Goal: Task Accomplishment & Management: Contribute content

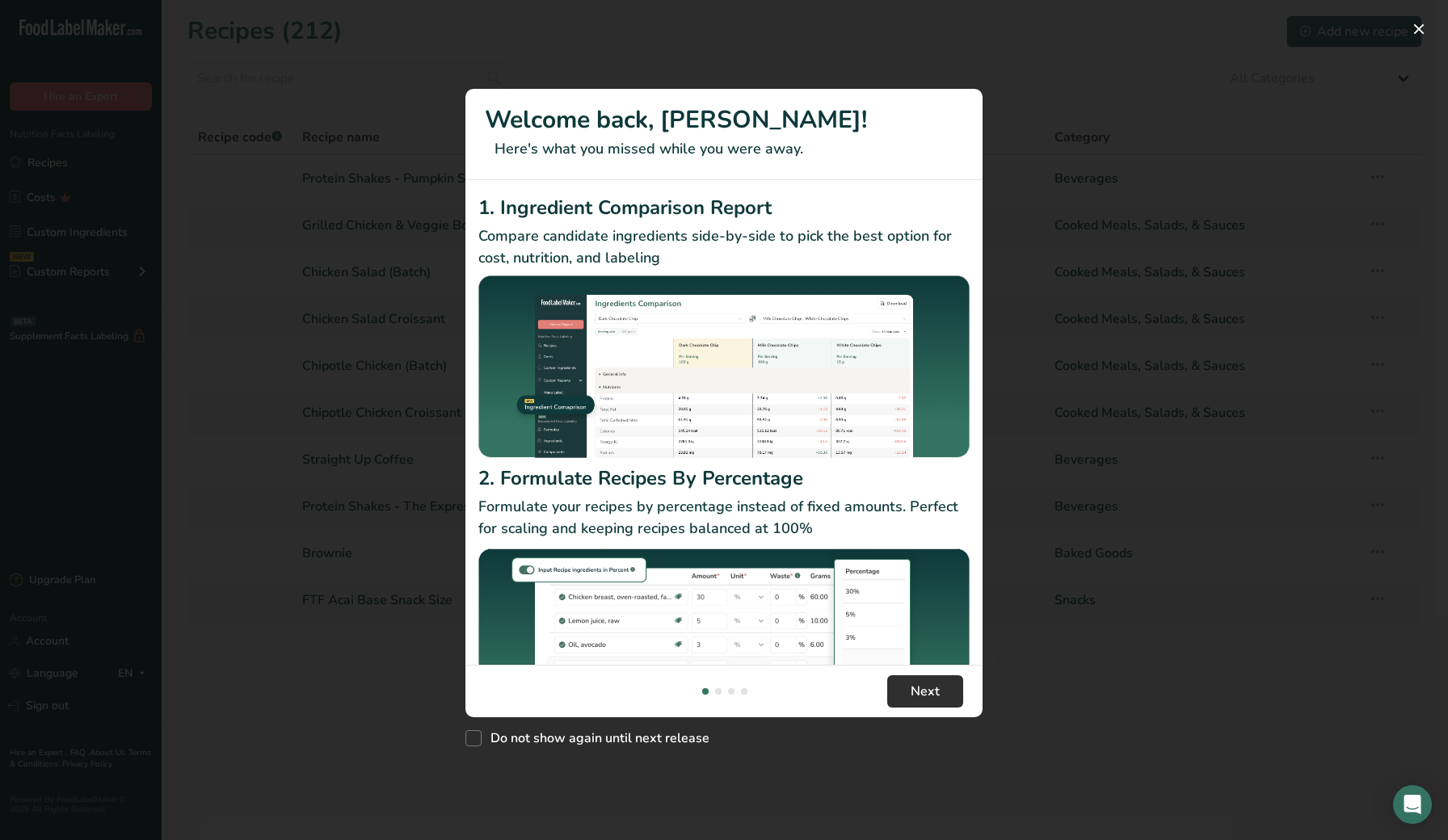
click at [937, 683] on span "Next" at bounding box center [925, 691] width 29 height 19
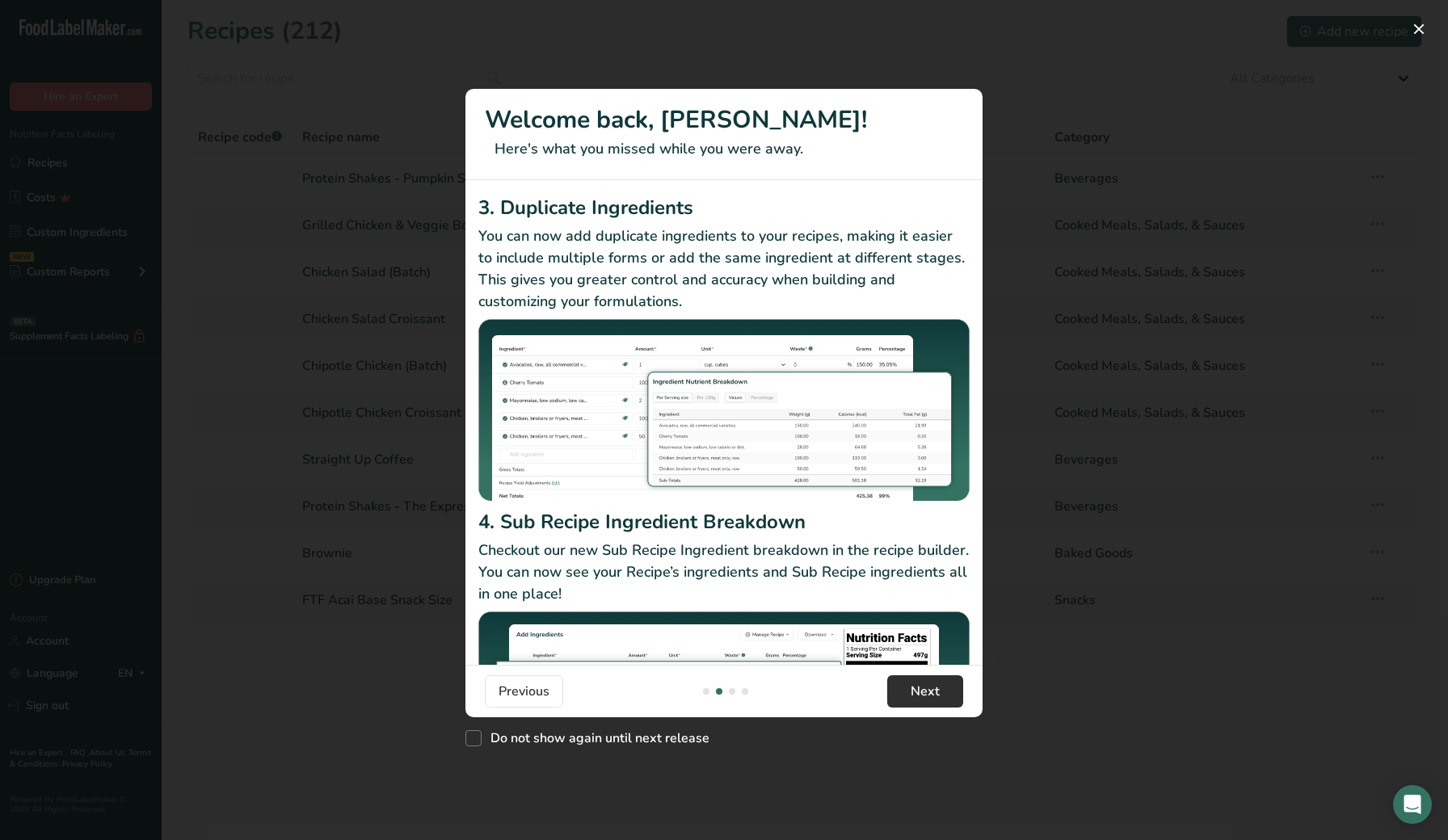
click at [920, 691] on span "Next" at bounding box center [925, 691] width 29 height 19
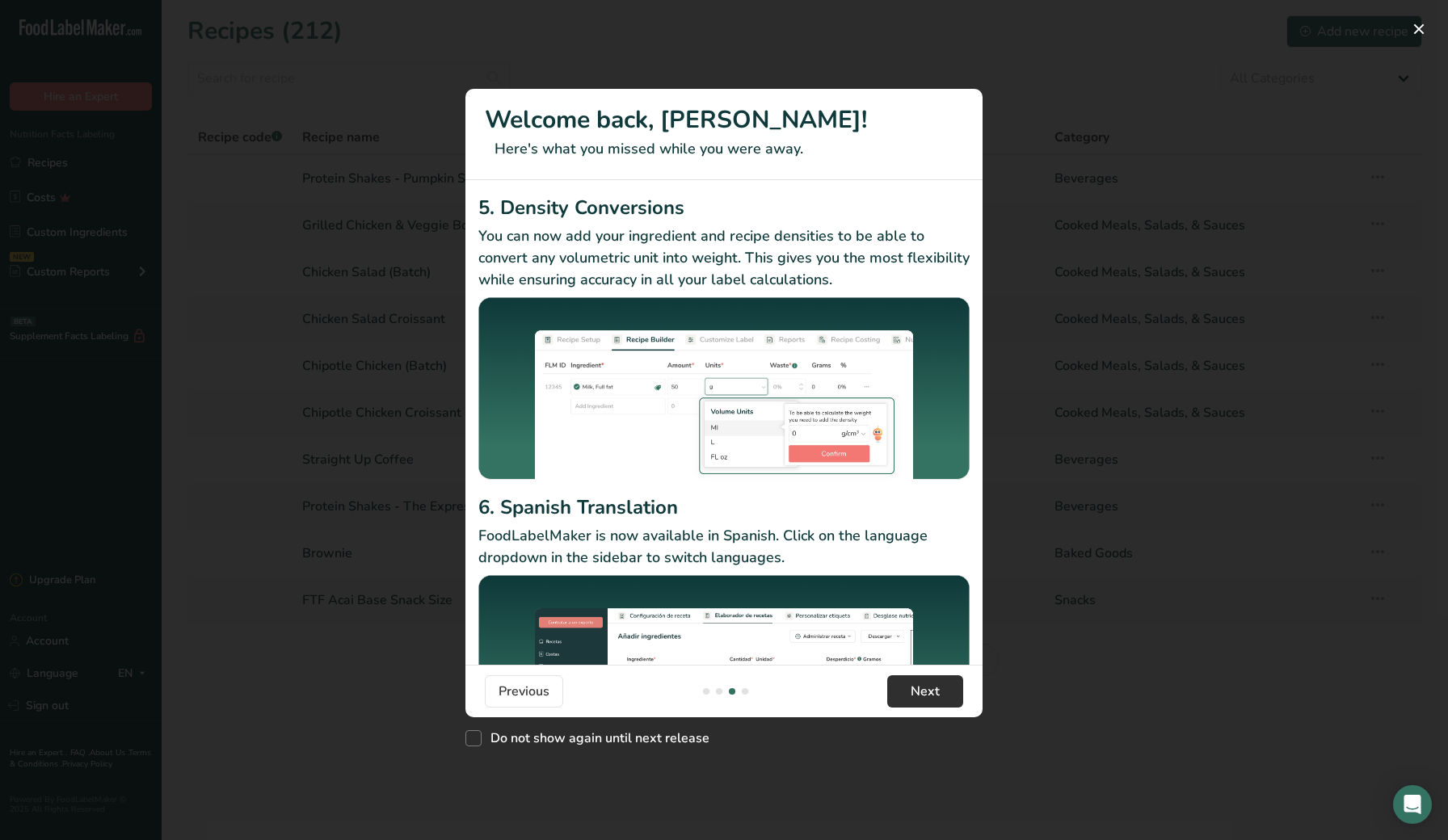
click at [920, 691] on span "Next" at bounding box center [925, 691] width 29 height 19
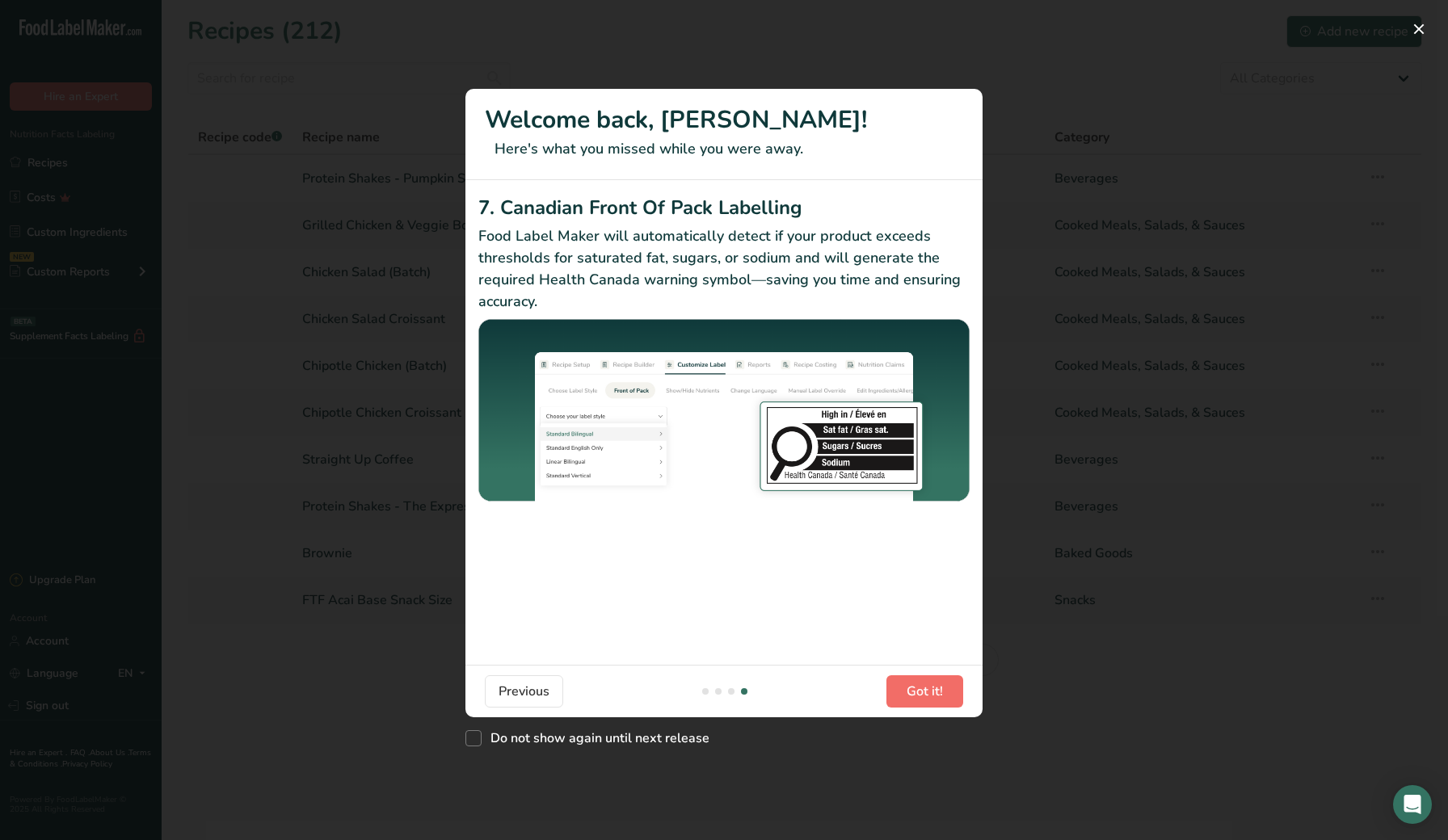
click at [920, 691] on span "Got it!" at bounding box center [924, 691] width 37 height 19
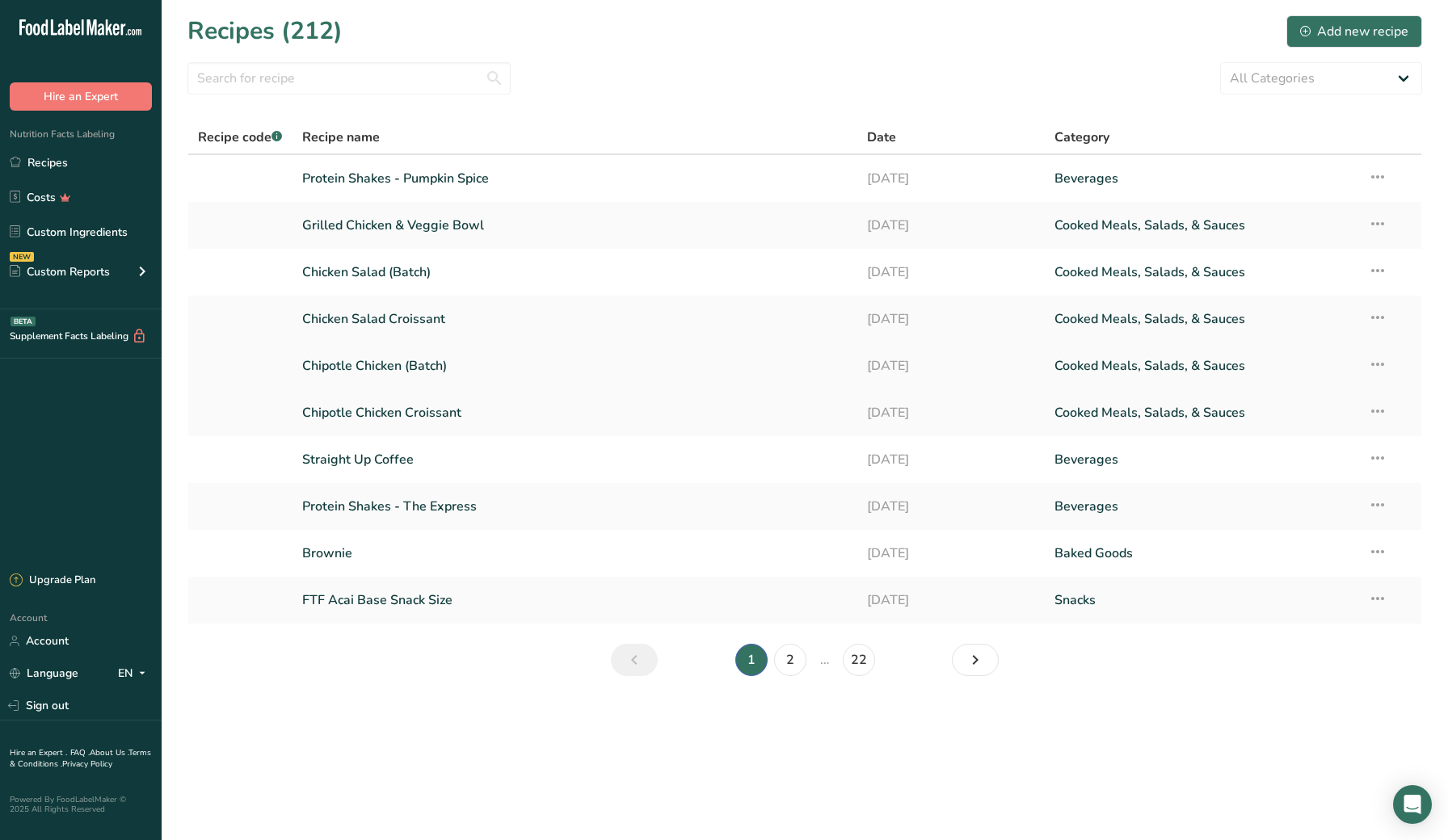
click at [377, 365] on link "Chipotle Chicken (Batch)" at bounding box center [574, 366] width 545 height 34
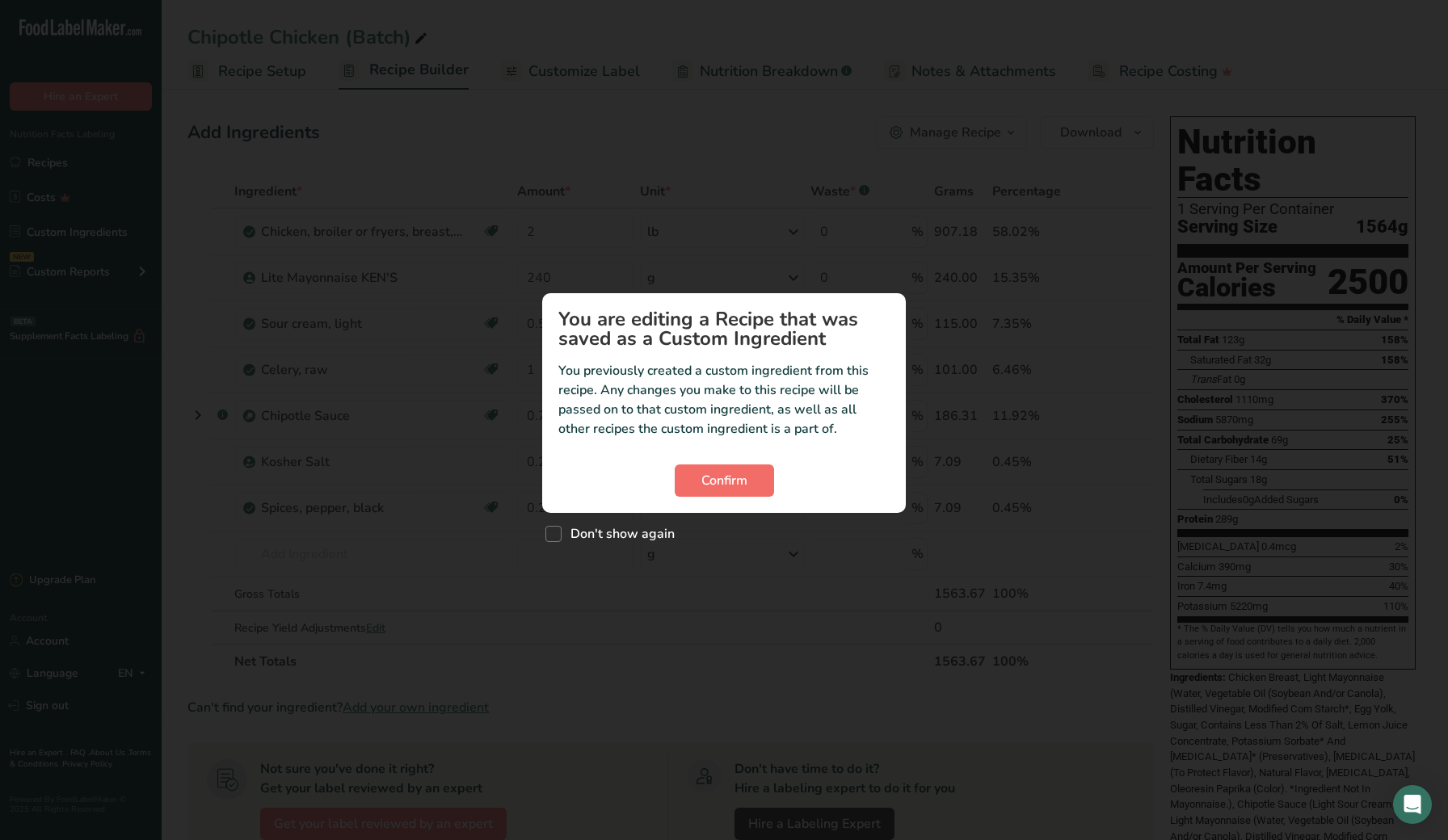
click at [690, 480] on button "Confirm" at bounding box center [724, 480] width 99 height 32
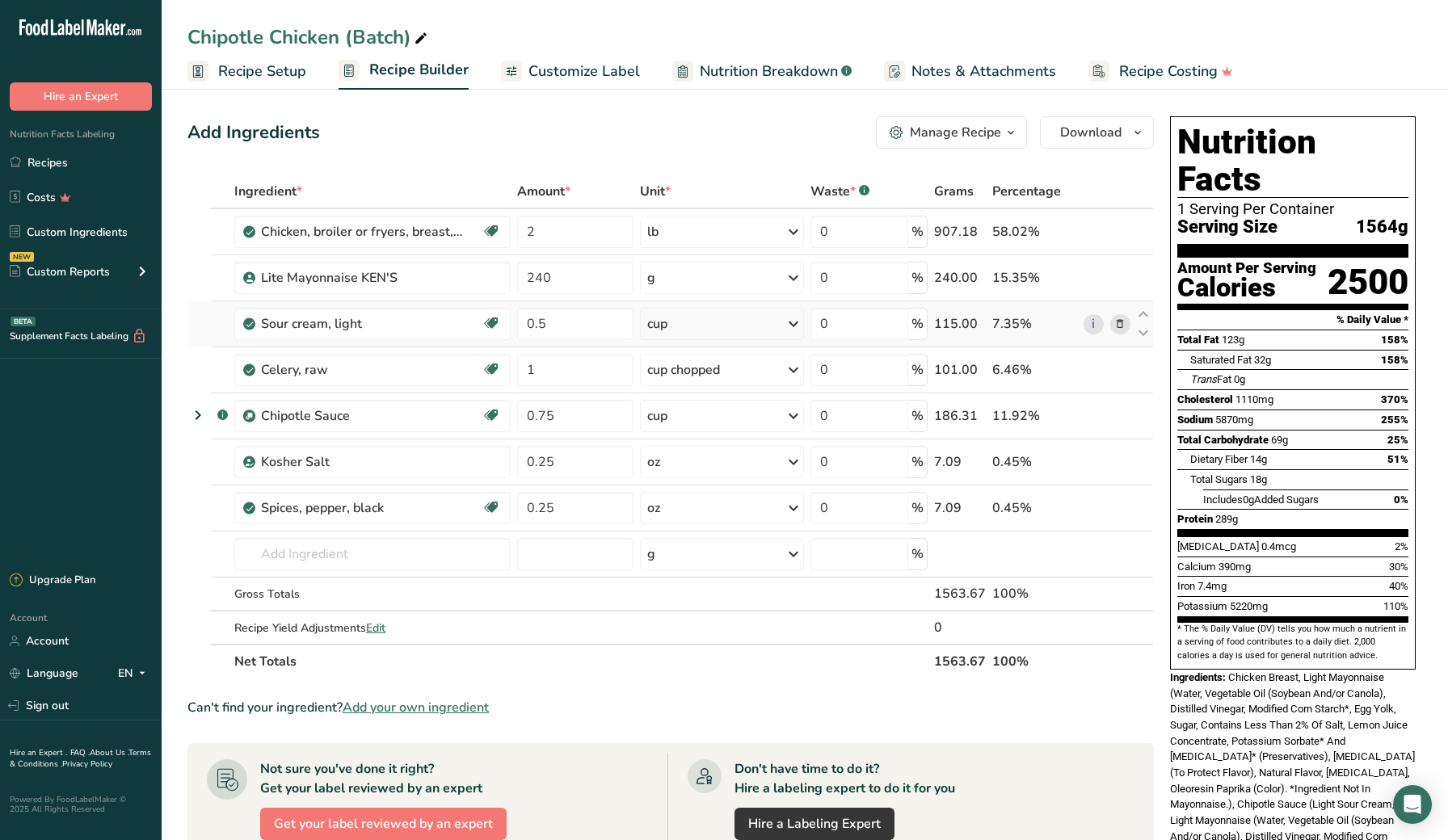
click at [1124, 325] on icon at bounding box center [1120, 324] width 11 height 17
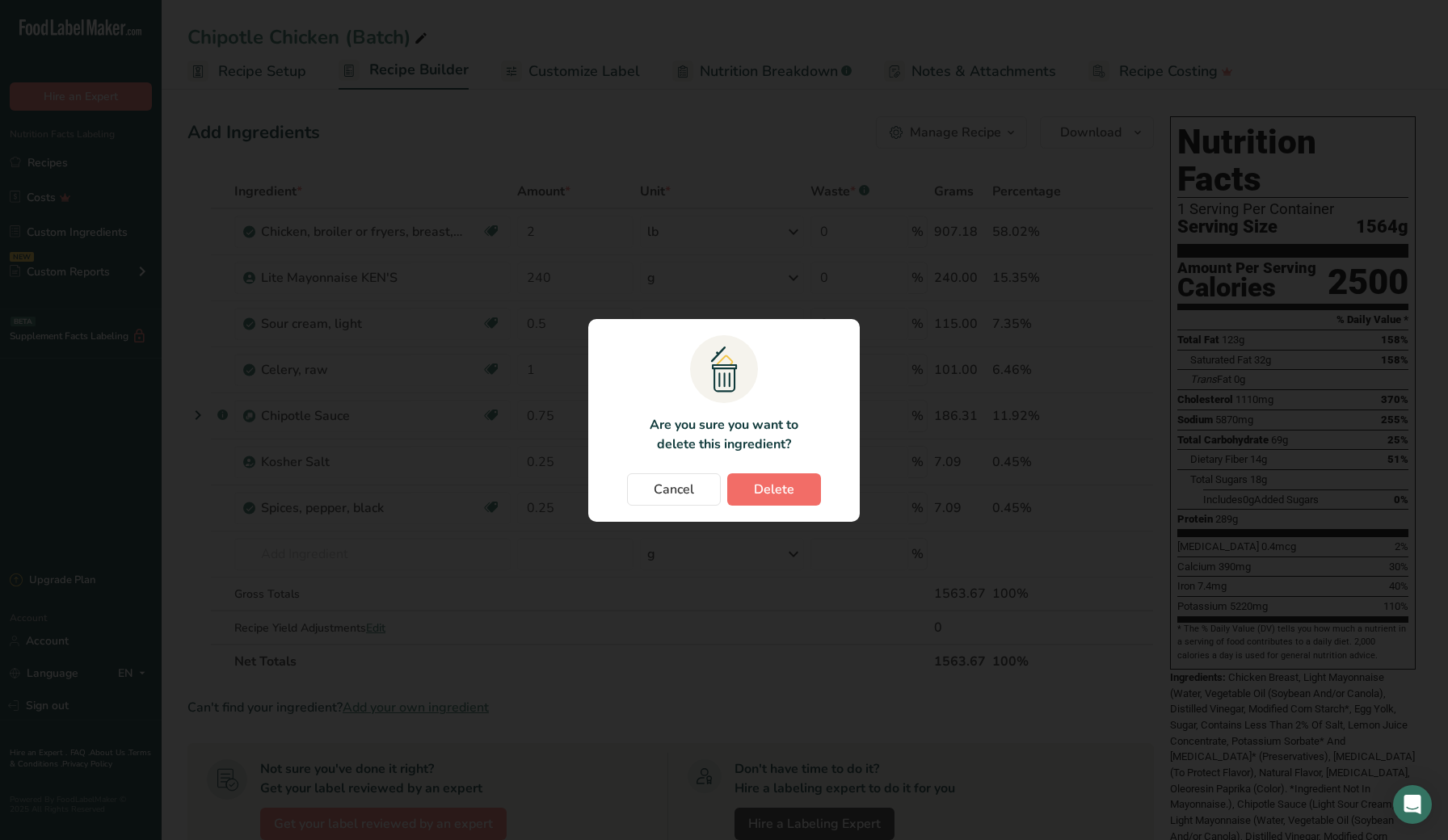
click at [792, 492] on span "Delete" at bounding box center [774, 489] width 41 height 19
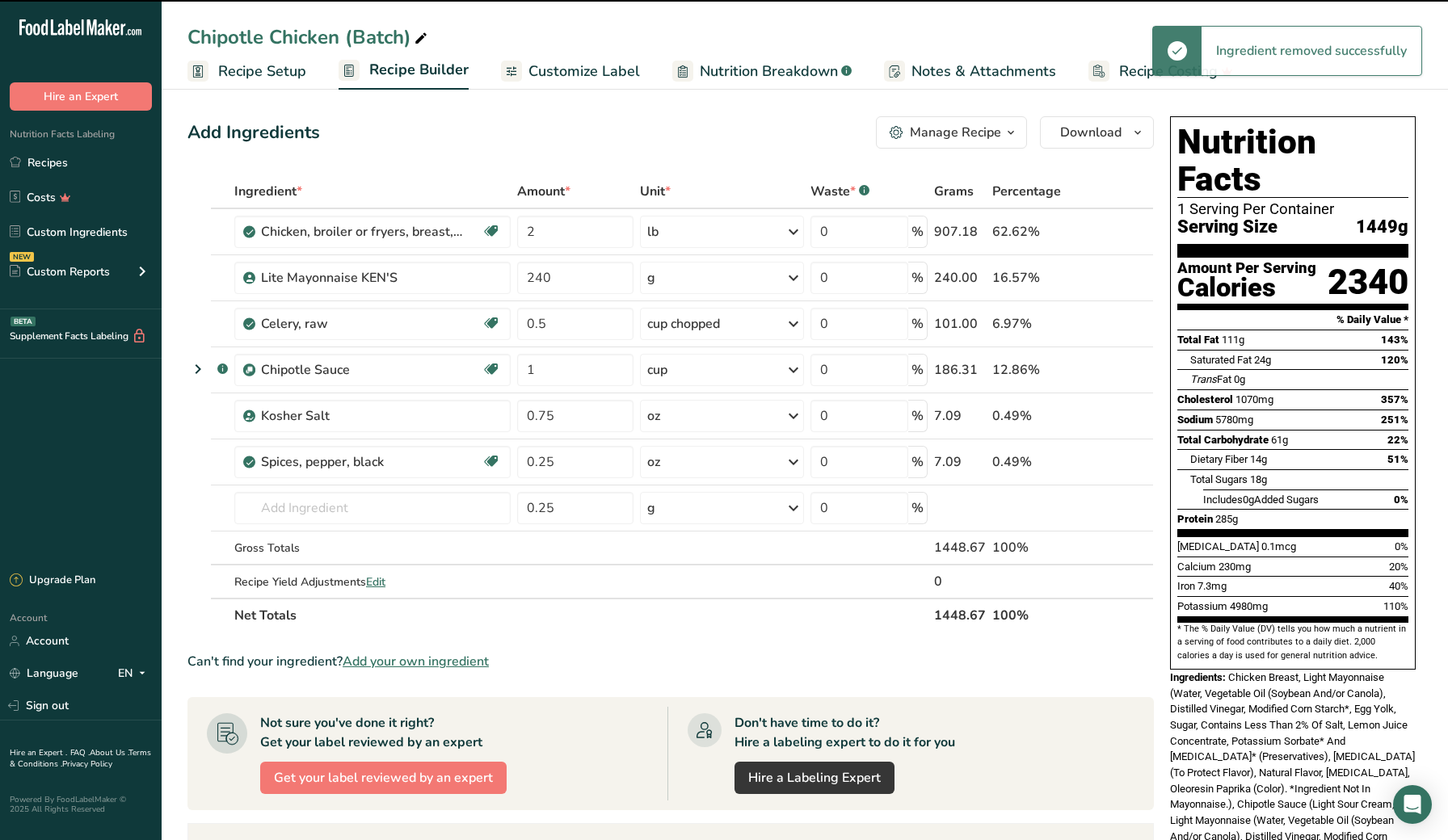
type input "1"
type input "0.75"
type input "0.25"
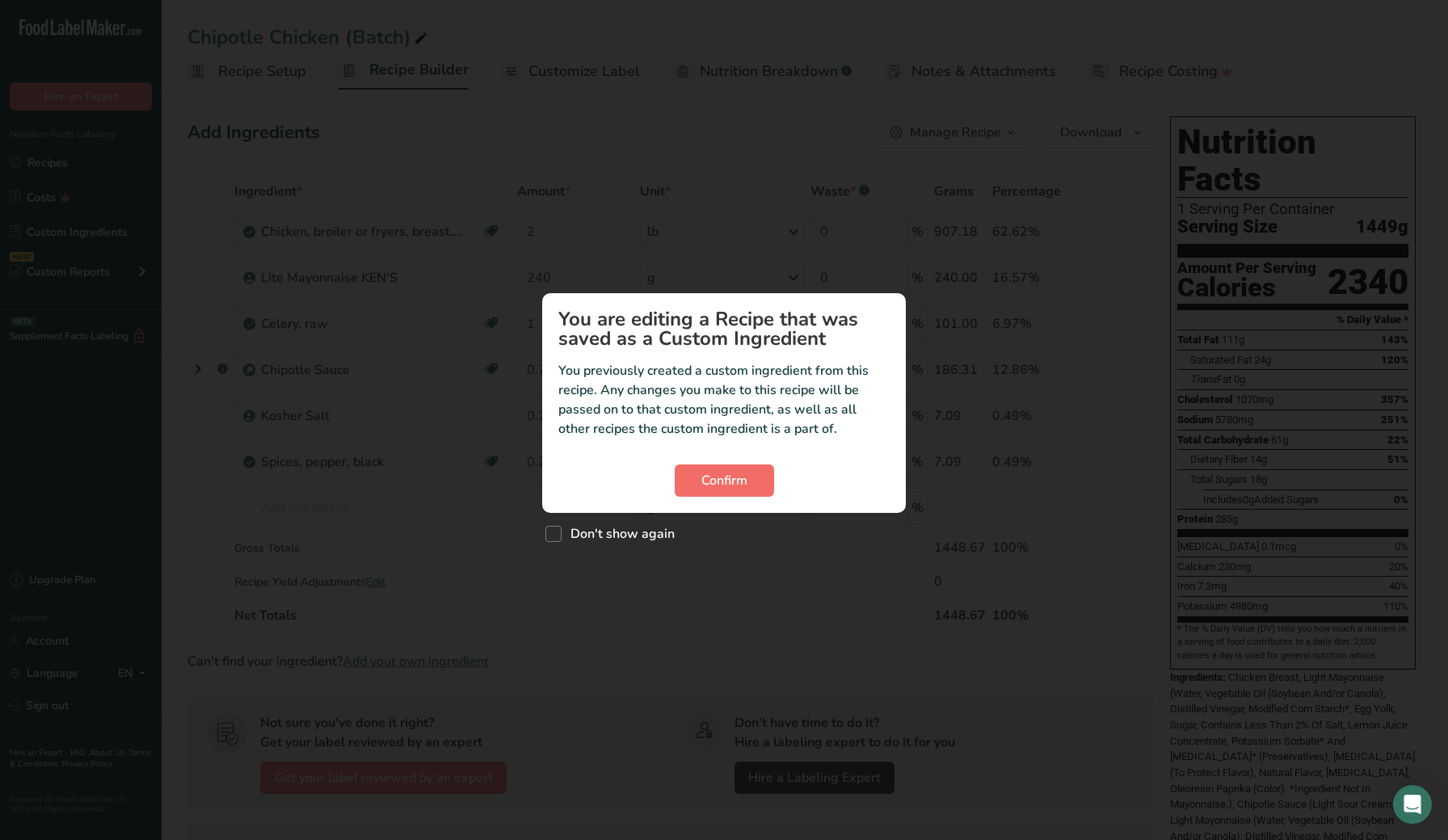
click at [743, 482] on span "Confirm" at bounding box center [724, 480] width 46 height 19
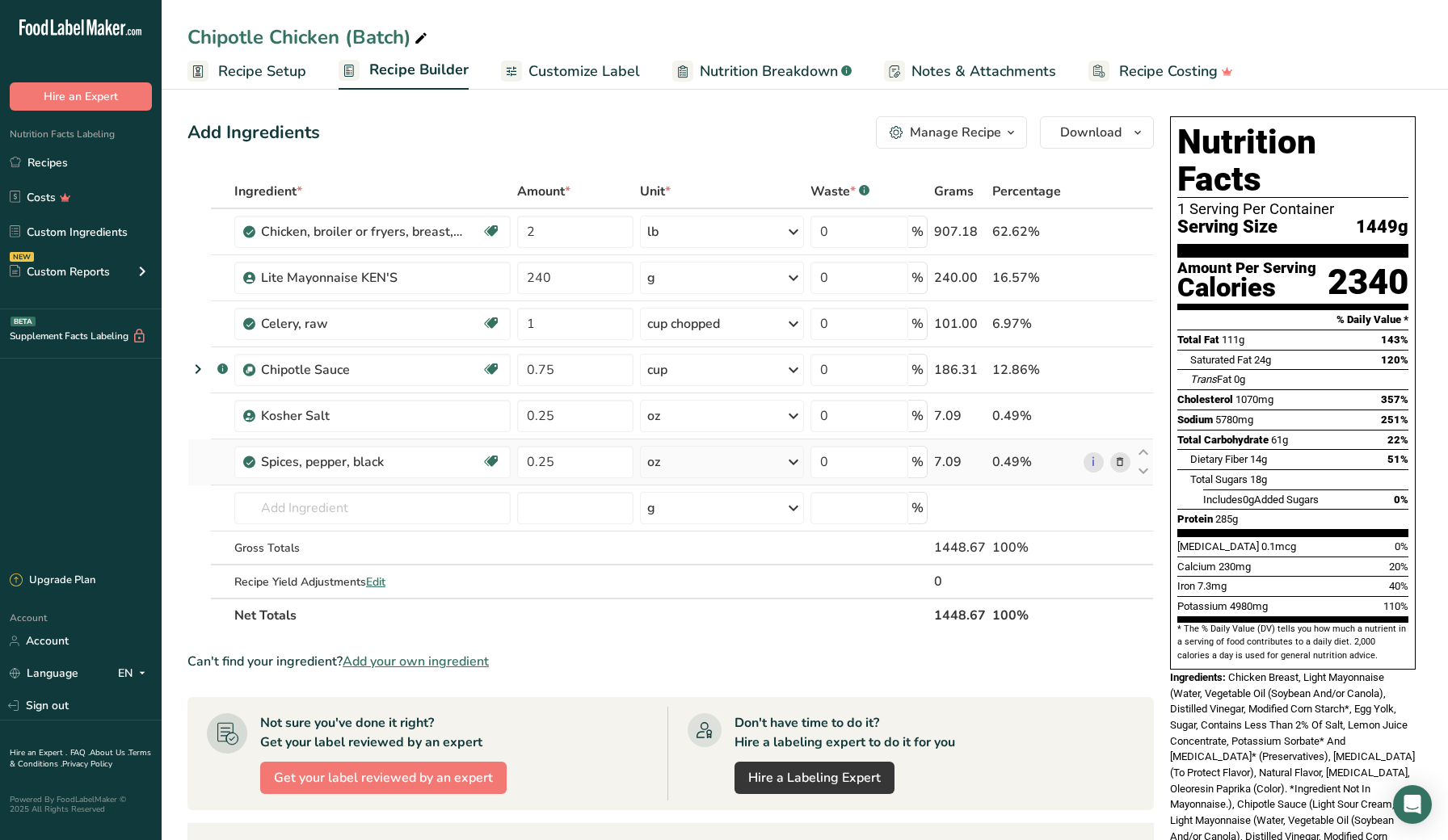
click at [1127, 467] on span at bounding box center [1120, 463] width 19 height 19
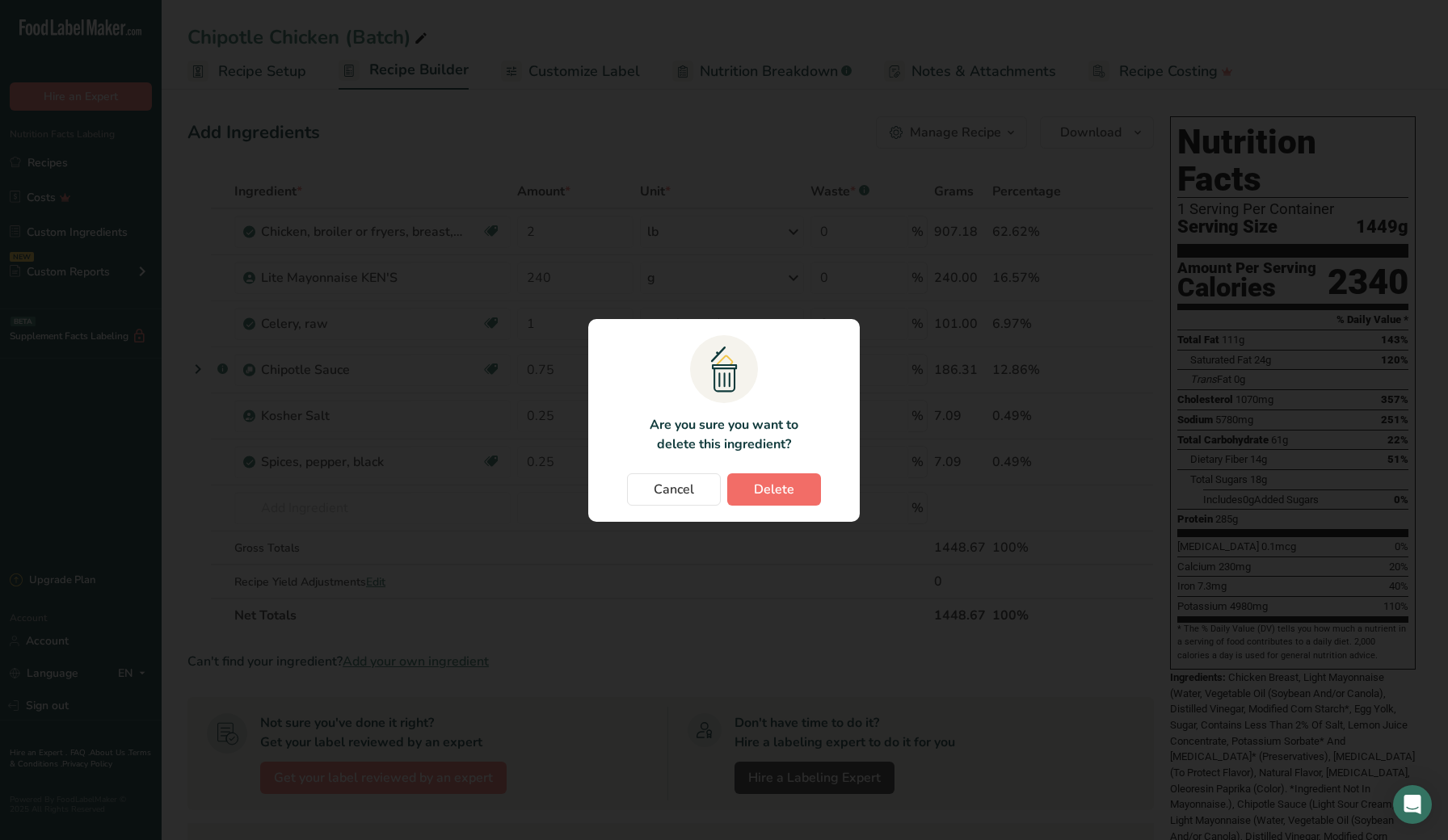
click at [755, 486] on span "Delete" at bounding box center [774, 489] width 41 height 19
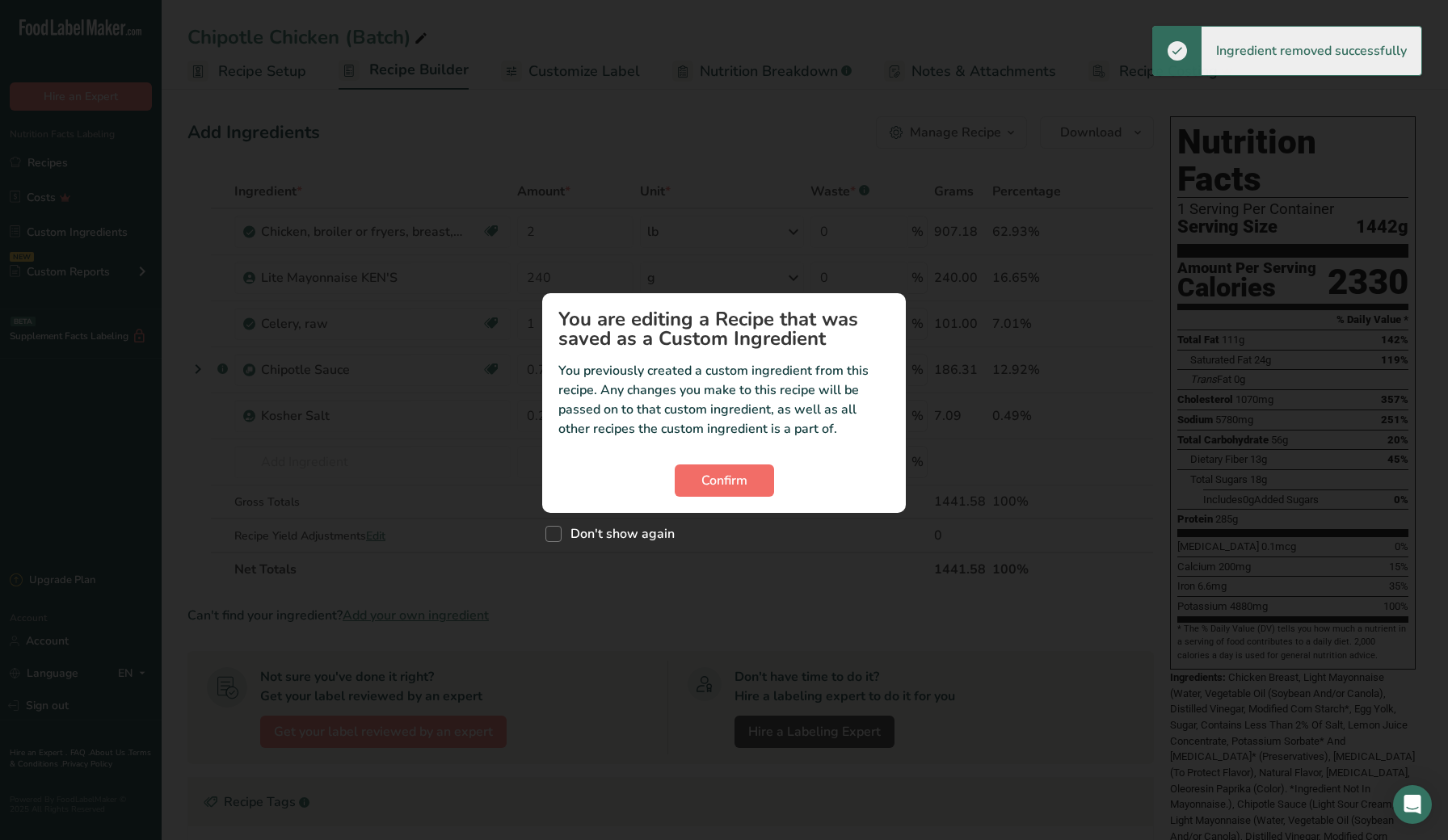
drag, startPoint x: 775, startPoint y: 480, endPoint x: 765, endPoint y: 480, distance: 10.0
click at [775, 480] on div "Confirm" at bounding box center [724, 480] width 331 height 32
click at [765, 480] on button "Confirm" at bounding box center [724, 480] width 99 height 32
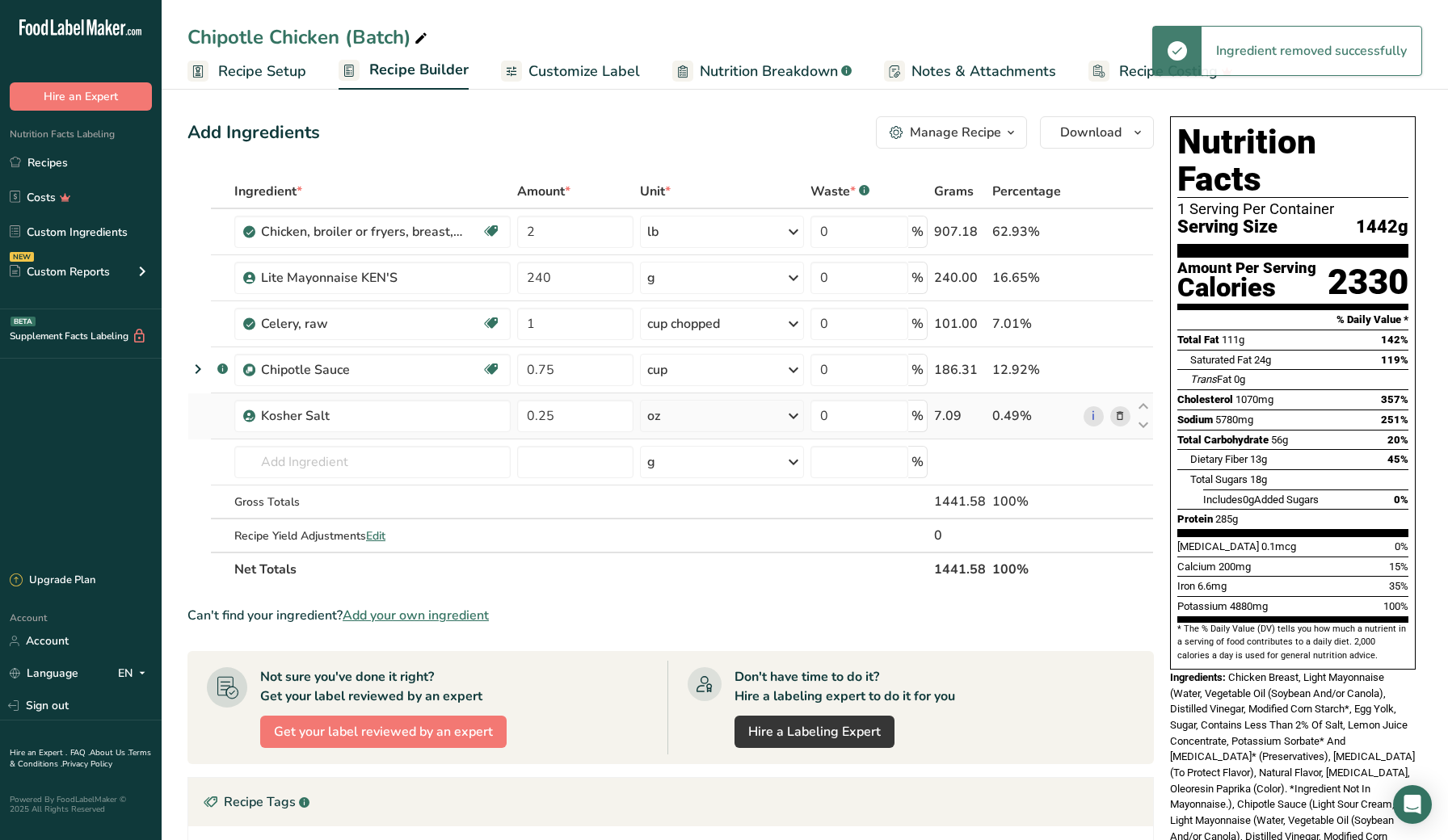
click at [1126, 416] on icon at bounding box center [1120, 416] width 11 height 17
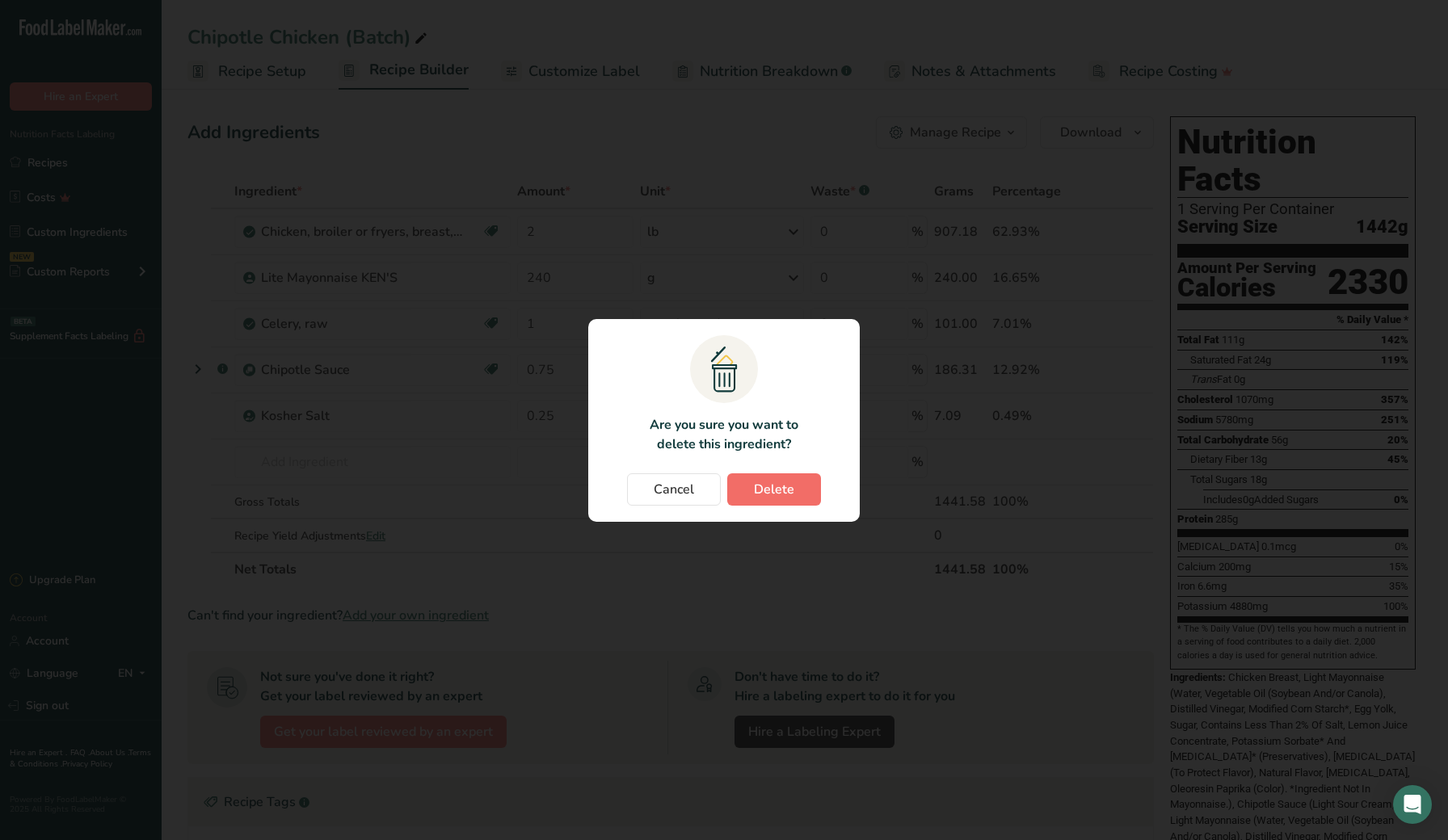
click at [801, 483] on button "Delete" at bounding box center [774, 489] width 93 height 32
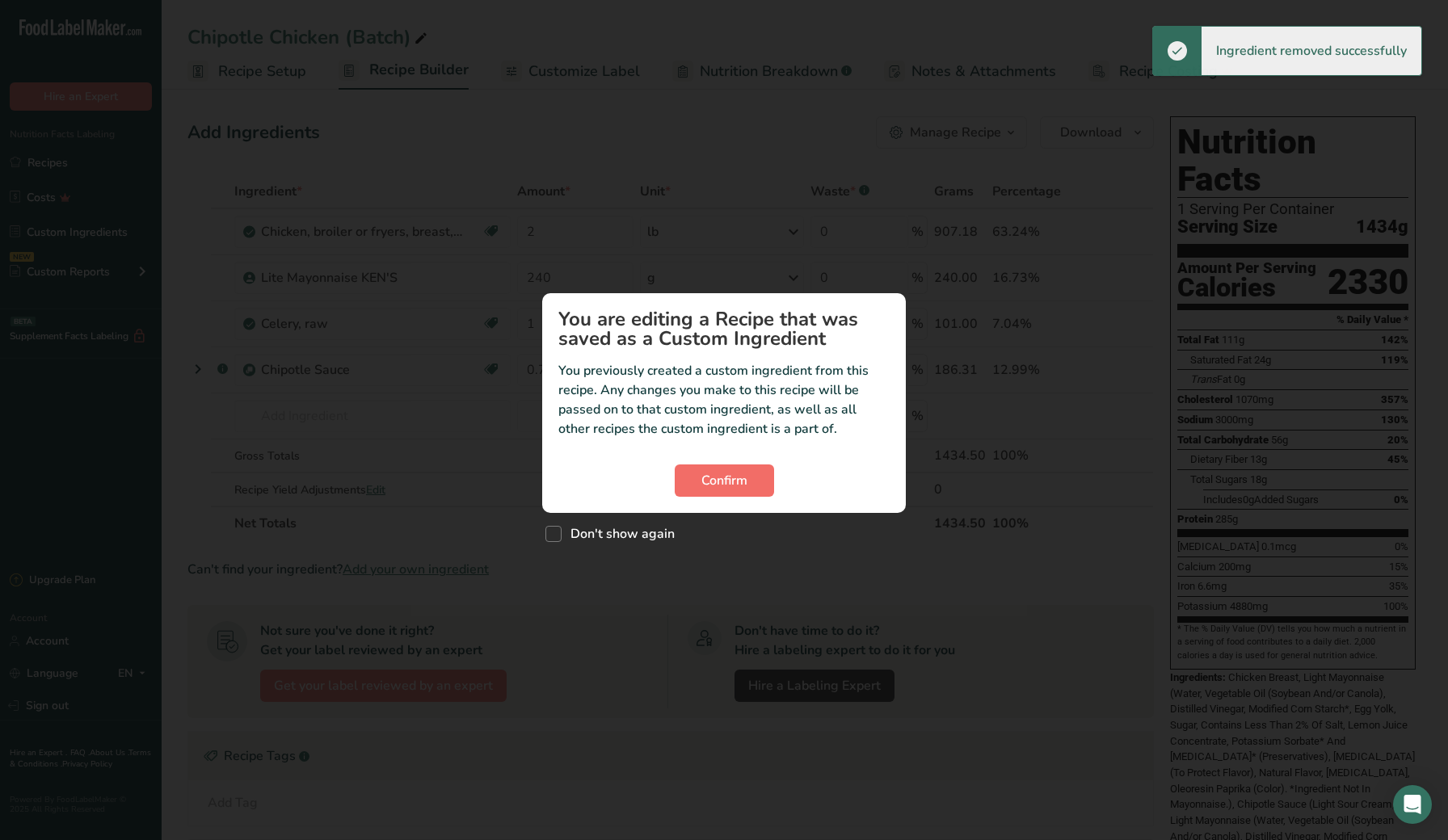
click at [745, 469] on button "Confirm" at bounding box center [724, 480] width 99 height 32
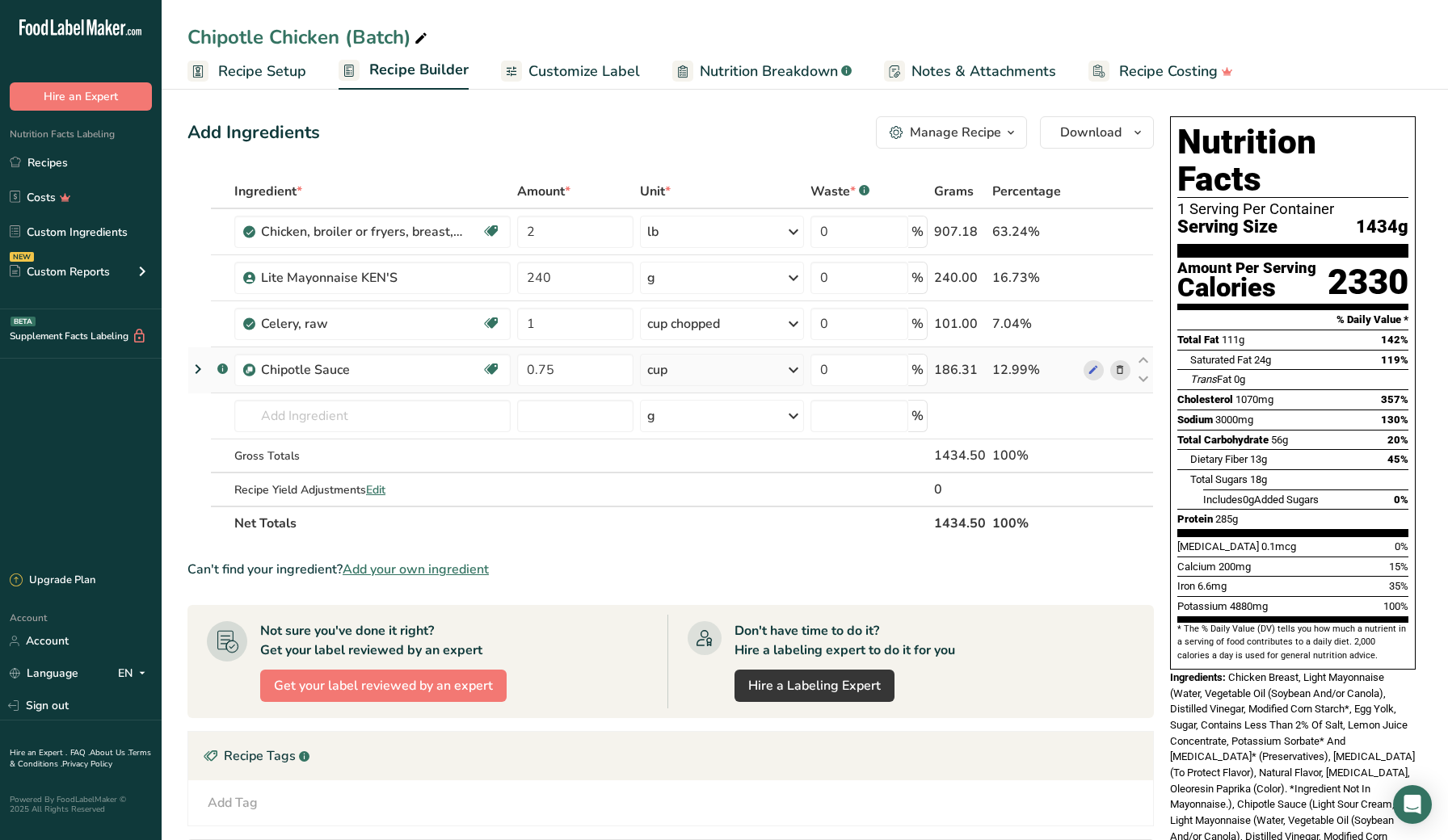
click at [1124, 369] on icon at bounding box center [1120, 370] width 11 height 17
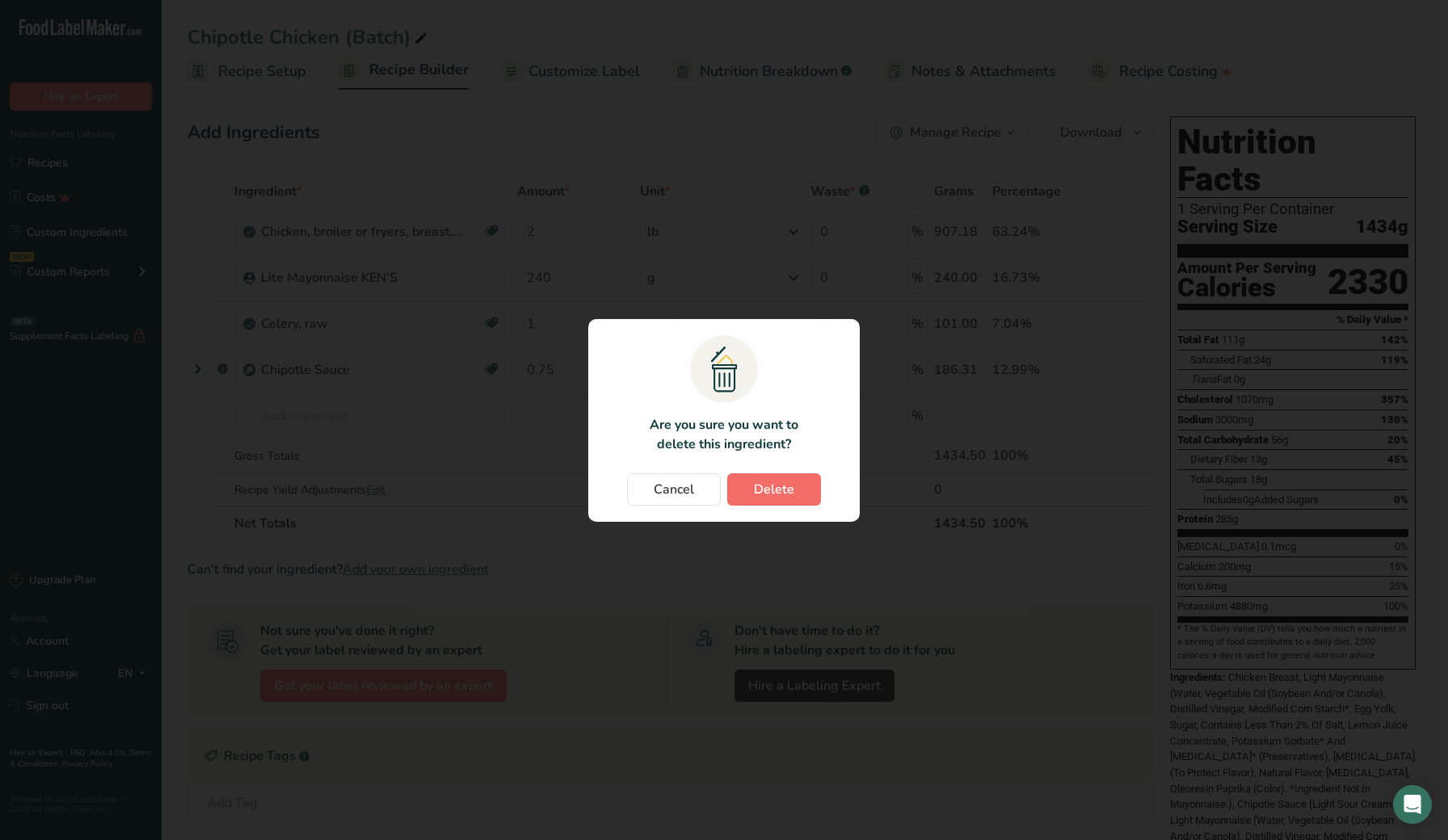
click at [785, 486] on span "Delete" at bounding box center [774, 489] width 41 height 19
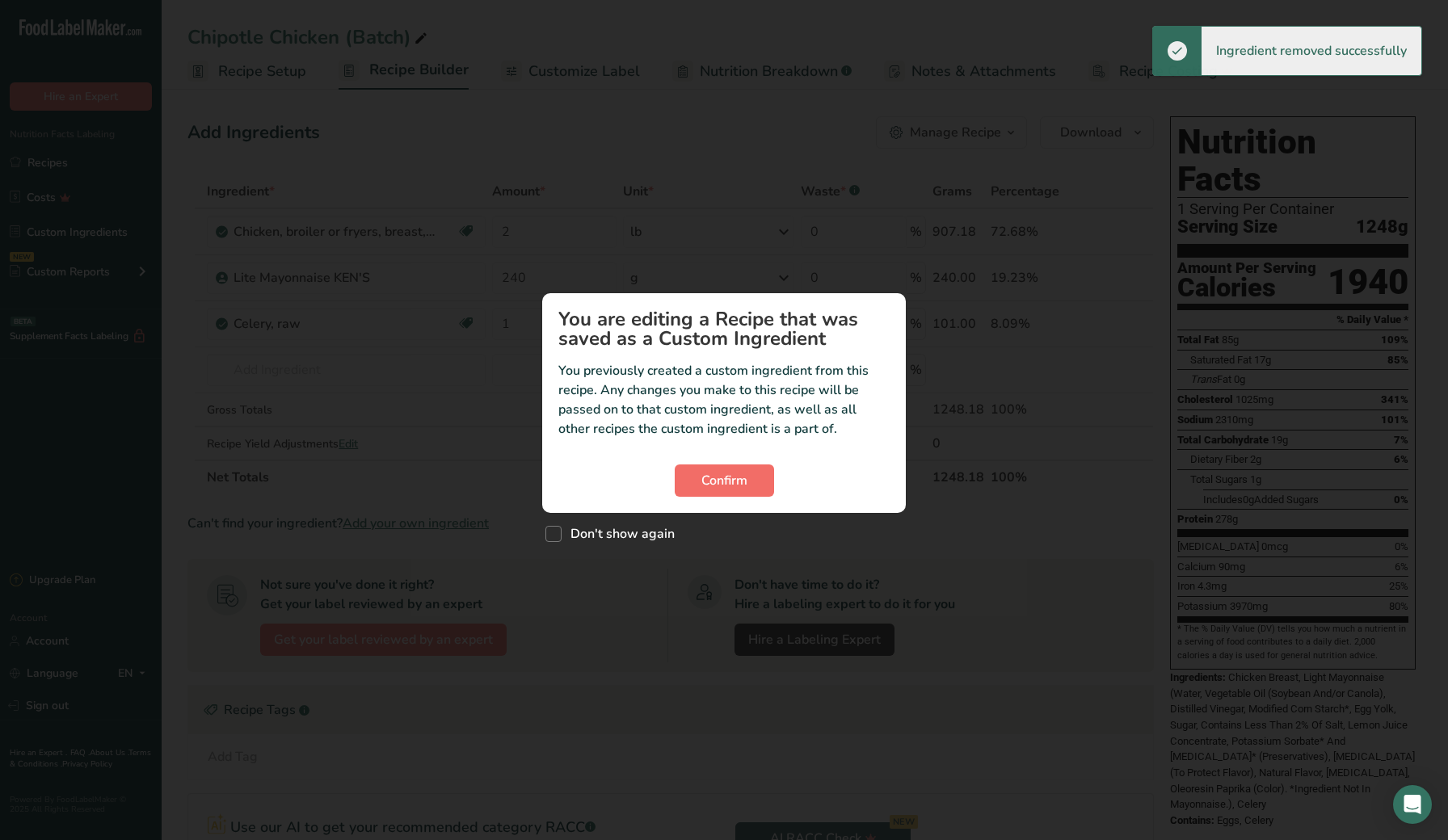
click at [748, 487] on button "Confirm" at bounding box center [724, 480] width 99 height 32
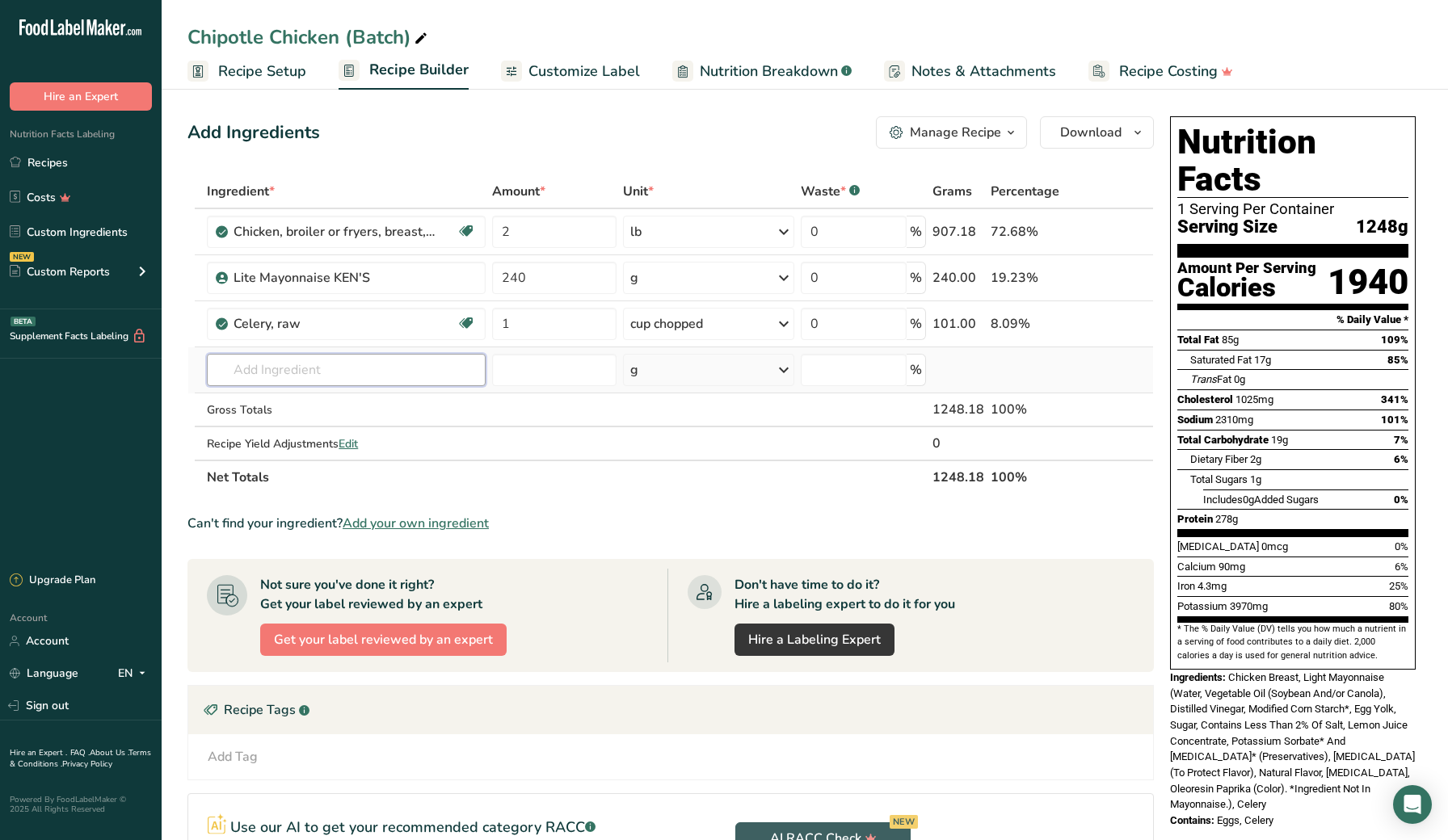
click at [373, 375] on input "text" at bounding box center [346, 370] width 278 height 32
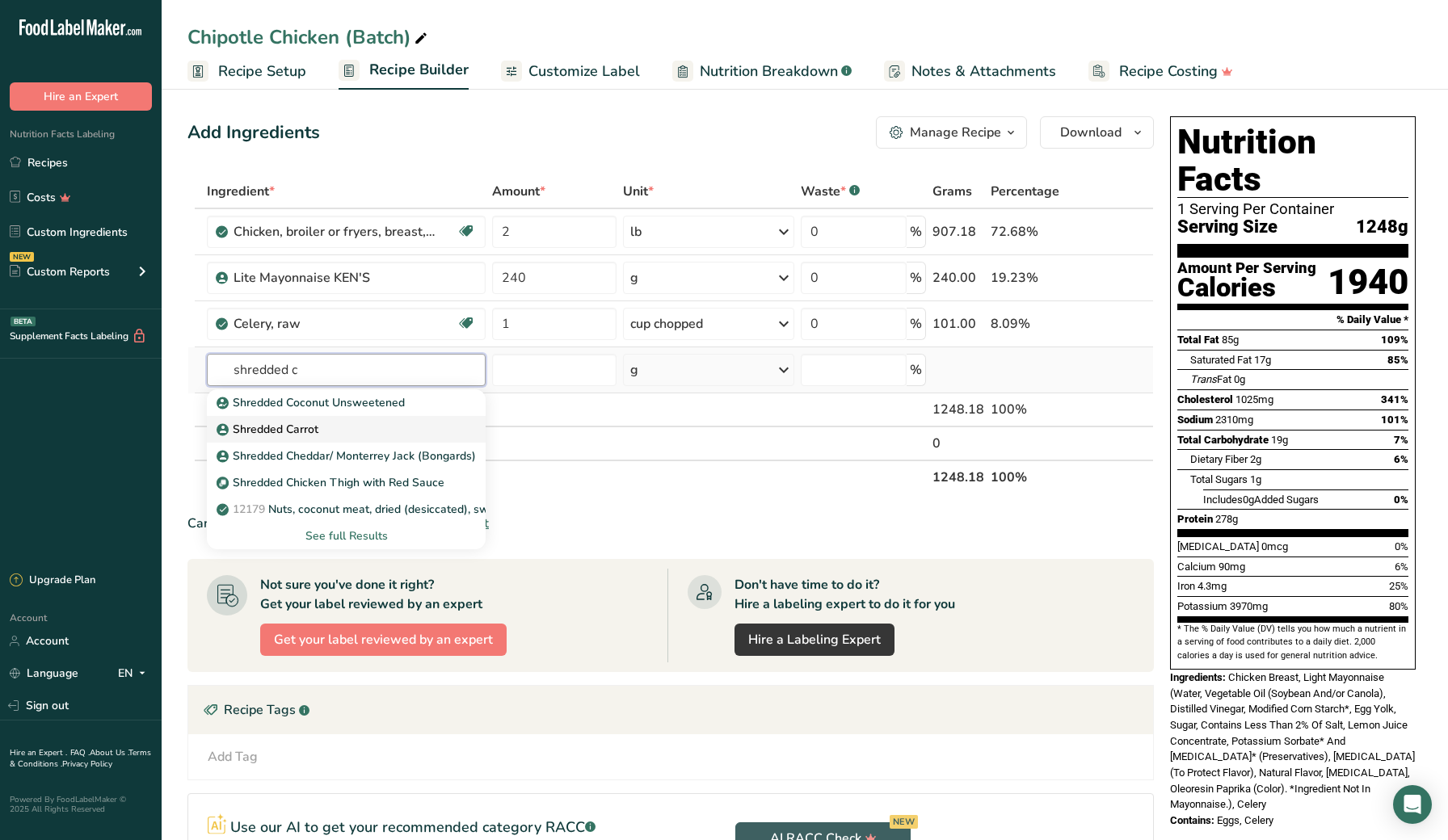
type input "shredded c"
click at [356, 427] on div "Shredded Carrot" at bounding box center [334, 429] width 227 height 17
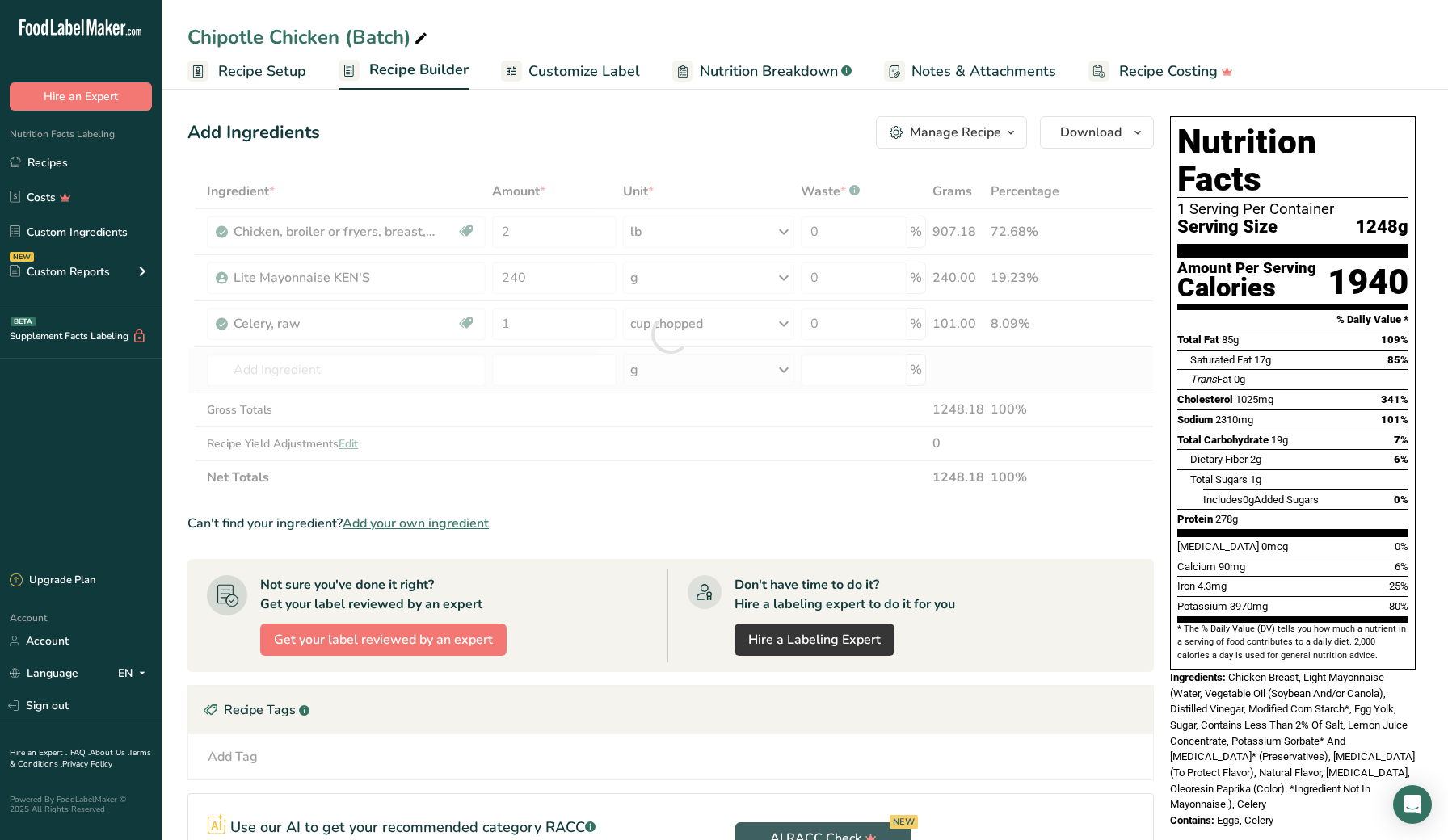
type input "Shredded Carrot"
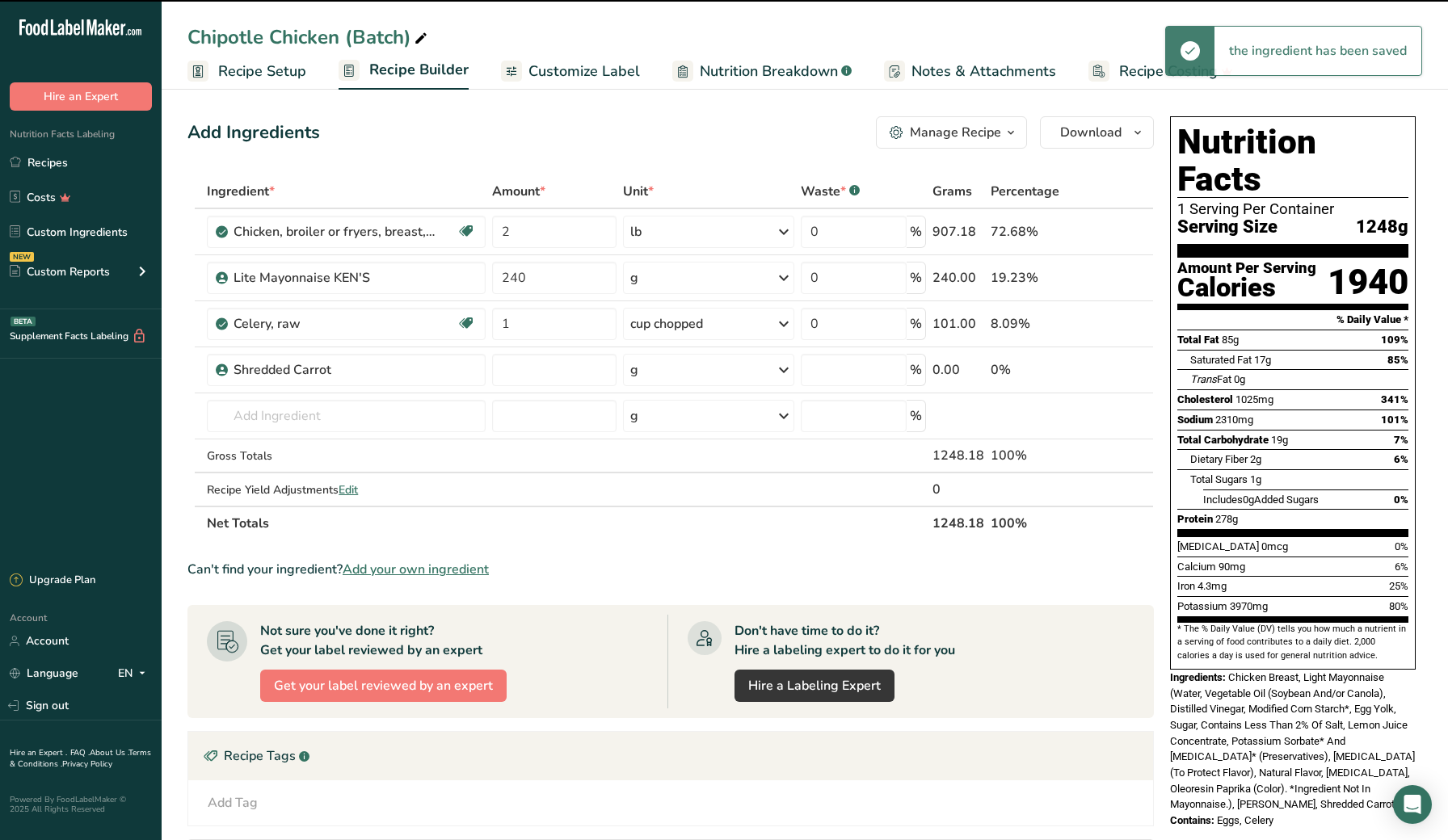
type input "0"
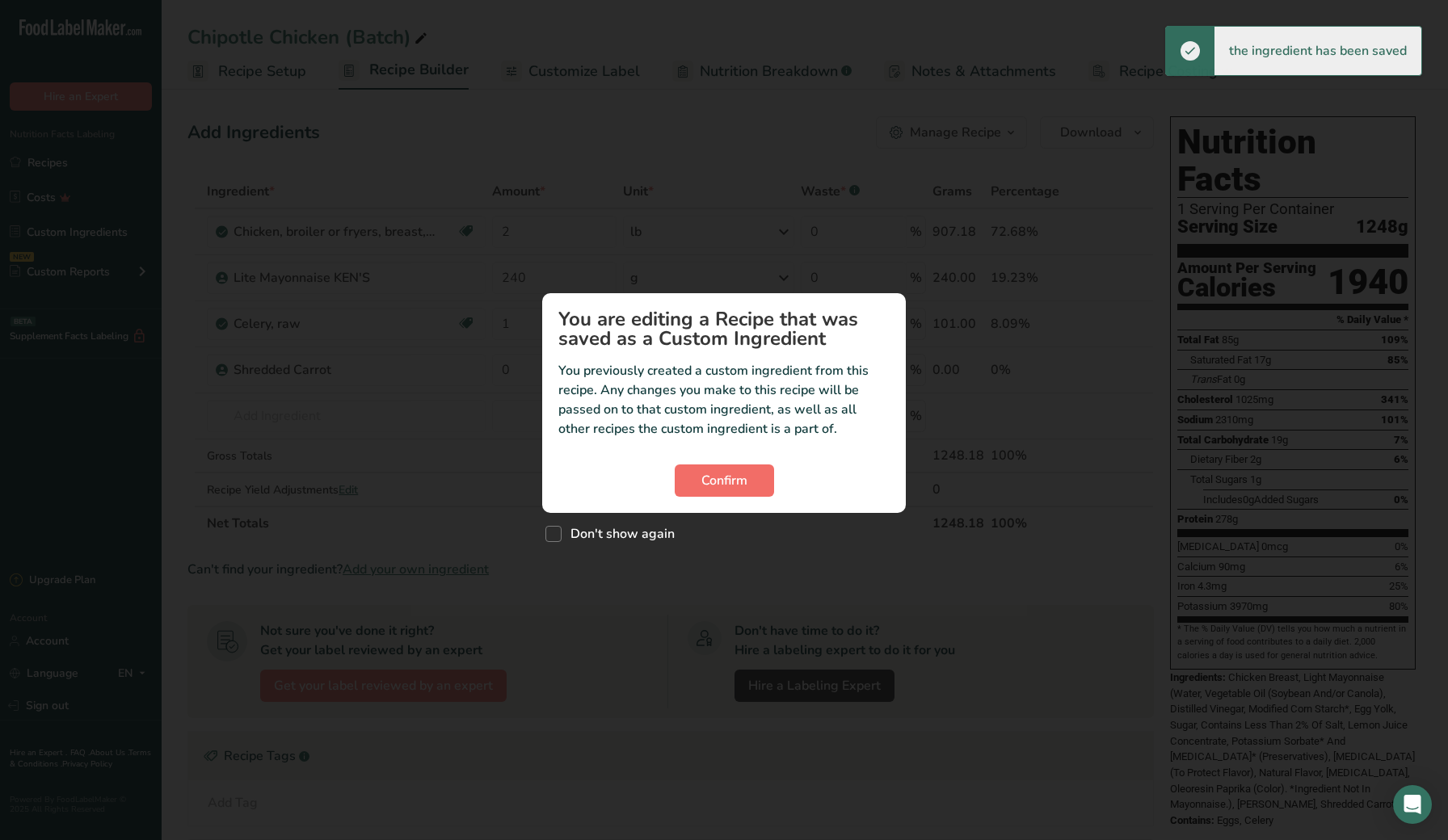
click at [704, 489] on span "Confirm" at bounding box center [724, 480] width 46 height 19
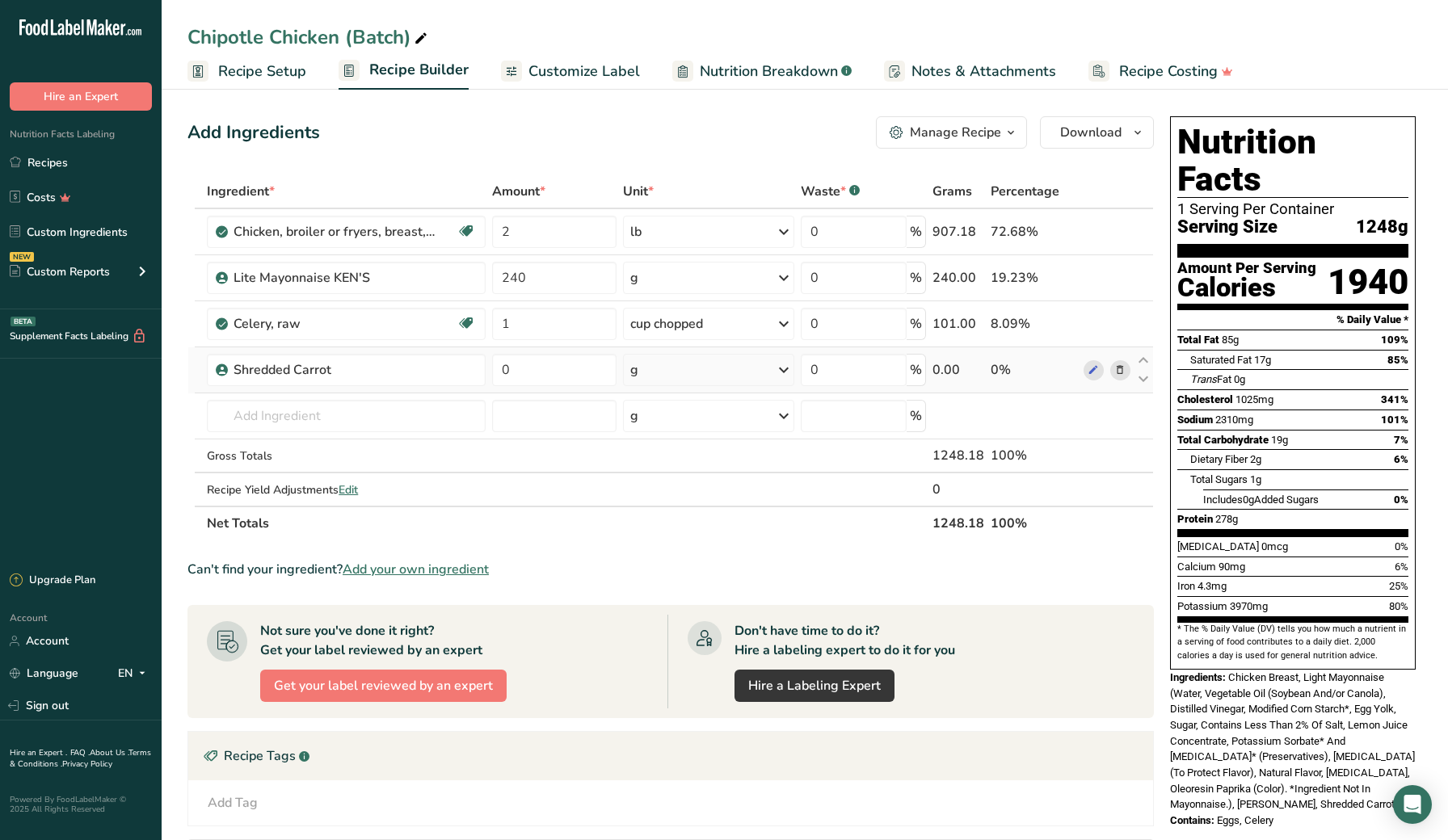
click at [677, 372] on div "g" at bounding box center [709, 370] width 172 height 32
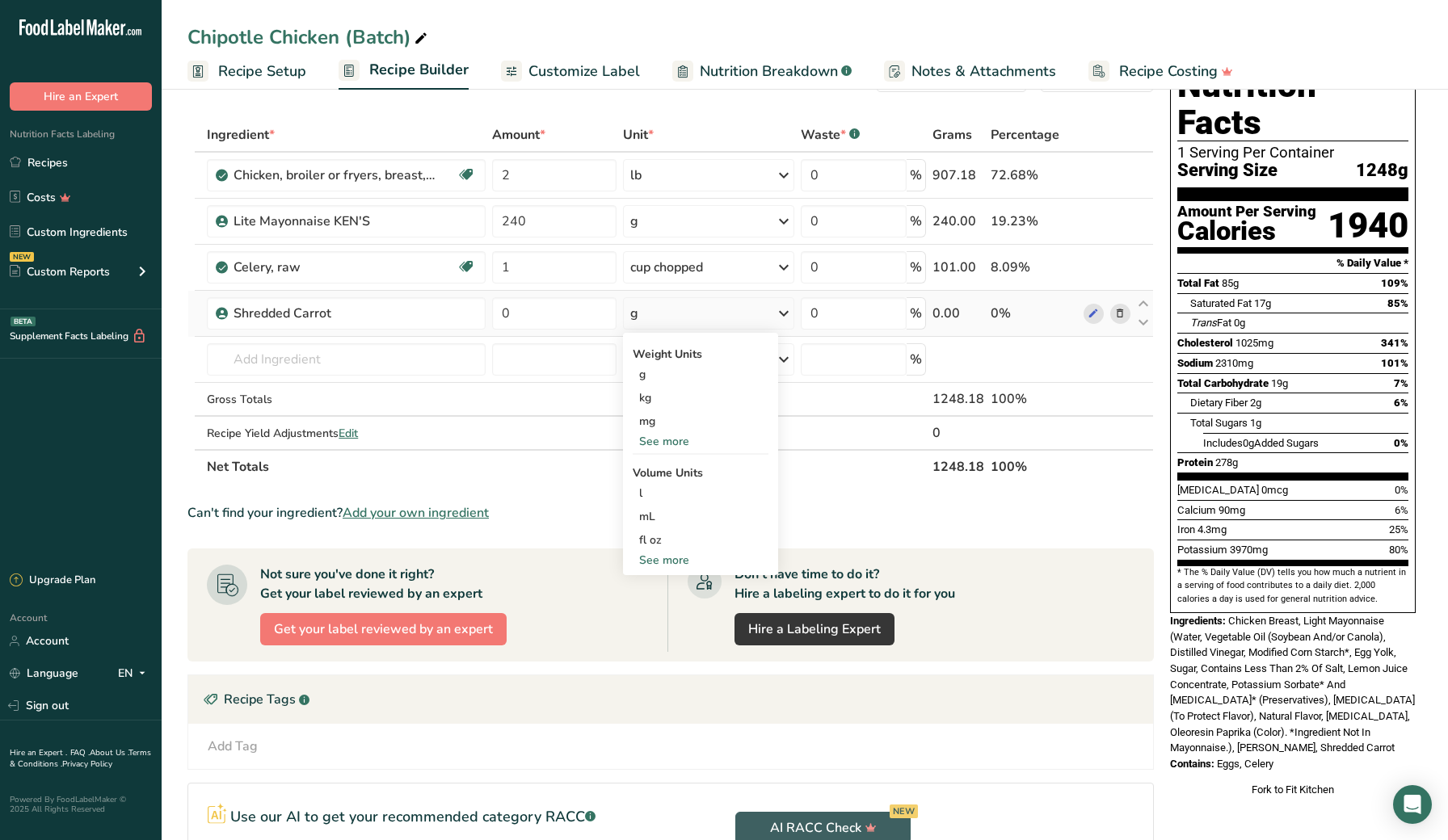
scroll to position [60, 0]
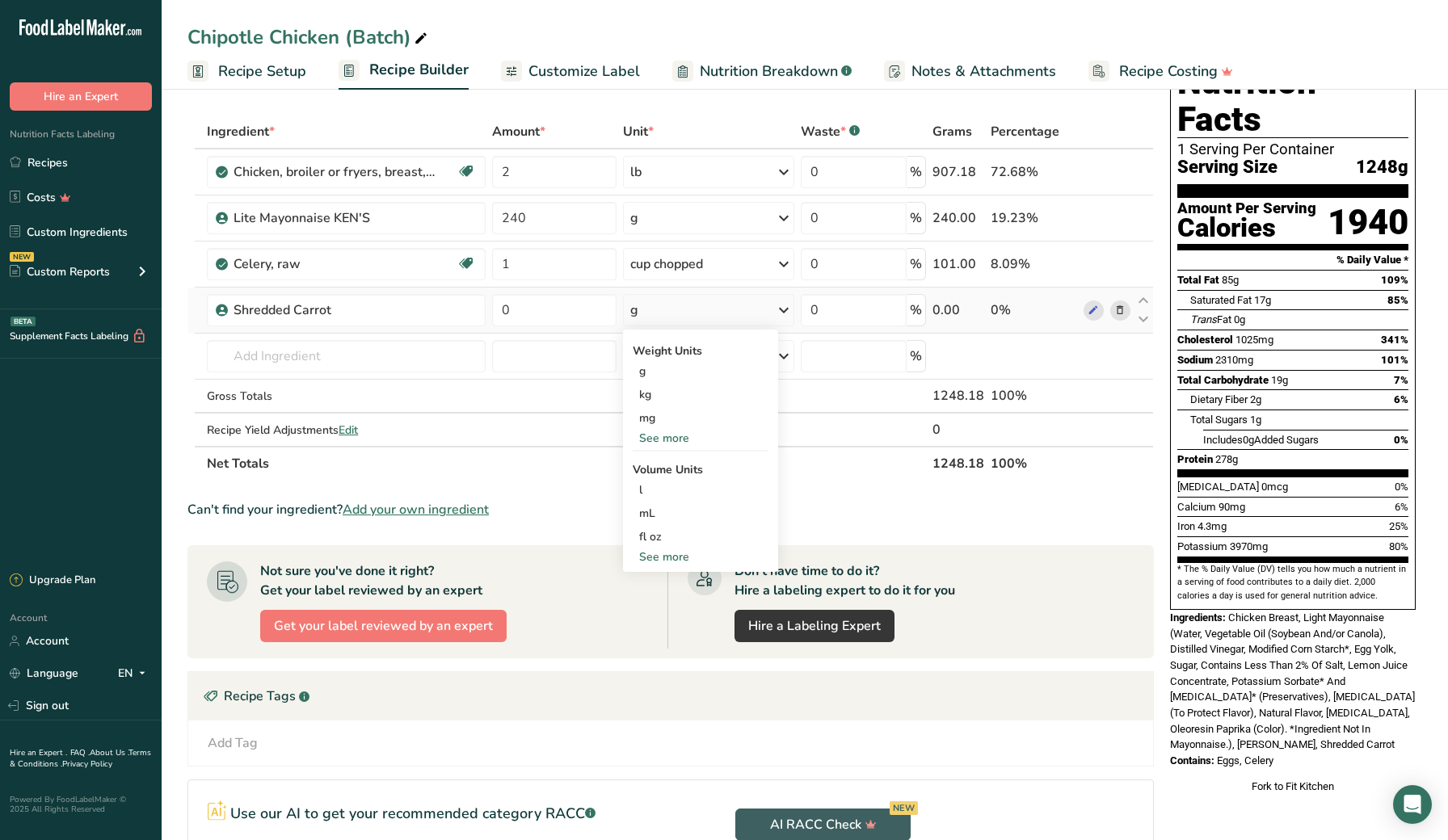
click at [666, 558] on div "See more" at bounding box center [700, 557] width 136 height 17
click at [657, 604] on div "cup" at bounding box center [700, 607] width 123 height 17
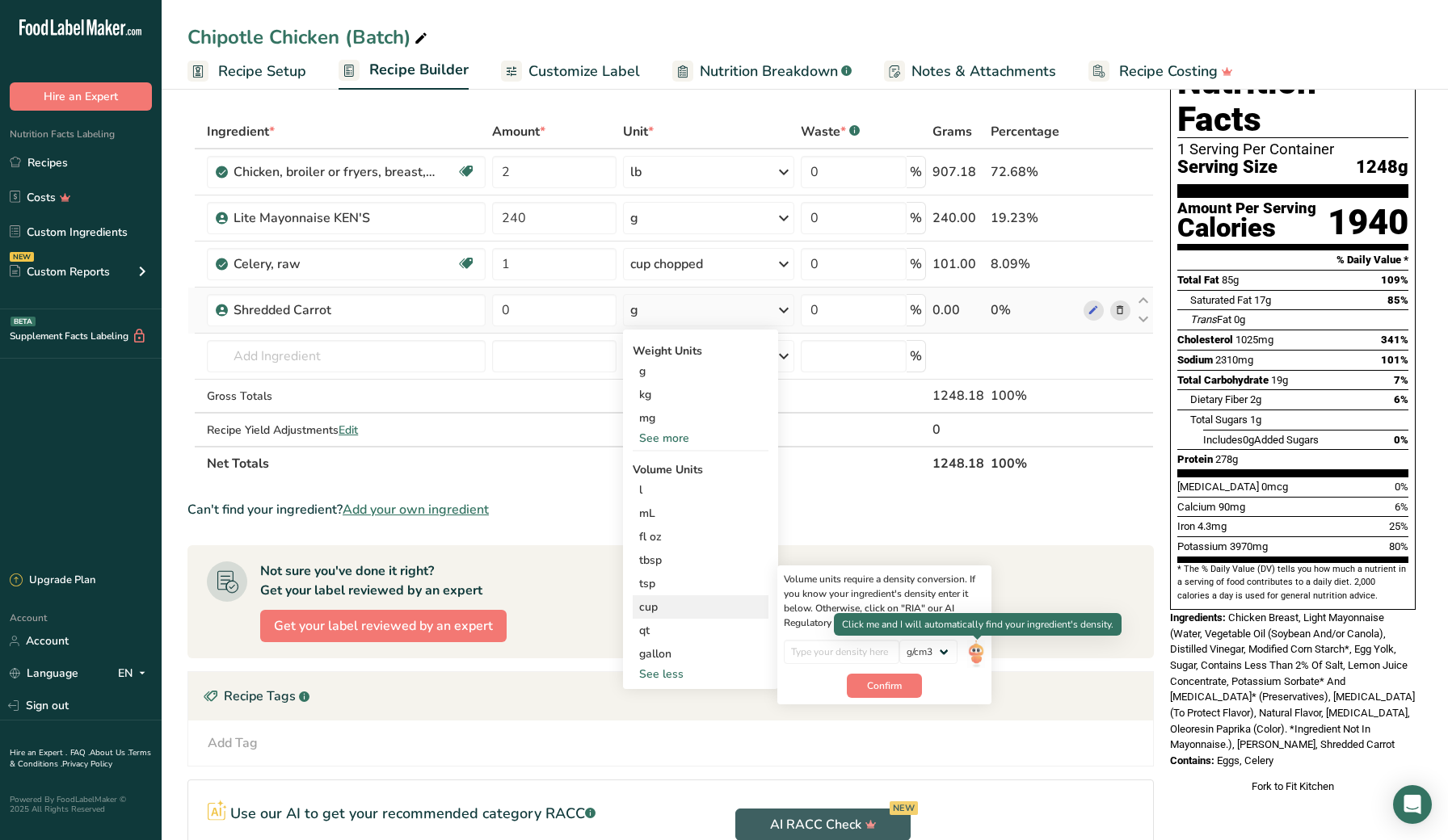
click at [974, 650] on img at bounding box center [976, 654] width 18 height 28
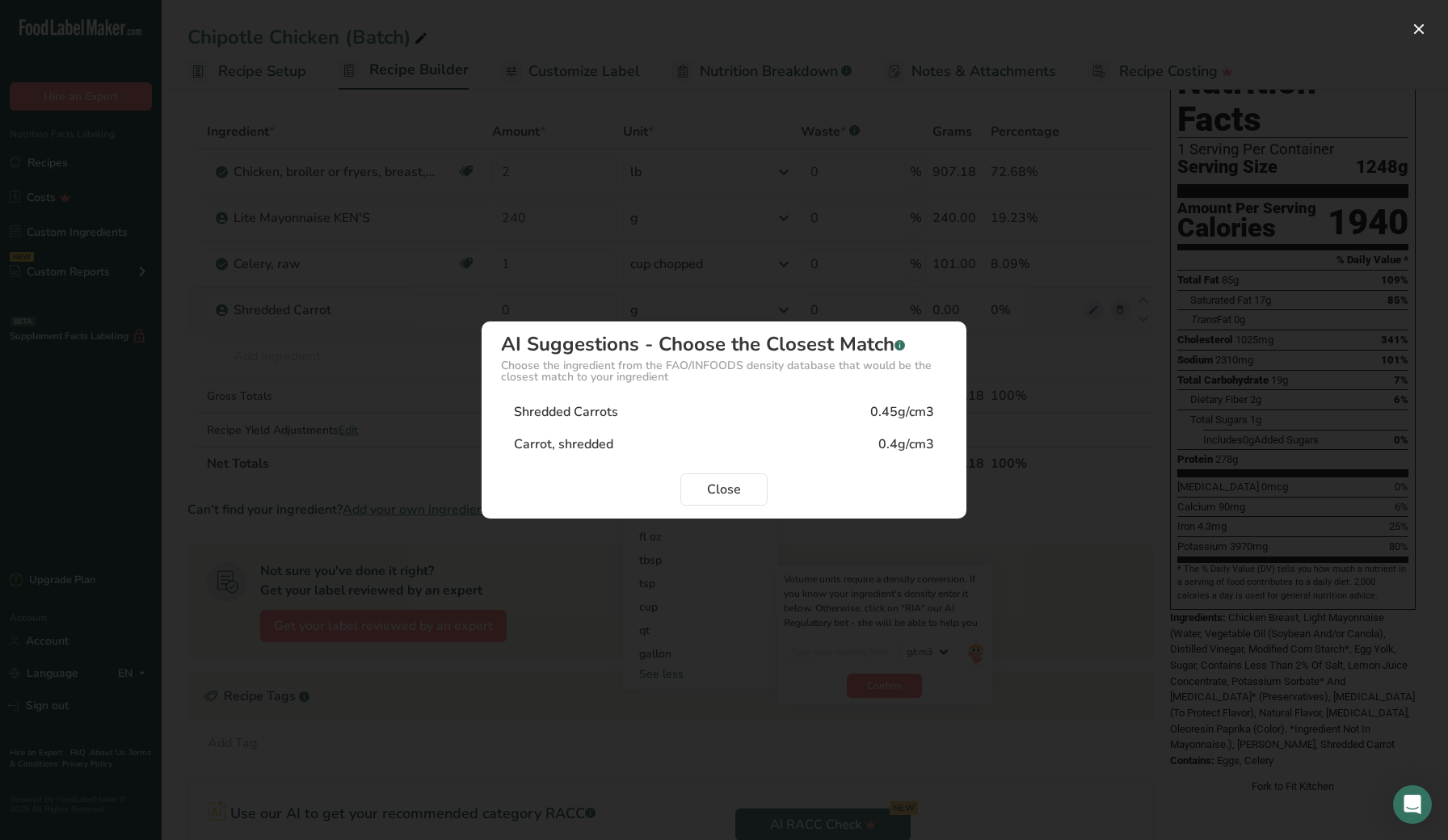
click at [661, 415] on div "Shredded Carrots 0.45g/cm3" at bounding box center [724, 412] width 446 height 32
type input "0.45"
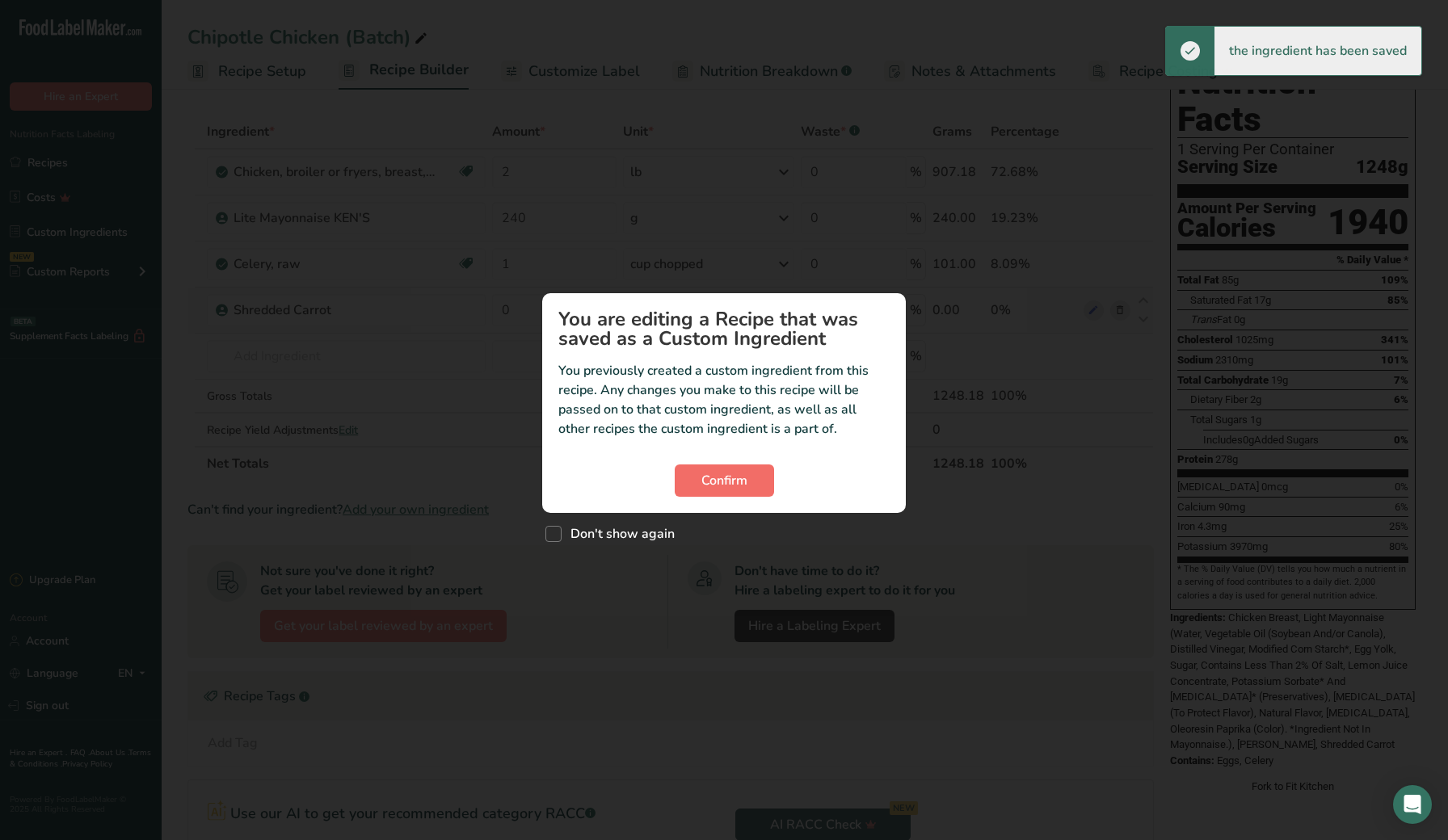
click at [747, 480] on span "Confirm" at bounding box center [724, 480] width 46 height 19
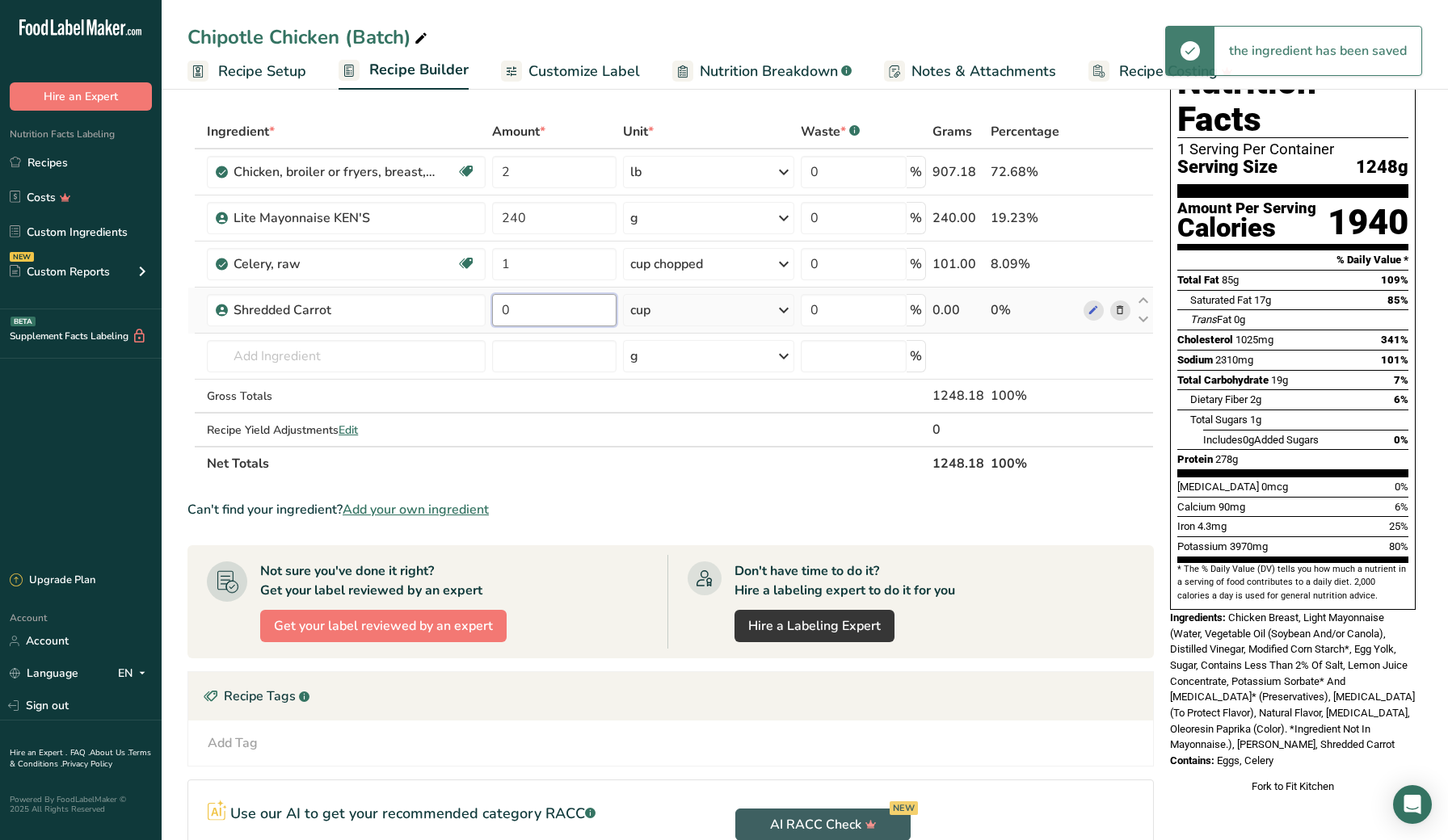
click at [561, 307] on input "0" at bounding box center [554, 310] width 123 height 32
type input "1"
click at [173, 402] on section "Add Ingredients Manage Recipe Delete Recipe Duplicate Recipe Scale Recipe Save …" at bounding box center [804, 568] width 1286 height 1088
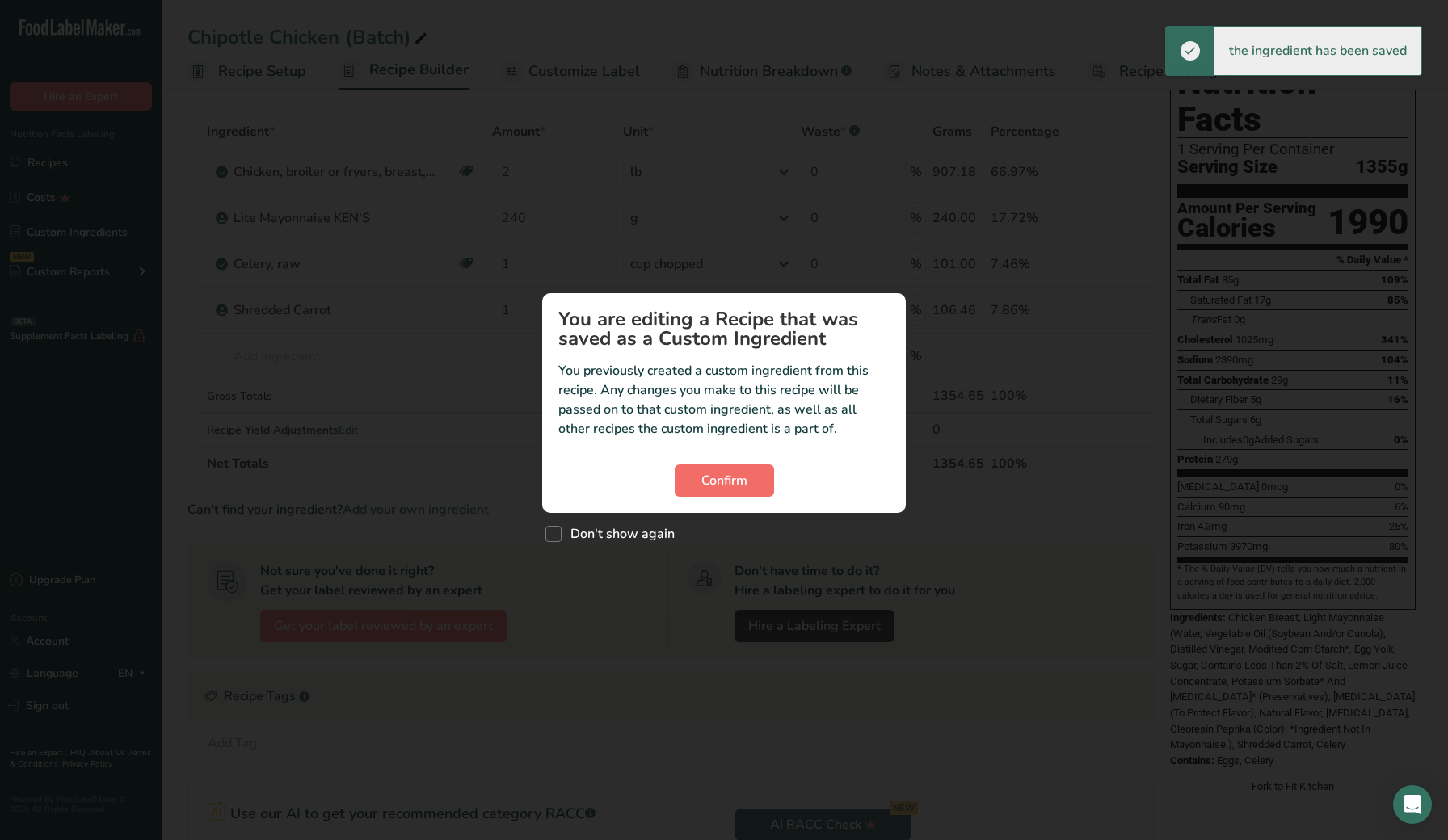
click at [712, 473] on span "Confirm" at bounding box center [724, 480] width 46 height 19
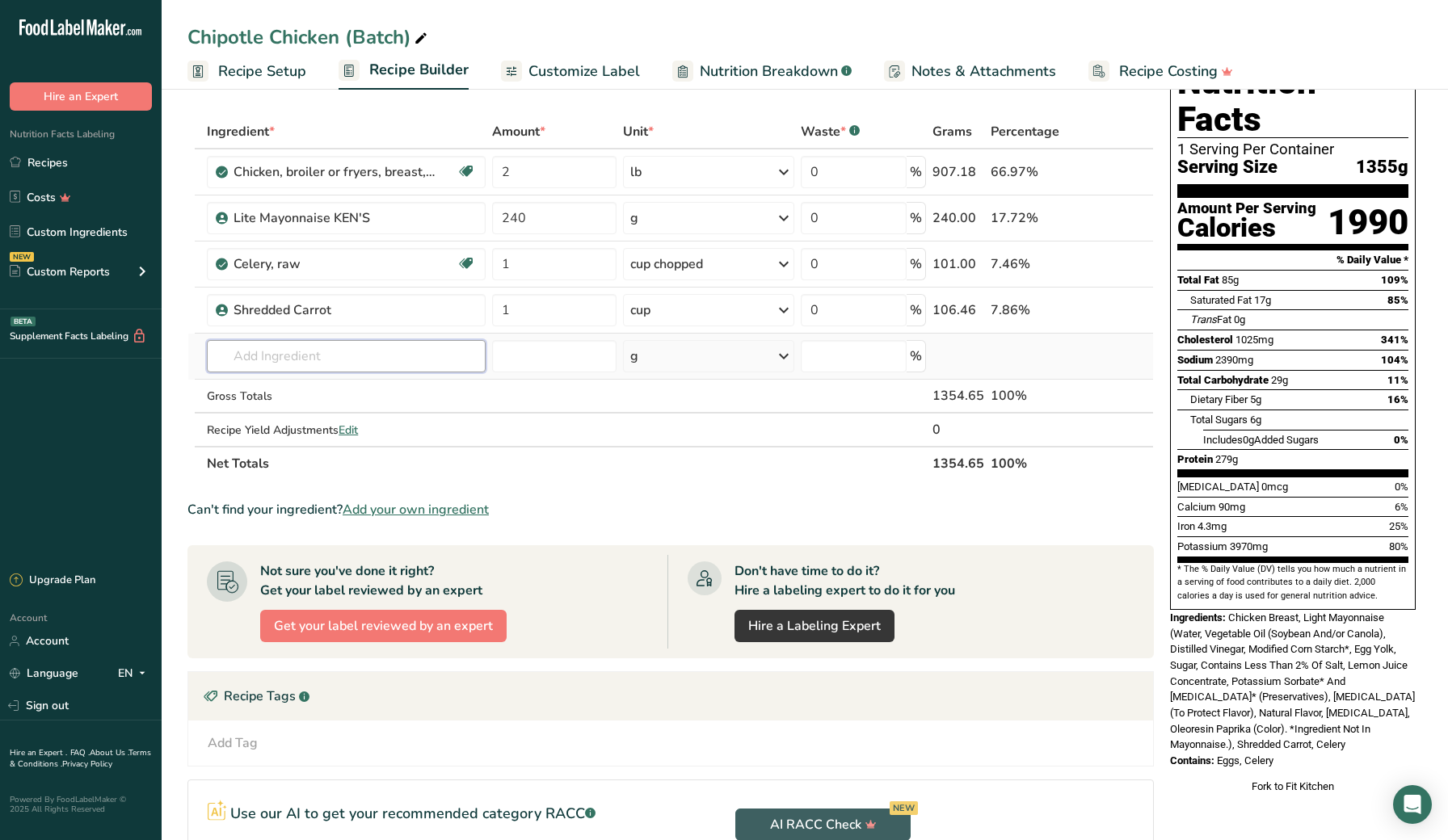
click at [265, 351] on input "text" at bounding box center [346, 356] width 278 height 32
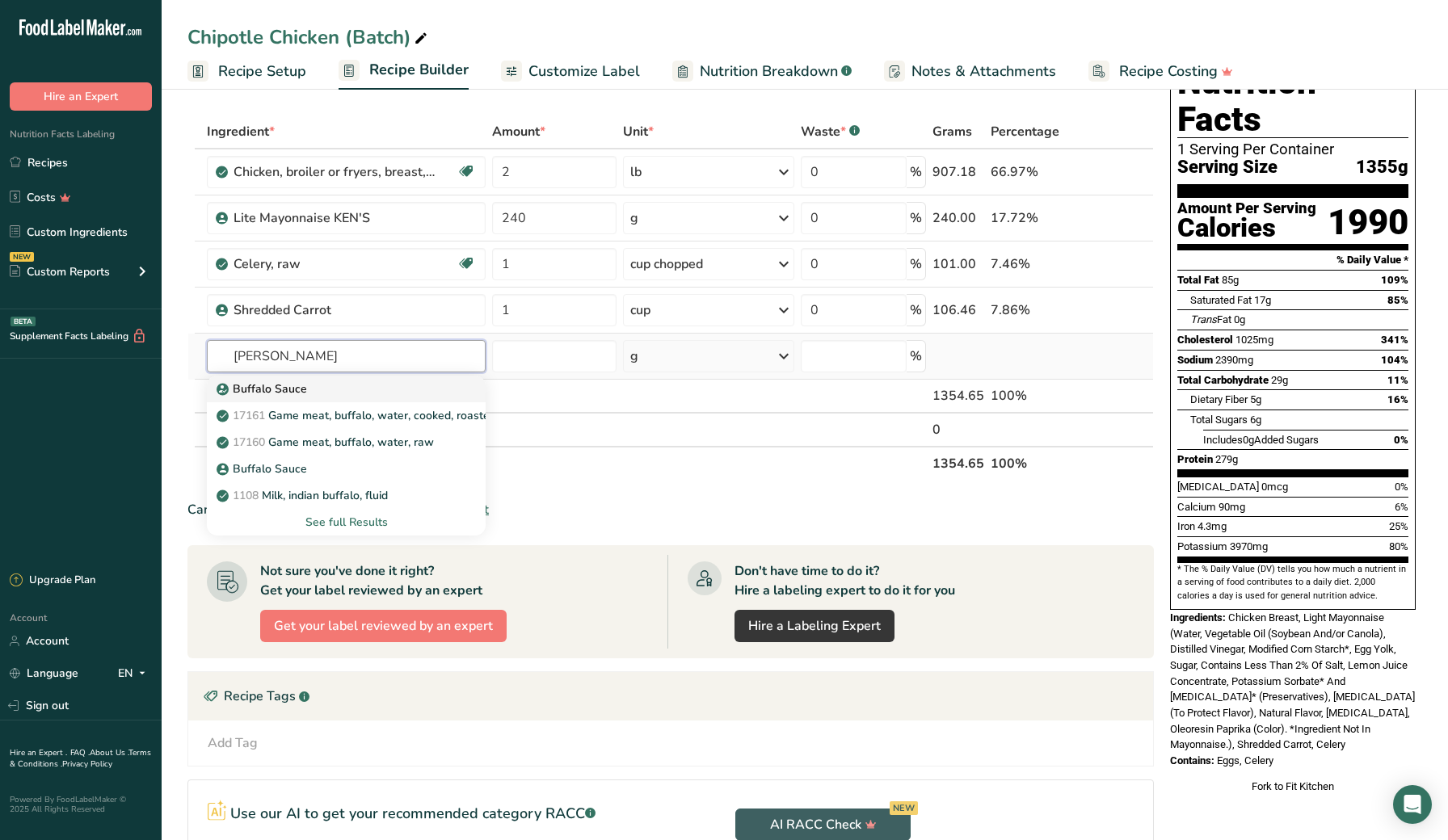
type input "[PERSON_NAME]"
click at [289, 390] on p "Buffalo Sauce" at bounding box center [264, 389] width 88 height 17
type input "Buffalo Sauce"
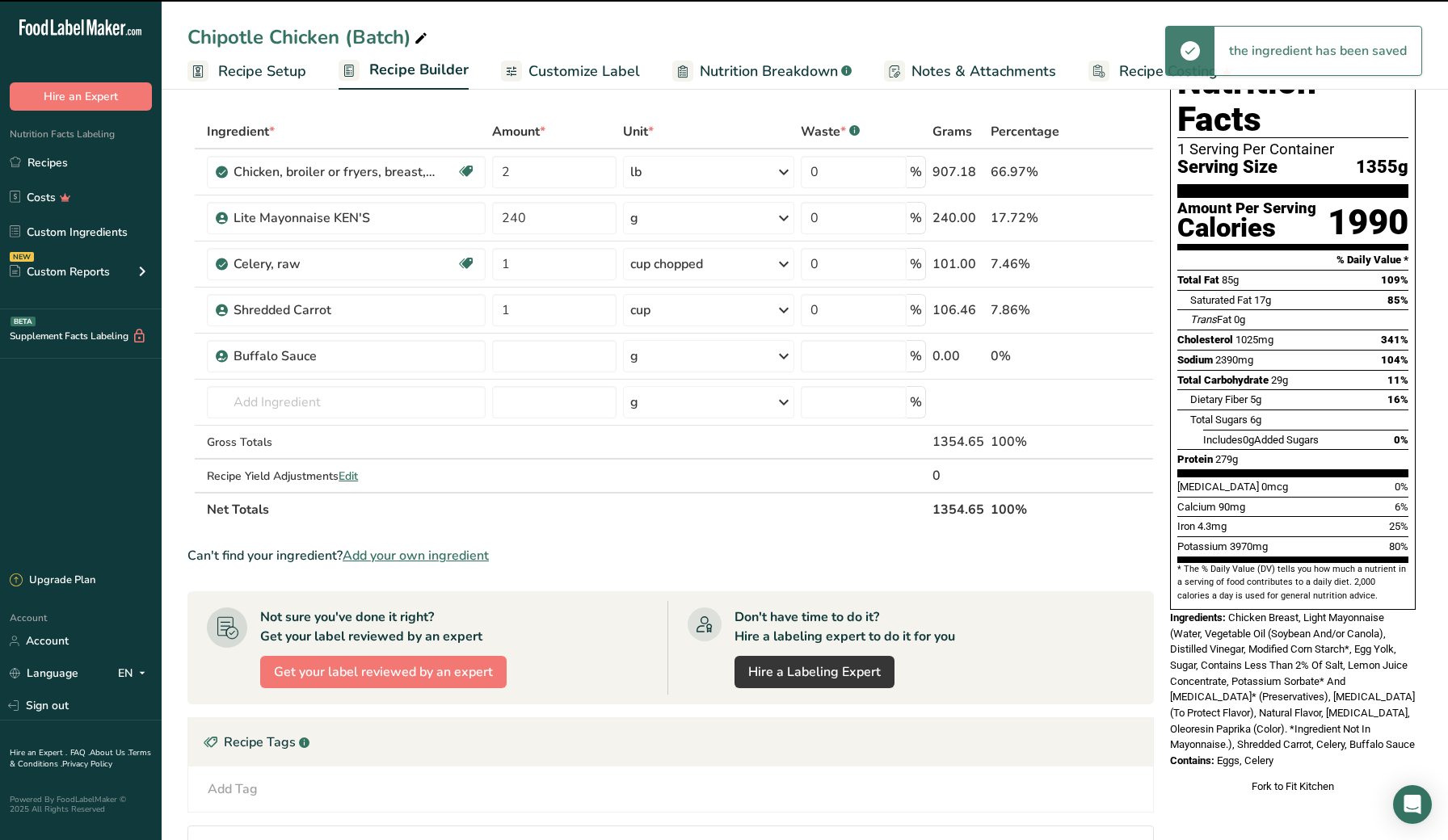
type input "0"
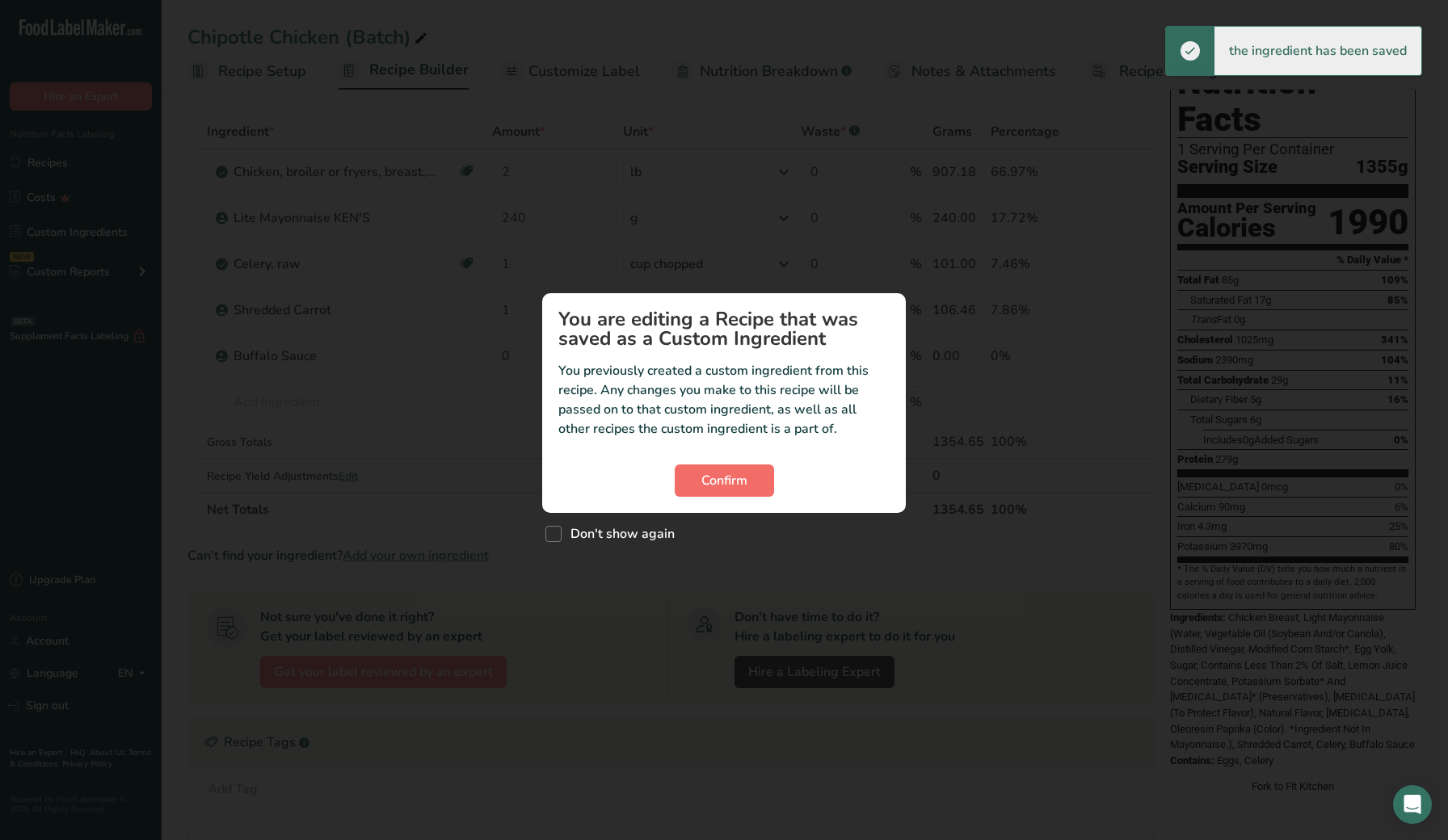
click at [720, 474] on span "Confirm" at bounding box center [724, 480] width 46 height 19
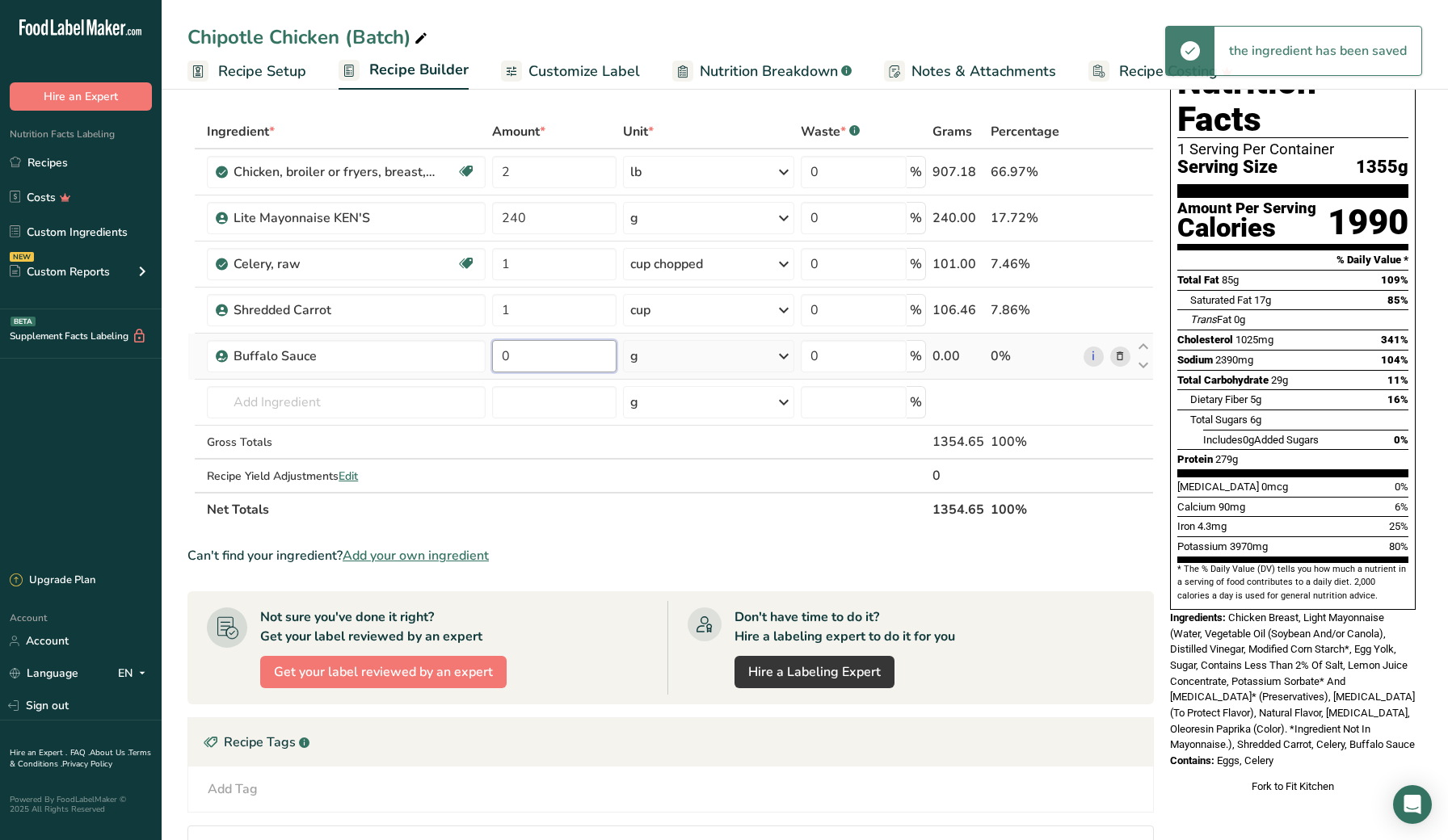
click at [534, 360] on input "0" at bounding box center [554, 356] width 123 height 32
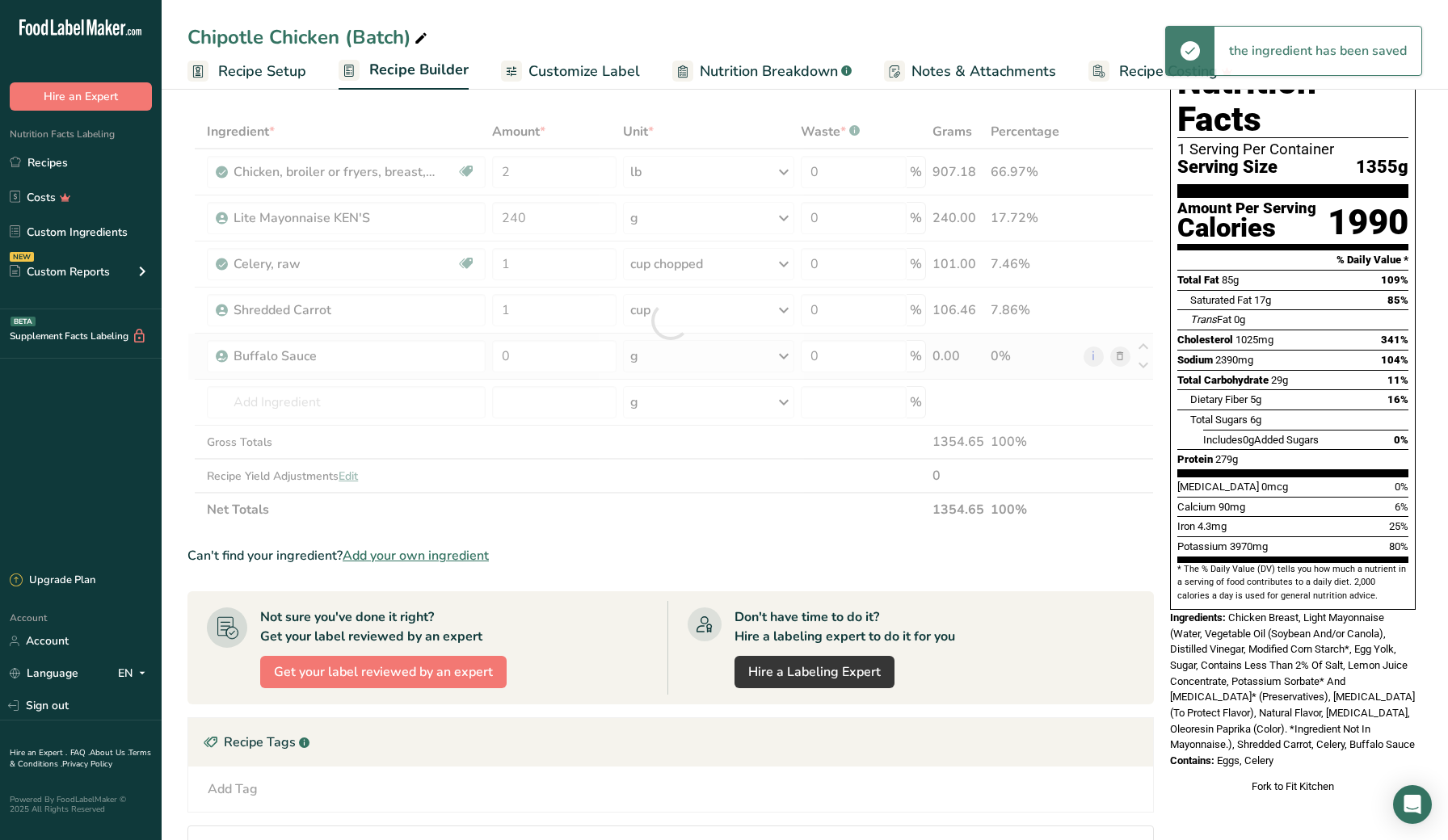
click at [685, 361] on div "Ingredient * Amount * Unit * Waste * .a-a{fill:#347362;}.b-a{fill:#fff;} Grams …" at bounding box center [670, 321] width 967 height 412
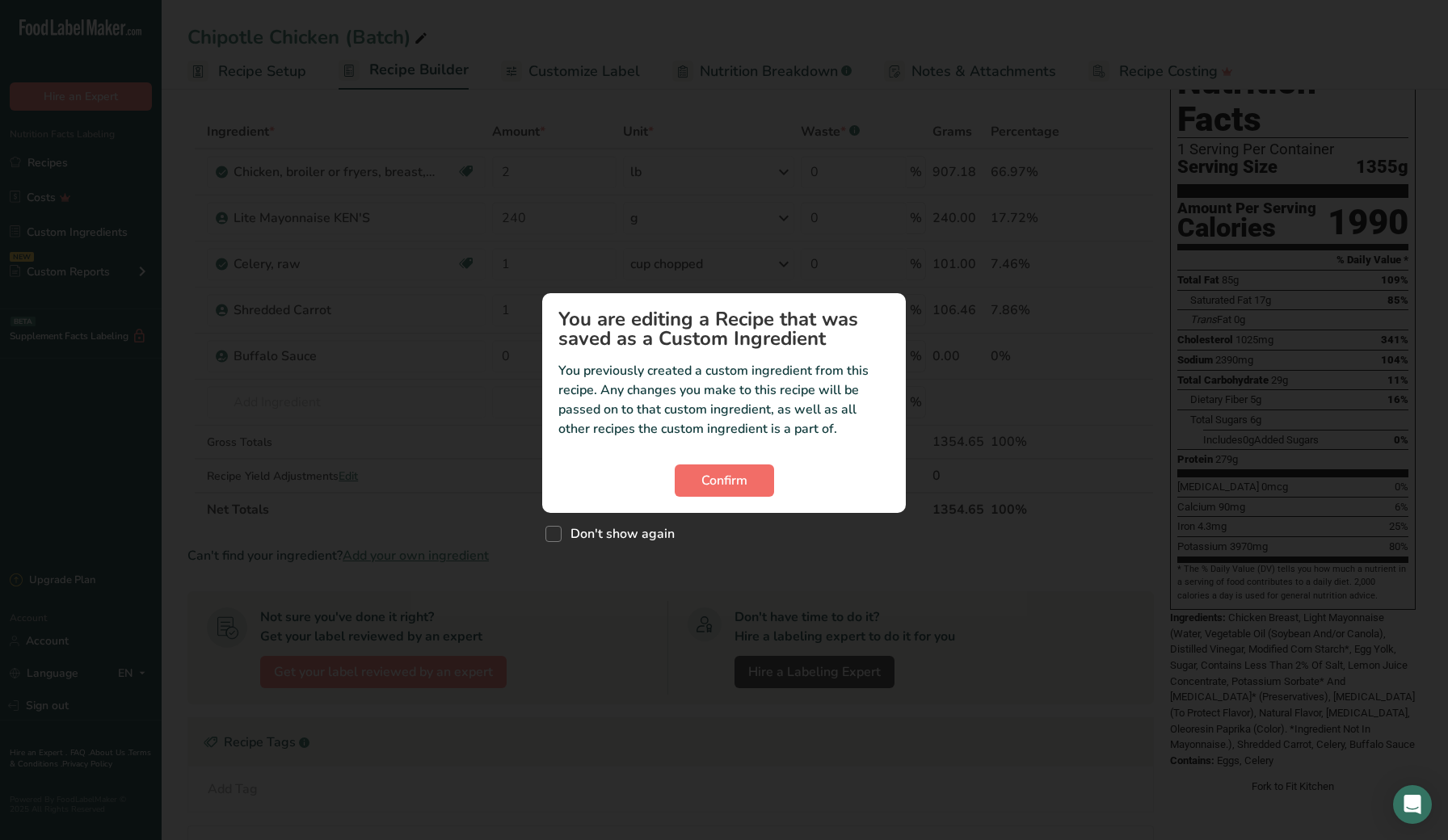
click at [708, 476] on span "Confirm" at bounding box center [724, 480] width 46 height 19
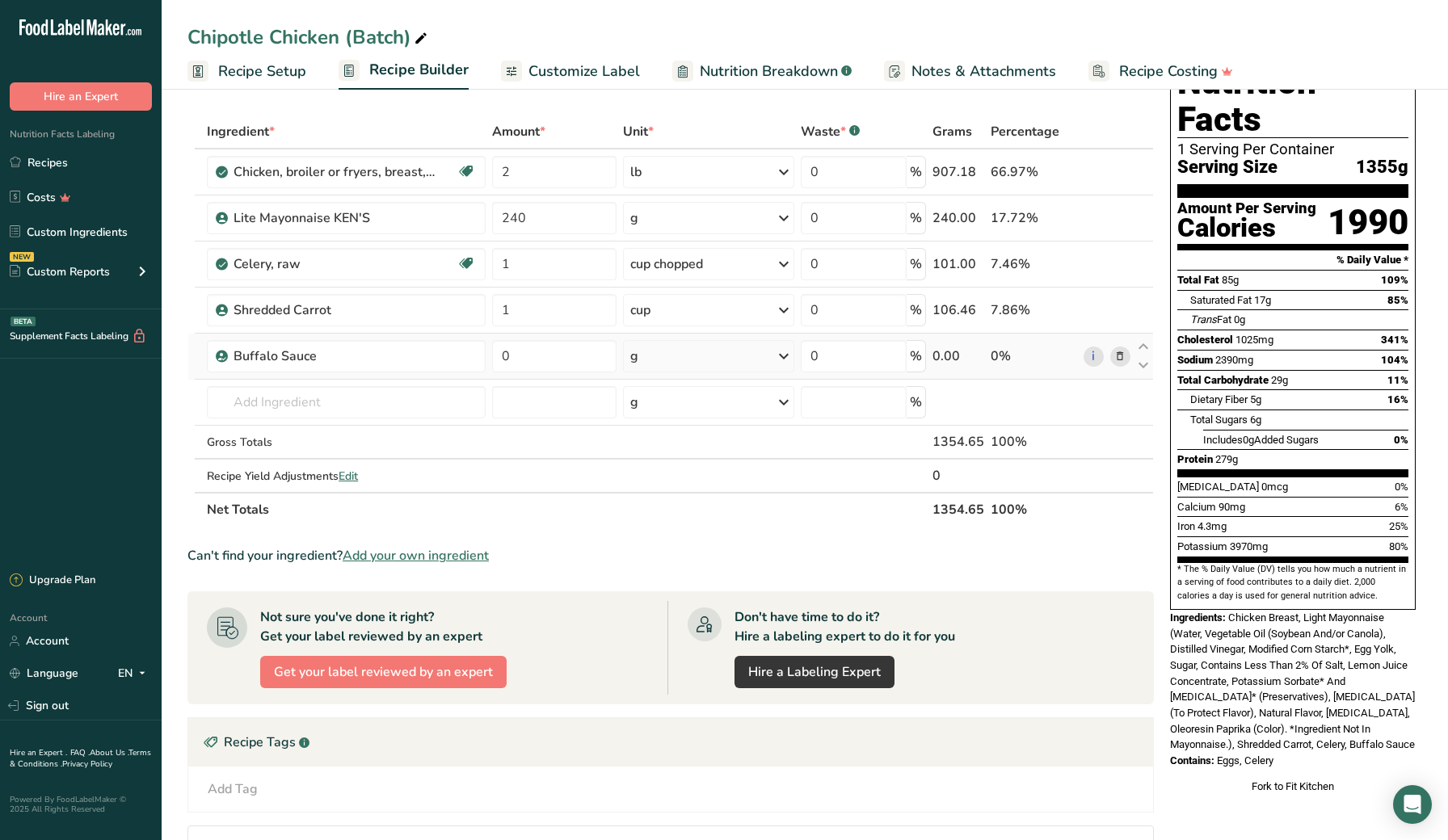
click at [687, 360] on div "g" at bounding box center [709, 356] width 172 height 32
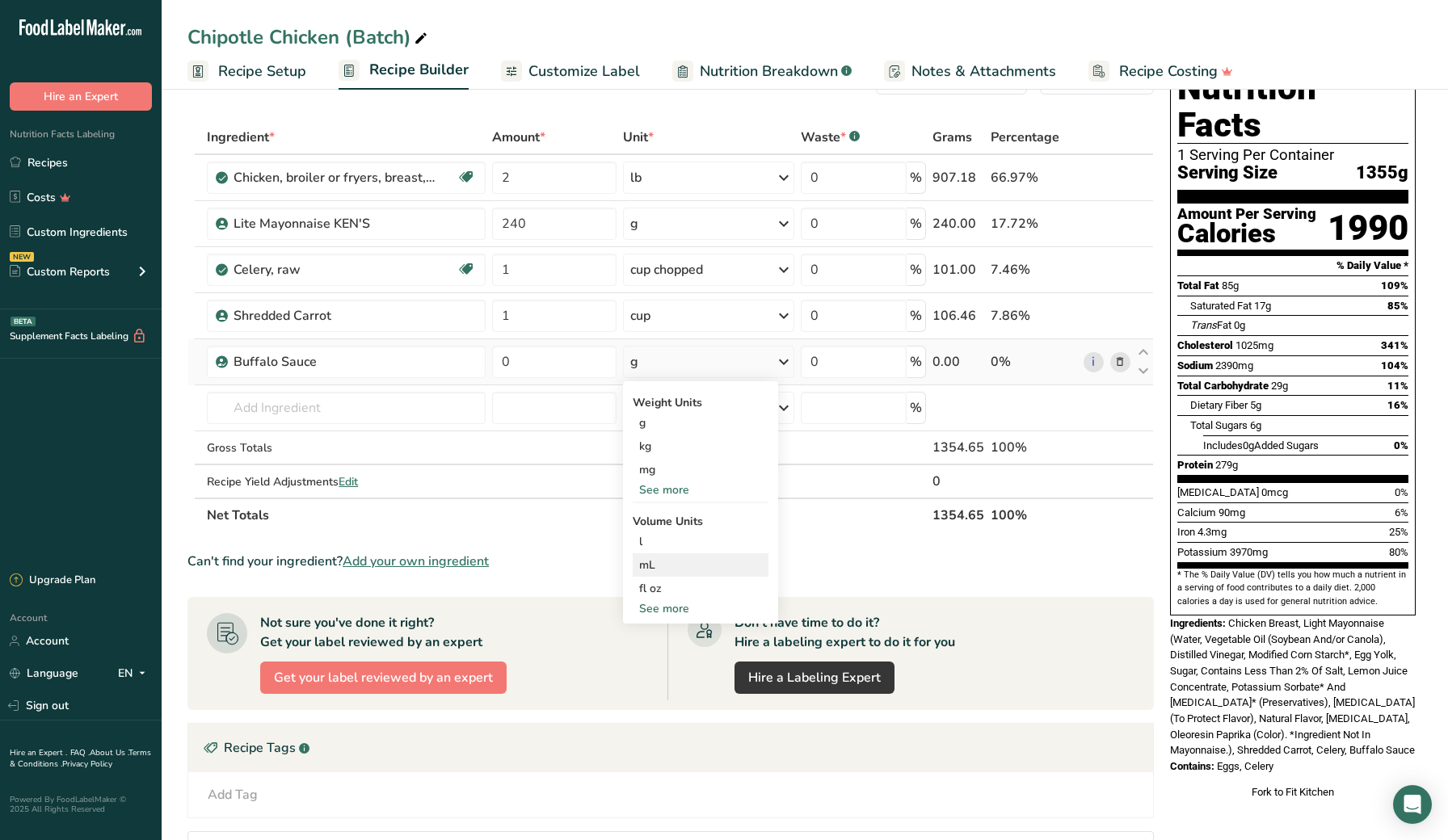
scroll to position [56, 0]
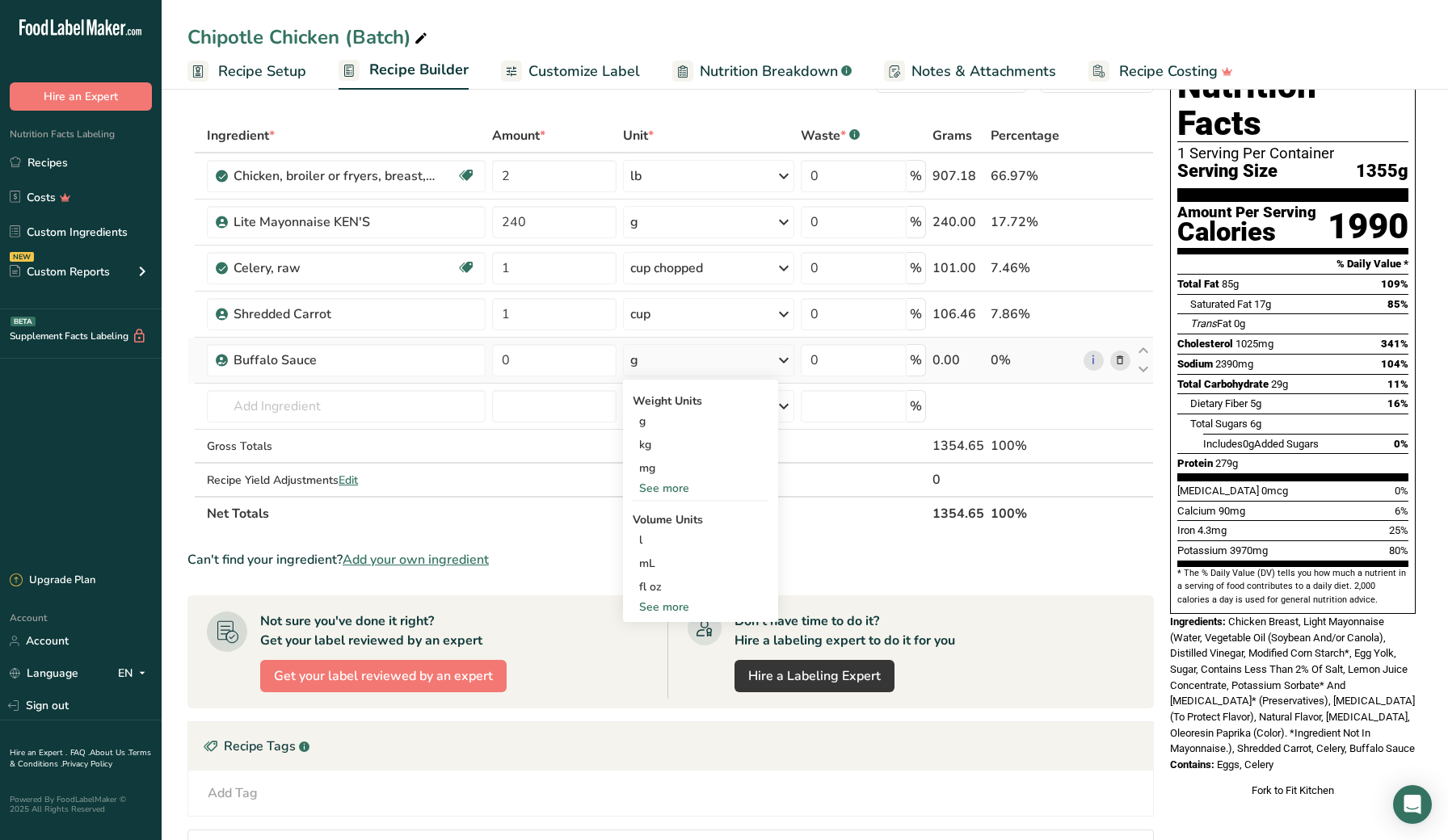
click at [665, 605] on div "See more" at bounding box center [700, 607] width 136 height 17
click at [670, 660] on div "cup" at bounding box center [700, 657] width 123 height 17
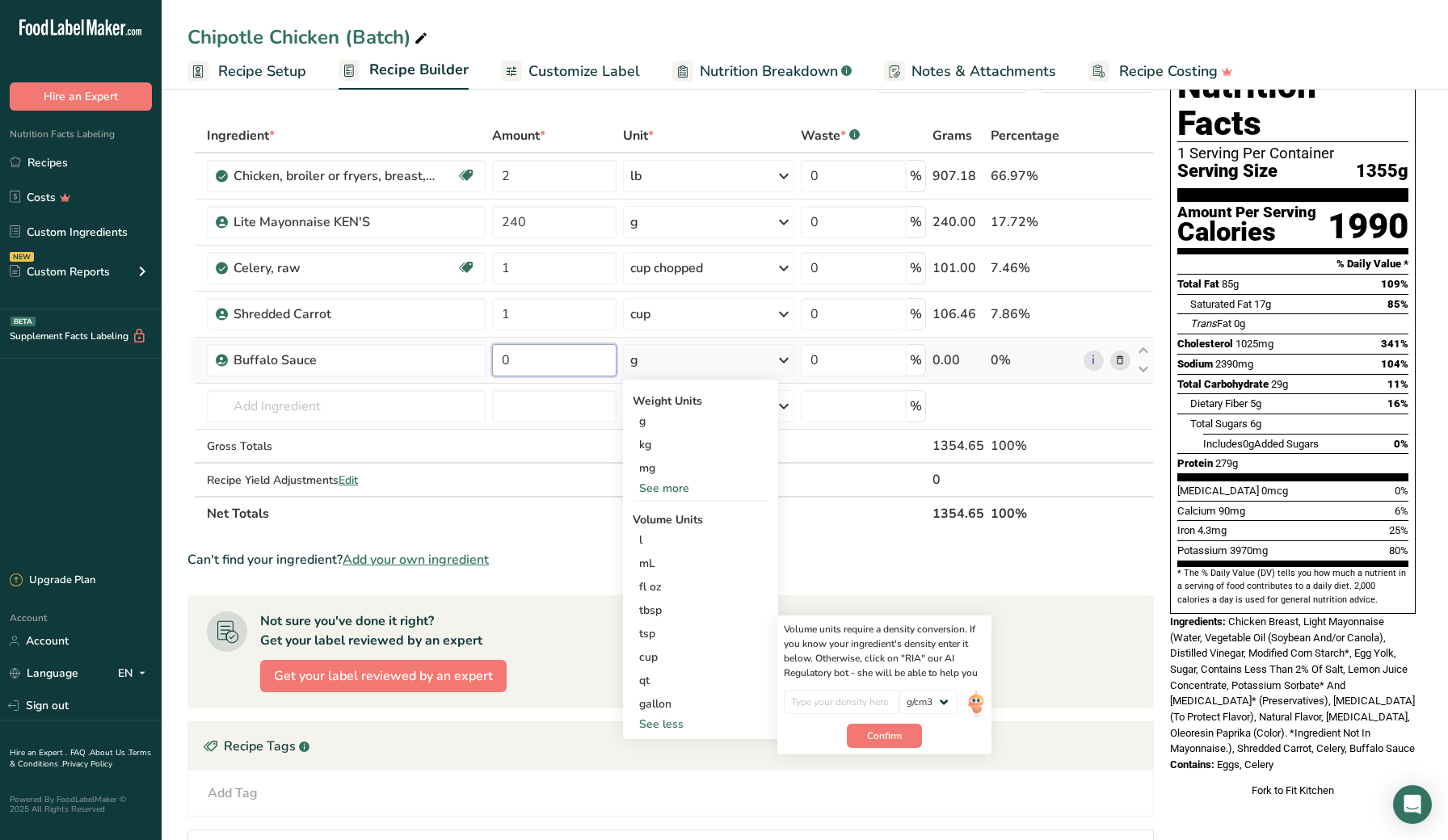
click at [551, 366] on input "0" at bounding box center [554, 360] width 123 height 32
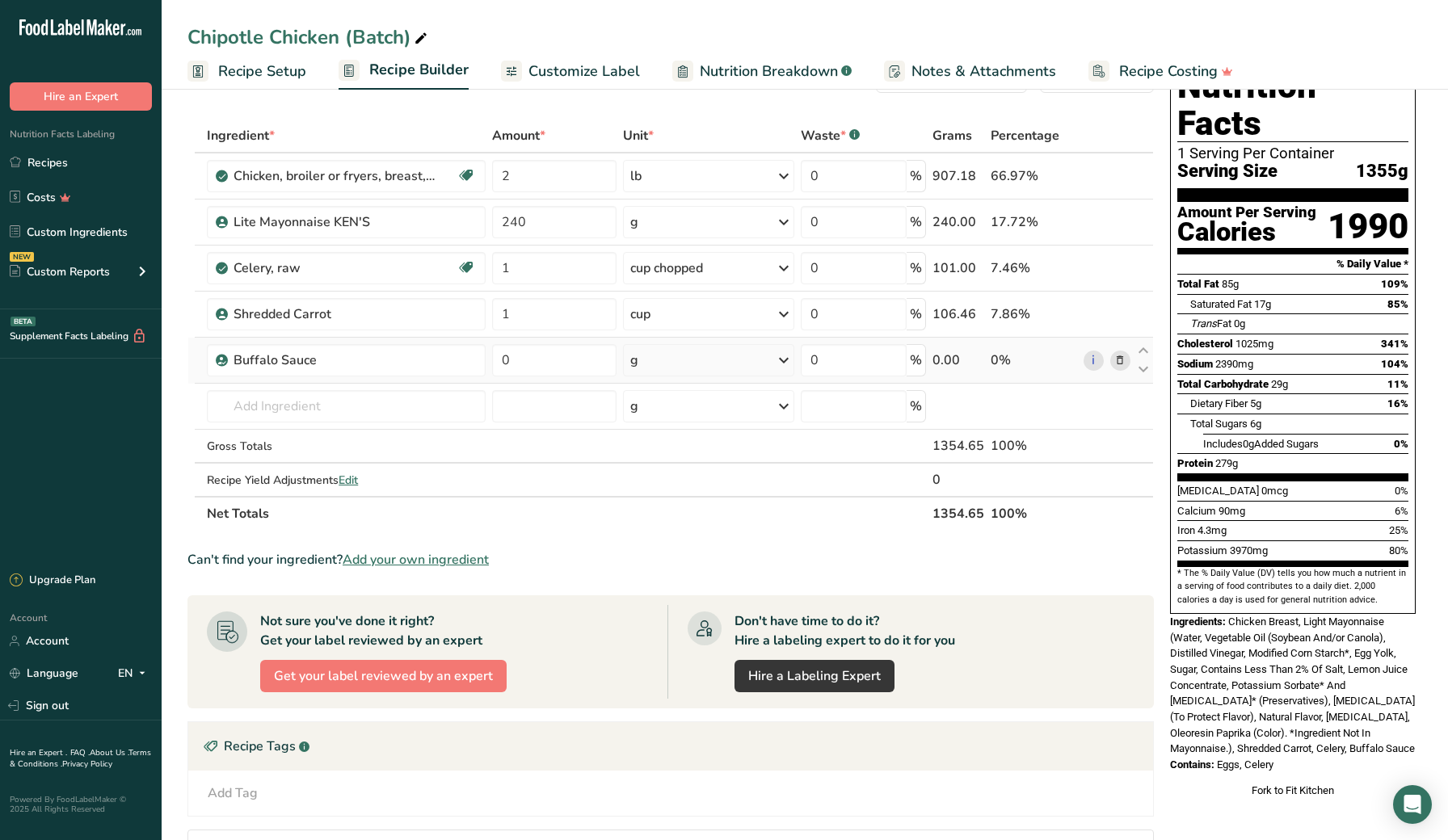
click at [688, 355] on div "Ingredient * Amount * Unit * Waste * .a-a{fill:#347362;}.b-a{fill:#fff;} Grams …" at bounding box center [670, 325] width 967 height 412
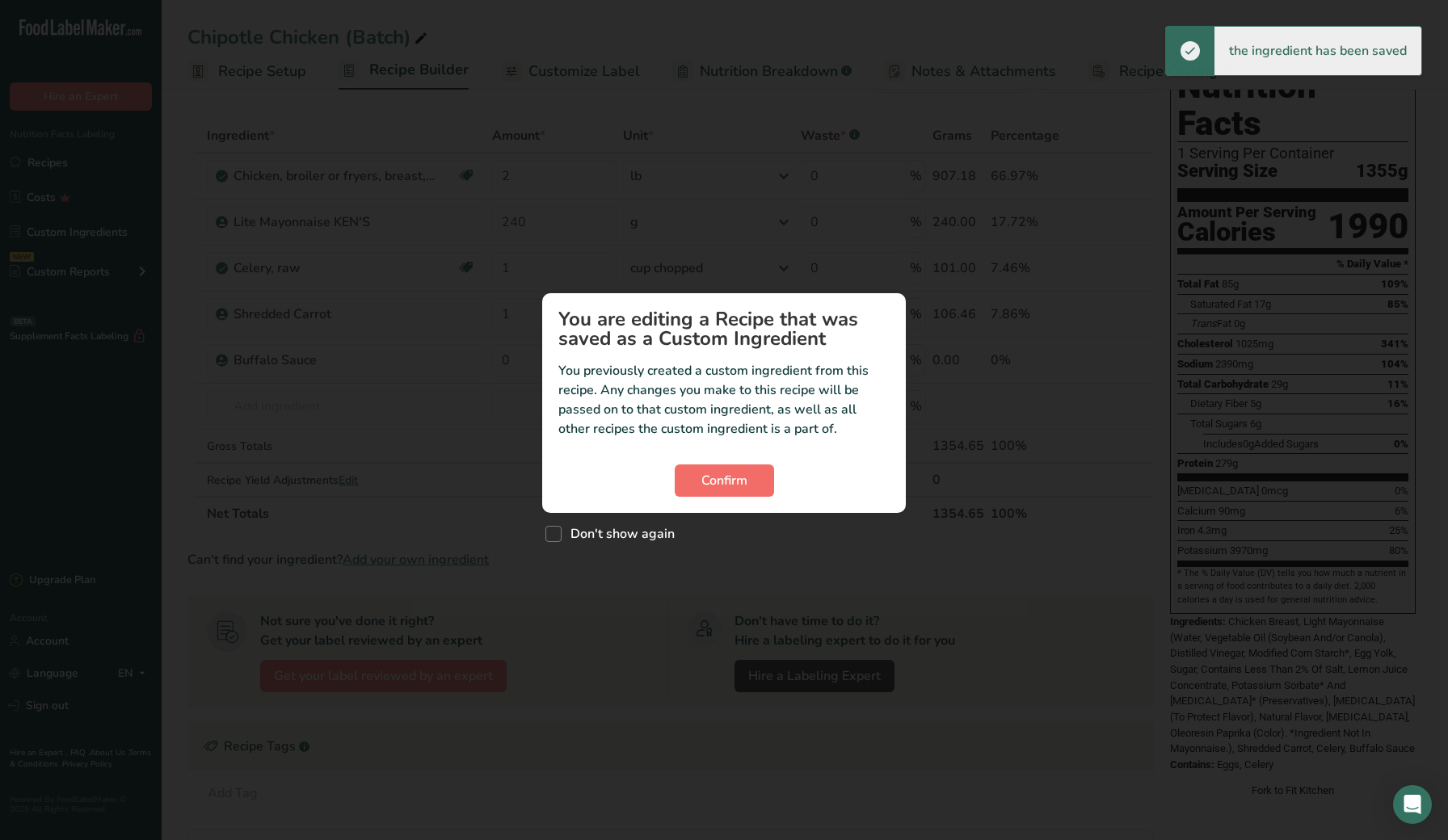
click at [703, 472] on span "Confirm" at bounding box center [724, 480] width 46 height 19
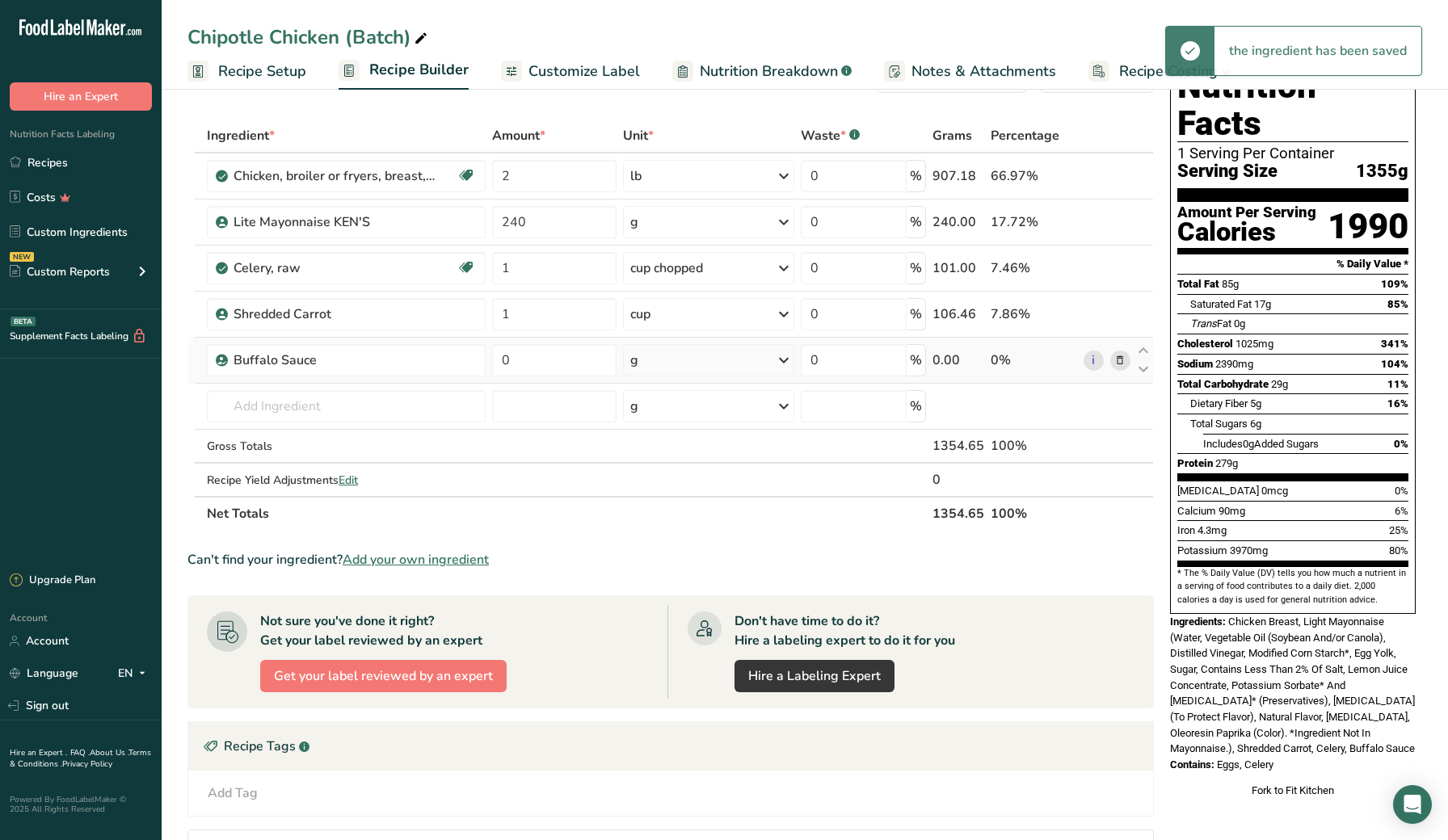
click at [650, 362] on div "g" at bounding box center [709, 360] width 172 height 32
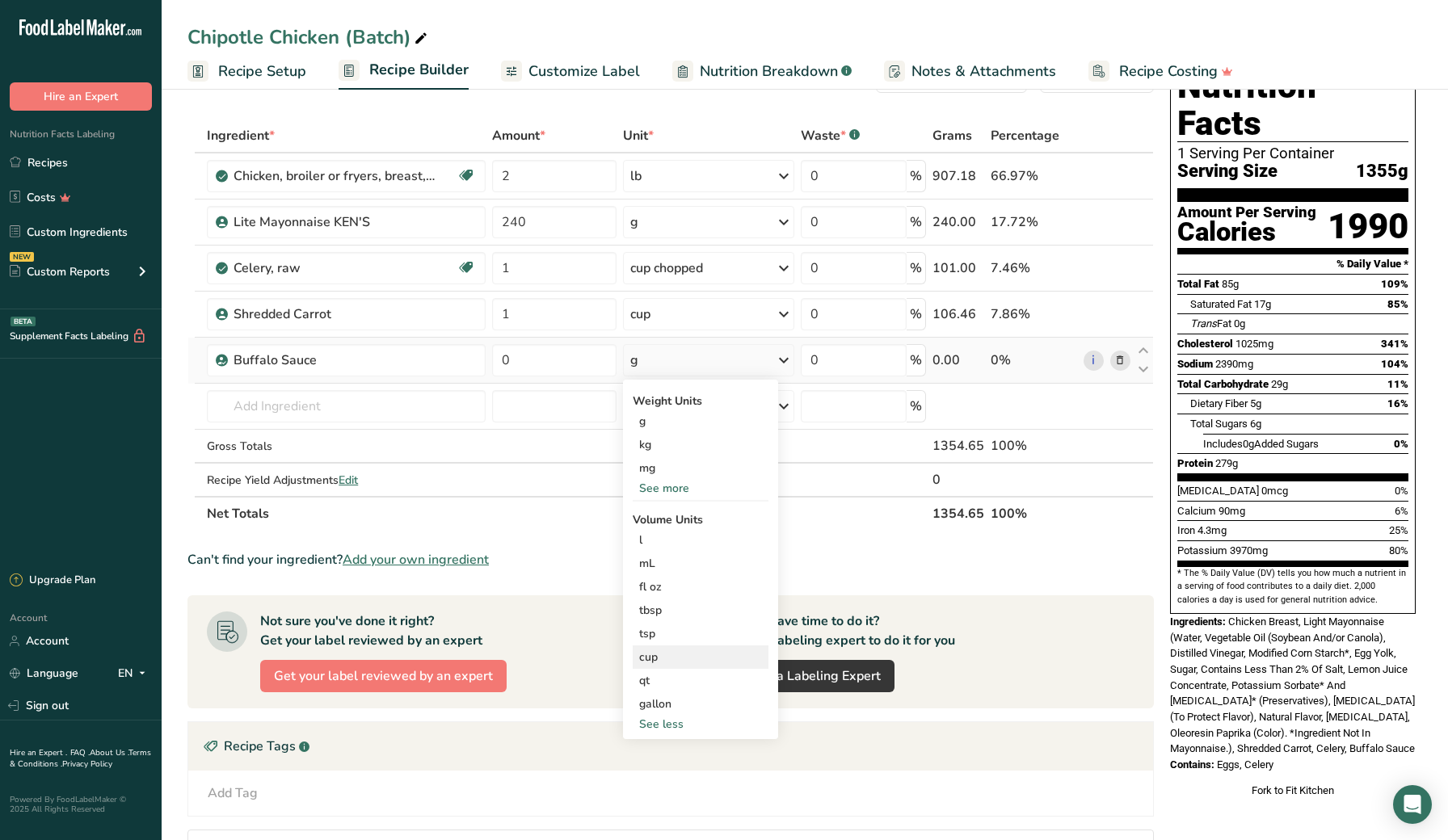
click at [671, 658] on div "cup" at bounding box center [700, 657] width 123 height 17
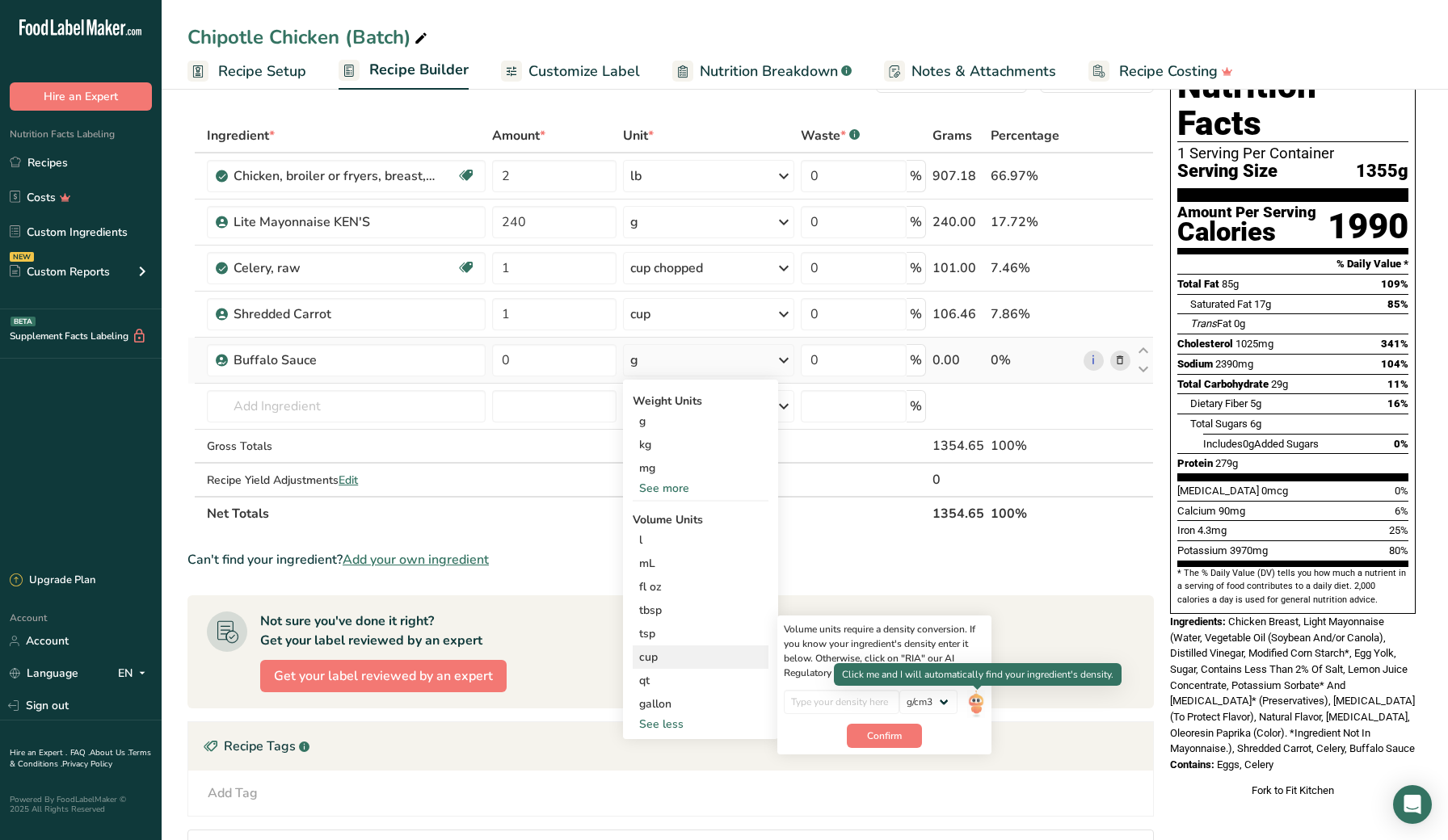
click at [972, 704] on img at bounding box center [976, 704] width 18 height 28
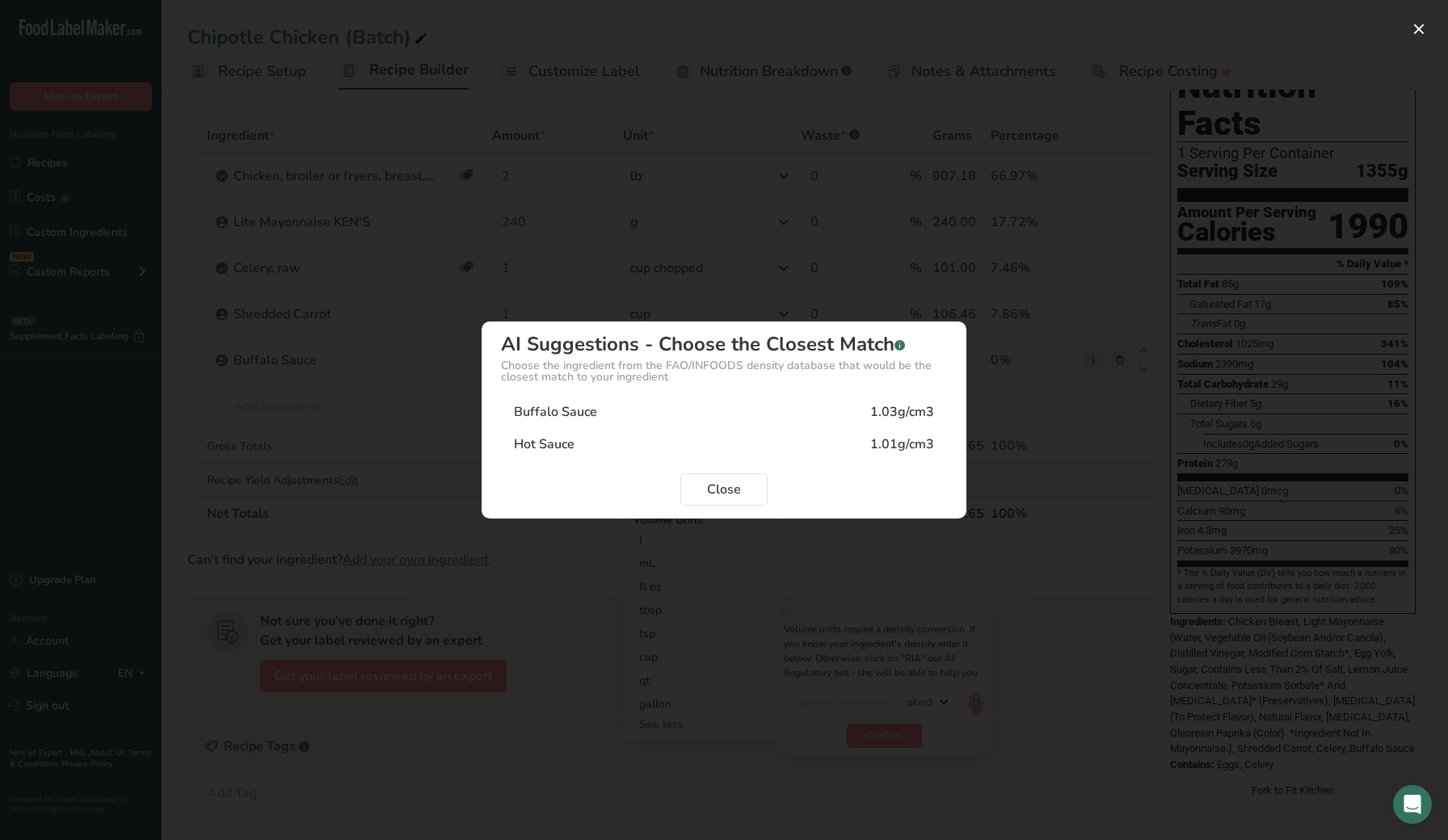
click at [674, 411] on div "Buffalo Sauce 1.03g/cm3" at bounding box center [724, 412] width 446 height 32
type input "1.03"
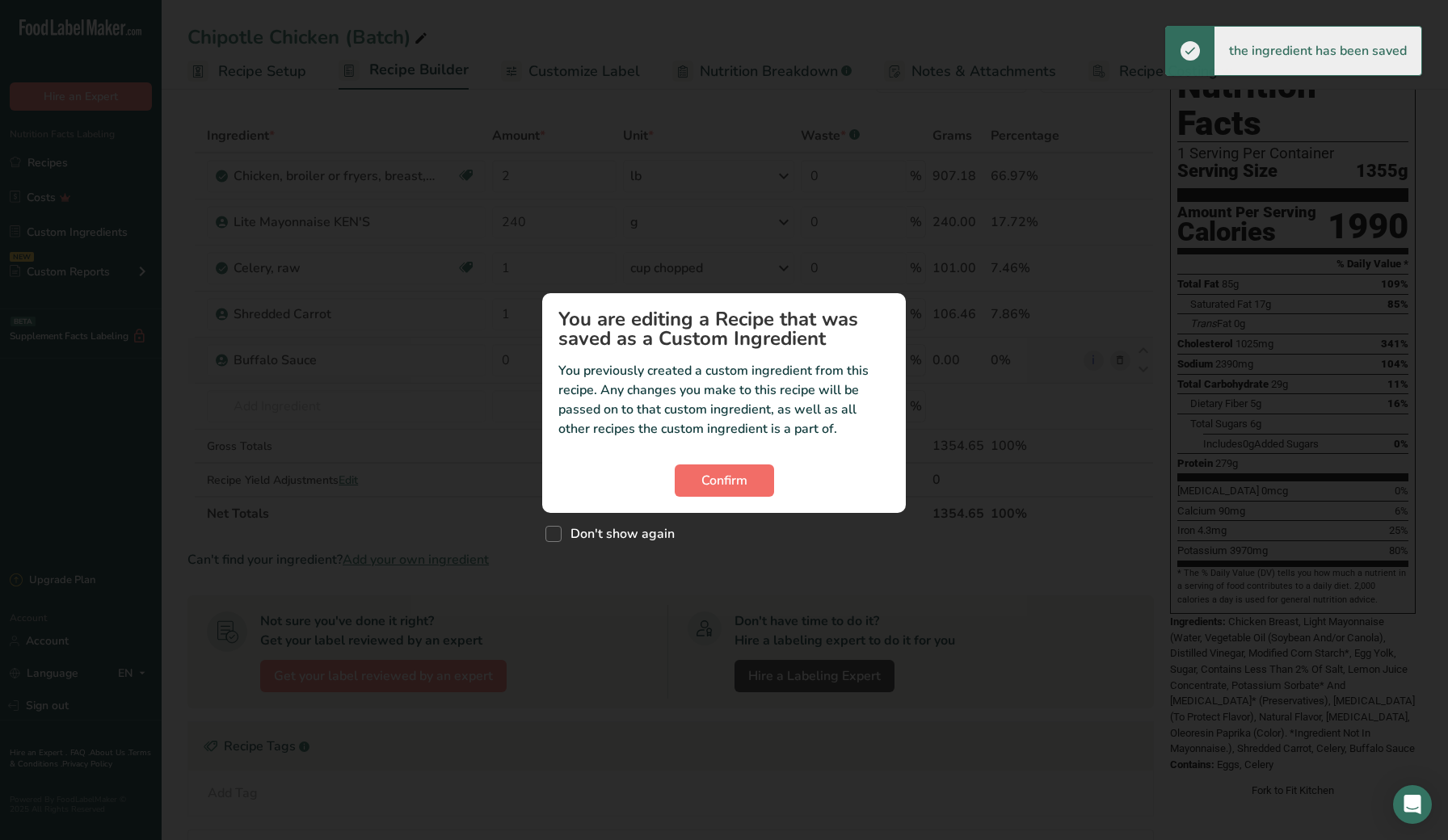
click at [730, 472] on span "Confirm" at bounding box center [724, 480] width 46 height 19
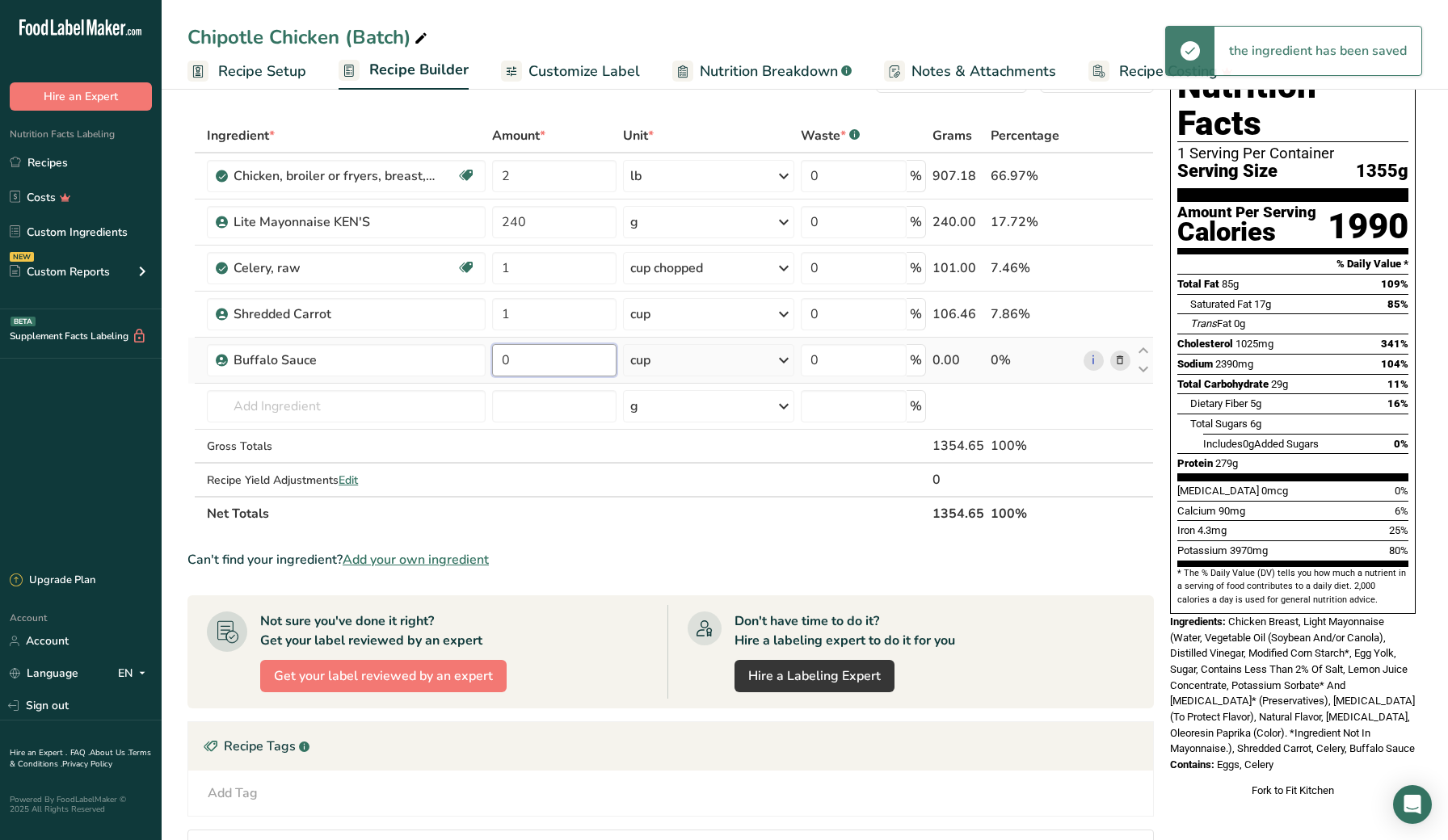
click at [548, 355] on input "0" at bounding box center [554, 360] width 123 height 32
type input "1.5"
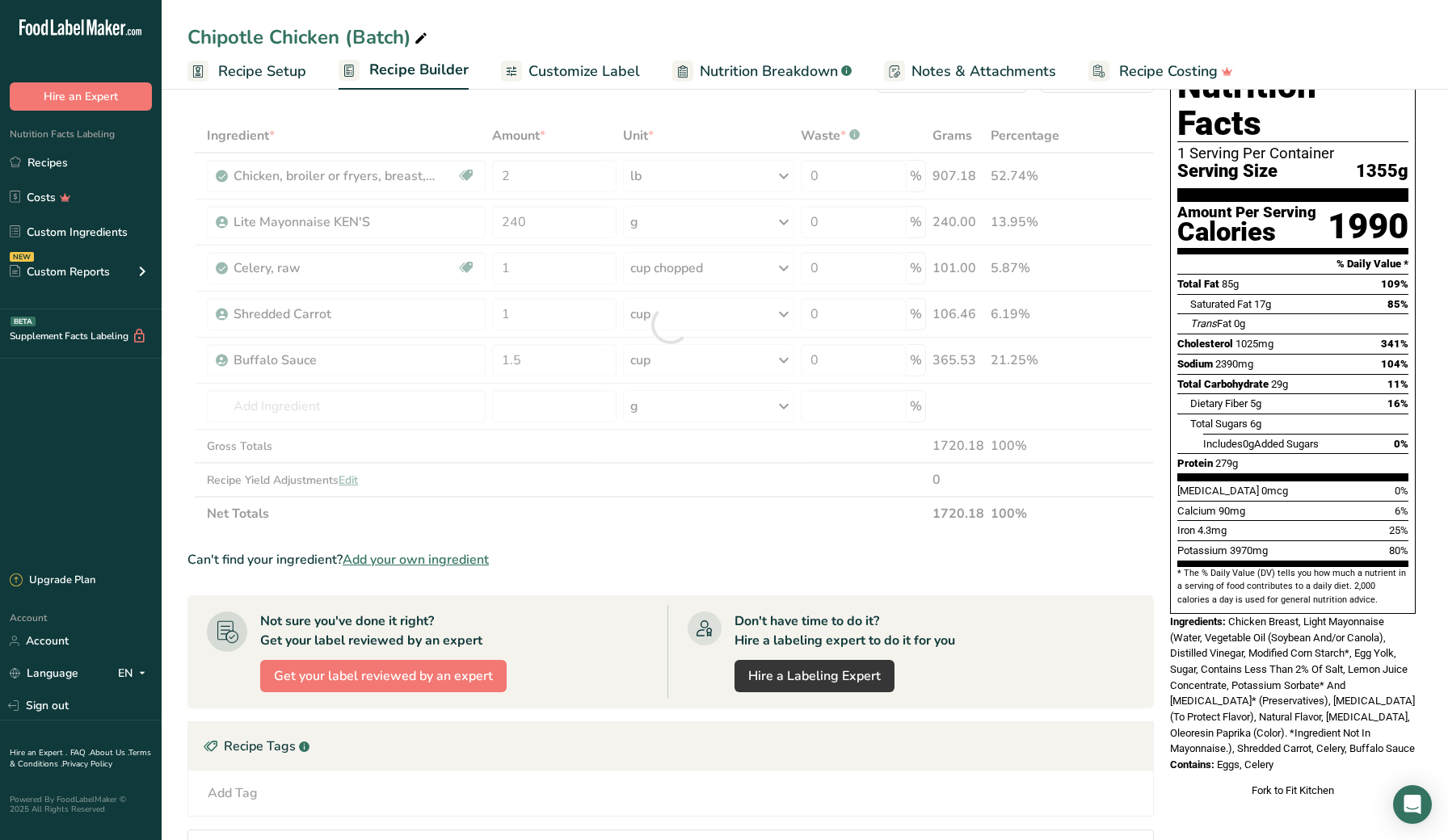
click at [169, 406] on section "Add Ingredients Manage Recipe Delete Recipe Duplicate Recipe Scale Recipe Save …" at bounding box center [804, 596] width 1286 height 1135
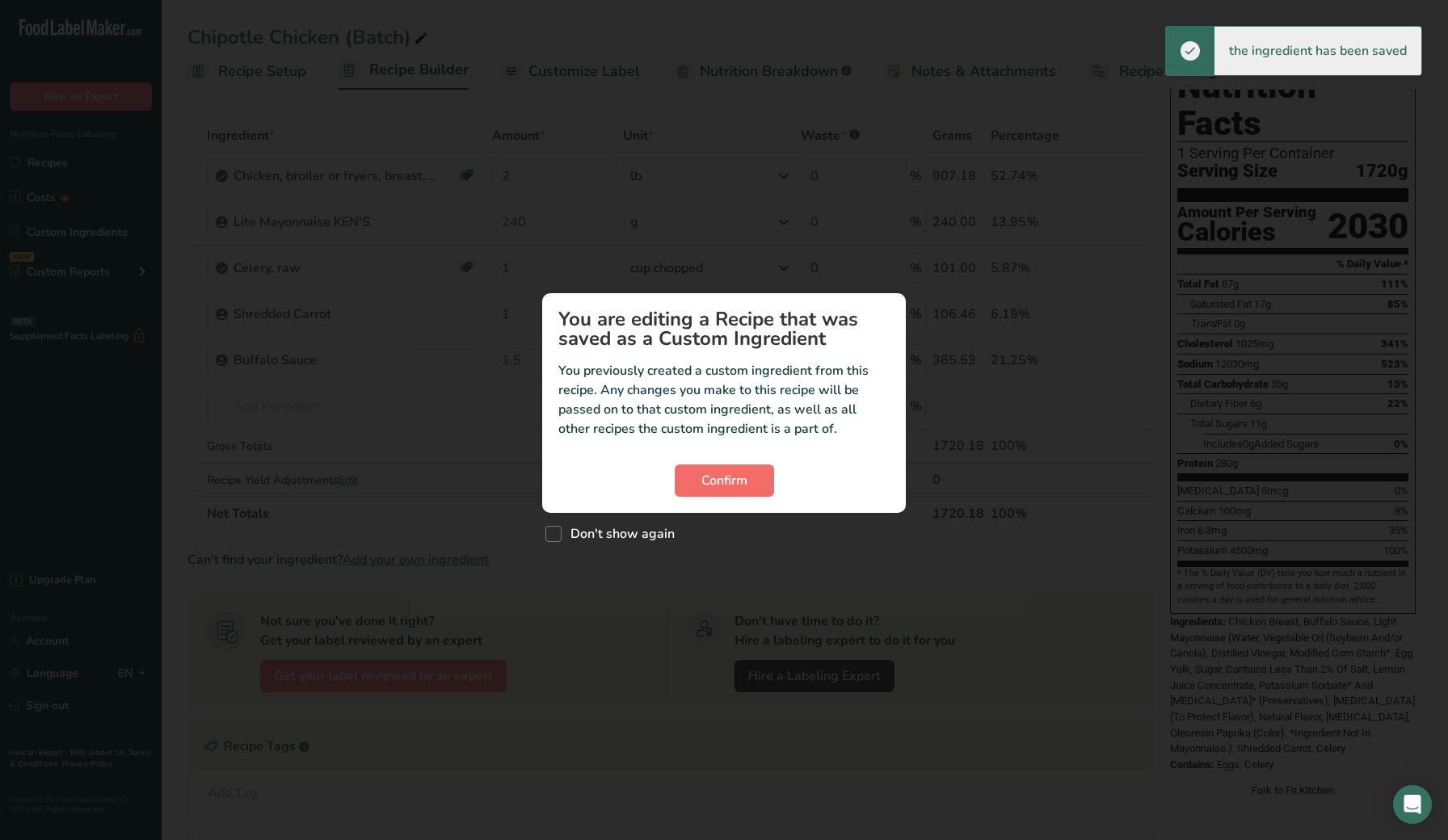
click at [705, 471] on span "Confirm" at bounding box center [724, 480] width 46 height 19
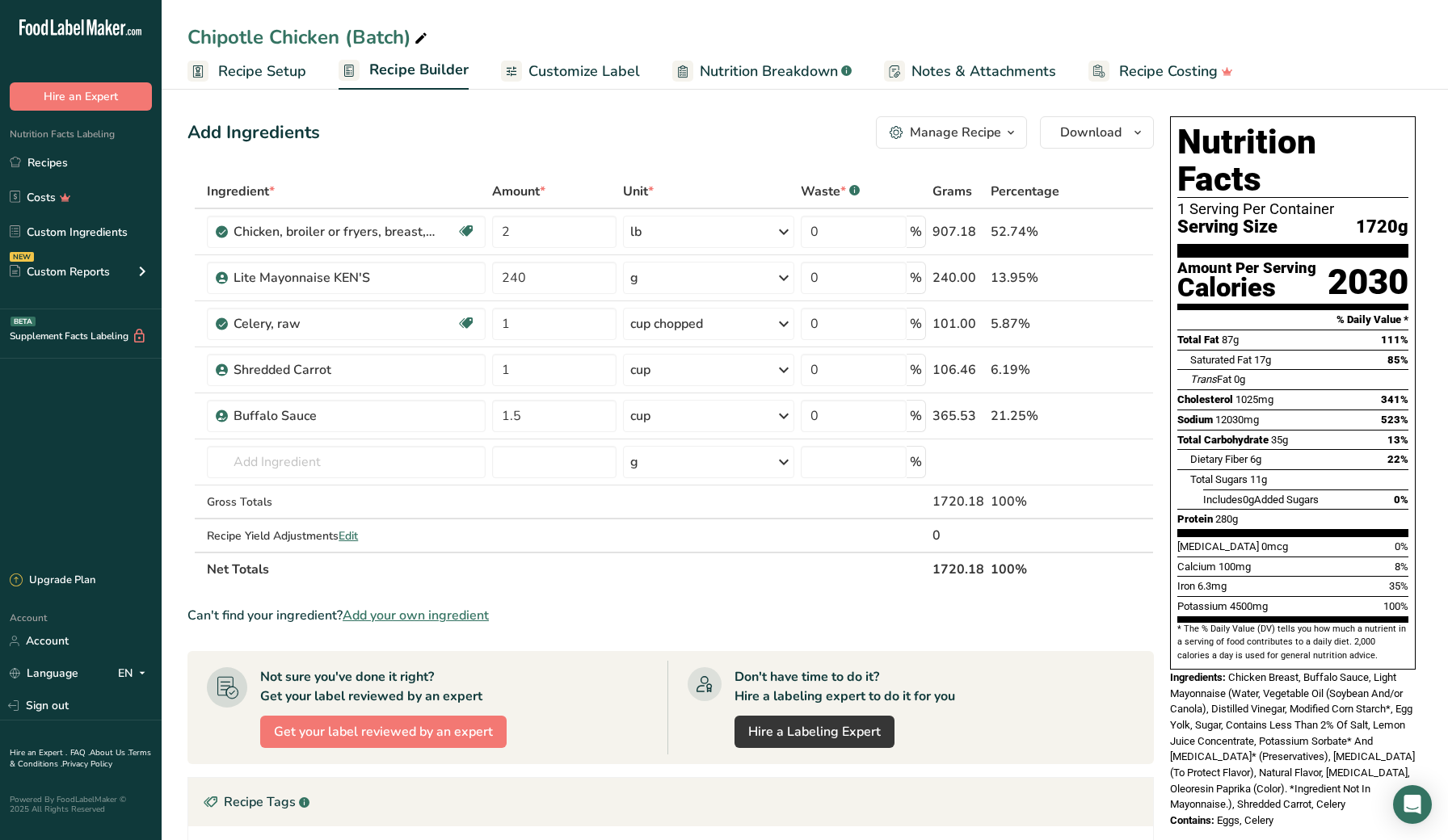
scroll to position [0, 0]
click at [419, 39] on icon at bounding box center [421, 39] width 15 height 23
click at [263, 39] on input "Chipotle Chicken (Batch)" at bounding box center [804, 37] width 1235 height 29
click at [265, 41] on input "Buffalo Chicken (Batch)" at bounding box center [804, 37] width 1235 height 29
drag, startPoint x: 326, startPoint y: 44, endPoint x: 343, endPoint y: 45, distance: 17.0
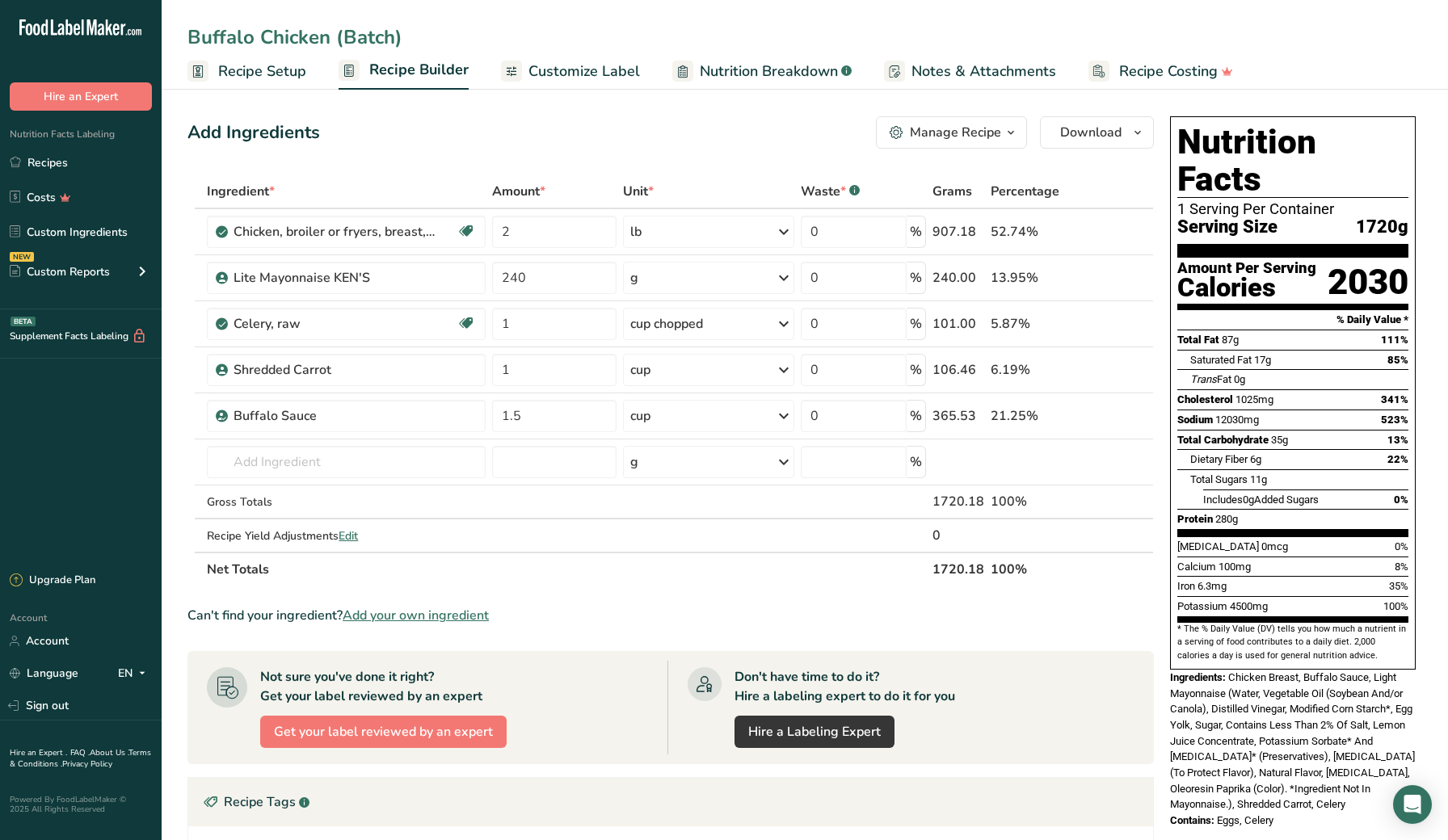
click at [326, 44] on input "Buffalo Chicken (Batch)" at bounding box center [804, 37] width 1235 height 29
type input "Buffalo Chicken Salad (Batch)"
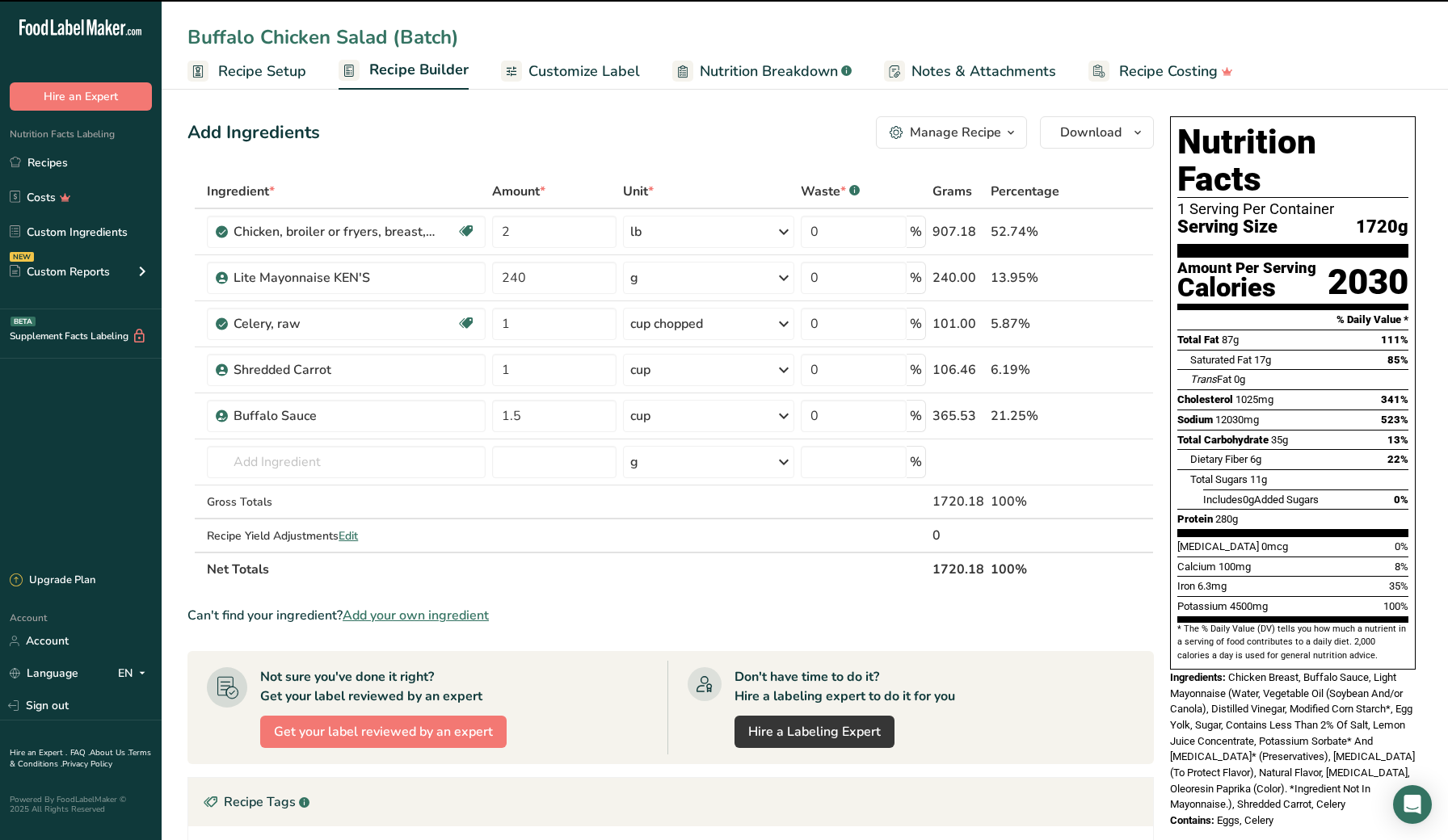
click at [459, 38] on input "Buffalo Chicken Salad (Batch)" at bounding box center [804, 37] width 1235 height 29
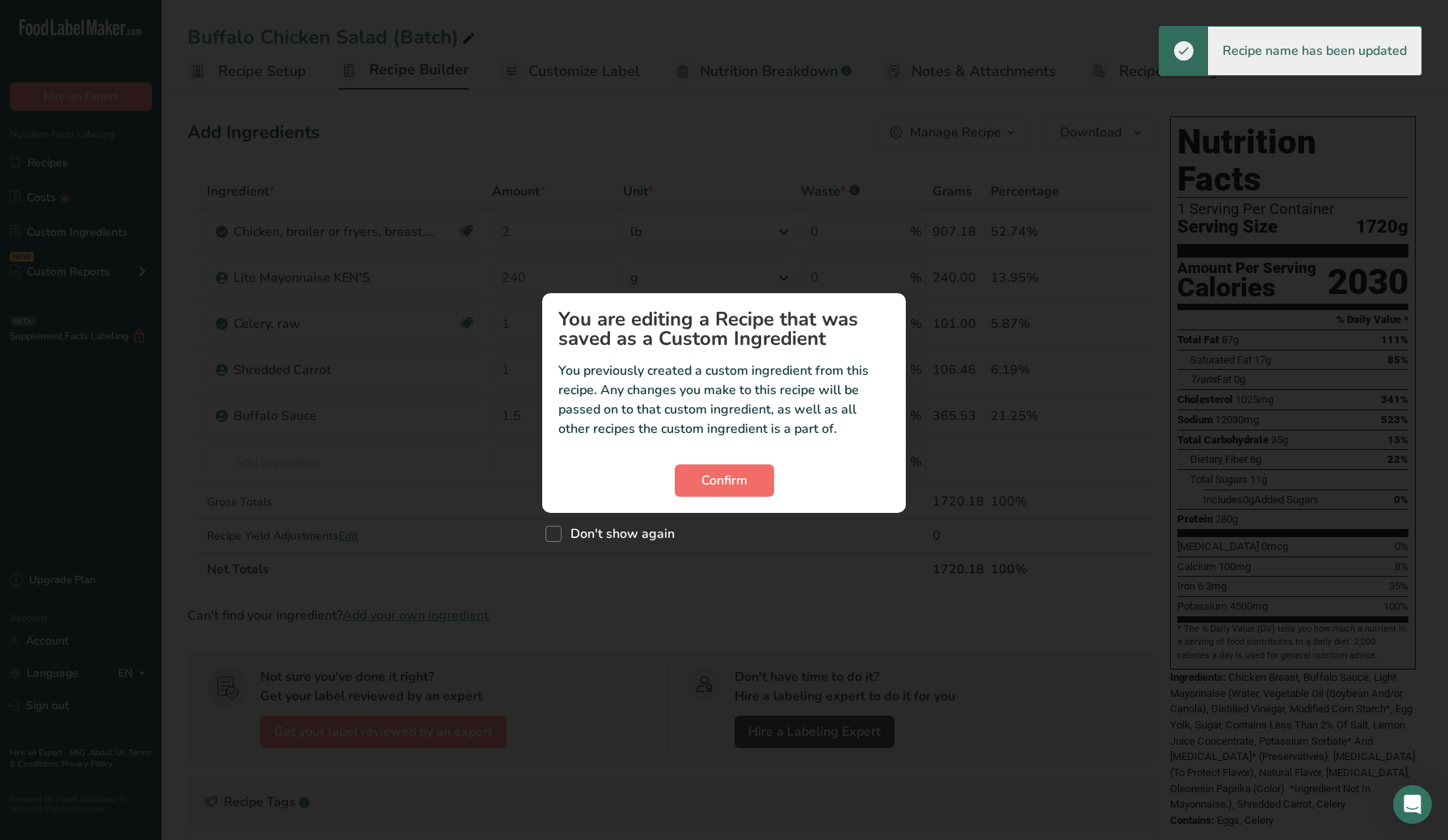
click at [713, 475] on span "Confirm" at bounding box center [724, 480] width 46 height 19
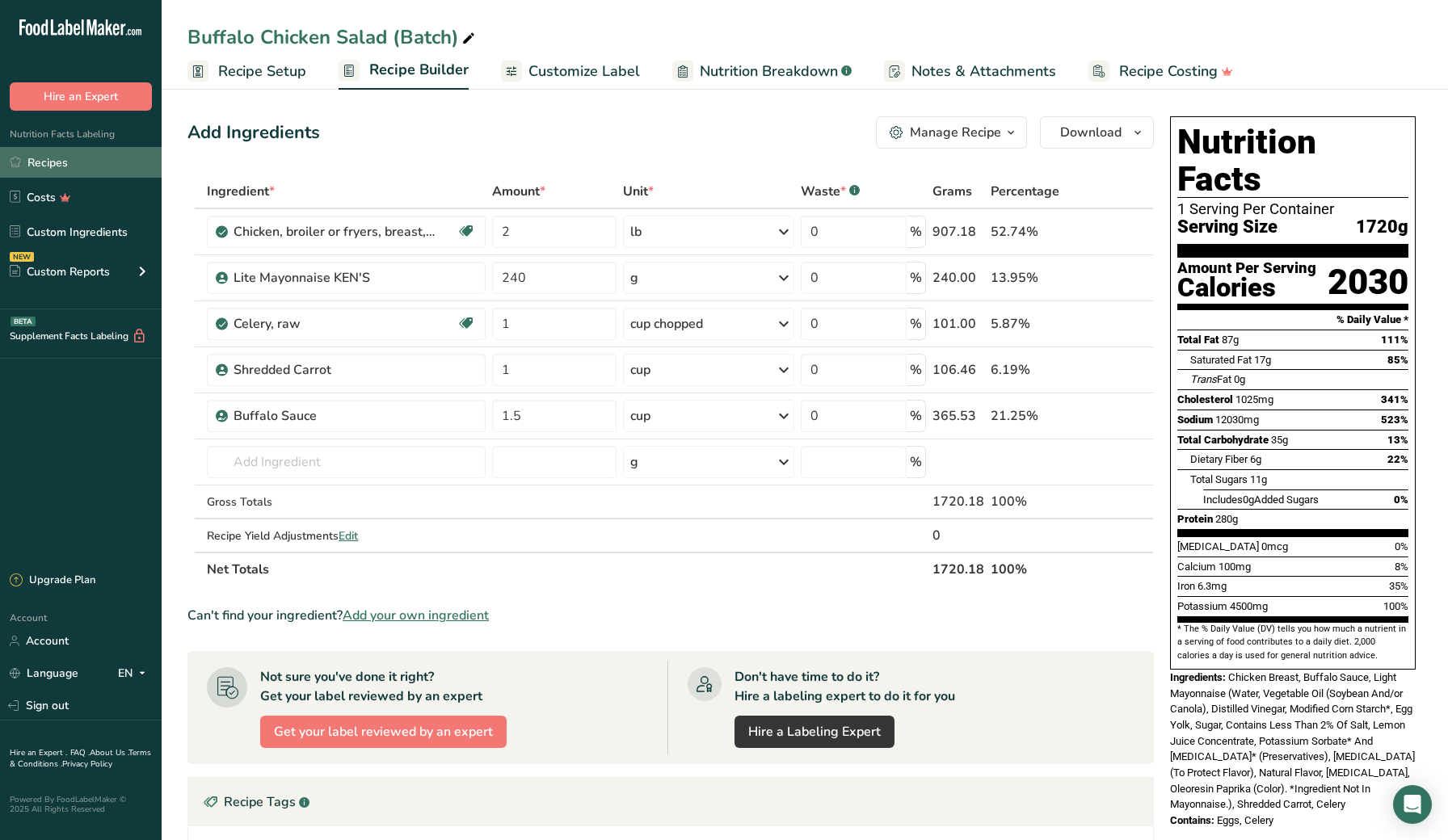
click at [120, 166] on link "Recipes" at bounding box center [80, 162] width 162 height 31
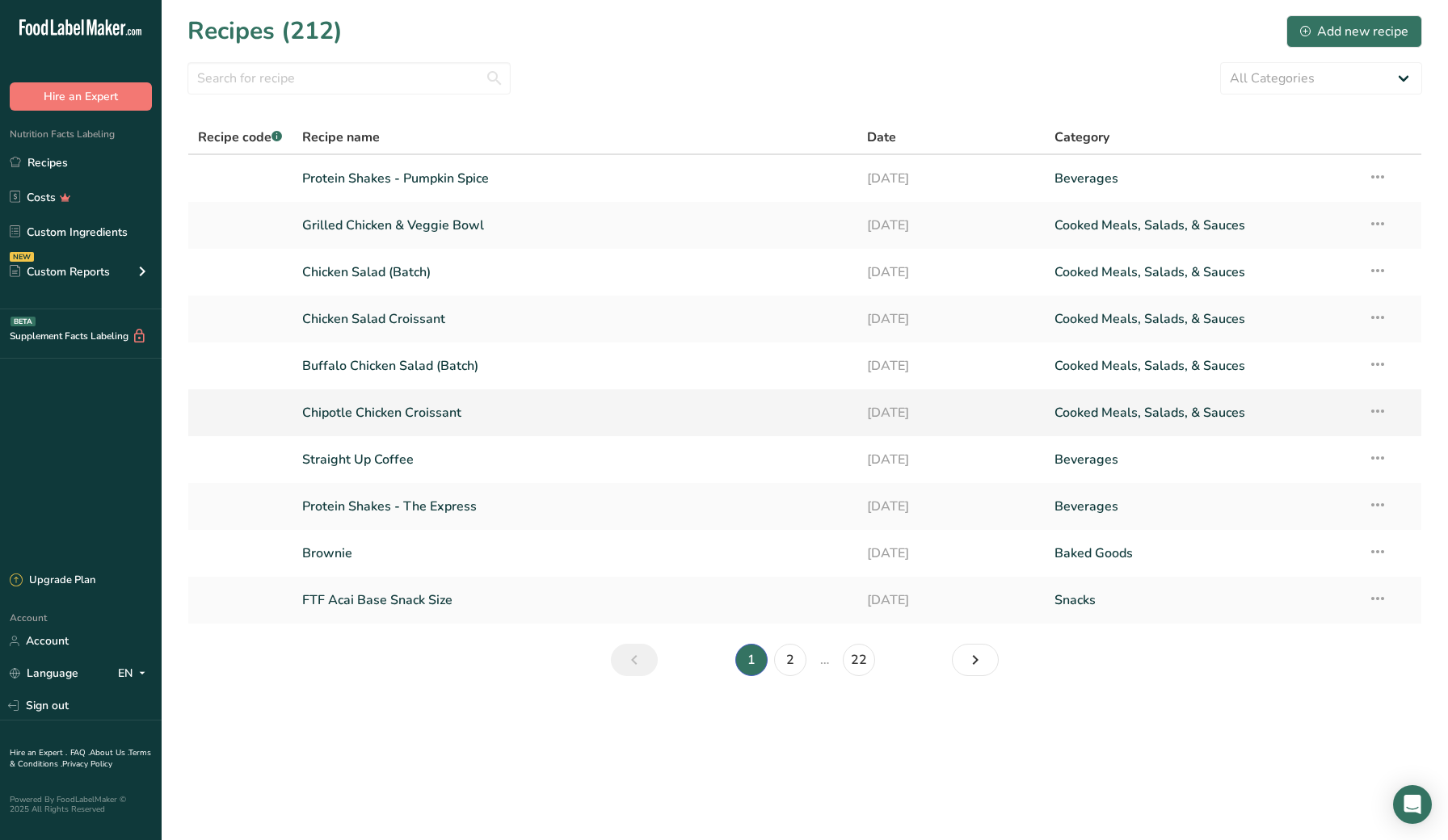
click at [355, 411] on link "Chipotle Chicken Croissant" at bounding box center [574, 413] width 545 height 34
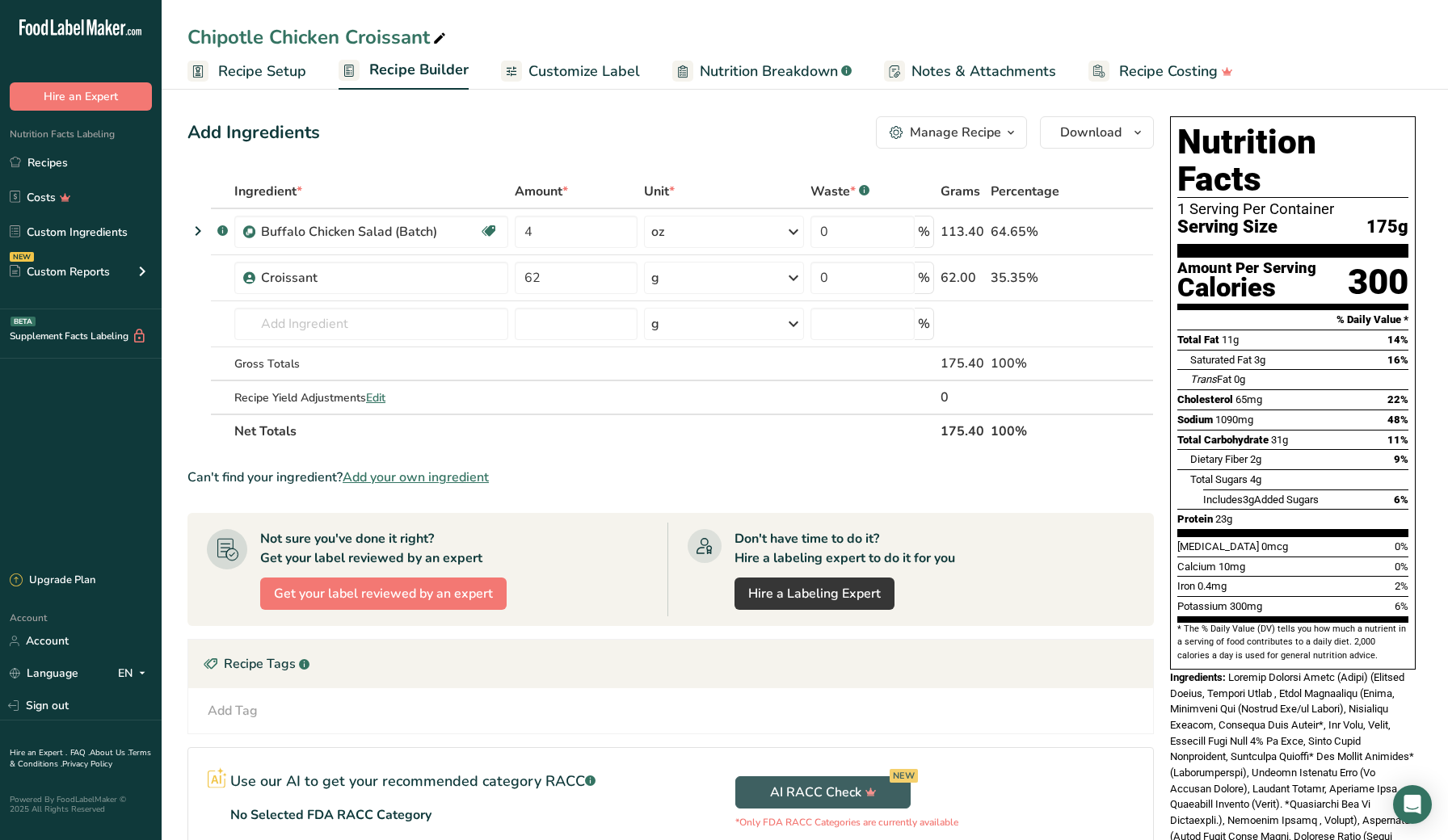
click at [435, 37] on icon at bounding box center [440, 39] width 15 height 23
click at [262, 37] on input "Chipotle Chicken Croissant" at bounding box center [804, 37] width 1235 height 29
type input "Buffalo Chicken Croissant"
click at [532, 222] on input "4" at bounding box center [575, 232] width 123 height 32
click at [545, 225] on input "4" at bounding box center [575, 232] width 123 height 32
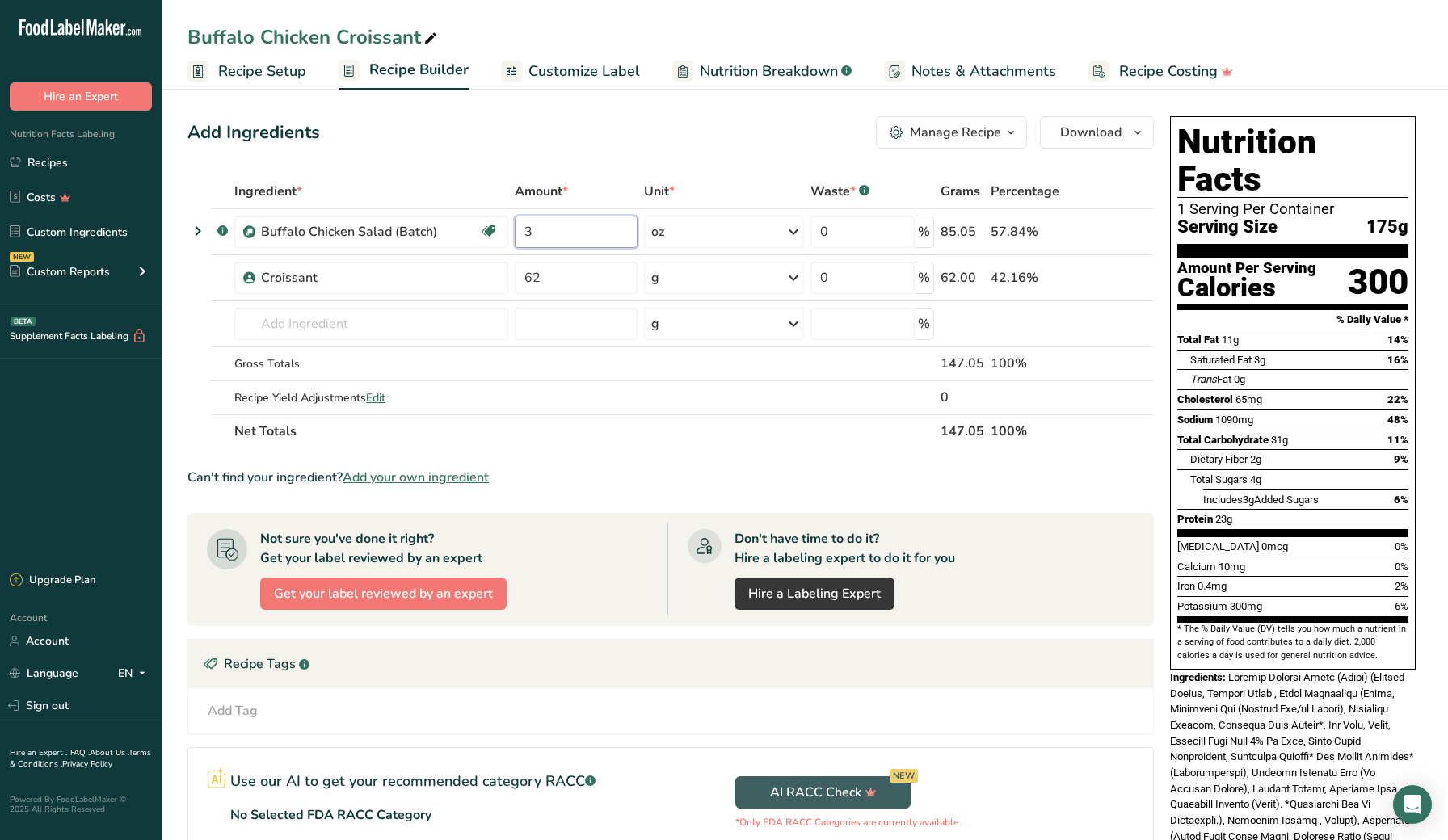
type input "3"
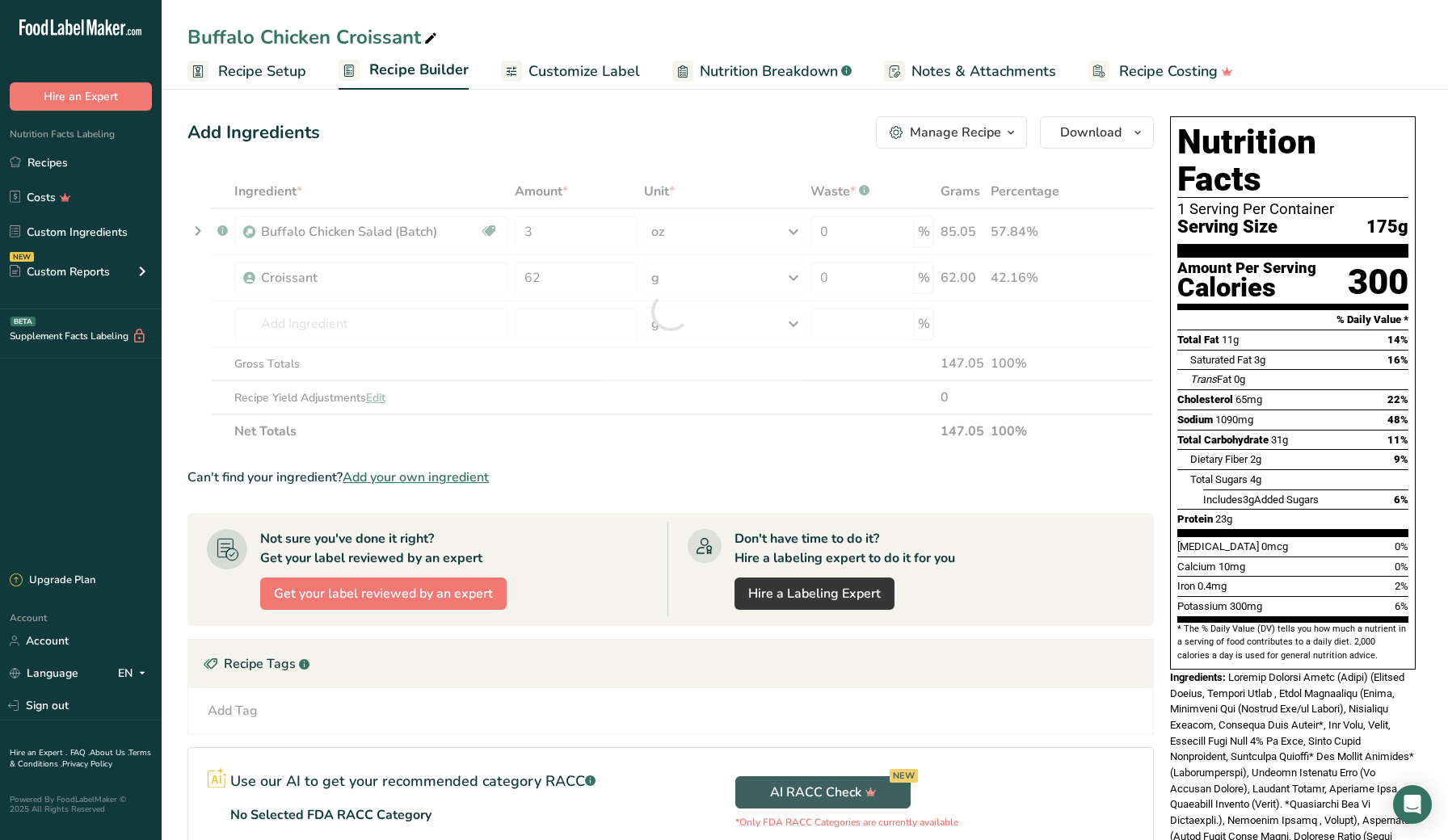
click at [180, 404] on section "Add Ingredients Manage Recipe Delete Recipe Duplicate Recipe Scale Recipe Save …" at bounding box center [804, 618] width 1286 height 1066
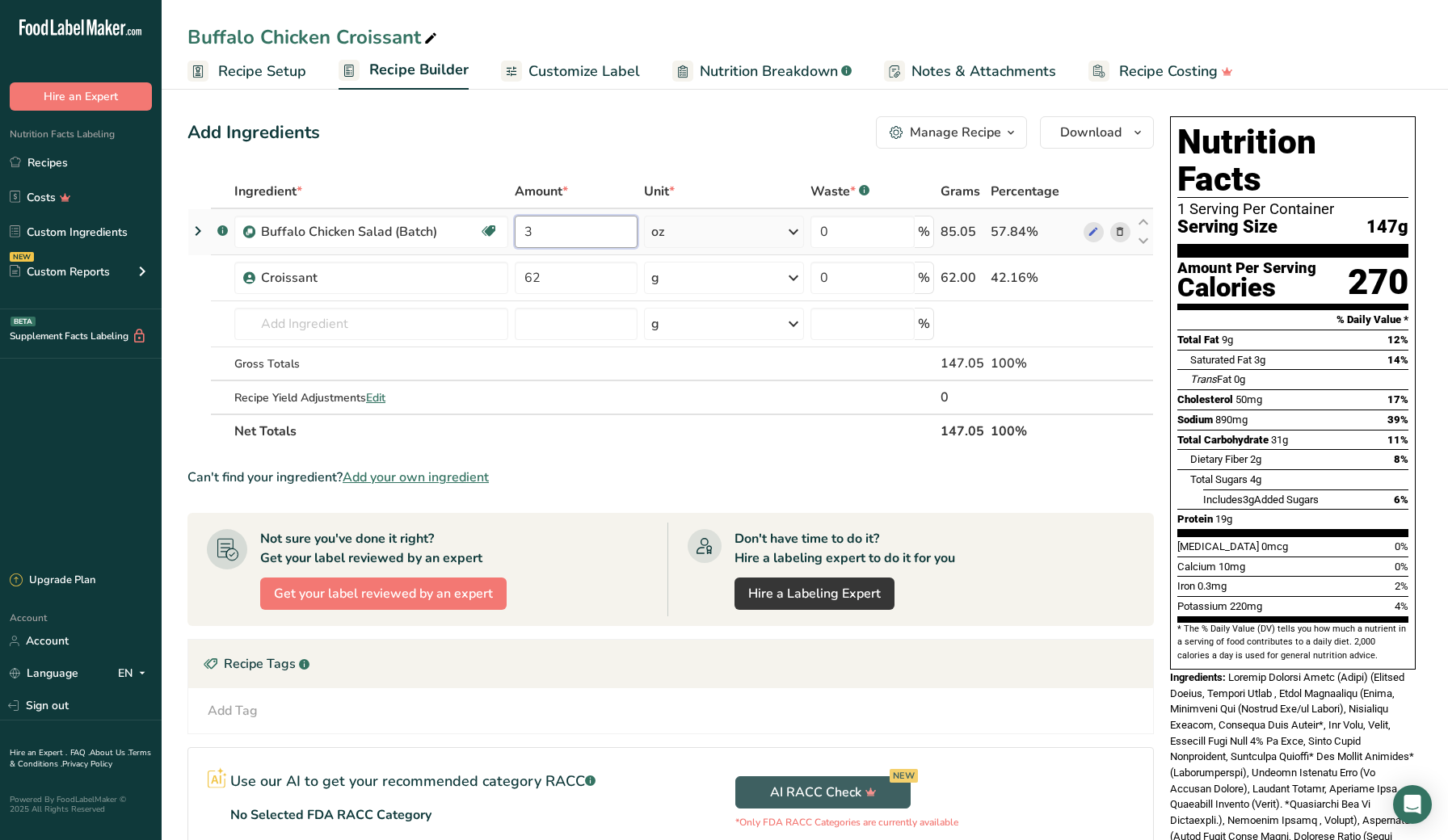
click at [549, 230] on input "3" at bounding box center [575, 232] width 123 height 32
type input "4"
click at [183, 314] on section "Add Ingredients Manage Recipe Delete Recipe Duplicate Recipe Scale Recipe Save …" at bounding box center [804, 618] width 1286 height 1066
click at [563, 236] on input "4" at bounding box center [575, 232] width 123 height 32
type input "3"
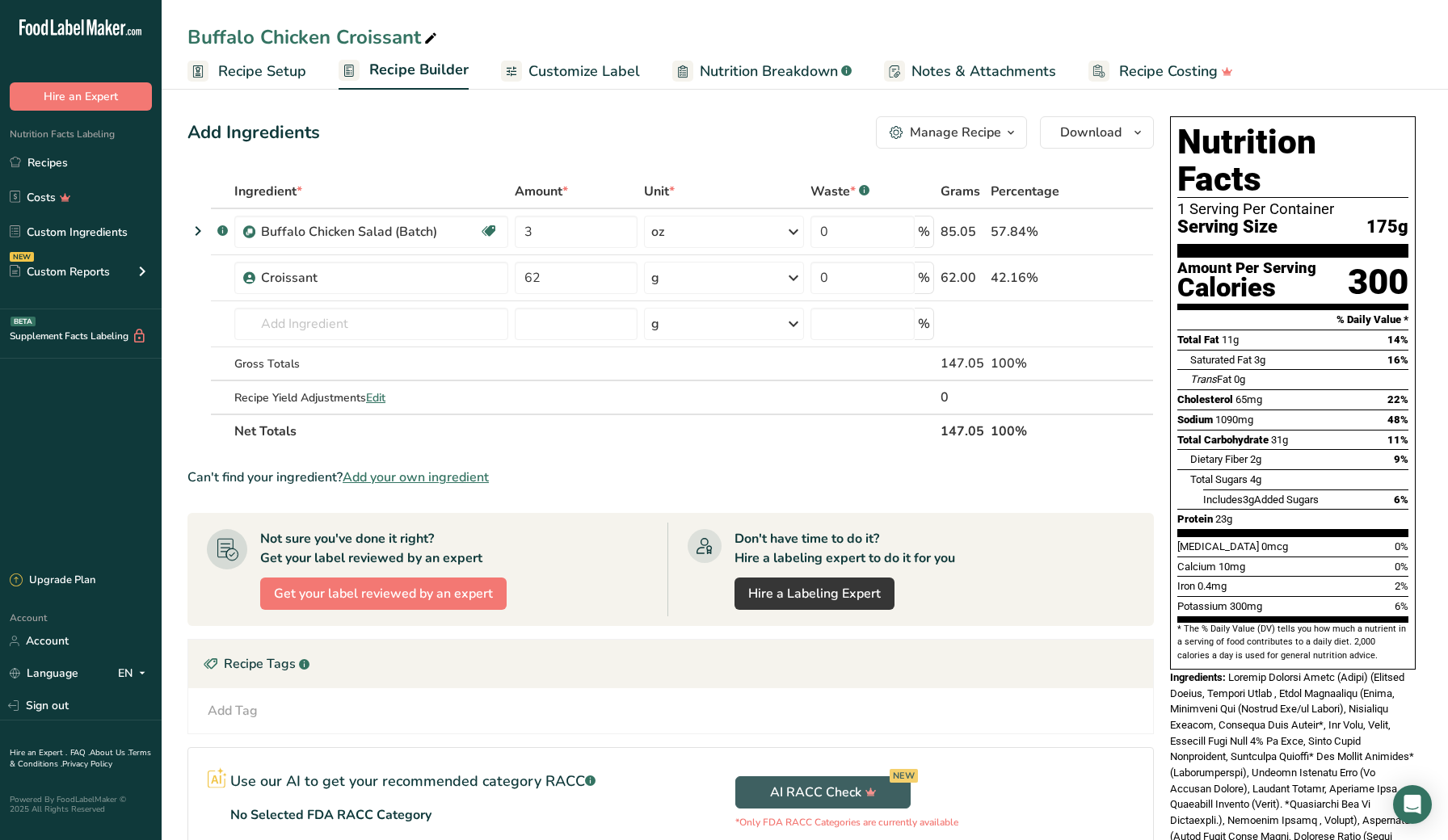
click at [172, 416] on section "Add Ingredients Manage Recipe Delete Recipe Duplicate Recipe Scale Recipe Save …" at bounding box center [804, 618] width 1286 height 1066
click at [1080, 141] on span "Download" at bounding box center [1091, 132] width 62 height 19
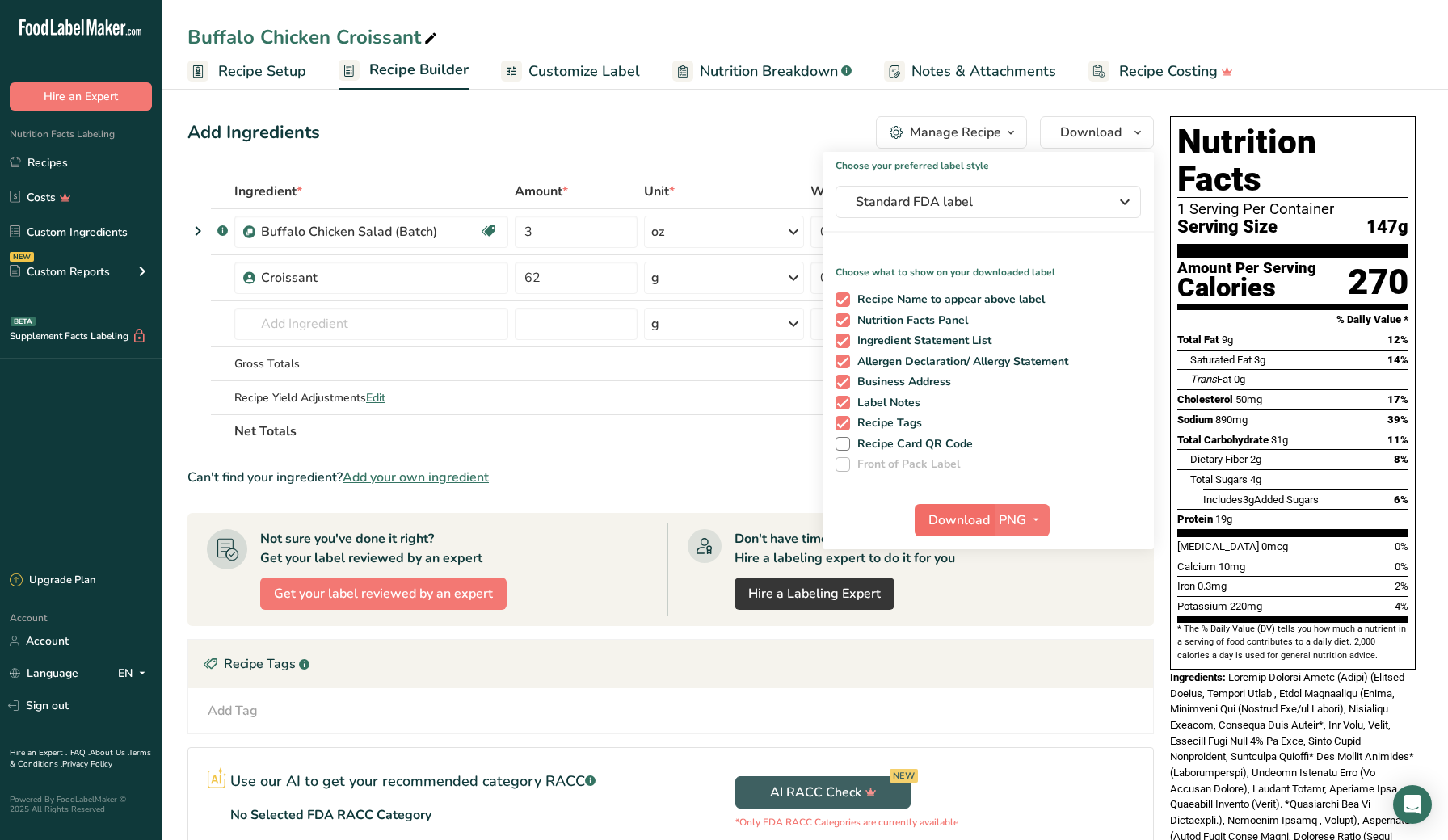
click at [959, 515] on span "Download" at bounding box center [959, 520] width 62 height 19
click at [1161, 170] on div "Add Ingredients Manage Recipe Delete Recipe Duplicate Recipe Scale Recipe Save …" at bounding box center [675, 617] width 976 height 1014
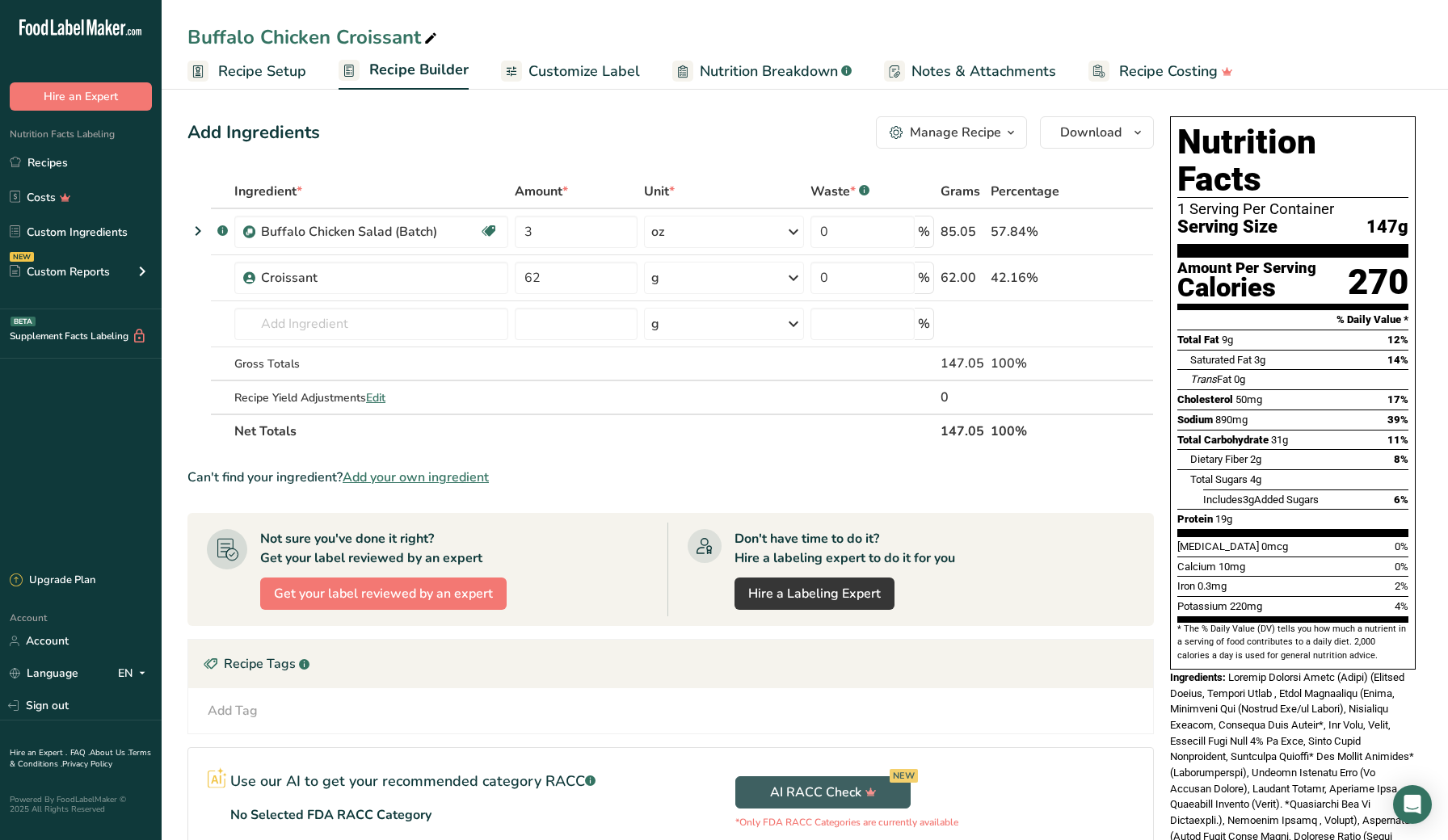
click at [175, 392] on section "Add Ingredients Manage Recipe Delete Recipe Duplicate Recipe Scale Recipe Save …" at bounding box center [804, 618] width 1286 height 1066
click at [1118, 136] on span "Download" at bounding box center [1091, 132] width 62 height 19
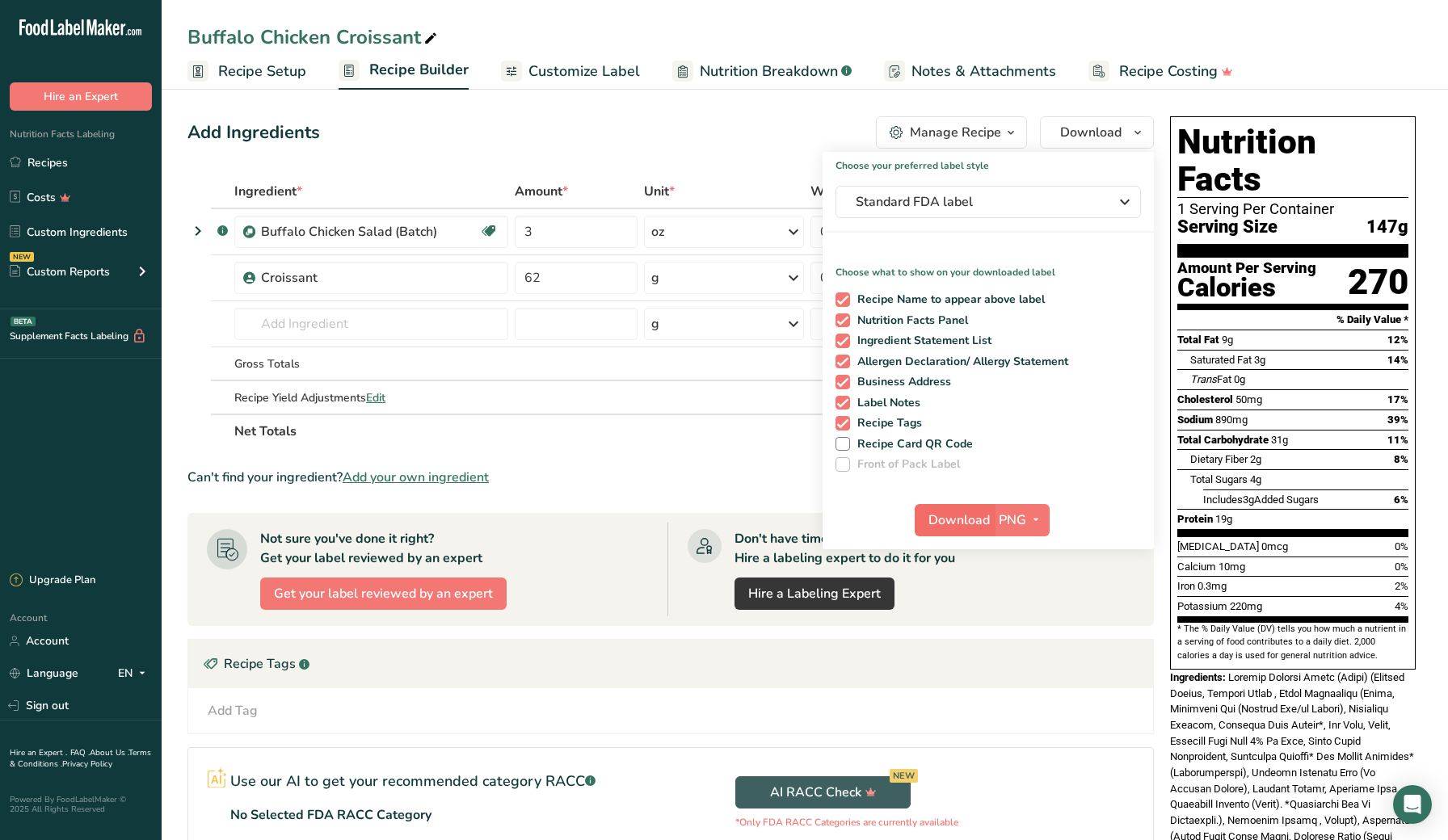
click at [958, 525] on span "Download" at bounding box center [959, 520] width 62 height 19
click at [83, 158] on link "Recipes" at bounding box center [80, 162] width 162 height 31
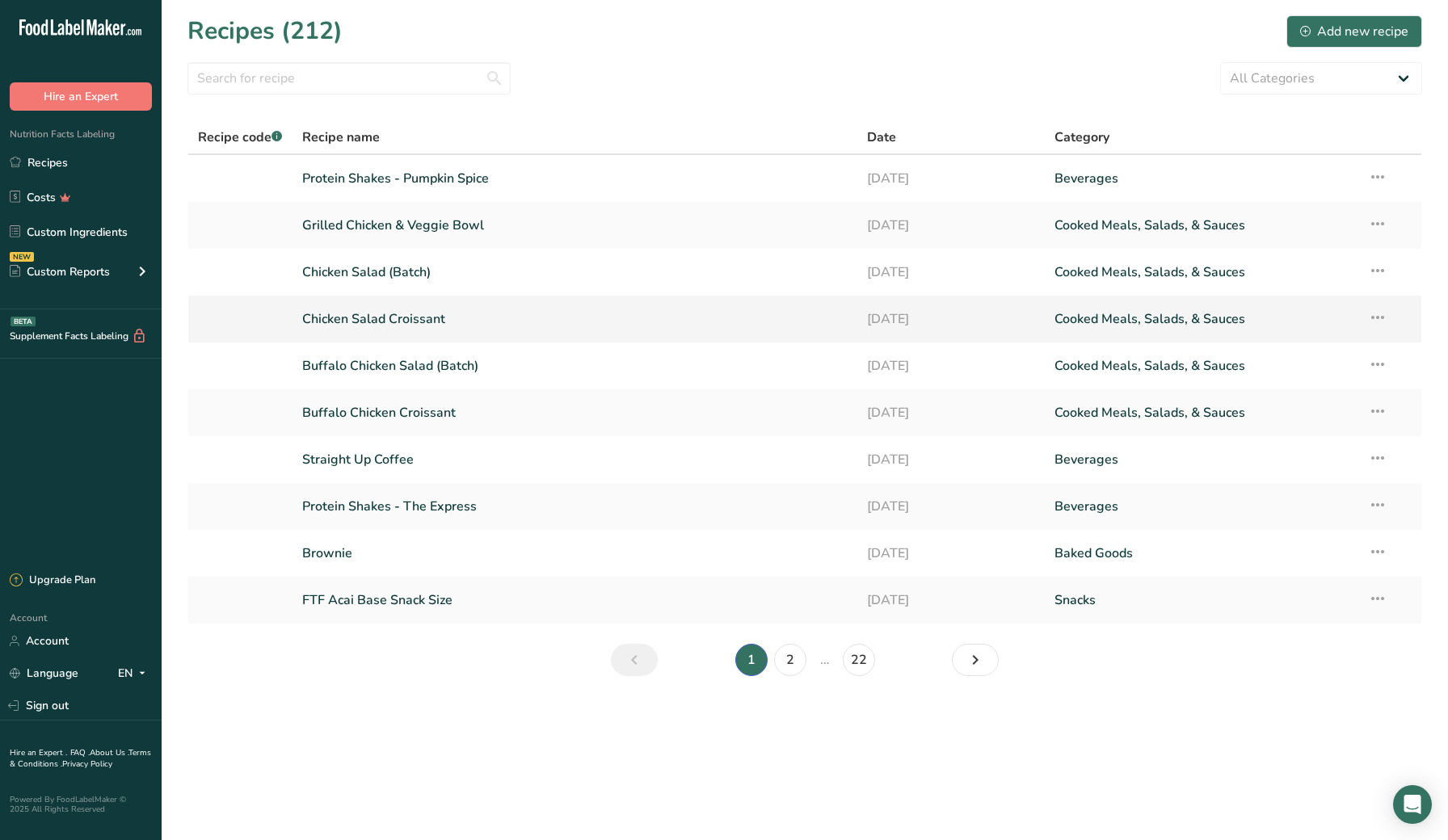
click at [398, 315] on link "Chicken Salad Croissant" at bounding box center [574, 319] width 545 height 34
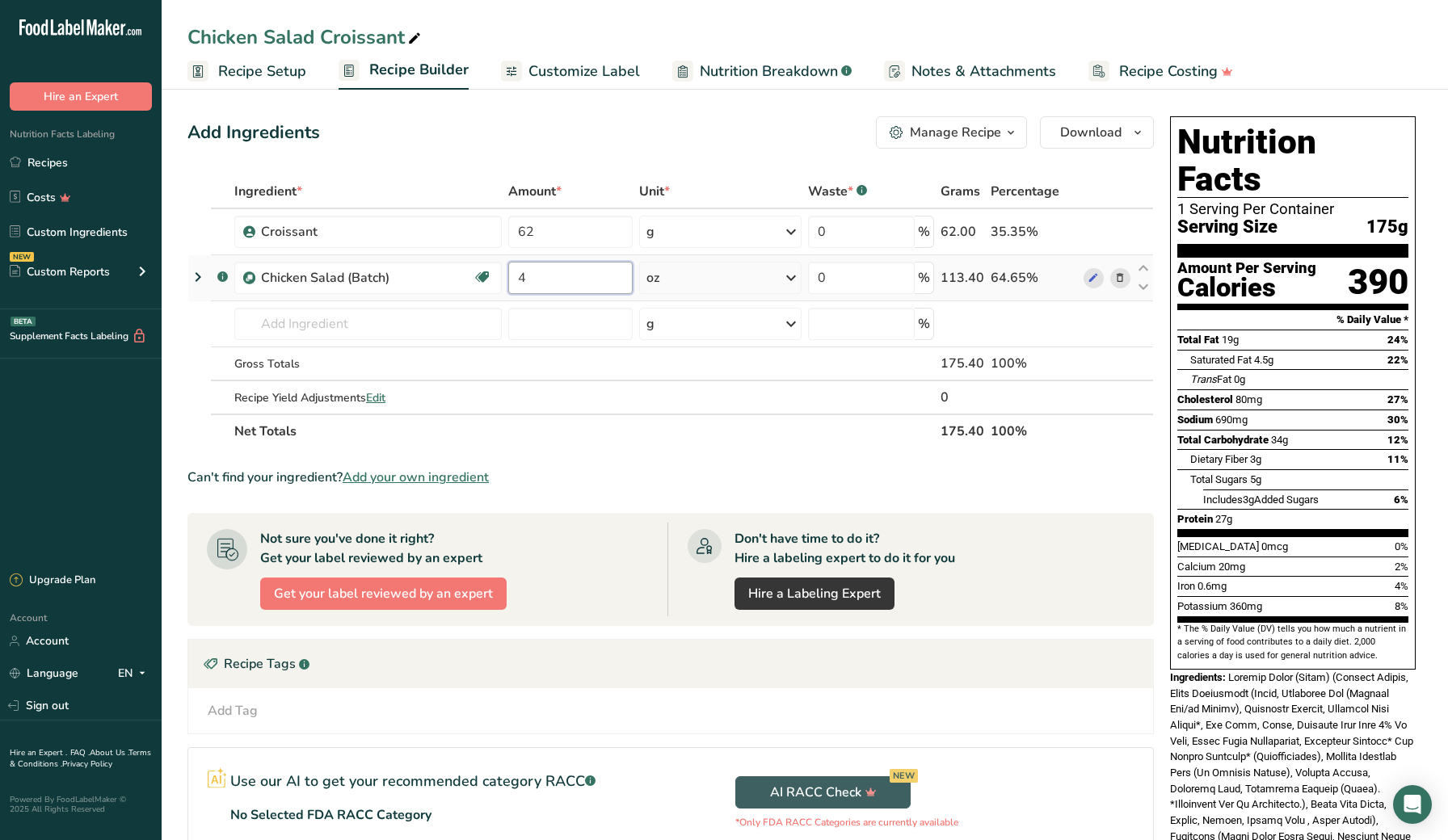
click at [558, 282] on input "4" at bounding box center [570, 278] width 124 height 32
type input "3"
click at [176, 365] on section "Add Ingredients Manage Recipe Delete Recipe Duplicate Recipe Scale Recipe Save …" at bounding box center [804, 618] width 1286 height 1066
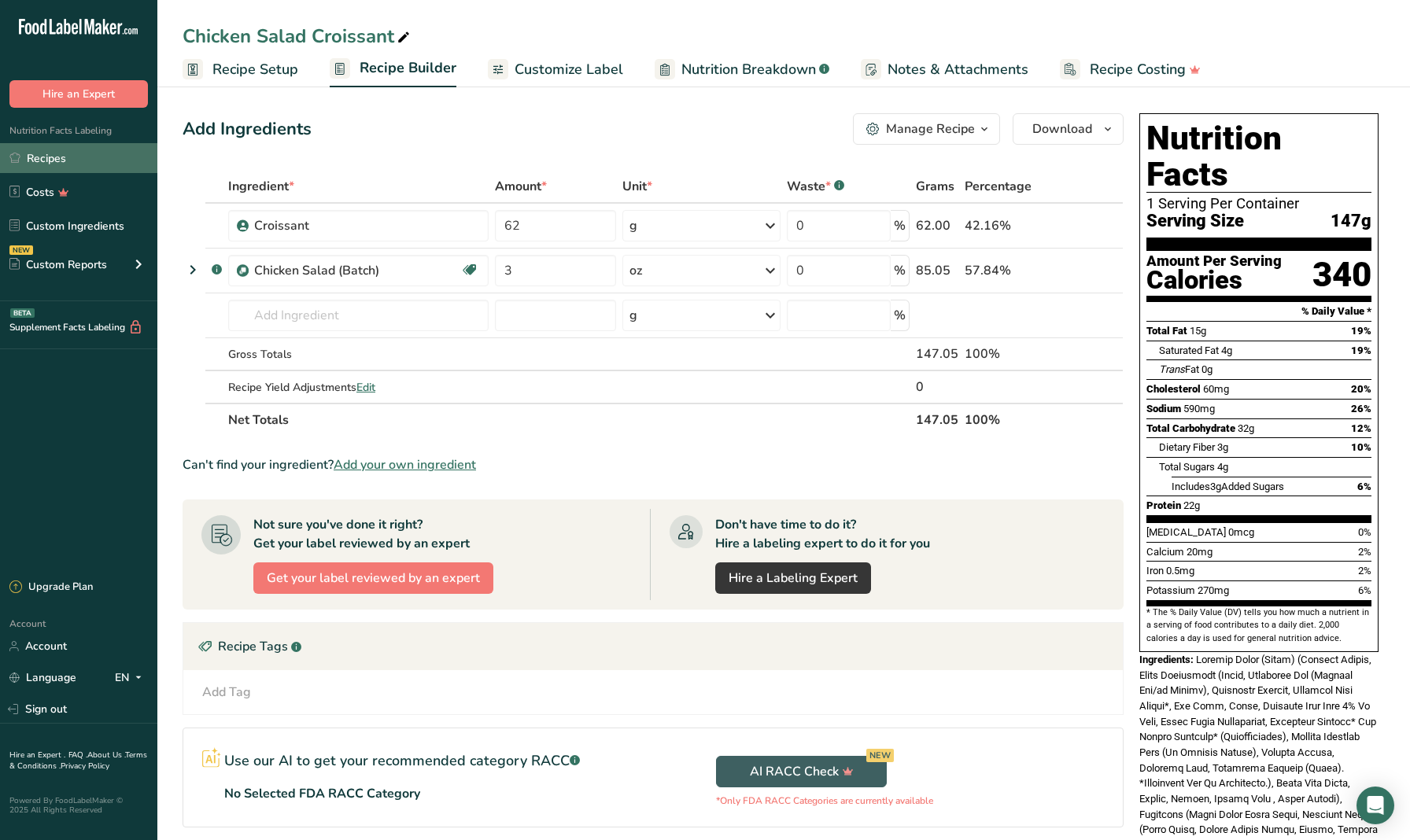
click at [88, 164] on link "Recipes" at bounding box center [78, 158] width 157 height 30
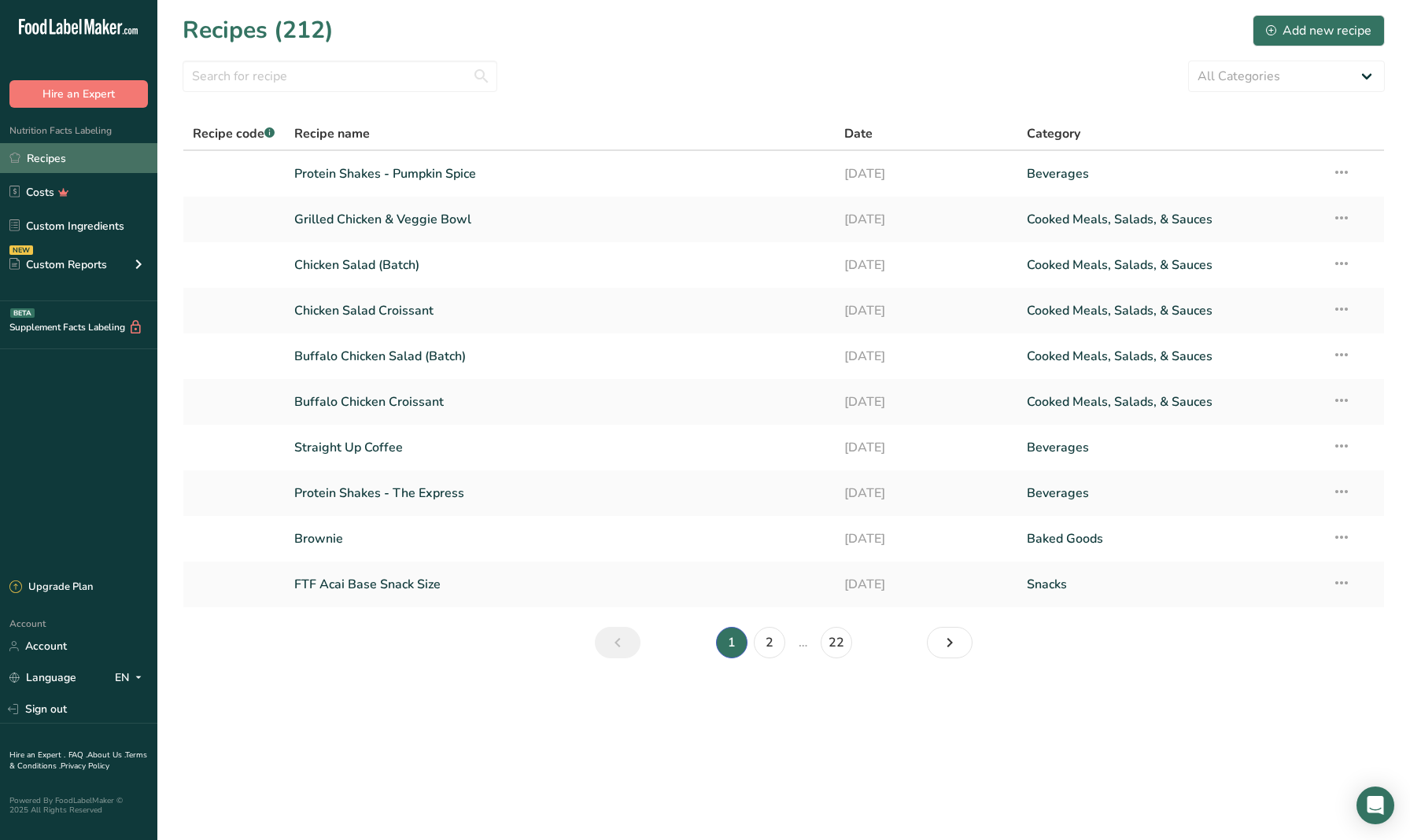
click at [82, 160] on link "Recipes" at bounding box center [78, 158] width 157 height 30
click at [289, 77] on input "text" at bounding box center [340, 77] width 315 height 32
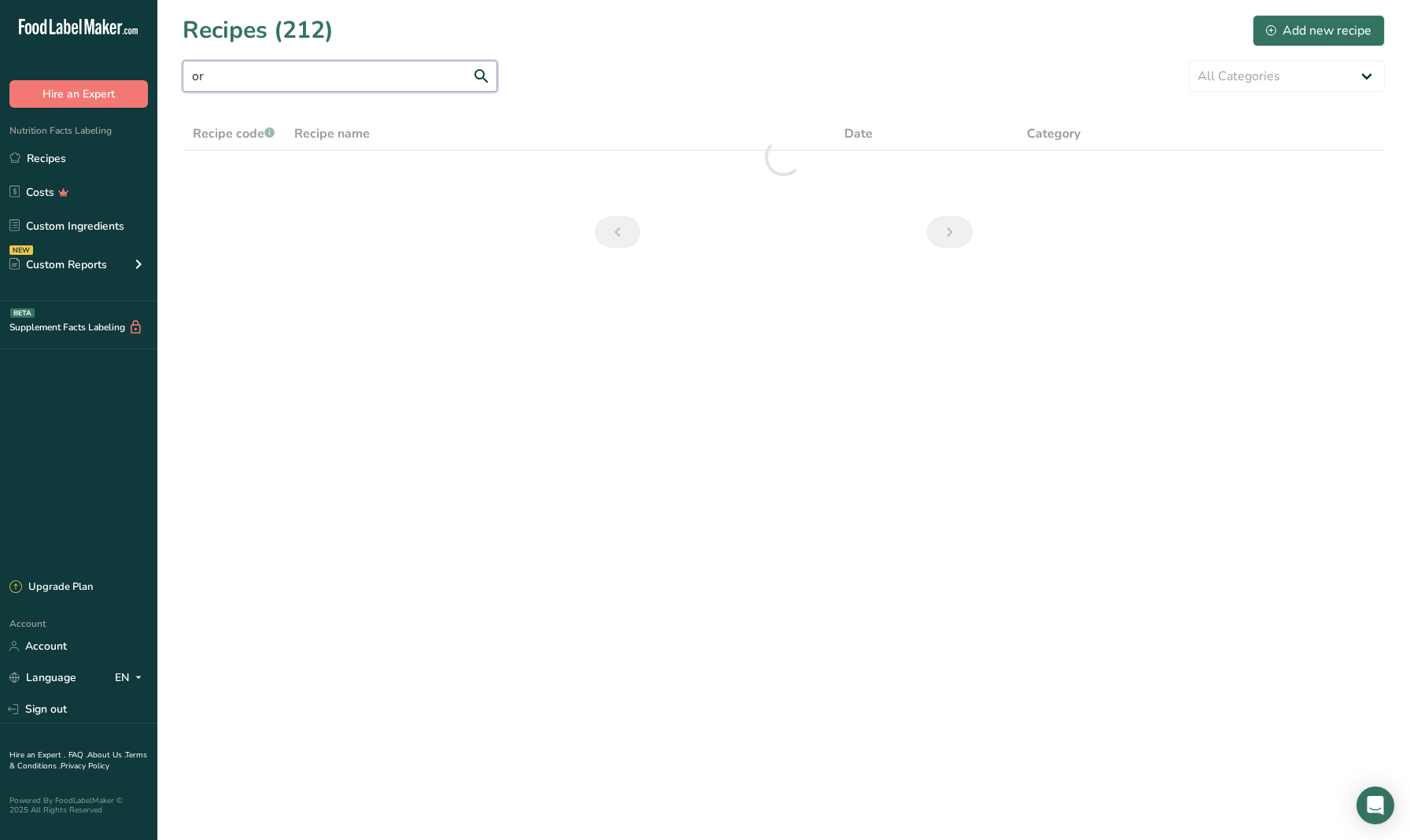
type input "o"
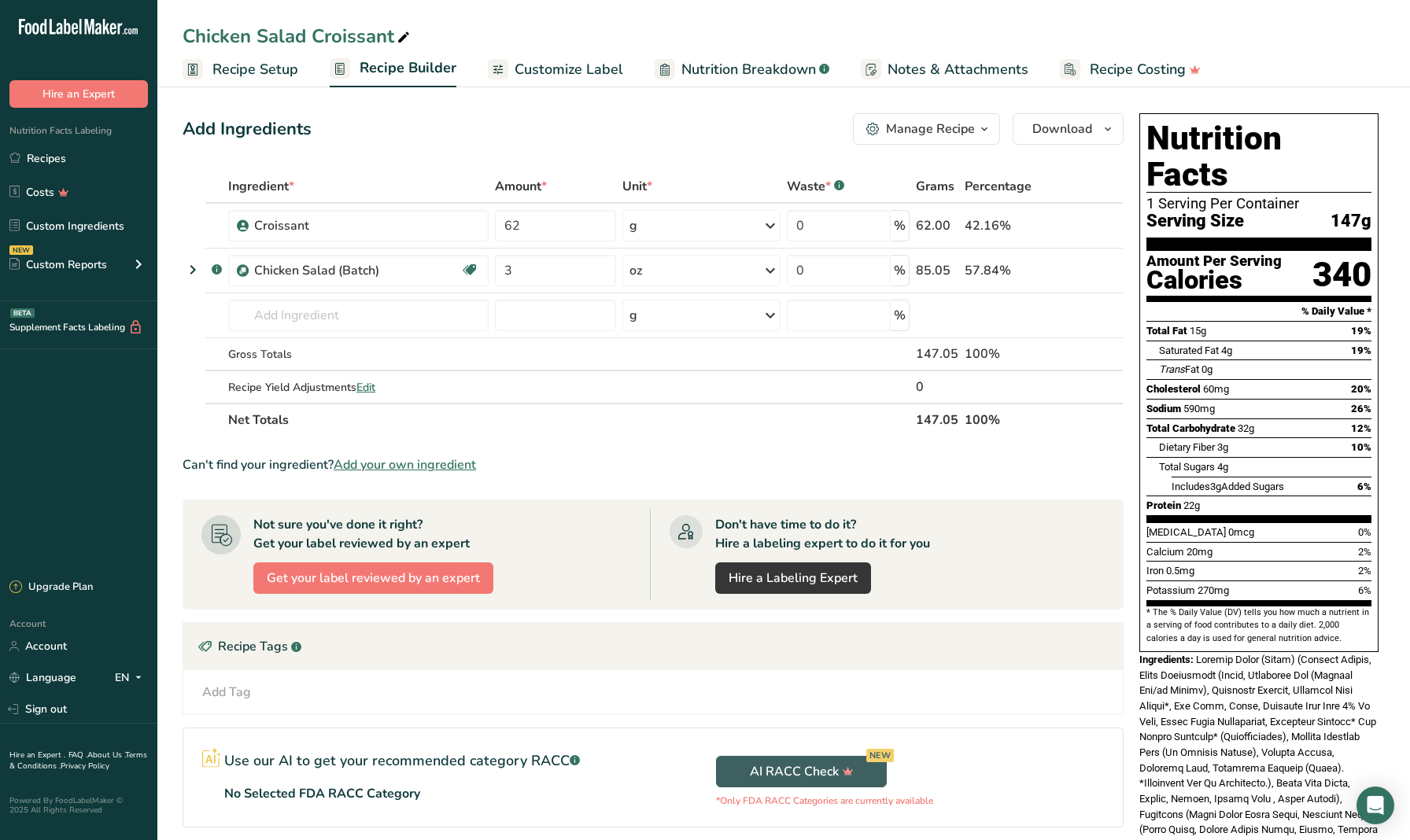
click at [176, 300] on section "Add Ingredients Manage Recipe Delete Recipe Duplicate Recipe Scale Recipe Save …" at bounding box center [783, 601] width 1253 height 1038
click at [101, 159] on link "Recipes" at bounding box center [78, 158] width 157 height 30
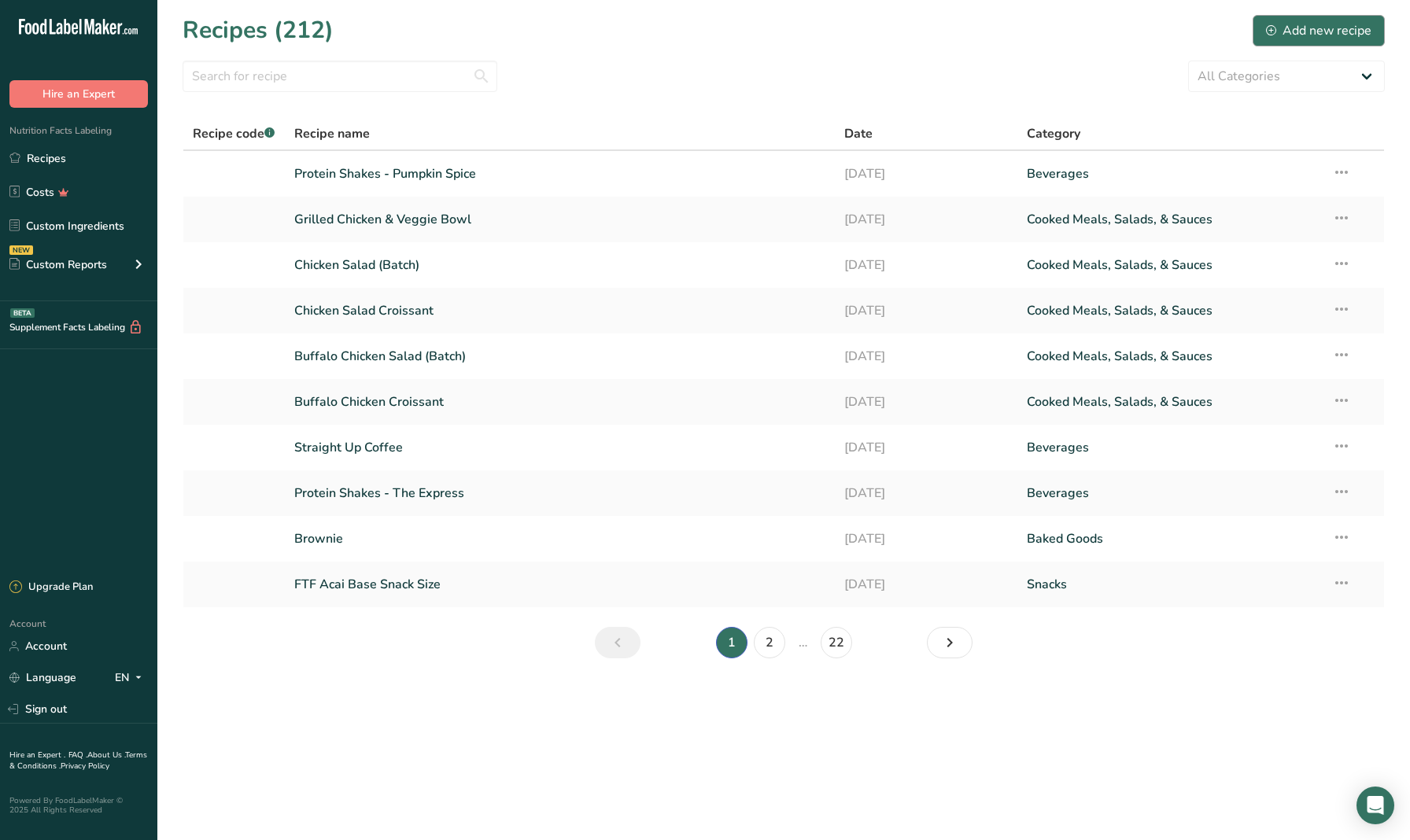
click at [1310, 30] on div "Add new recipe" at bounding box center [1318, 31] width 105 height 19
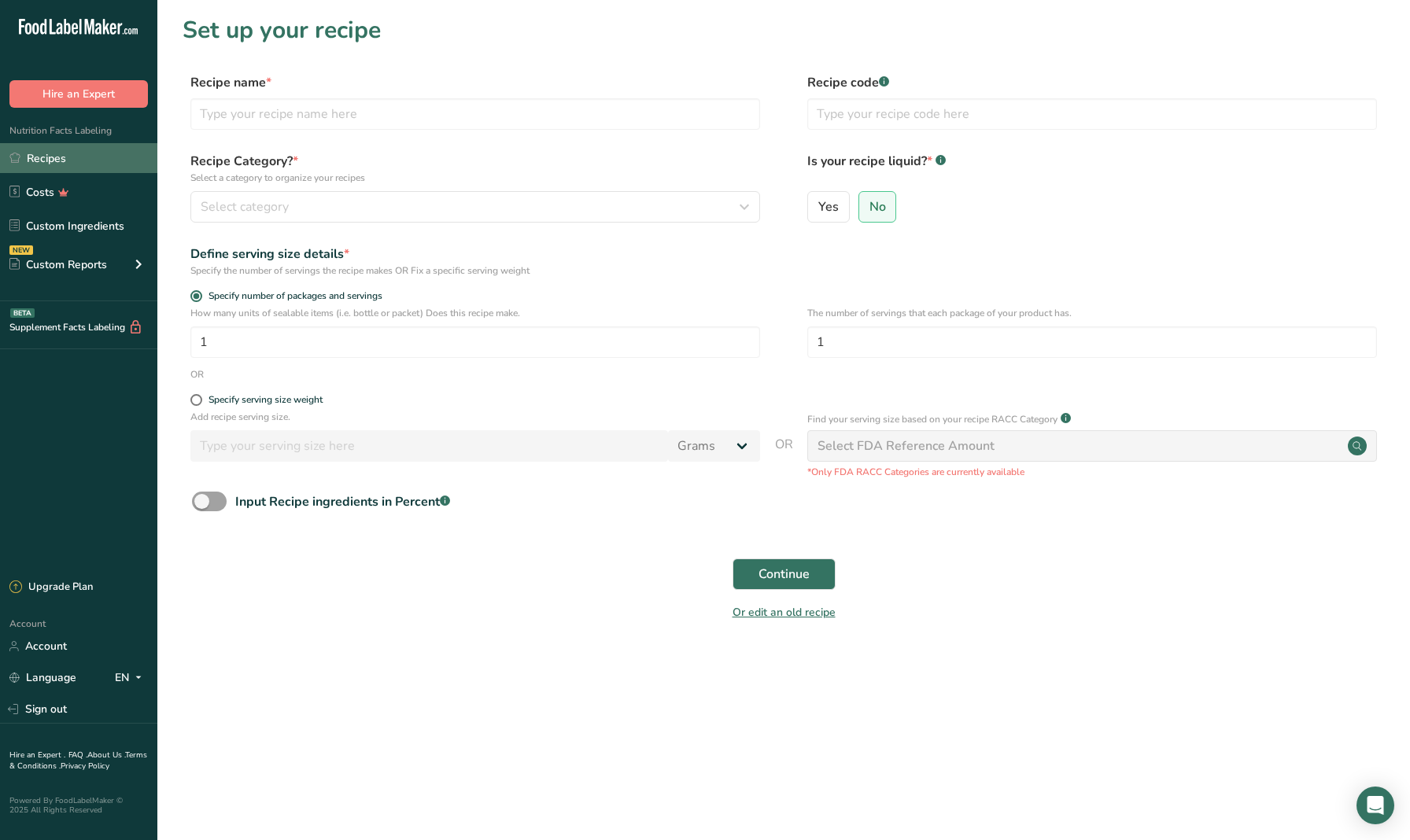
click at [59, 149] on link "Recipes" at bounding box center [78, 158] width 157 height 30
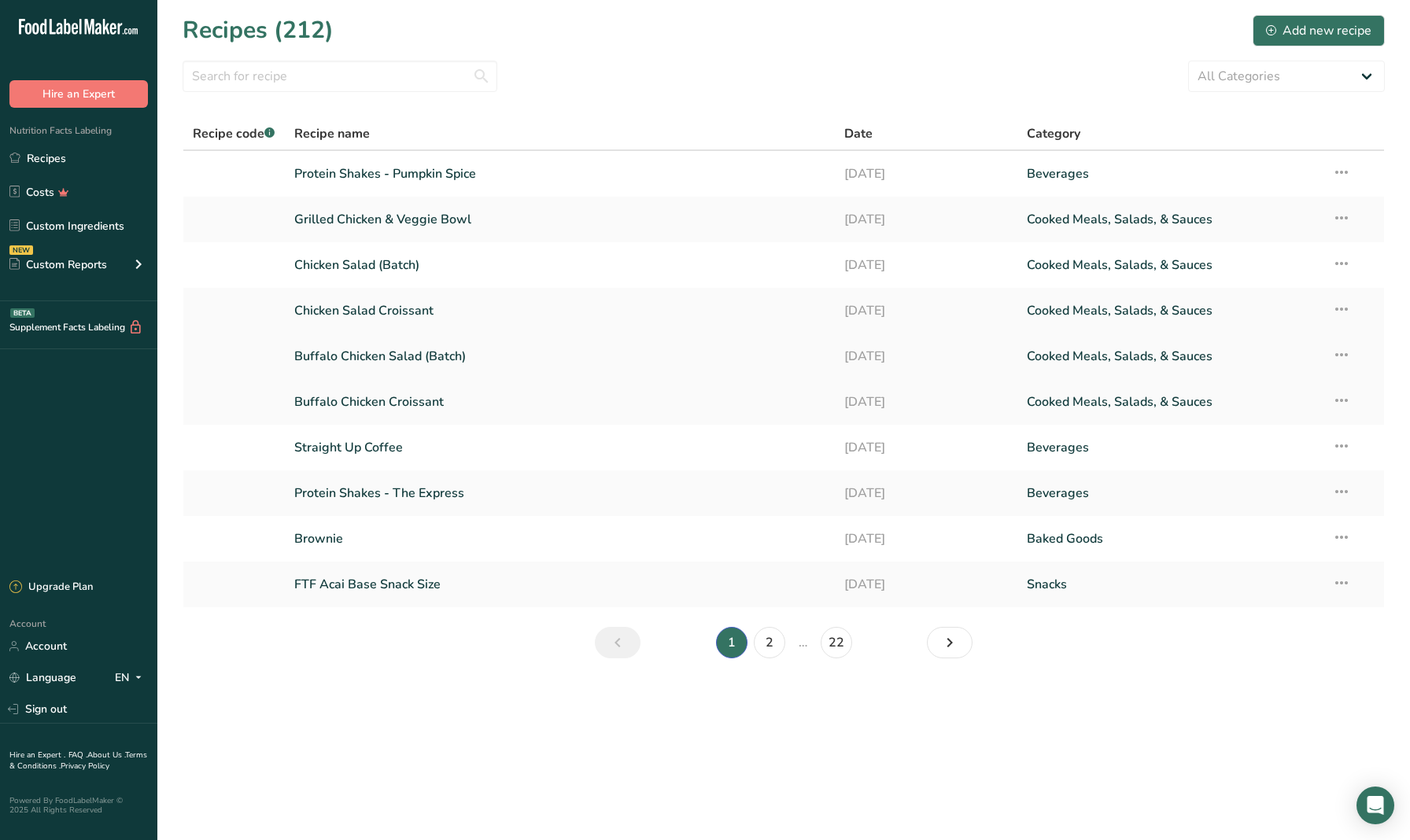
click at [328, 356] on link "Buffalo Chicken Salad (Batch)" at bounding box center [559, 356] width 530 height 33
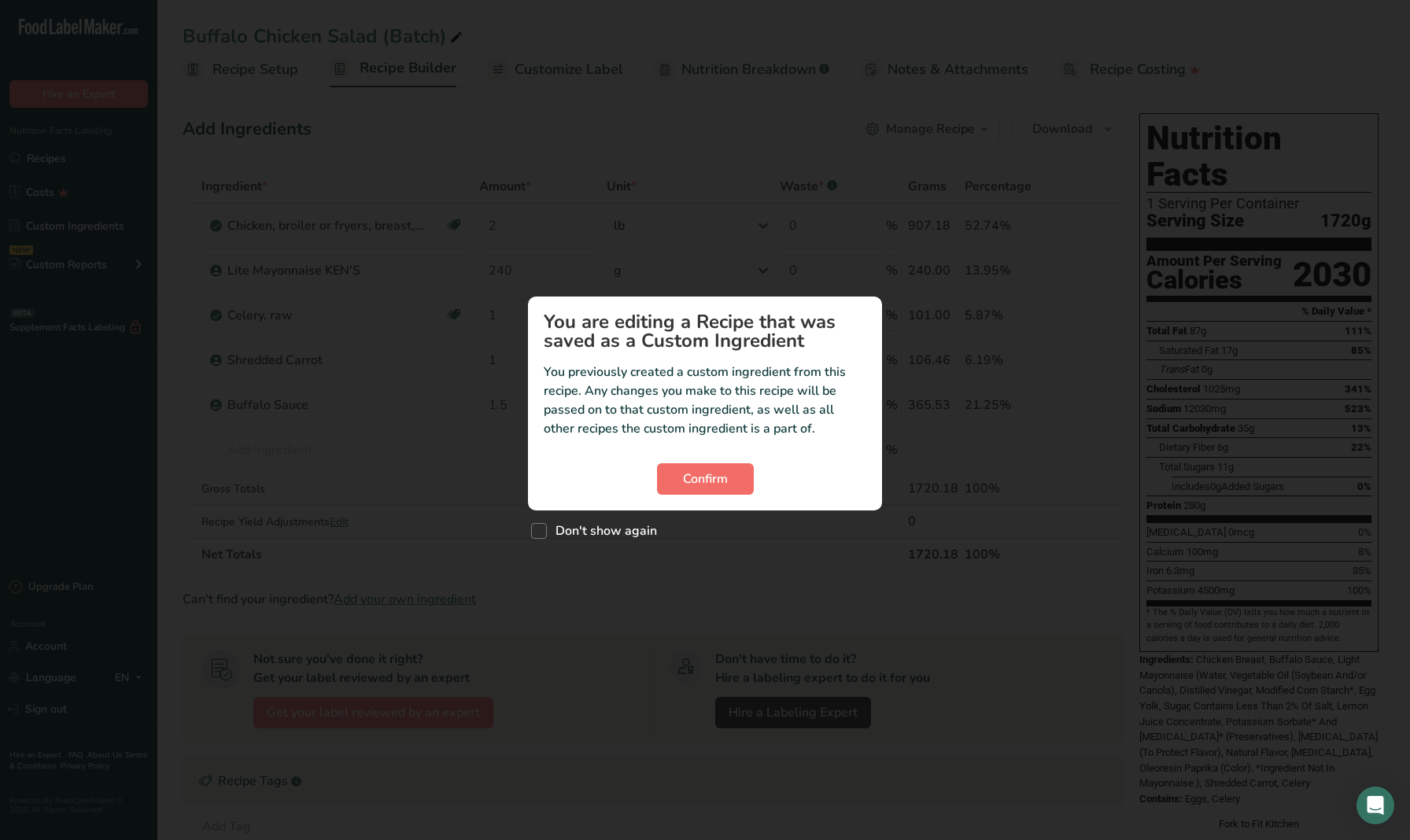
click at [677, 478] on button "Confirm" at bounding box center [705, 479] width 96 height 32
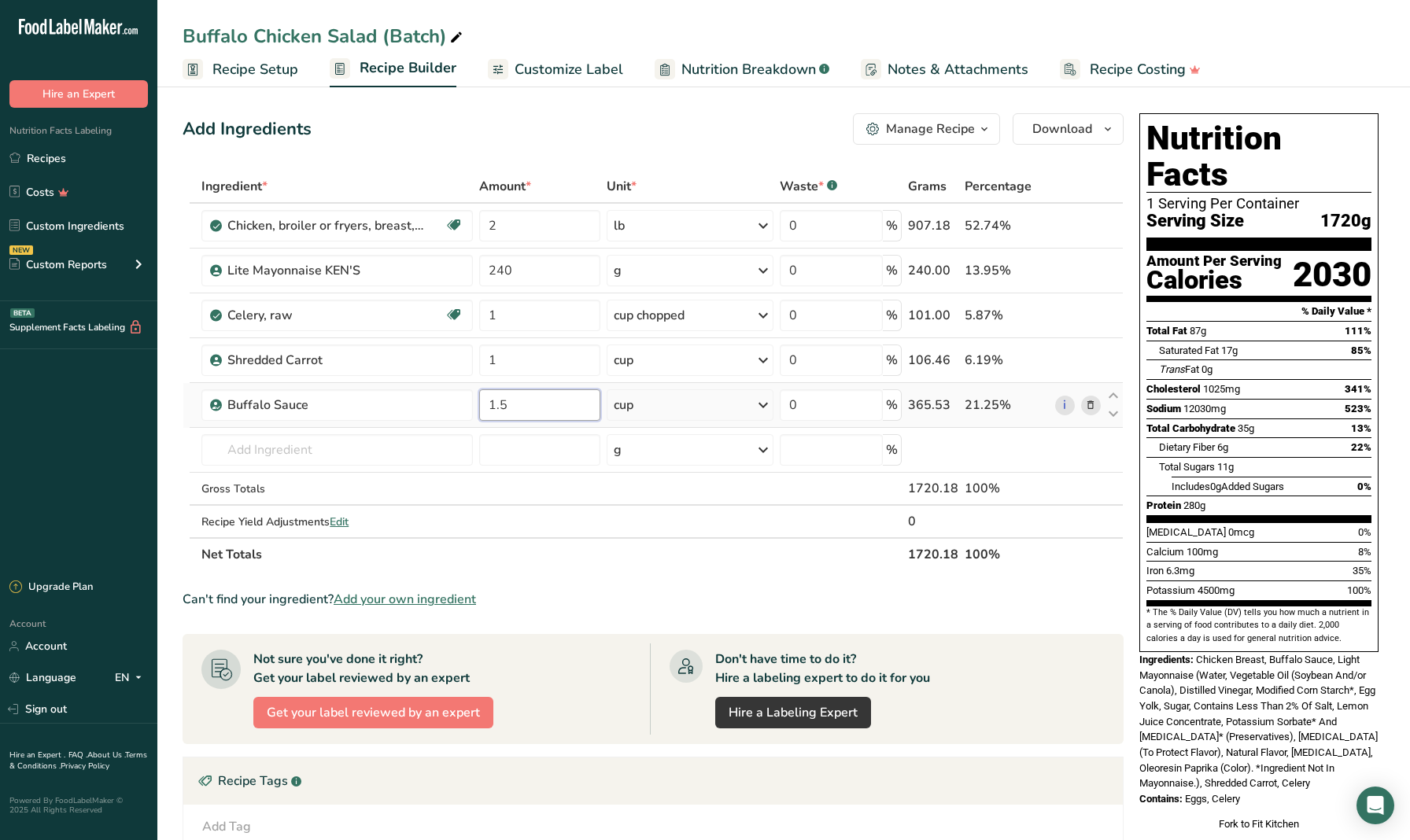
click at [515, 408] on input "1.5" at bounding box center [539, 405] width 120 height 32
click at [496, 407] on input "1.5" at bounding box center [539, 405] width 120 height 32
type input "0.5"
click at [175, 416] on section "Add Ingredients Manage Recipe Delete Recipe Duplicate Recipe Scale Recipe Save …" at bounding box center [783, 651] width 1253 height 1138
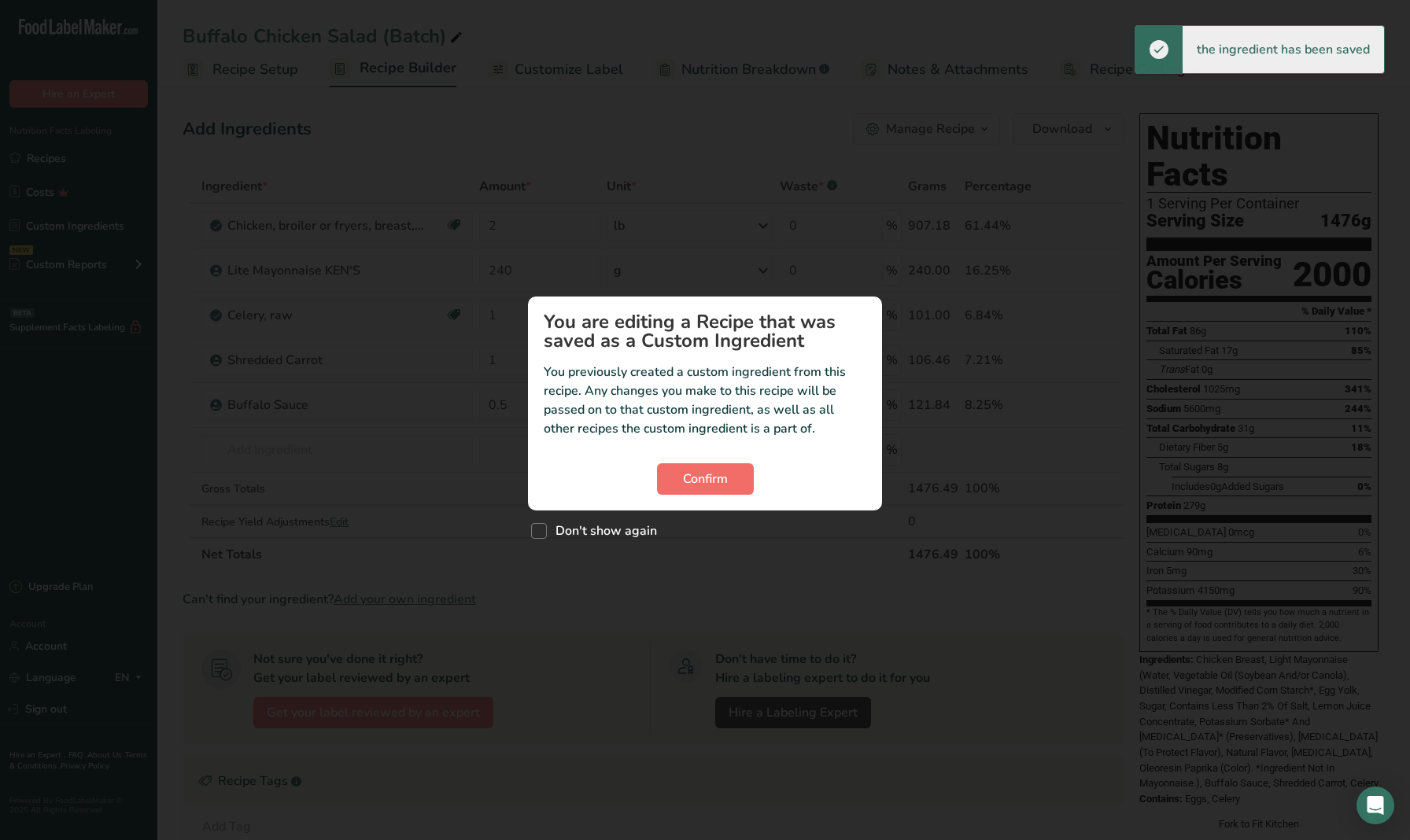
click at [672, 471] on button "Confirm" at bounding box center [705, 479] width 96 height 32
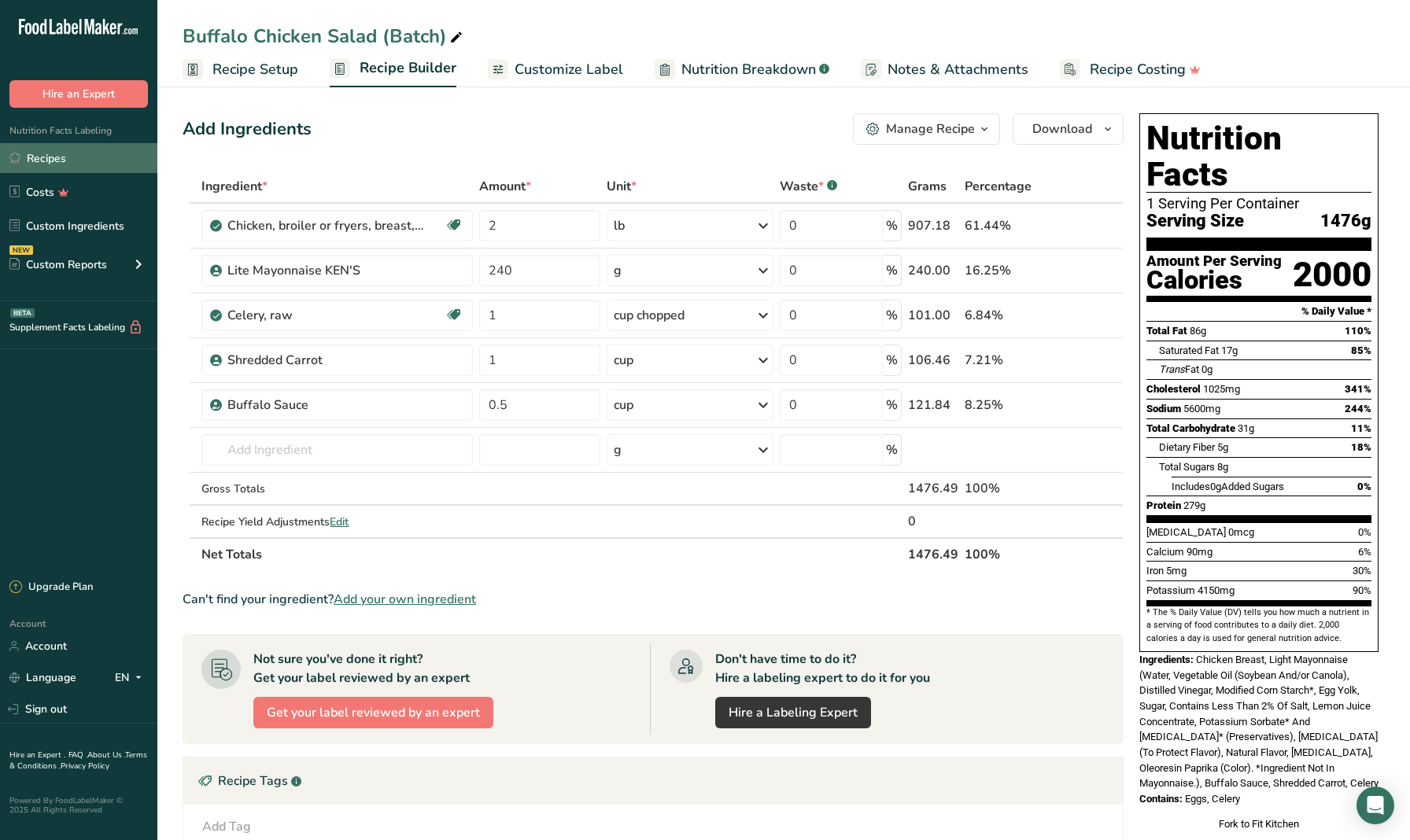
click at [74, 163] on link "Recipes" at bounding box center [78, 158] width 157 height 30
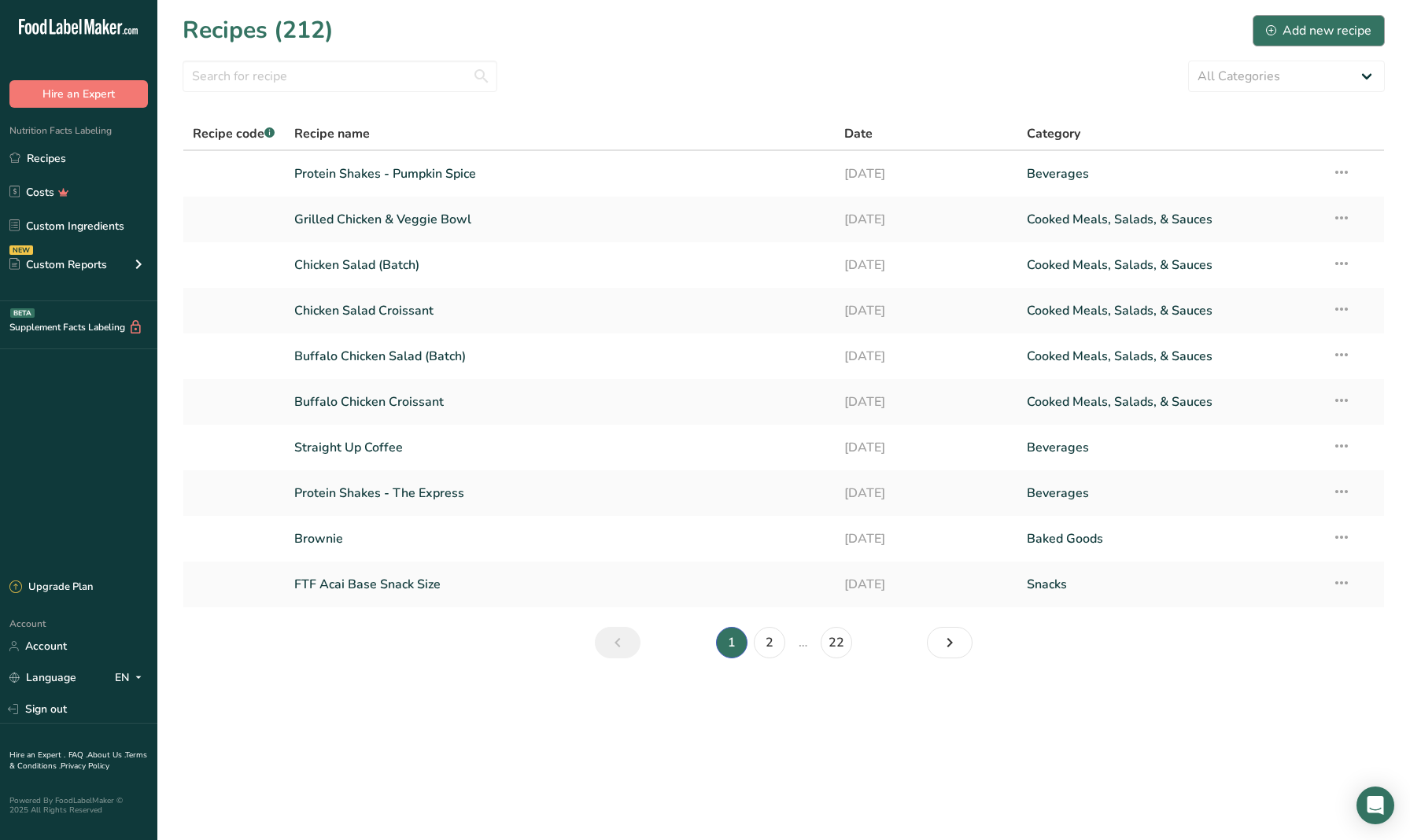
click at [1268, 28] on icon at bounding box center [1271, 30] width 10 height 10
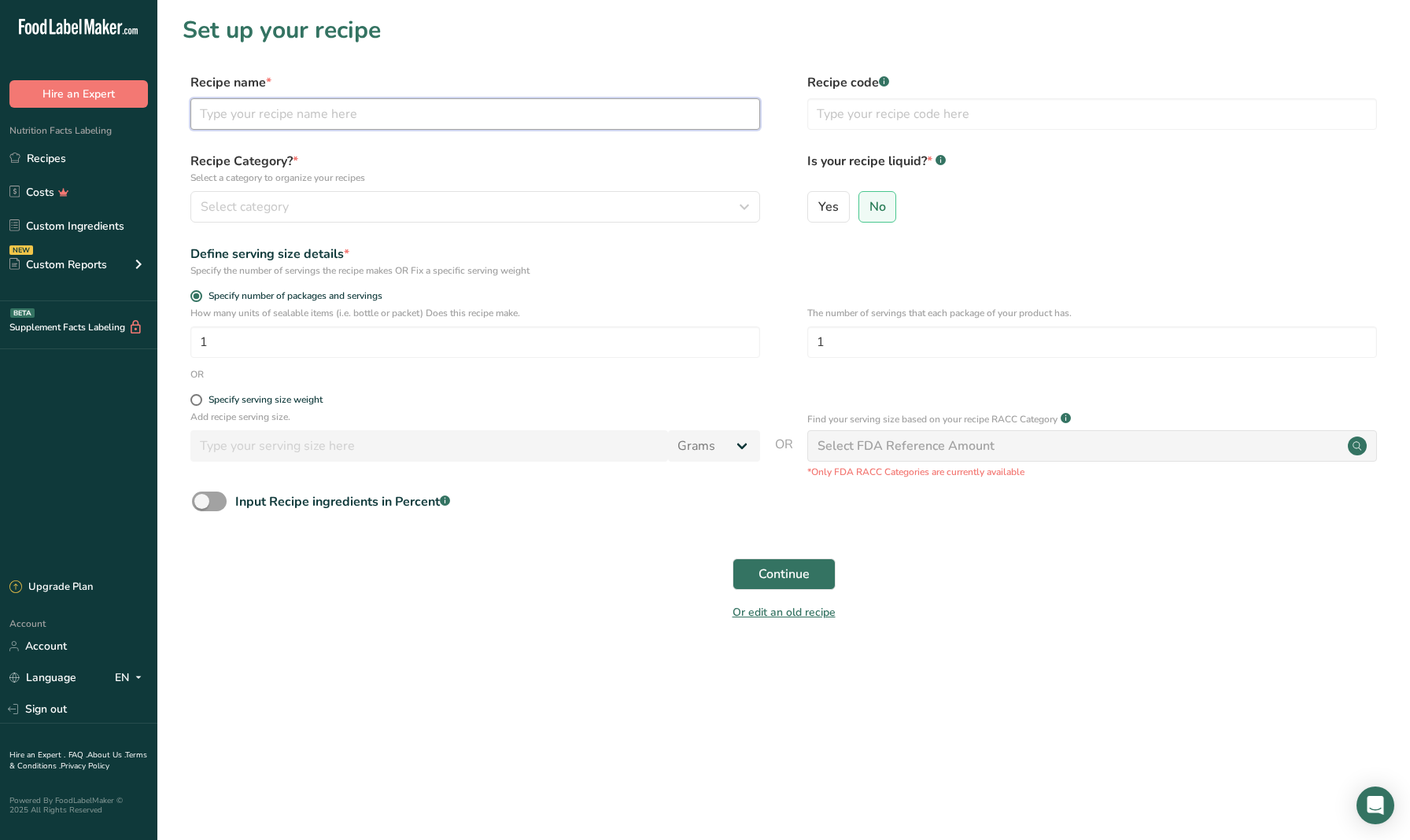
click at [330, 116] on input "text" at bounding box center [475, 114] width 570 height 32
type input "Orange Juice"
click at [828, 212] on span "Yes" at bounding box center [828, 207] width 21 height 16
click at [818, 212] on input "Yes" at bounding box center [812, 206] width 10 height 10
radio input "true"
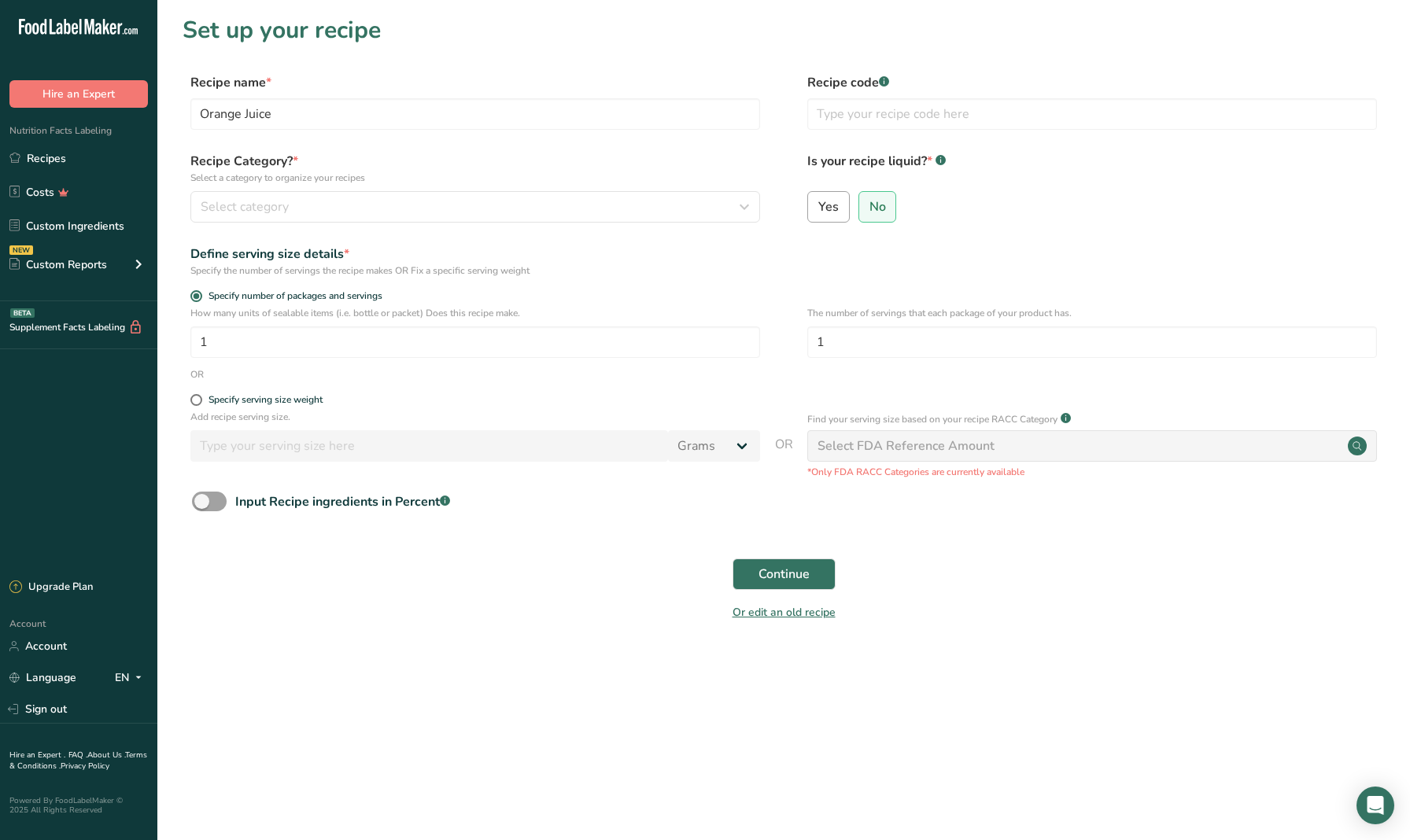
radio input "false"
select select "22"
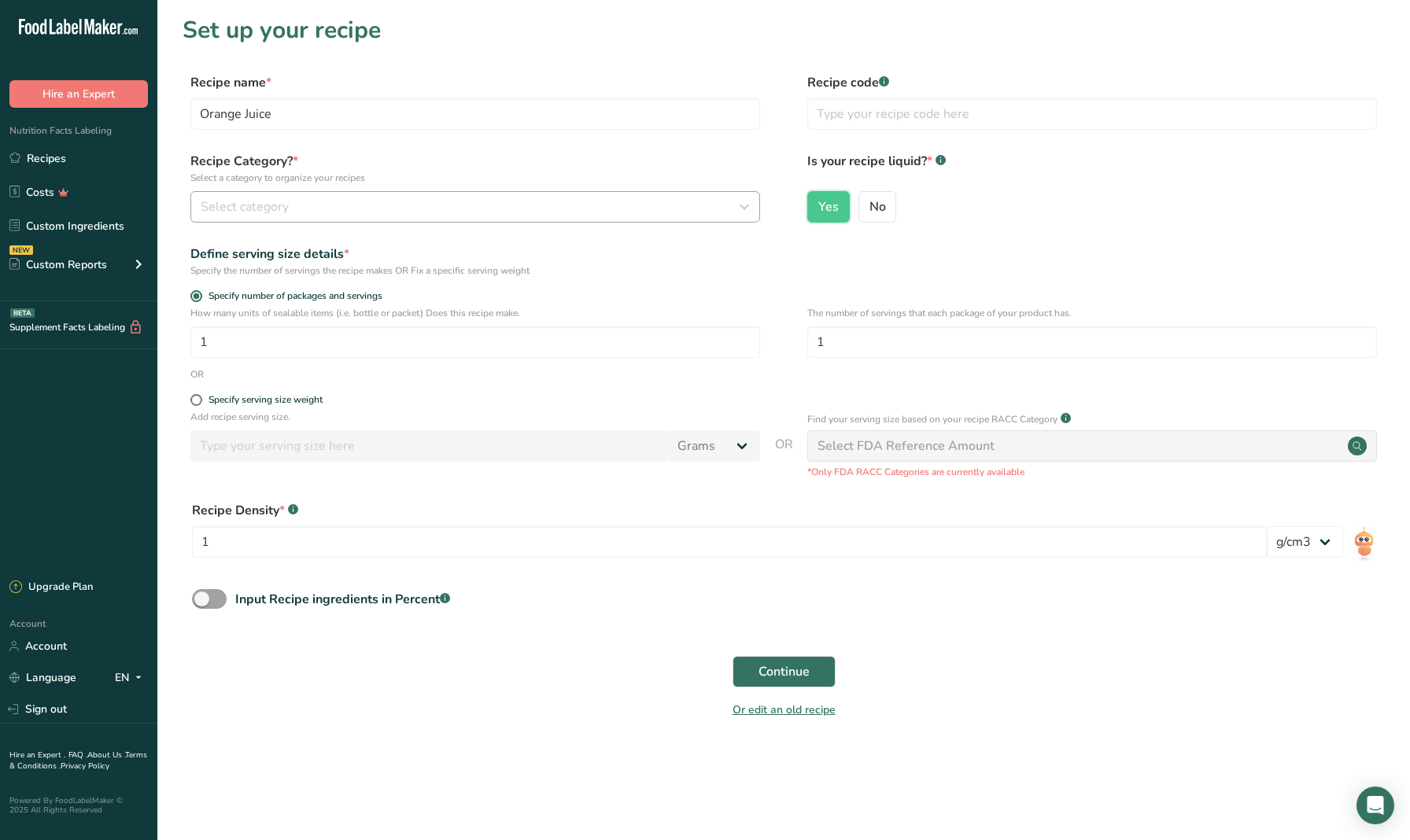
click at [358, 207] on div "Select category" at bounding box center [470, 207] width 540 height 19
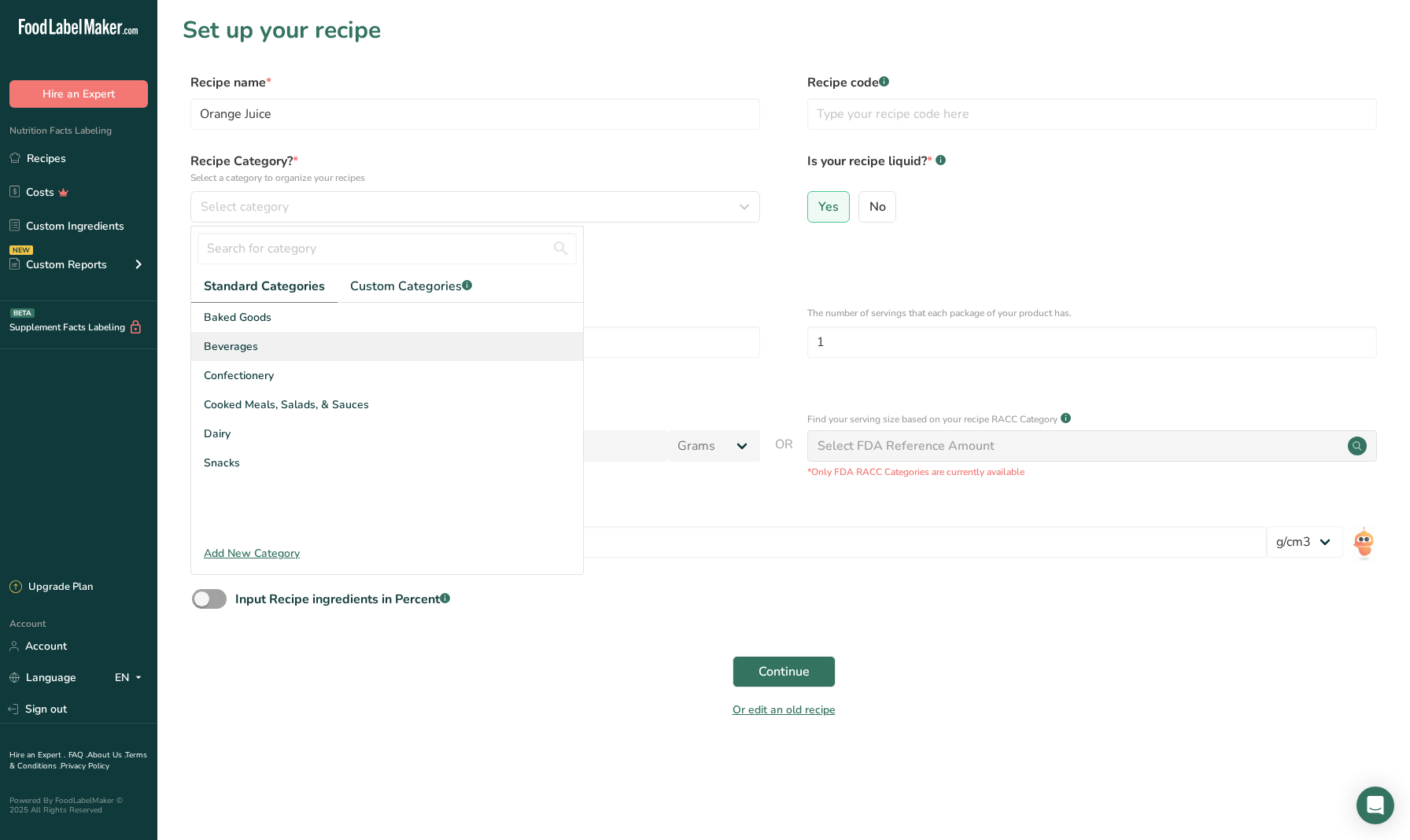
click at [307, 344] on div "Beverages" at bounding box center [387, 346] width 392 height 29
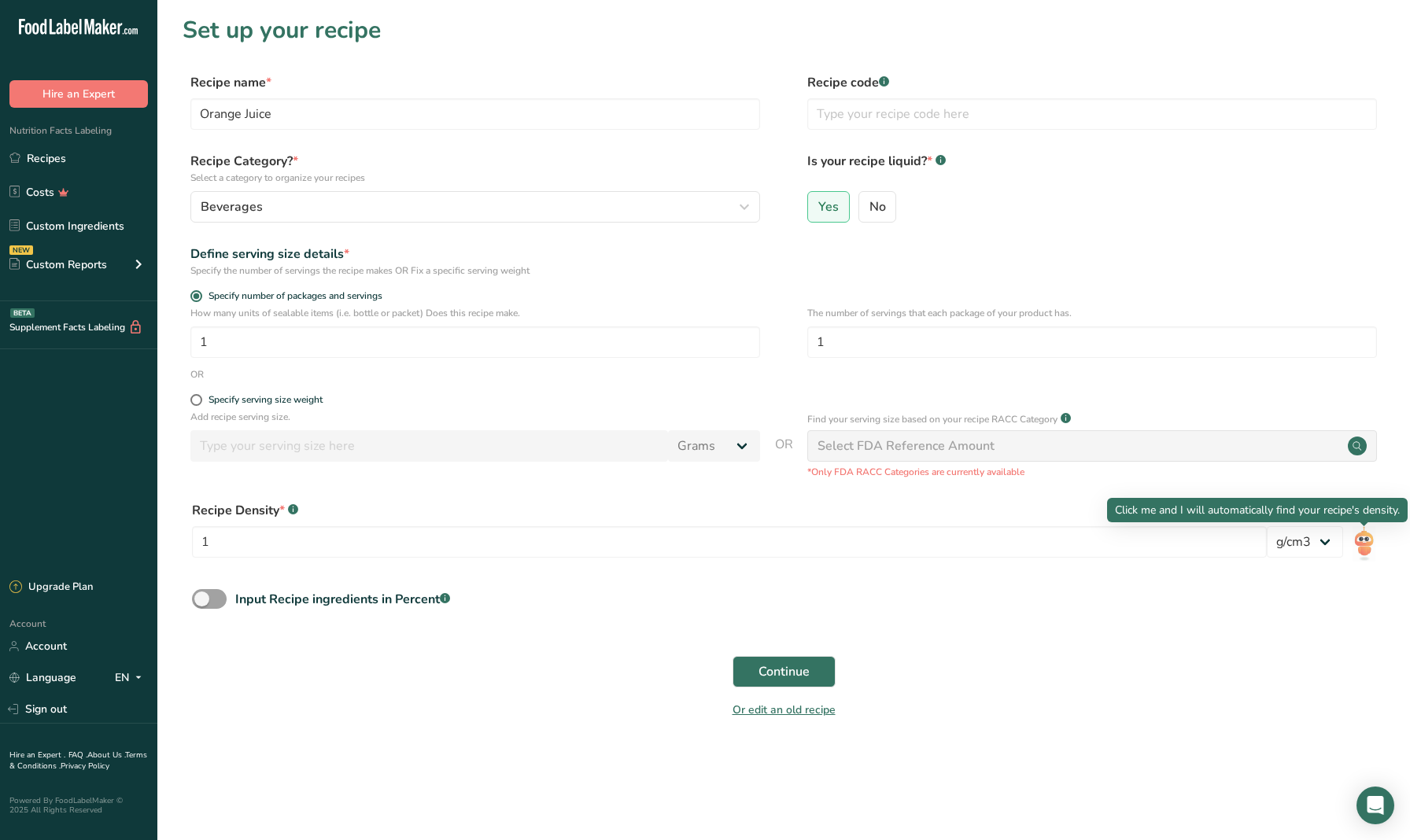
click at [1372, 549] on img at bounding box center [1363, 544] width 23 height 36
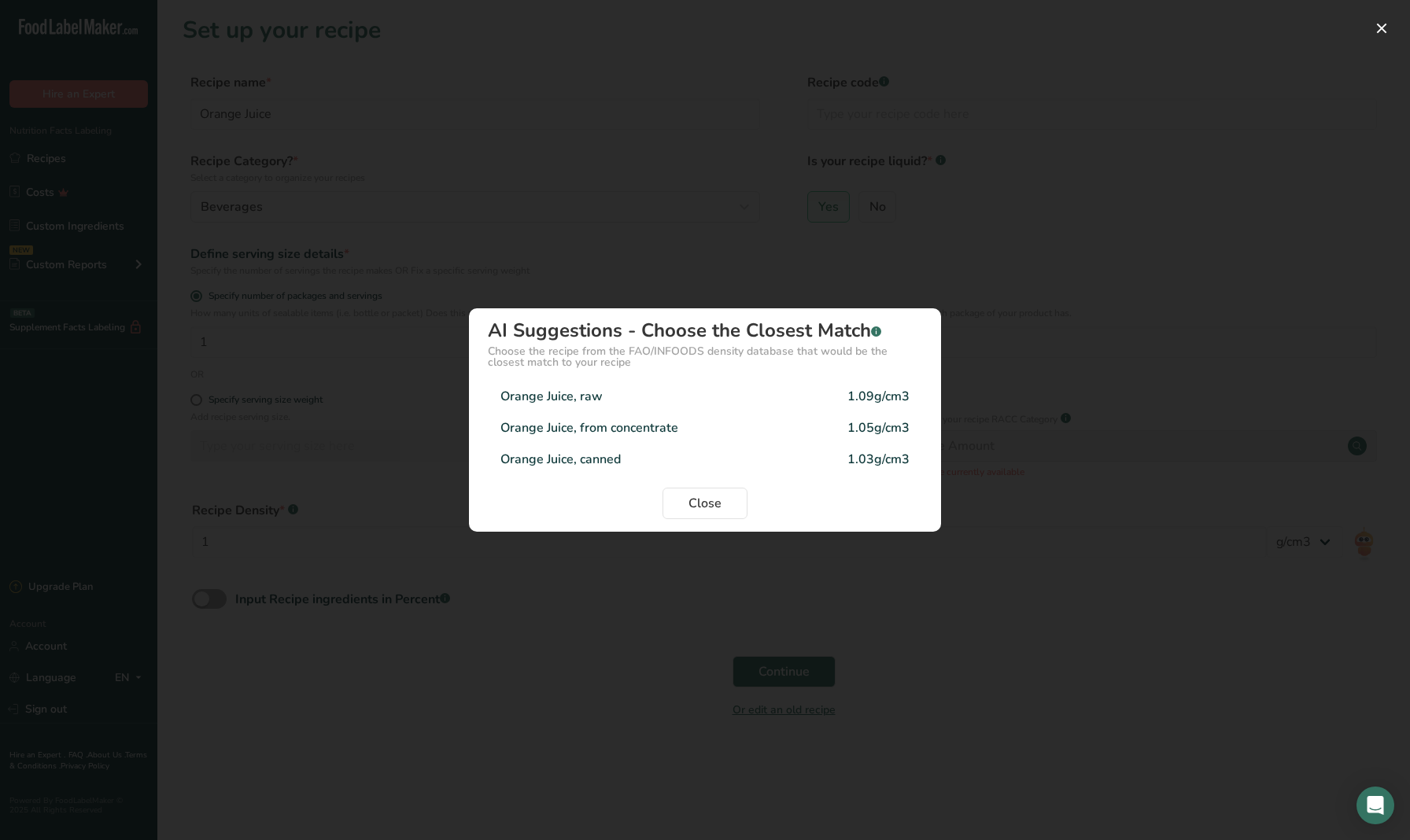
click at [579, 396] on div "Orange Juice, raw" at bounding box center [551, 397] width 102 height 19
type input "1.09"
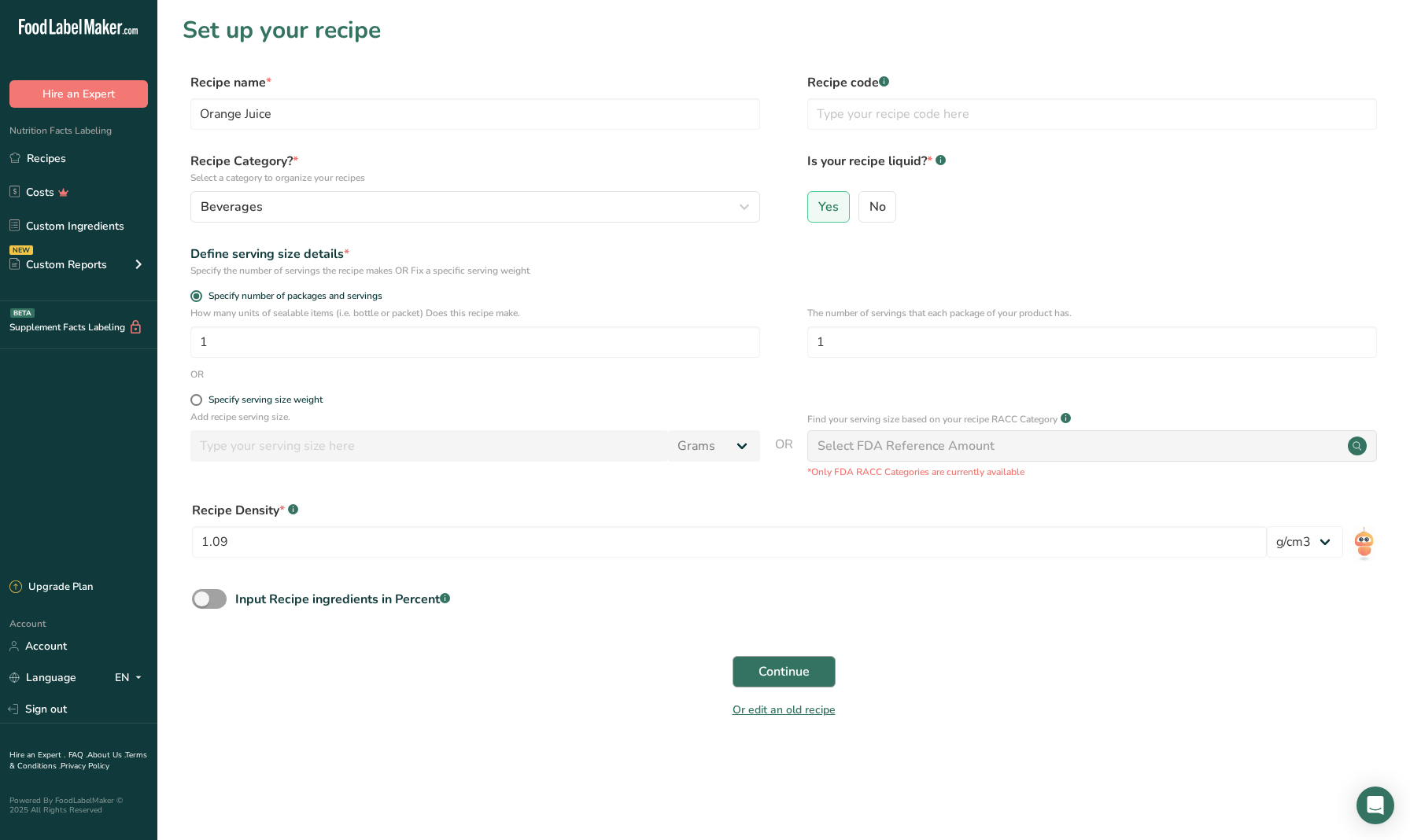
click at [771, 671] on span "Continue" at bounding box center [784, 672] width 51 height 19
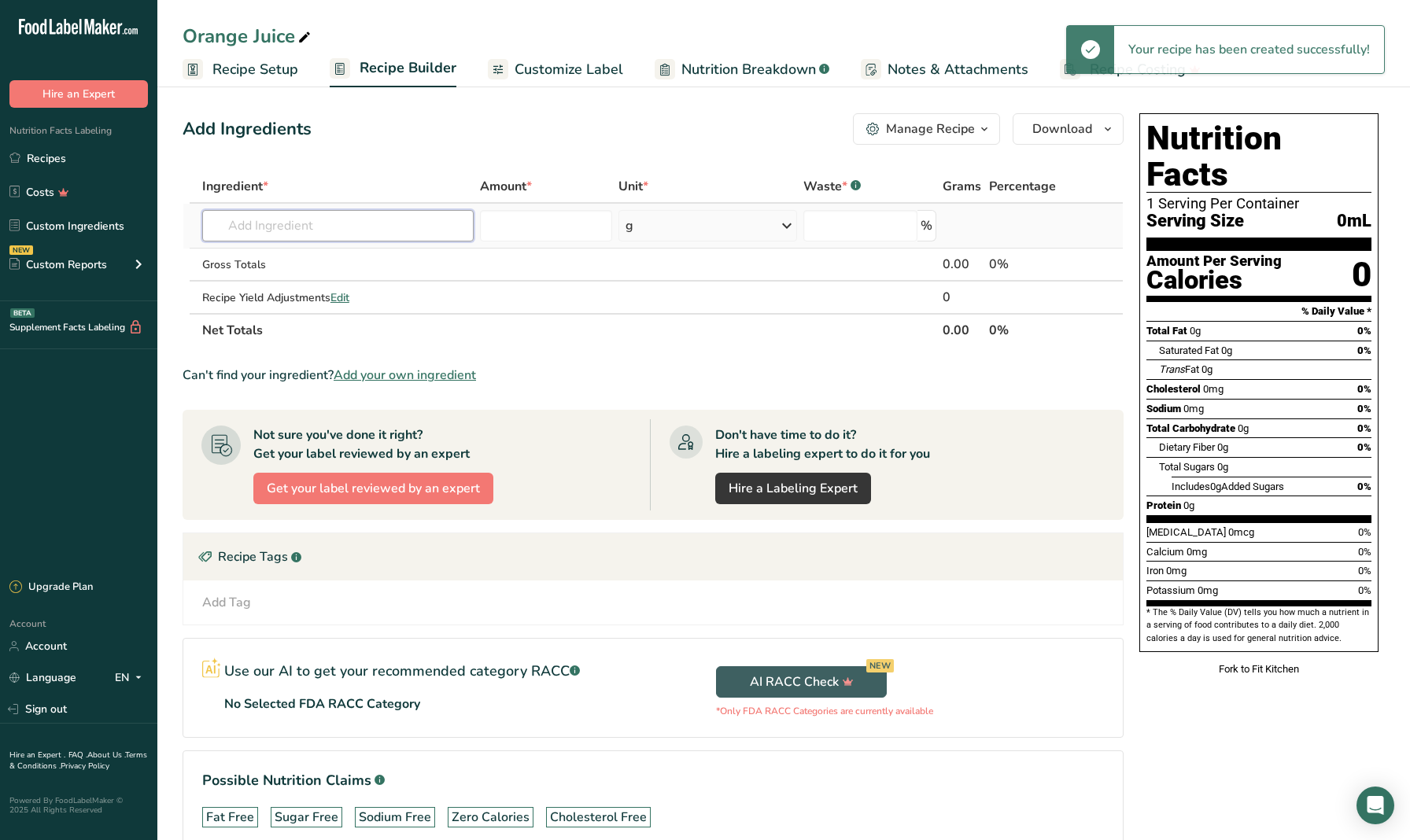
click at [347, 236] on input "text" at bounding box center [337, 226] width 271 height 32
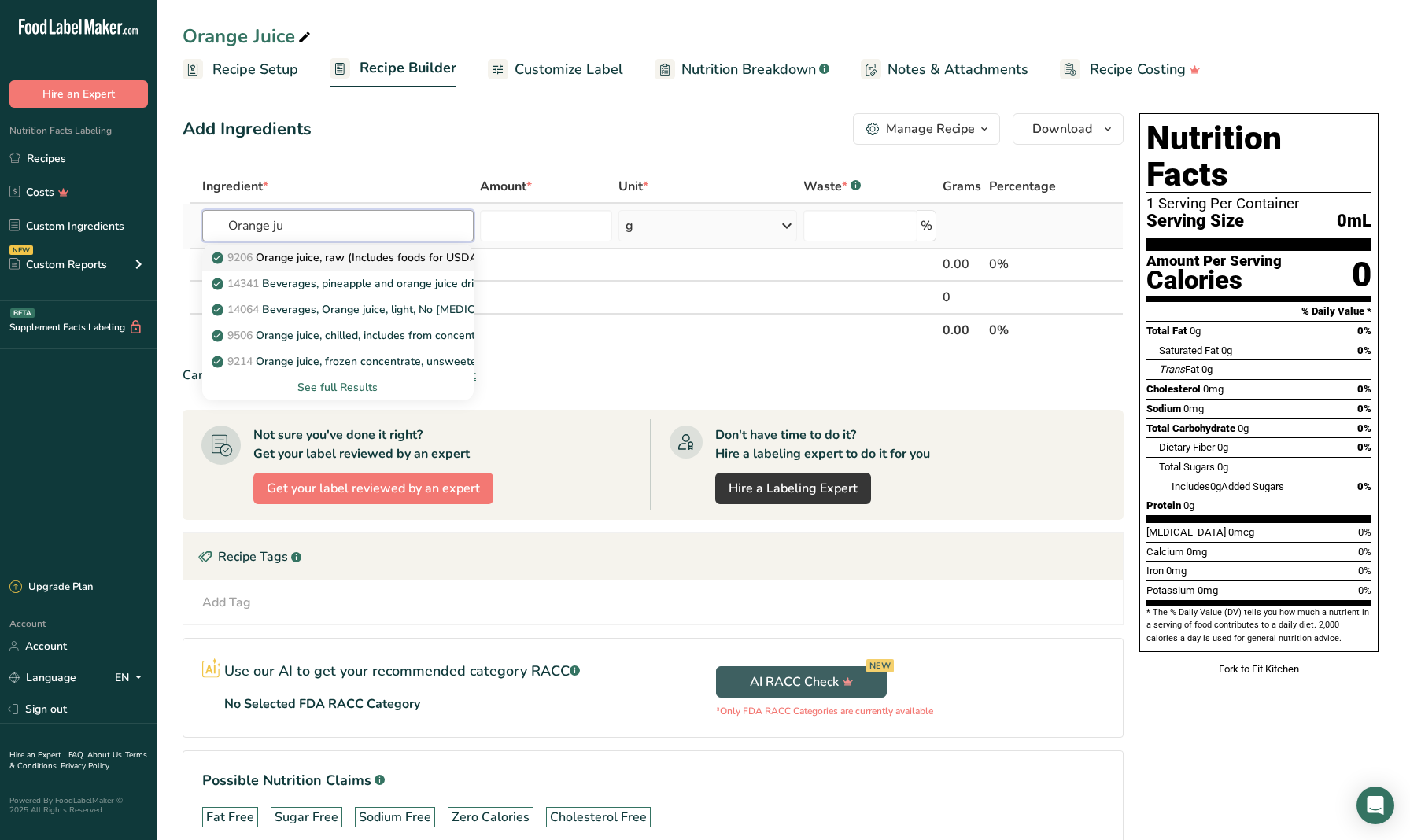
type input "Orange ju"
click at [345, 255] on p "9206 Orange juice, raw (Includes foods for USDA's Food Distribution Program)" at bounding box center [420, 258] width 411 height 17
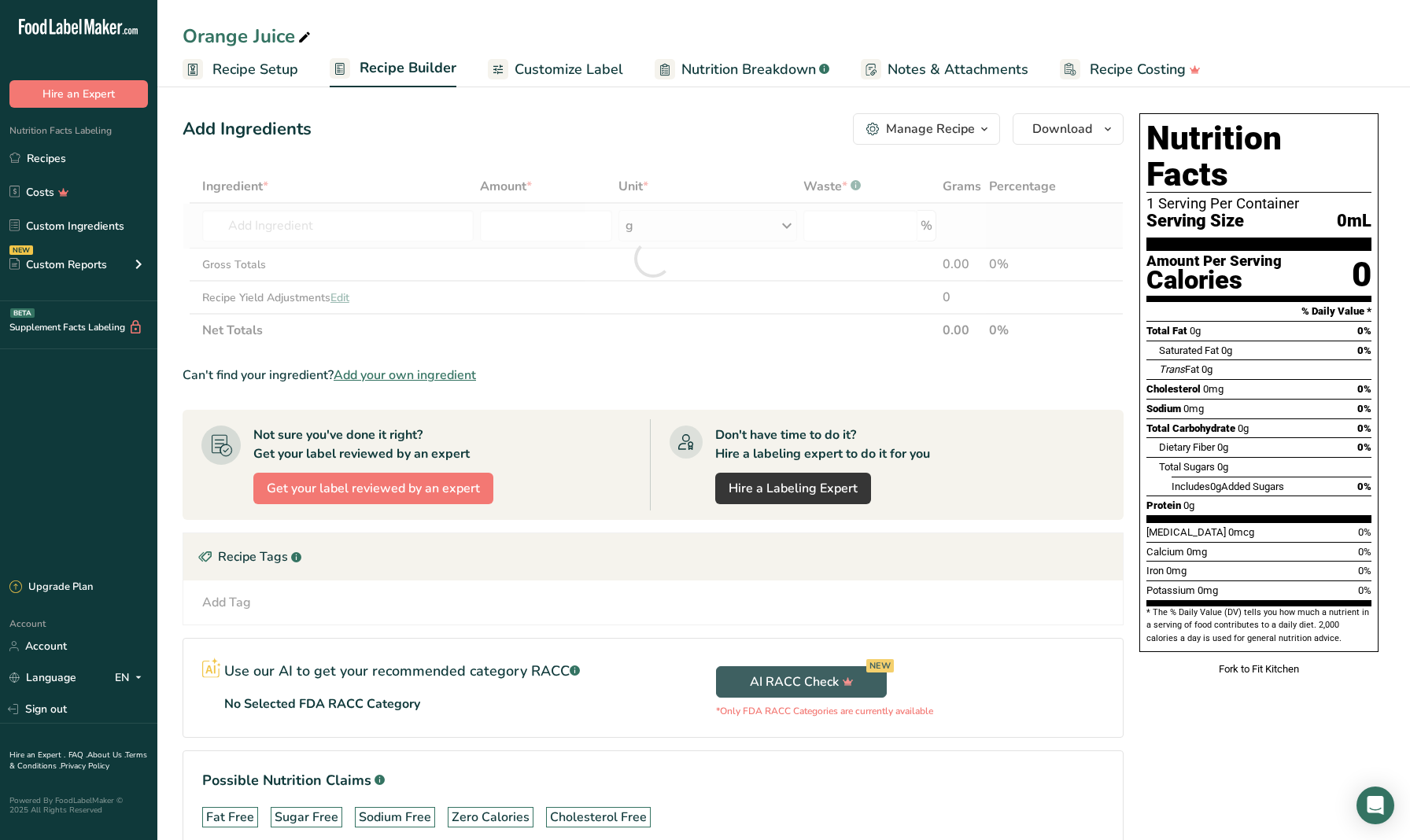
type input "Orange juice, raw (Includes foods for USDA's Food Distribution Program)"
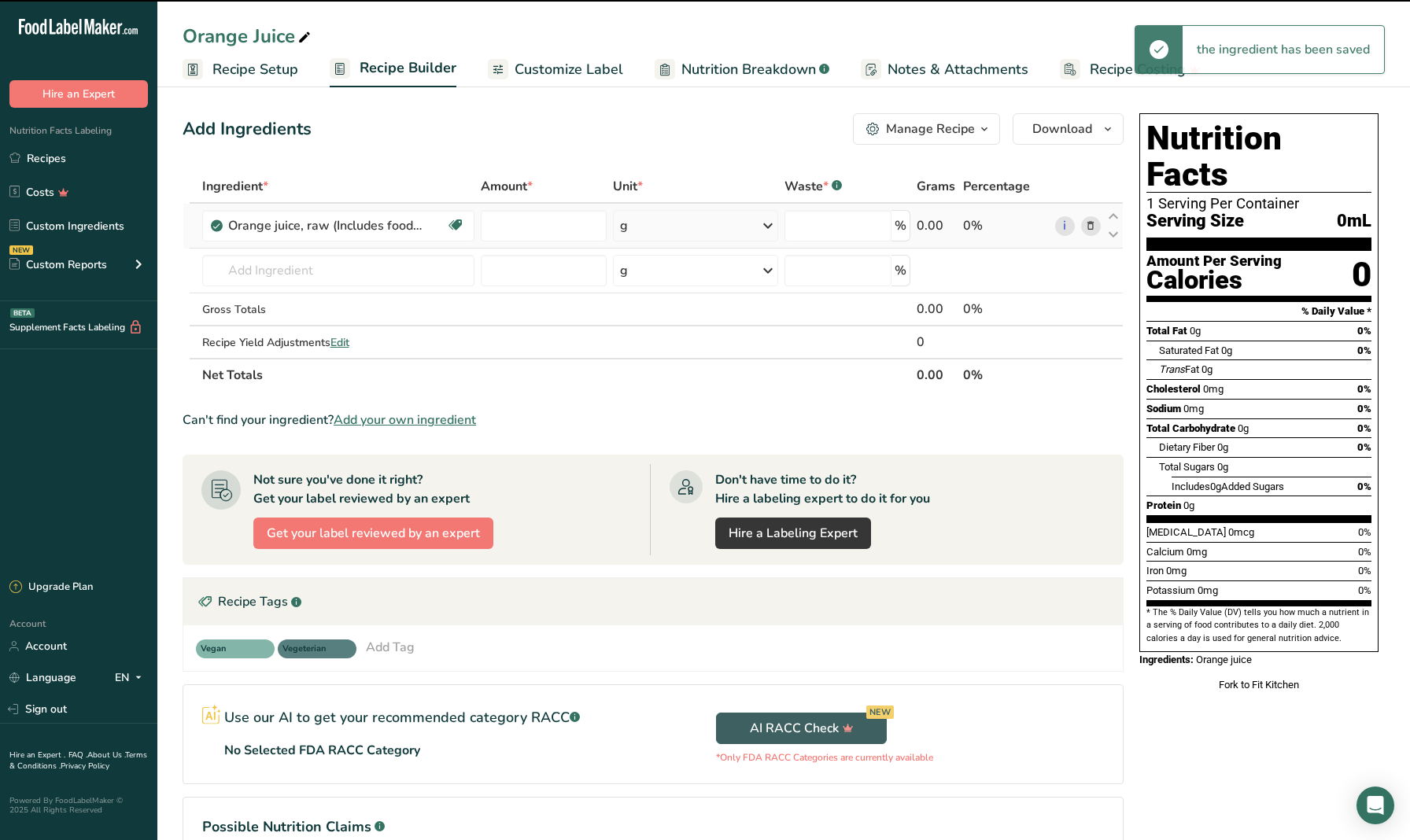
type input "0"
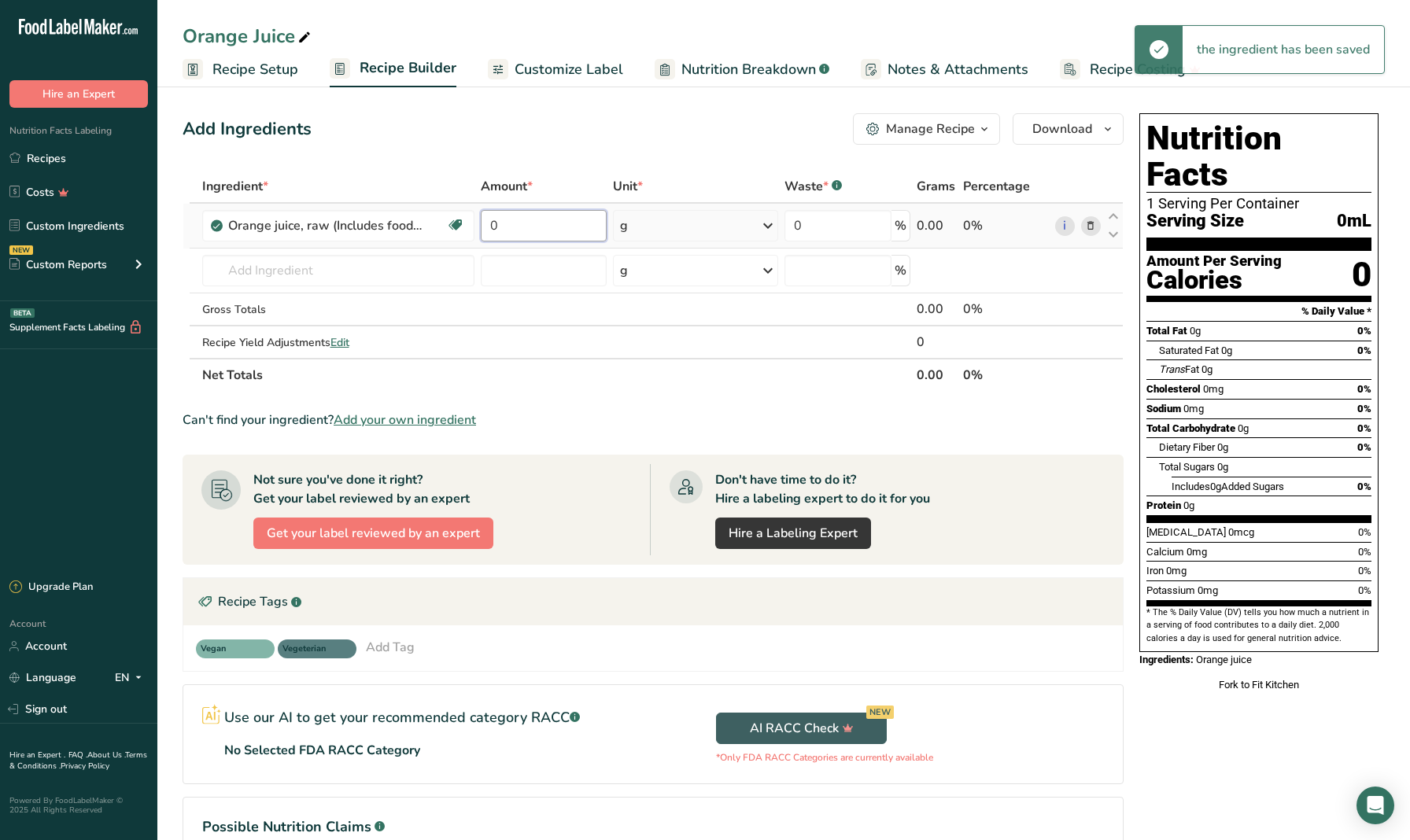
click at [546, 230] on input "0" at bounding box center [543, 226] width 125 height 32
click at [647, 228] on div "Ingredient * Amount * Unit * Waste * .a-a{fill:#347362;}.b-a{fill:#fff;} Grams …" at bounding box center [653, 281] width 941 height 222
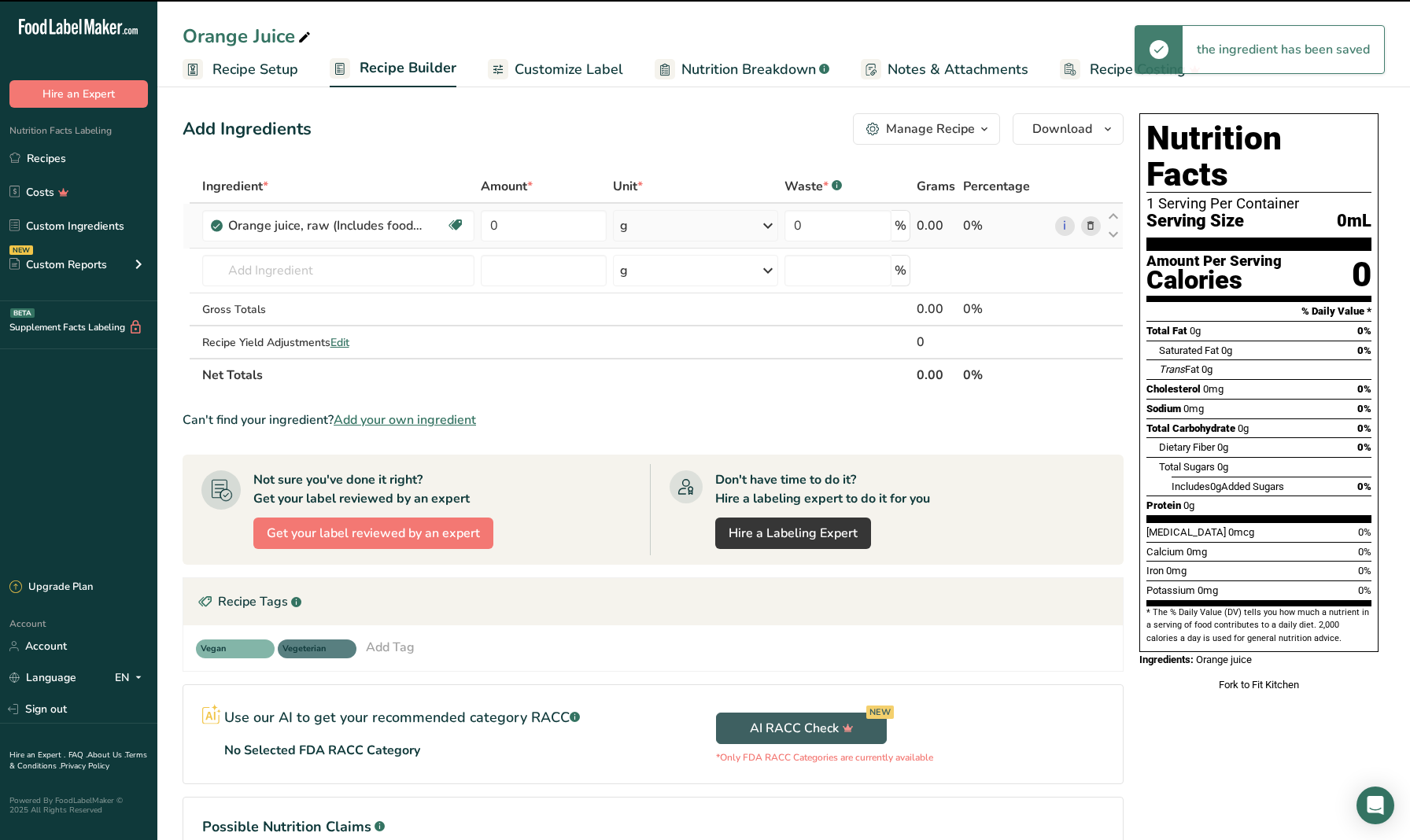
click at [665, 230] on div "g" at bounding box center [696, 226] width 165 height 32
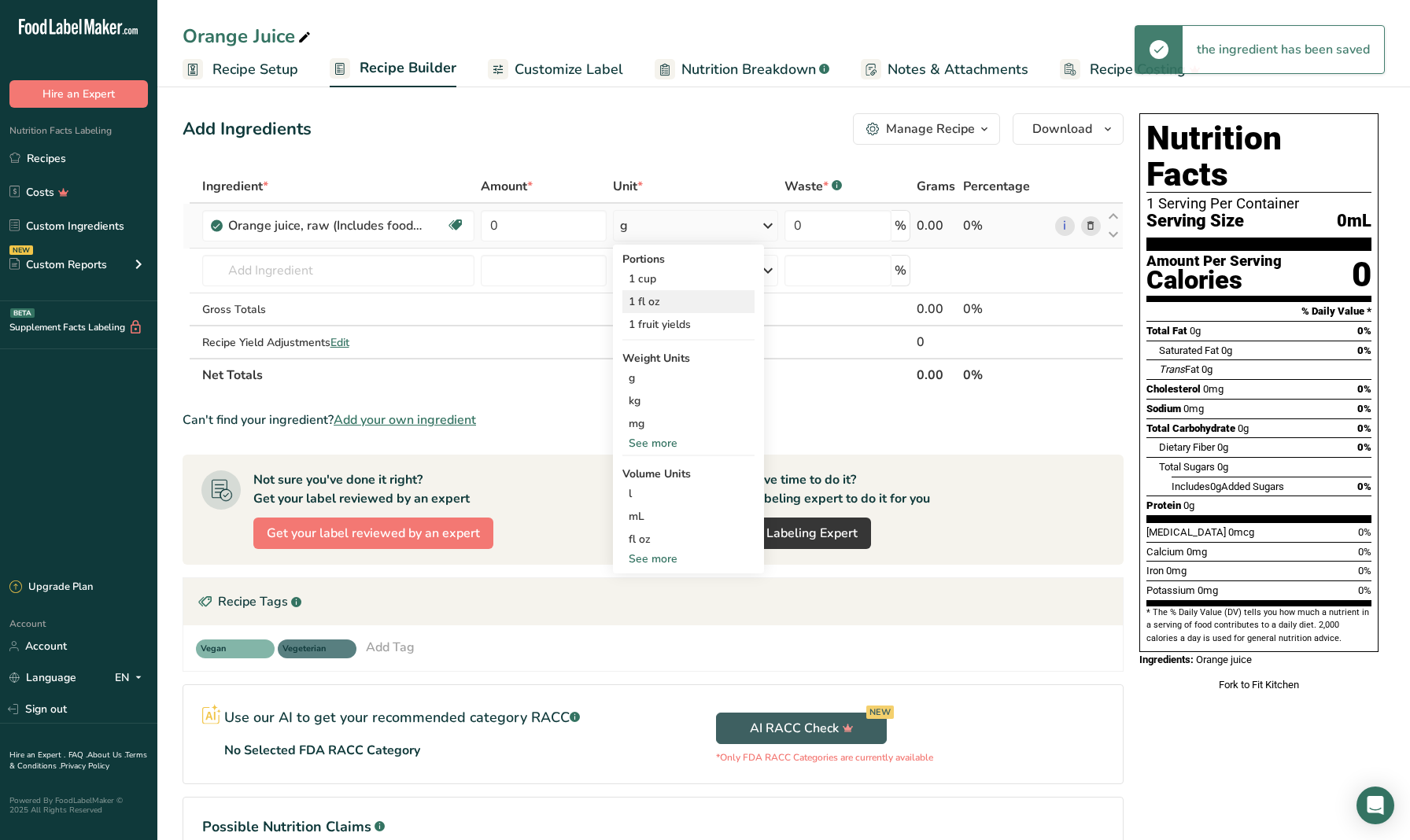
click at [665, 301] on div "1 fl oz" at bounding box center [688, 301] width 132 height 23
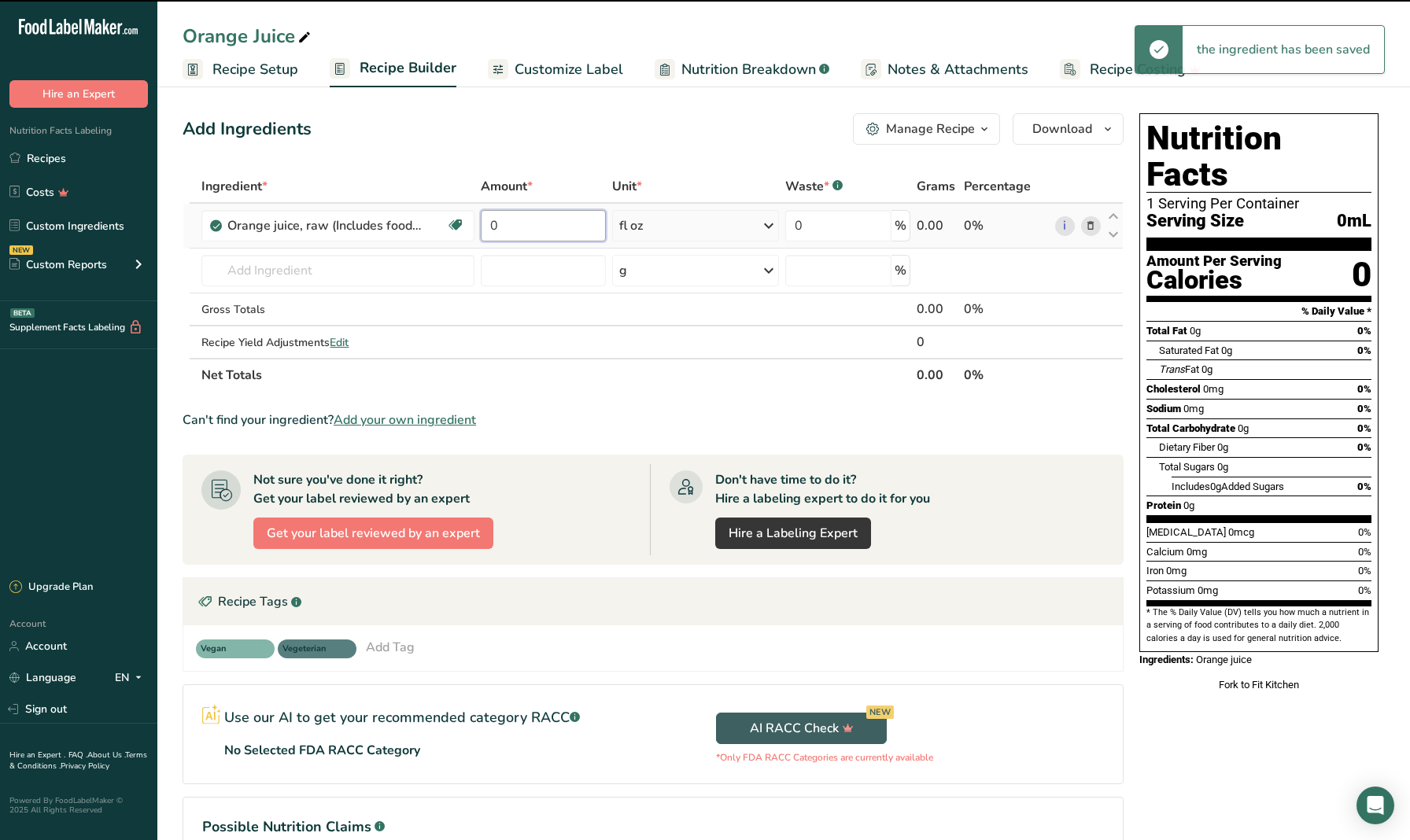
click at [515, 228] on input "0" at bounding box center [543, 226] width 125 height 32
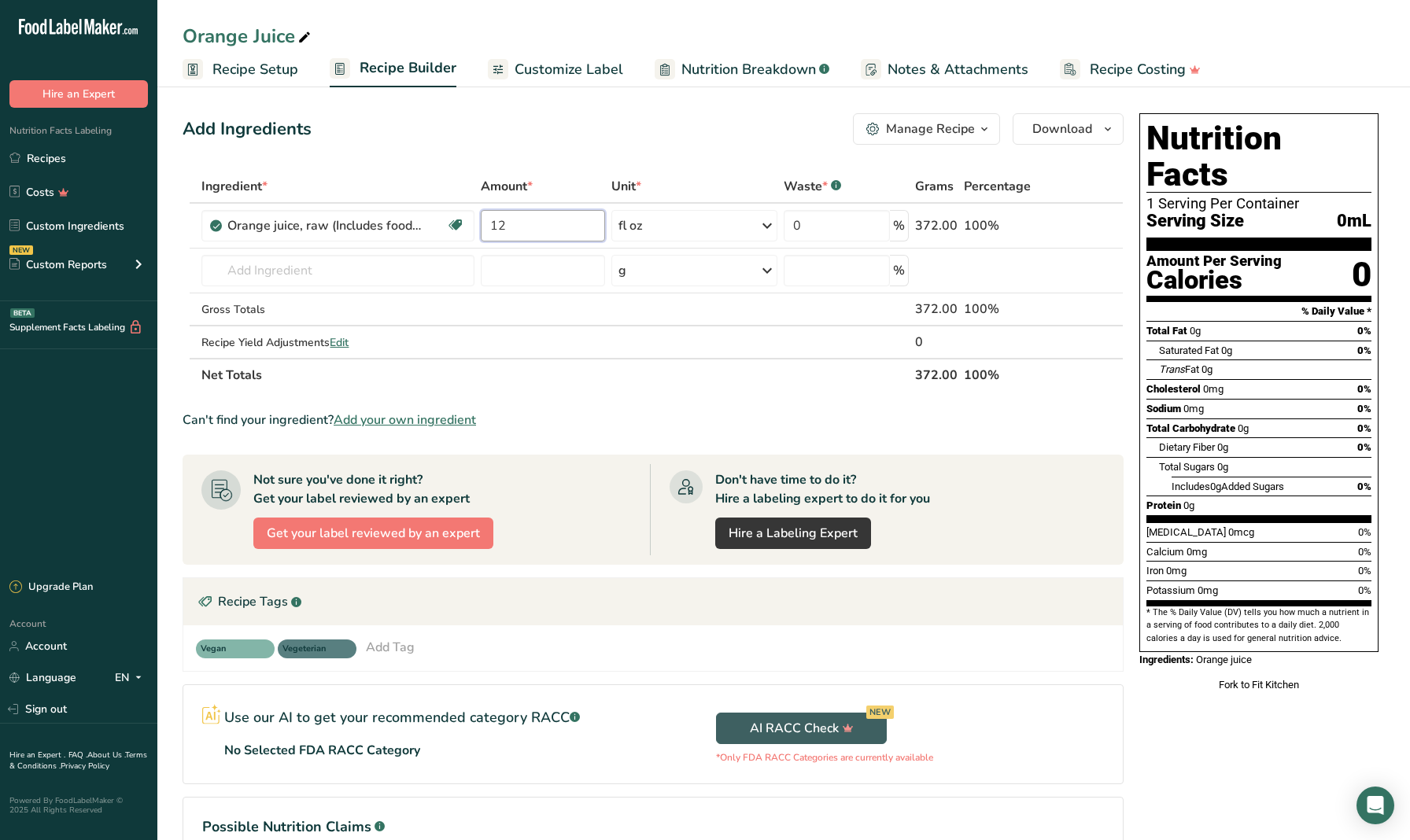
type input "12"
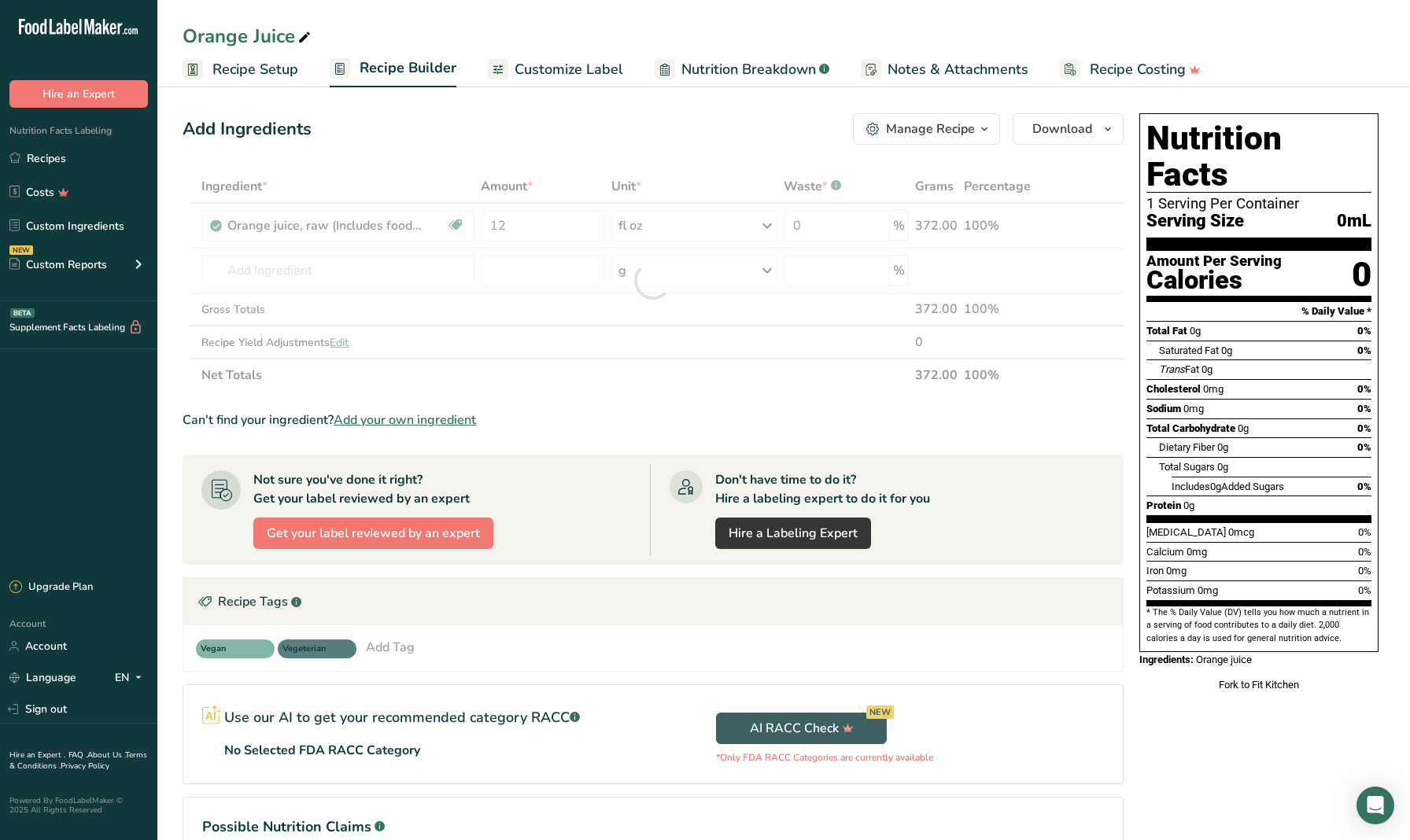
click at [164, 288] on section "Add Ingredients Manage Recipe Delete Recipe Duplicate Recipe Scale Recipe Save …" at bounding box center [783, 529] width 1253 height 894
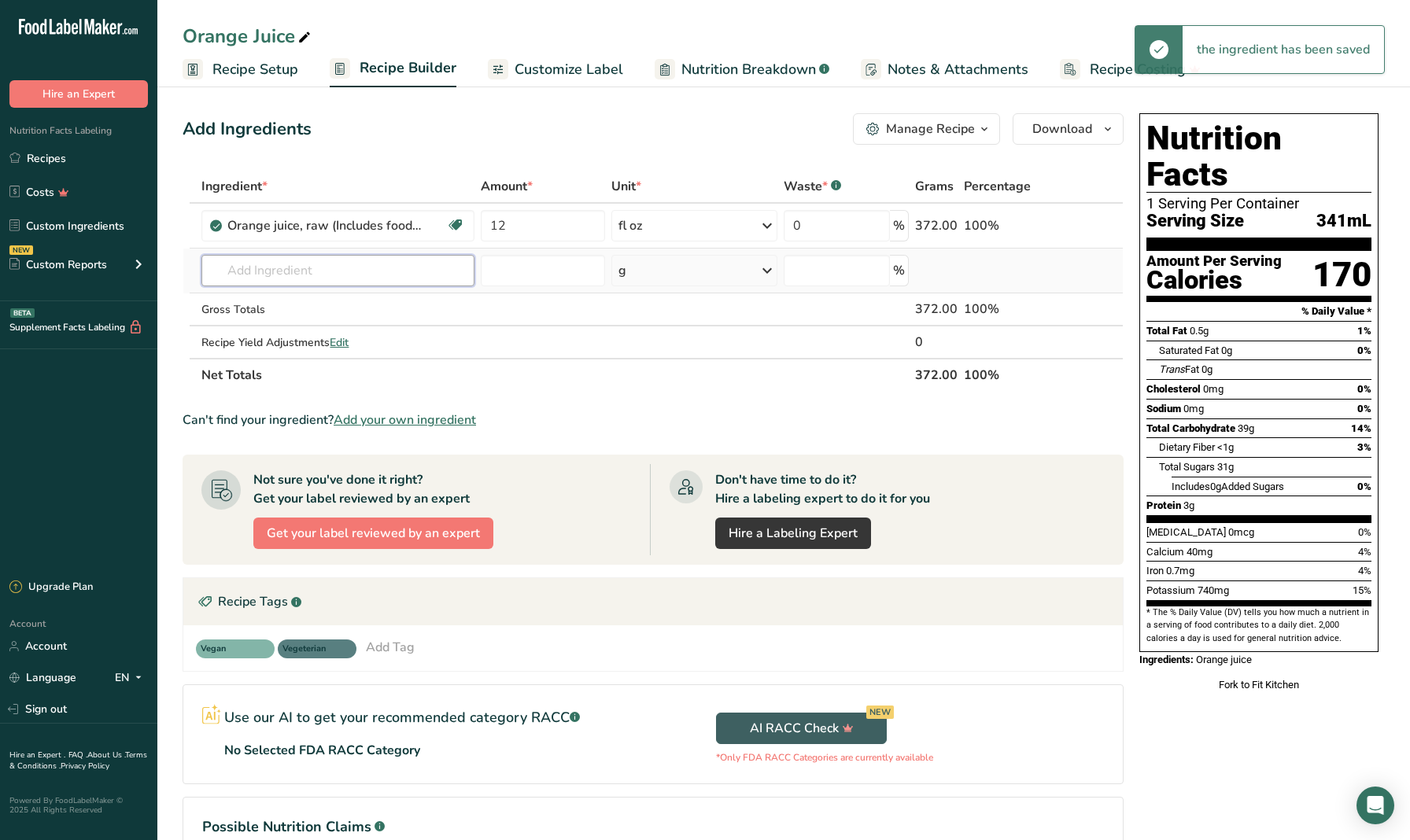
click at [268, 281] on input "text" at bounding box center [337, 271] width 272 height 32
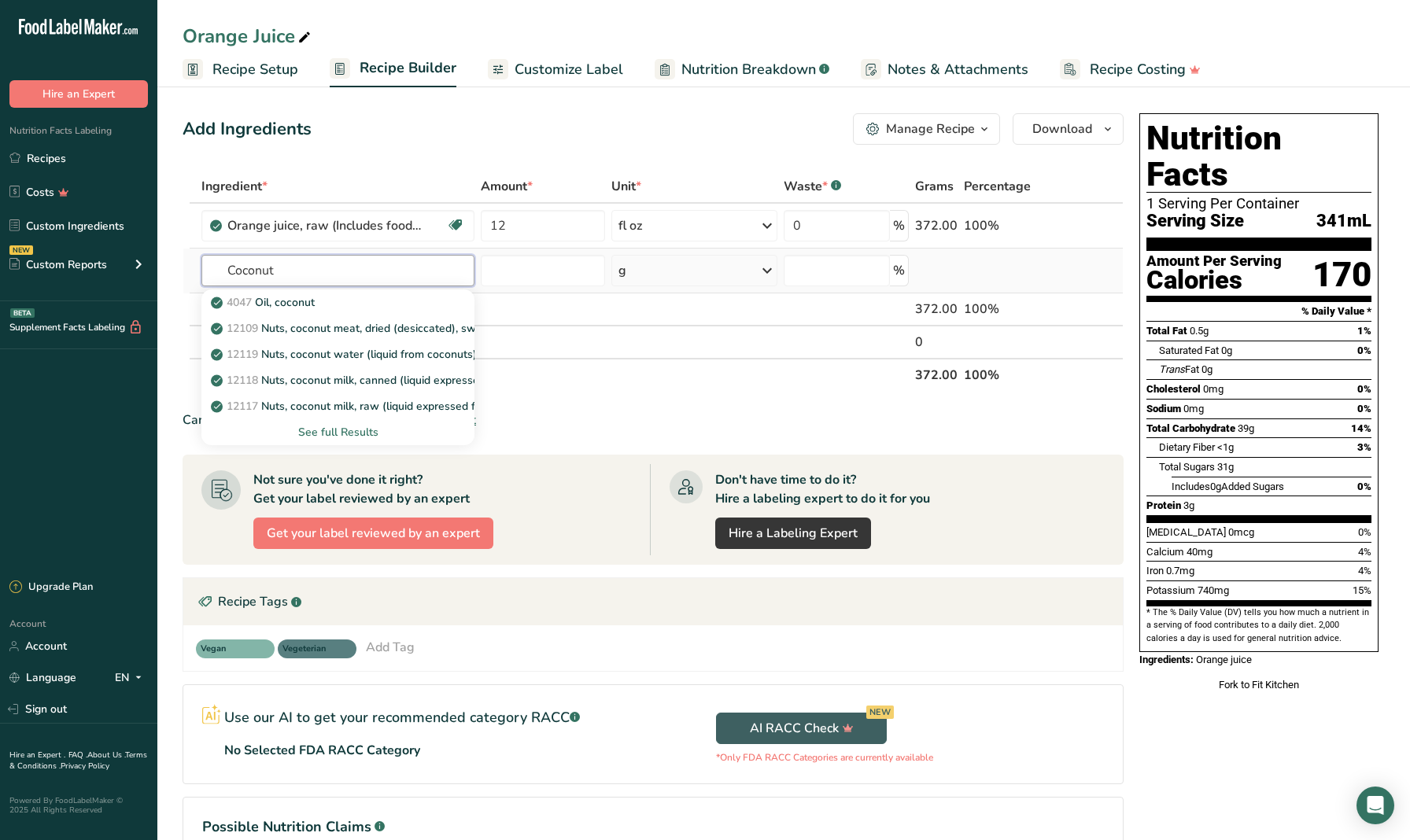
type input "Coconut"
click at [322, 433] on div "See full Results" at bounding box center [337, 432] width 247 height 17
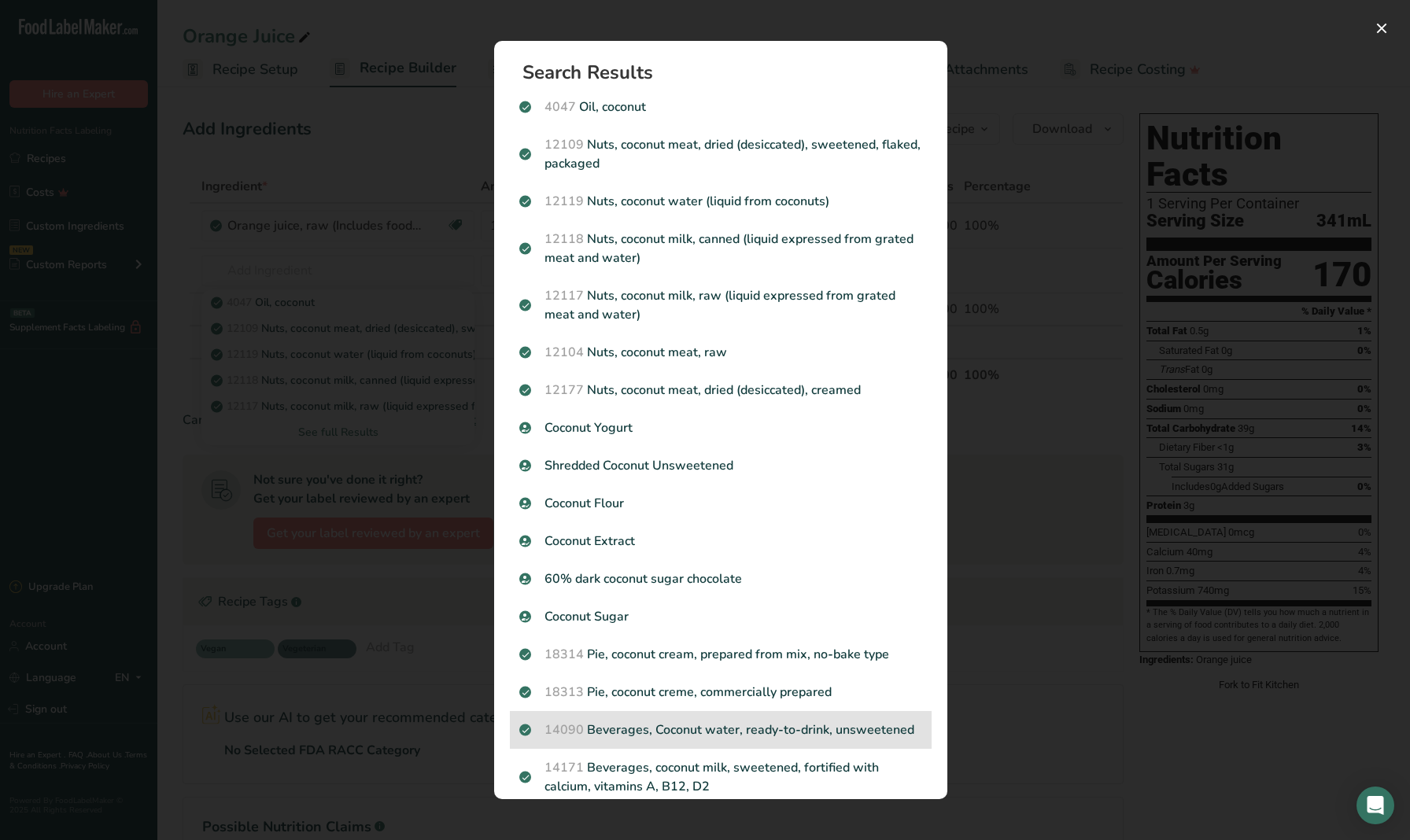
click at [618, 725] on p "14090 Beverages, Coconut water, ready-to-drink, unsweetened" at bounding box center [721, 730] width 403 height 19
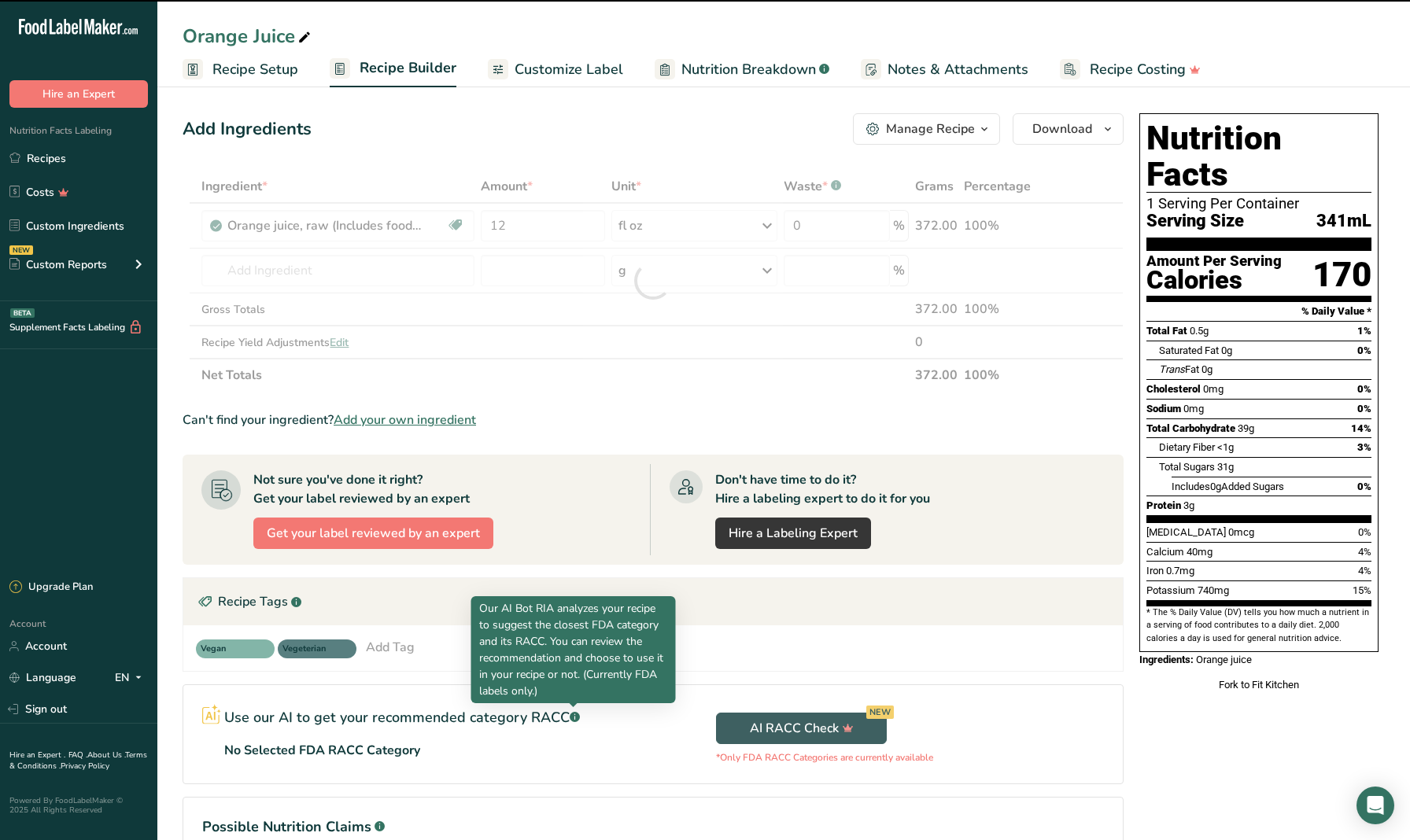
type input "0"
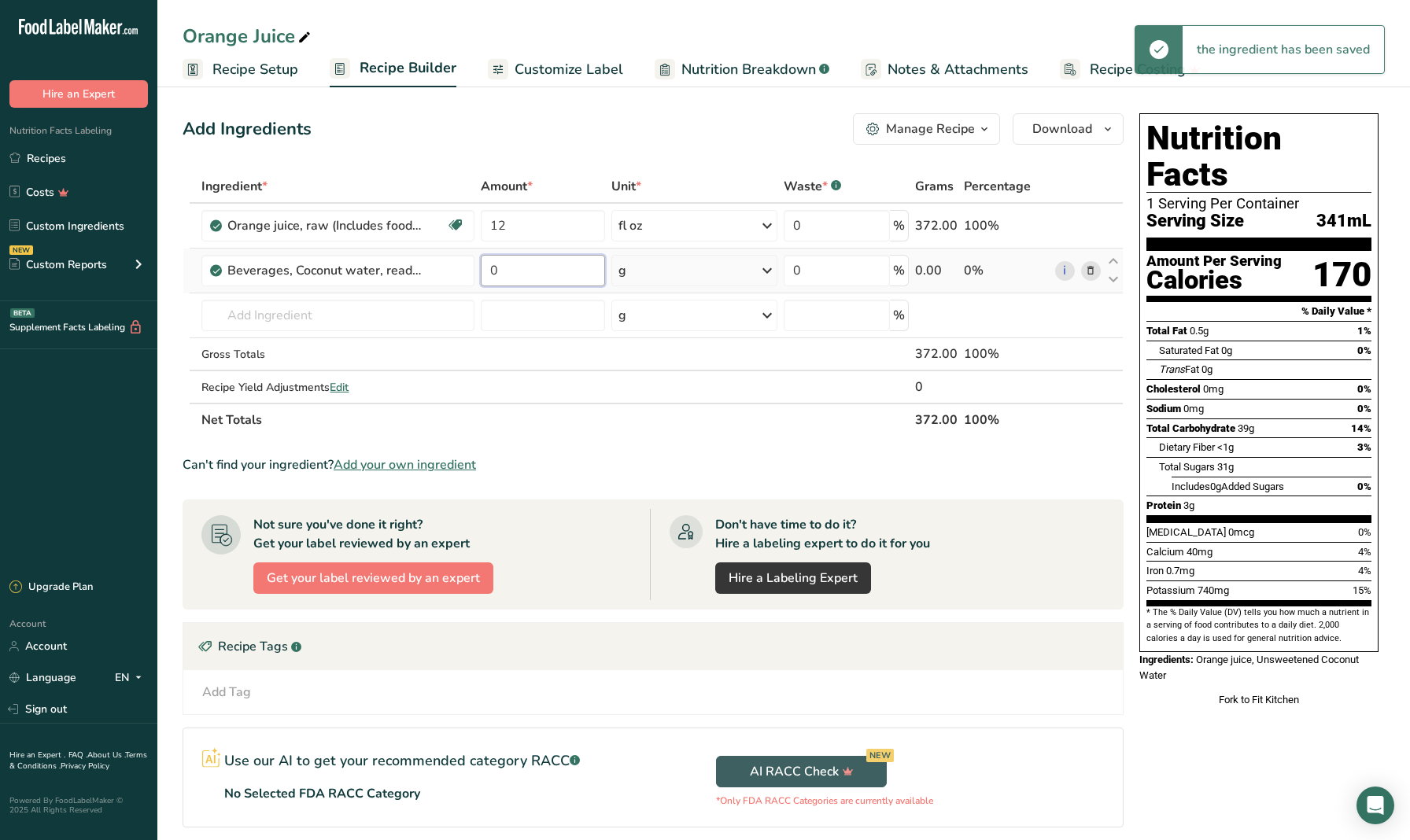
click at [536, 273] on input "0" at bounding box center [542, 271] width 124 height 32
type input "4"
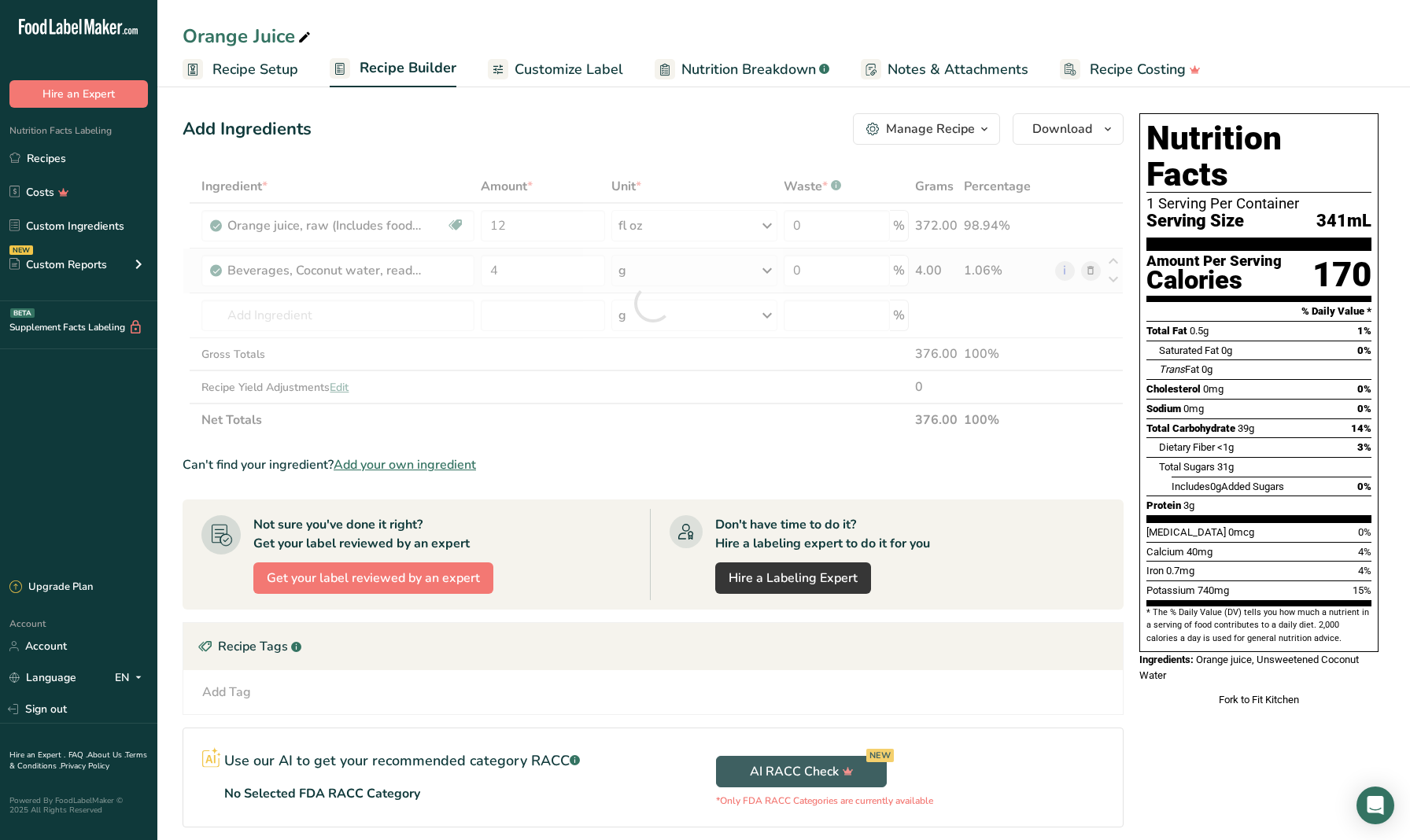
click at [654, 277] on div "Ingredient * Amount * Unit * Waste * .a-a{fill:#347362;}.b-a{fill:#fff;} Grams …" at bounding box center [653, 303] width 941 height 267
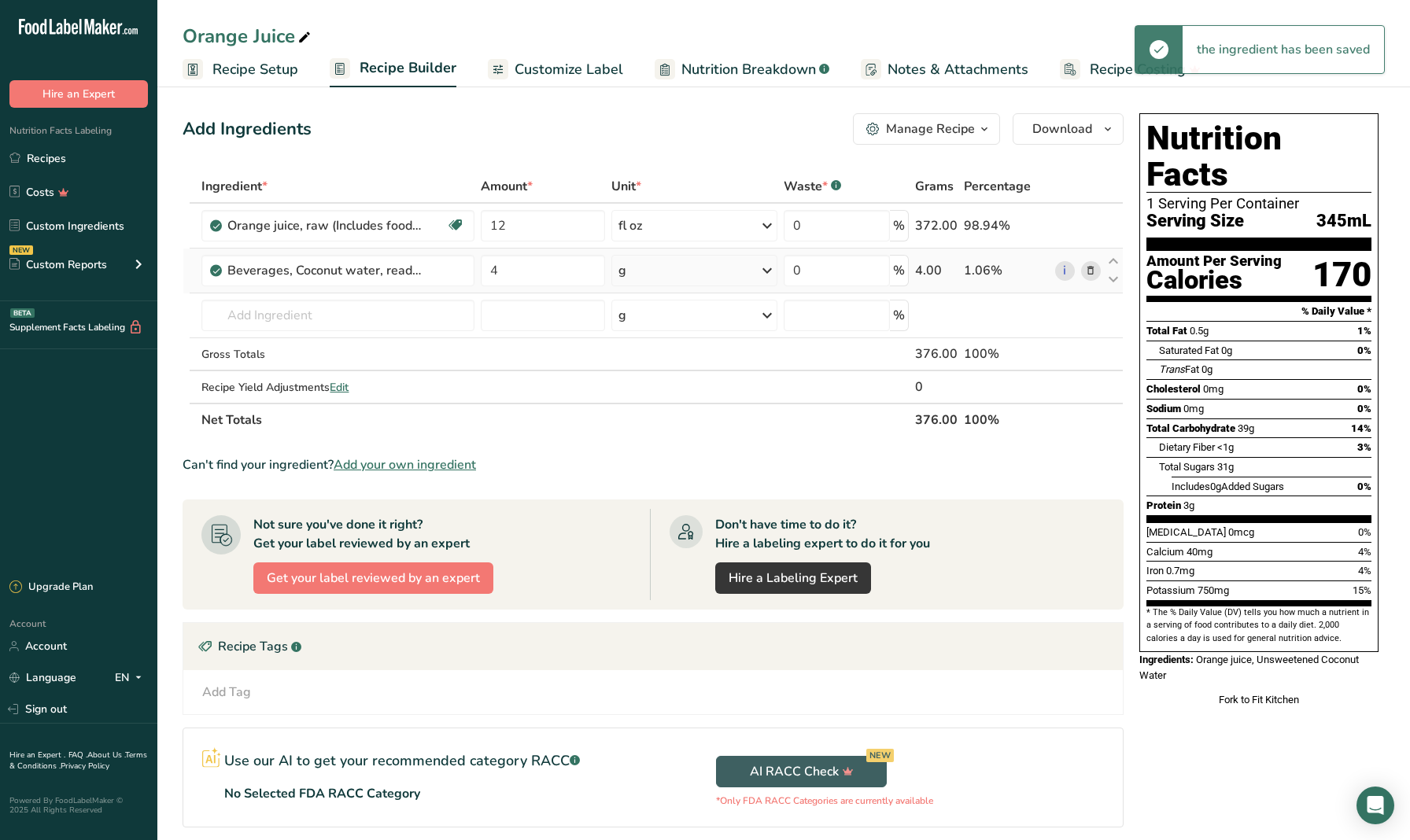
click at [667, 277] on div "g" at bounding box center [695, 271] width 166 height 32
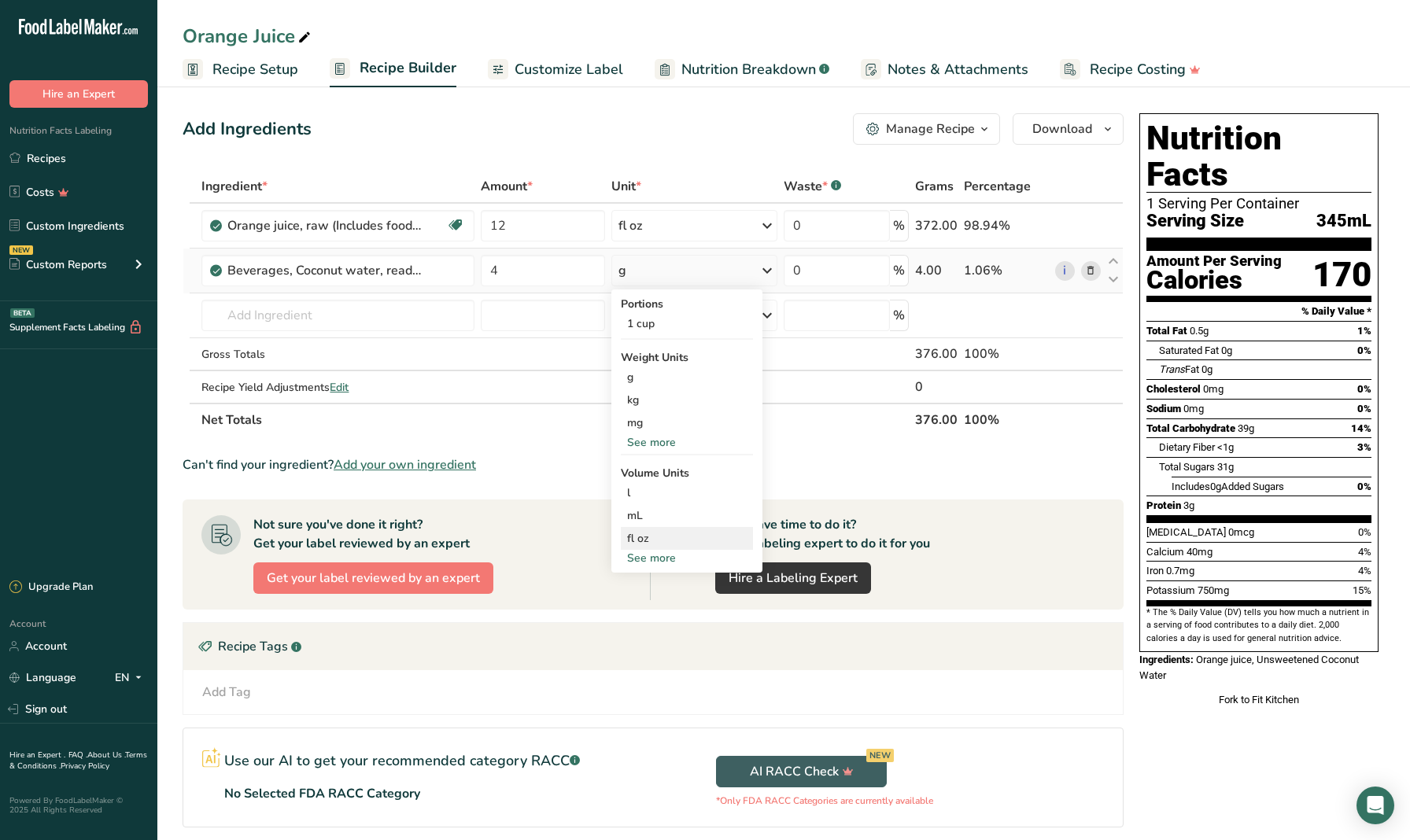
click at [660, 533] on div "fl oz" at bounding box center [686, 538] width 119 height 17
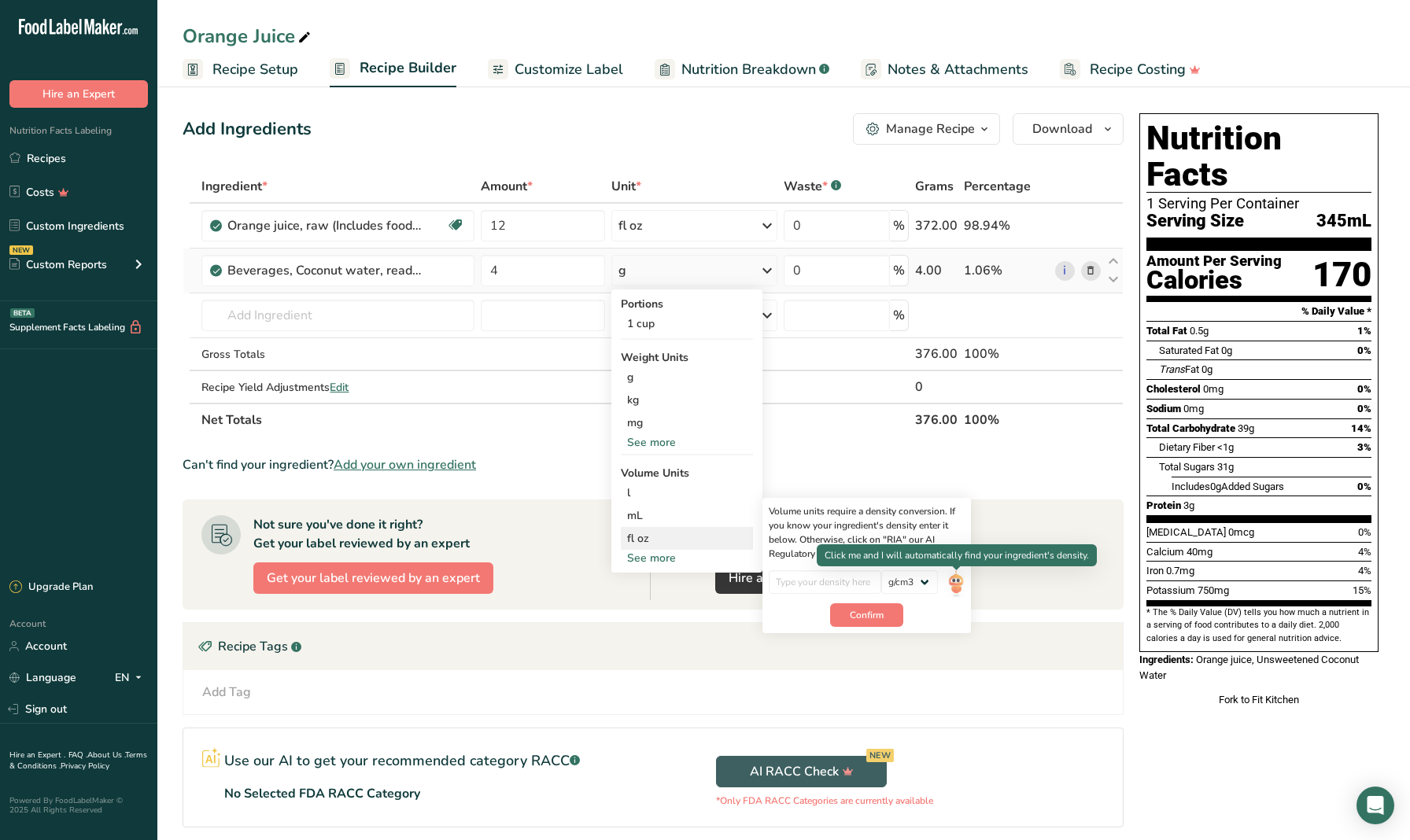
click at [954, 580] on img at bounding box center [956, 584] width 17 height 28
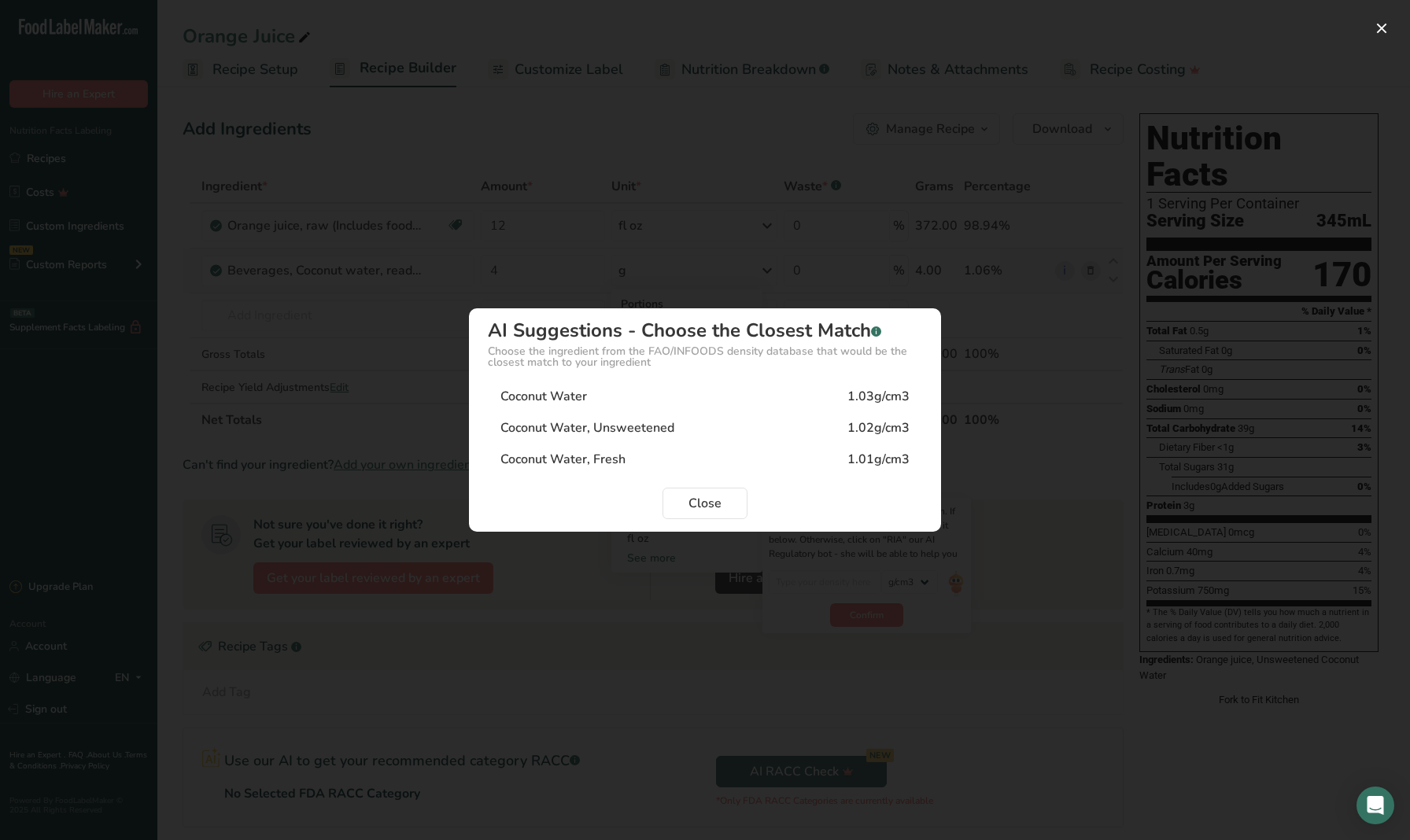
click at [722, 401] on div "Coconut Water 1.03g/cm3" at bounding box center [705, 397] width 435 height 32
type input "1.03"
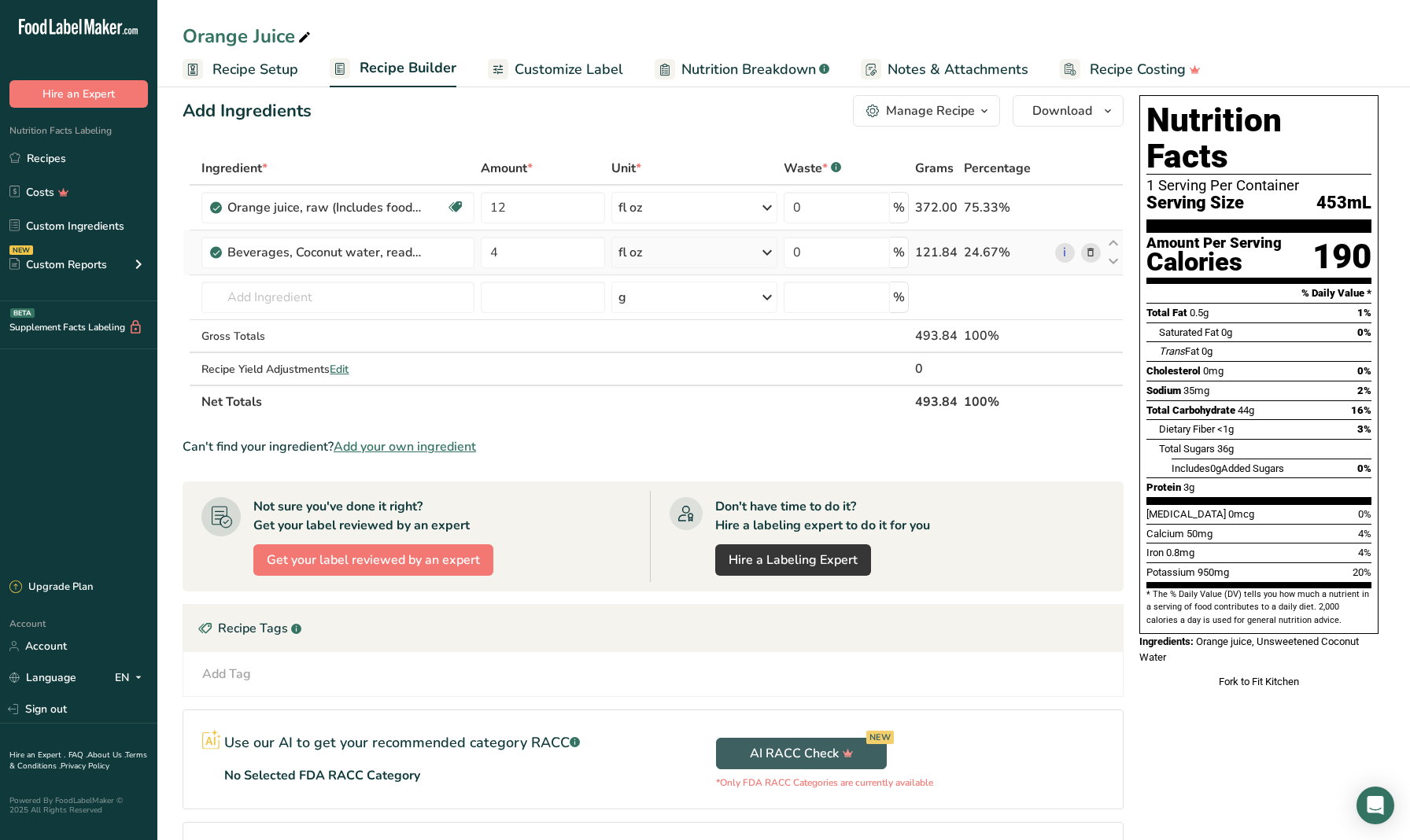
scroll to position [24, 0]
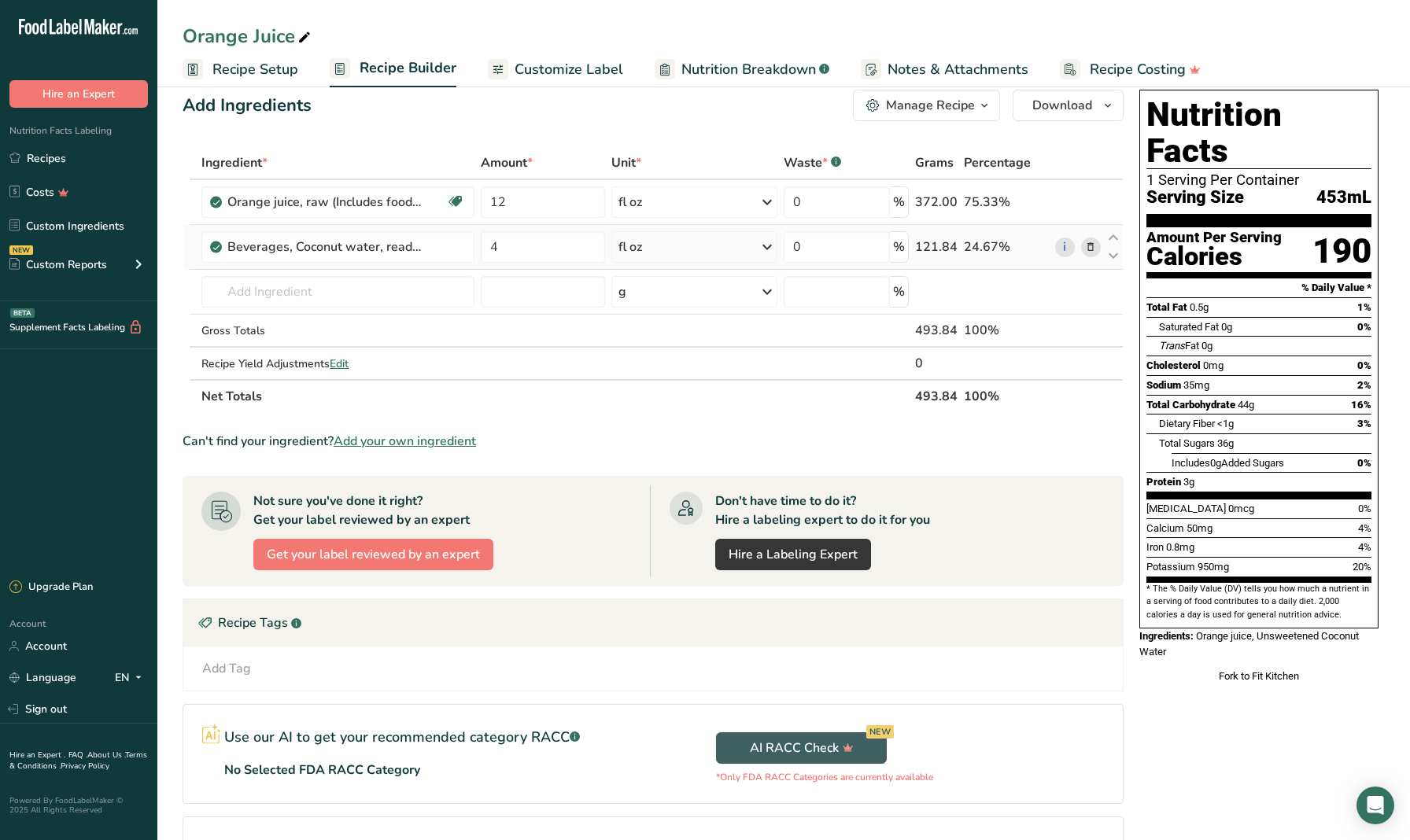
click at [169, 426] on section "Add Ingredients Manage Recipe Delete Recipe Duplicate Recipe Scale Recipe Save …" at bounding box center [783, 527] width 1253 height 937
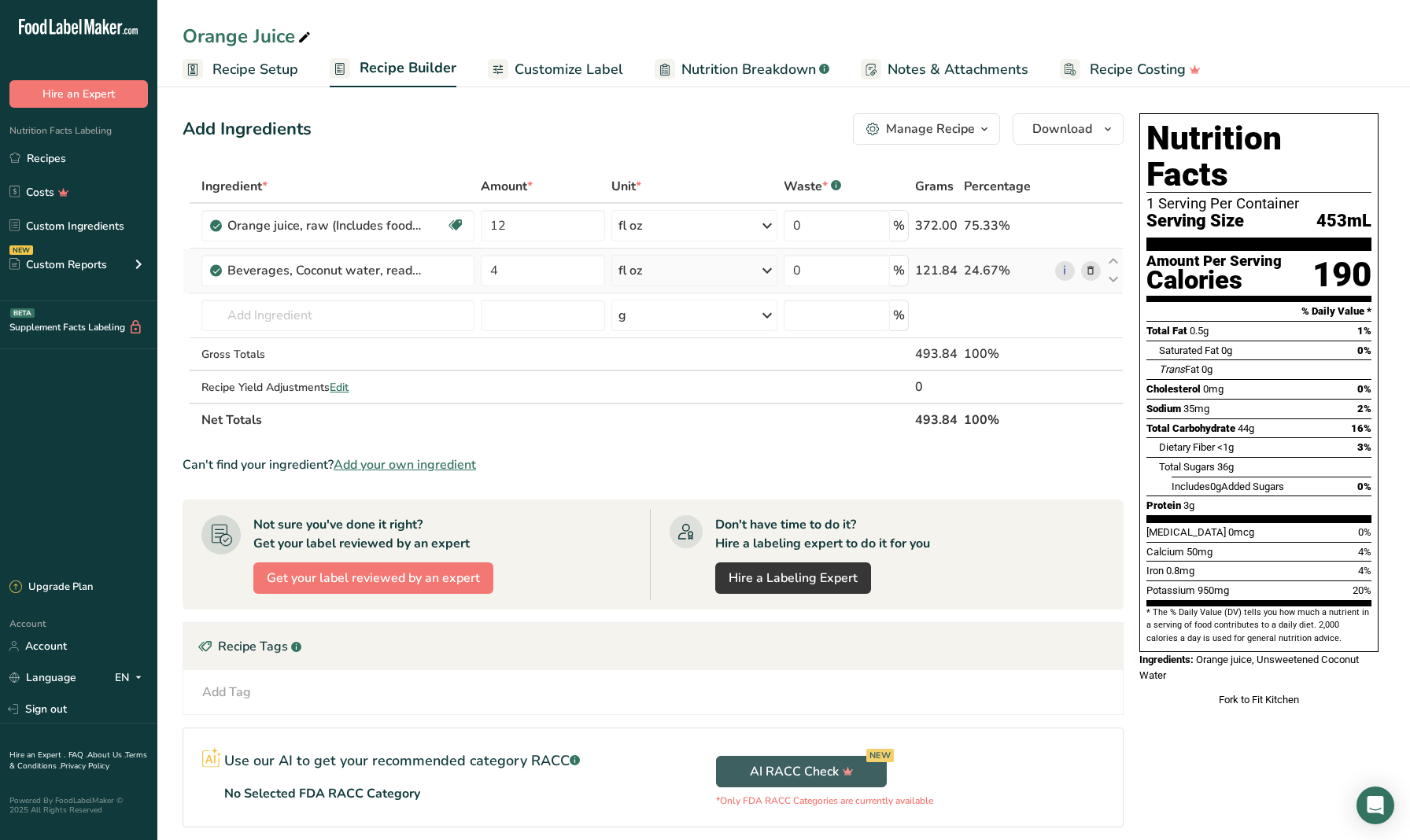
scroll to position [0, 0]
click at [175, 231] on section "Add Ingredients Manage Recipe Delete Recipe Duplicate Recipe Scale Recipe Save …" at bounding box center [783, 551] width 1253 height 937
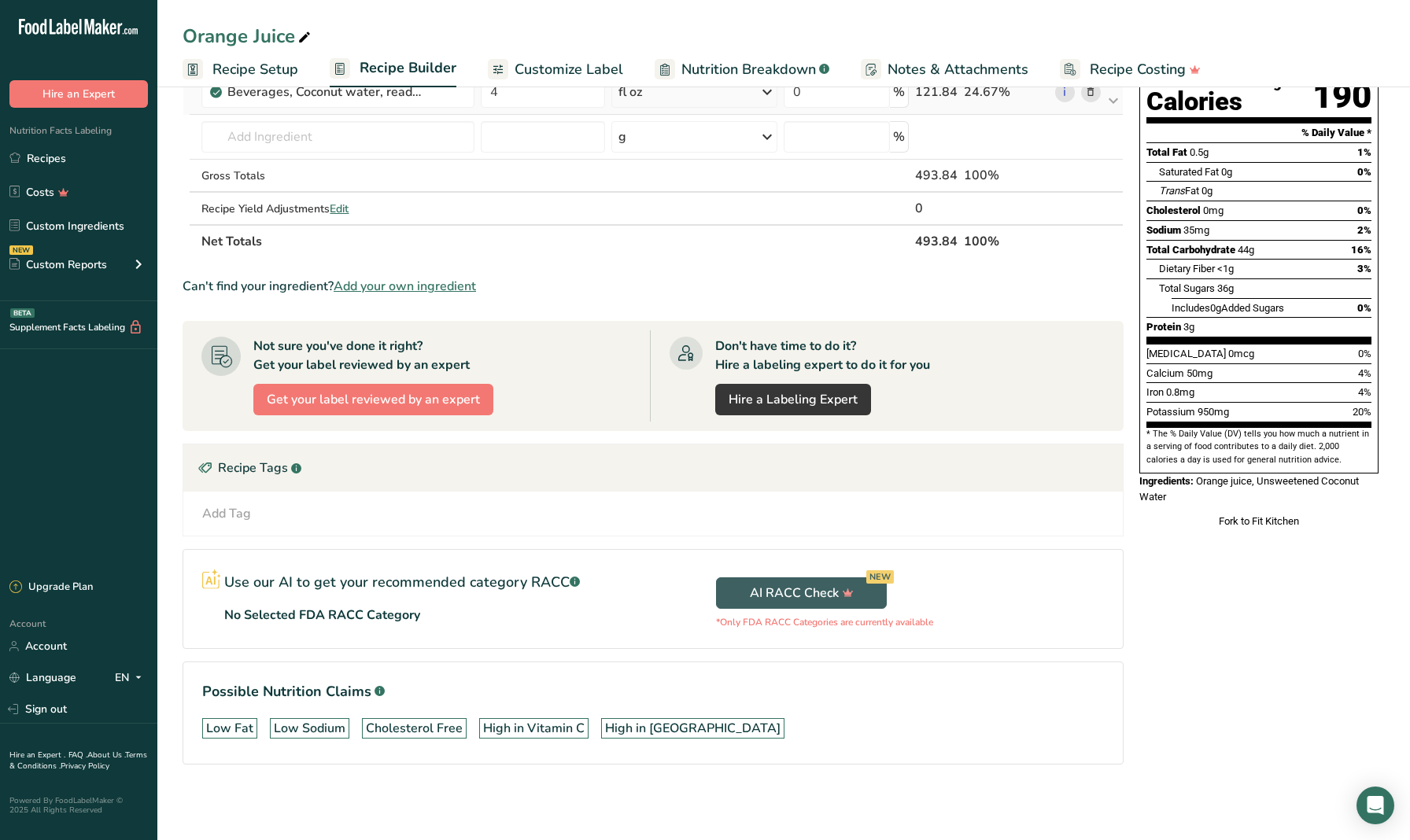
click at [176, 257] on section "Add Ingredients Manage Recipe Delete Recipe Duplicate Recipe Scale Recipe Save …" at bounding box center [783, 372] width 1253 height 937
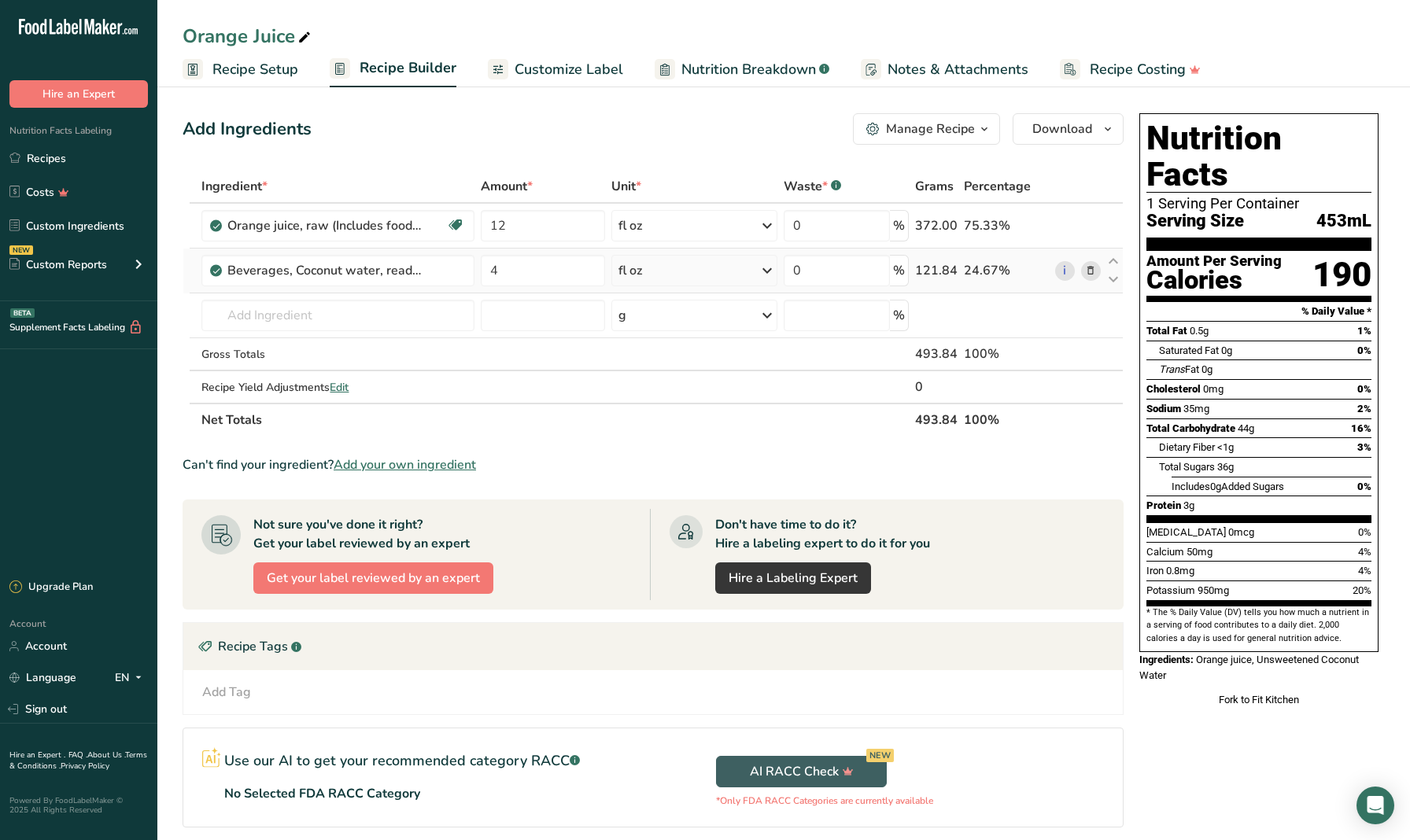
click at [171, 277] on section "Add Ingredients Manage Recipe Delete Recipe Duplicate Recipe Scale Recipe Save …" at bounding box center [783, 551] width 1253 height 937
click at [1129, 281] on div "Add Ingredients Manage Recipe Delete Recipe Duplicate Recipe Scale Recipe Save …" at bounding box center [658, 550] width 951 height 887
click at [173, 288] on section "Add Ingredients Manage Recipe Delete Recipe Duplicate Recipe Scale Recipe Save …" at bounding box center [783, 551] width 1253 height 937
click at [168, 374] on section "Add Ingredients Manage Recipe Delete Recipe Duplicate Recipe Scale Recipe Save …" at bounding box center [783, 551] width 1253 height 937
click at [168, 375] on section "Add Ingredients Manage Recipe Delete Recipe Duplicate Recipe Scale Recipe Save …" at bounding box center [783, 551] width 1253 height 937
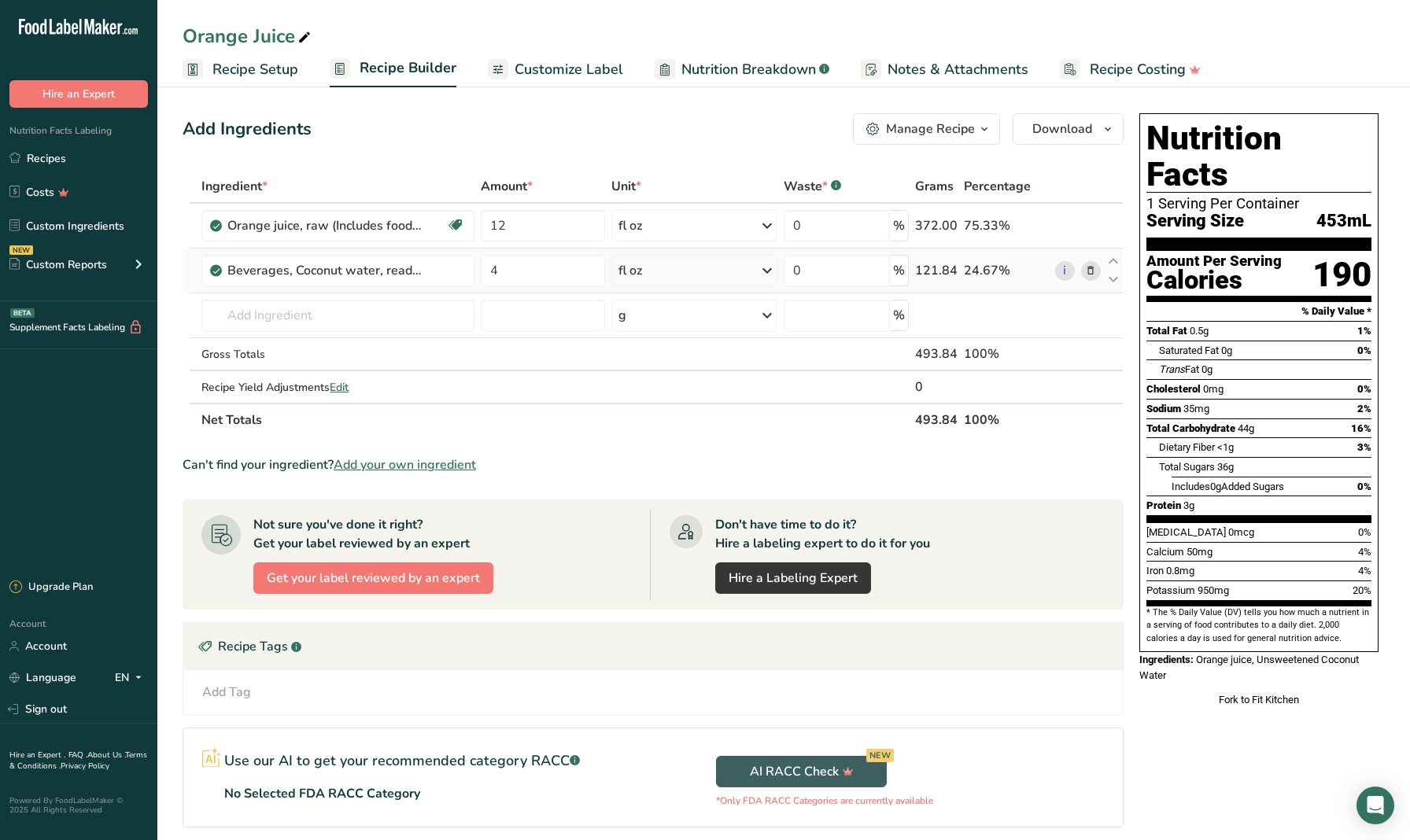
click at [168, 293] on section "Add Ingredients Manage Recipe Delete Recipe Duplicate Recipe Scale Recipe Save …" at bounding box center [783, 551] width 1253 height 937
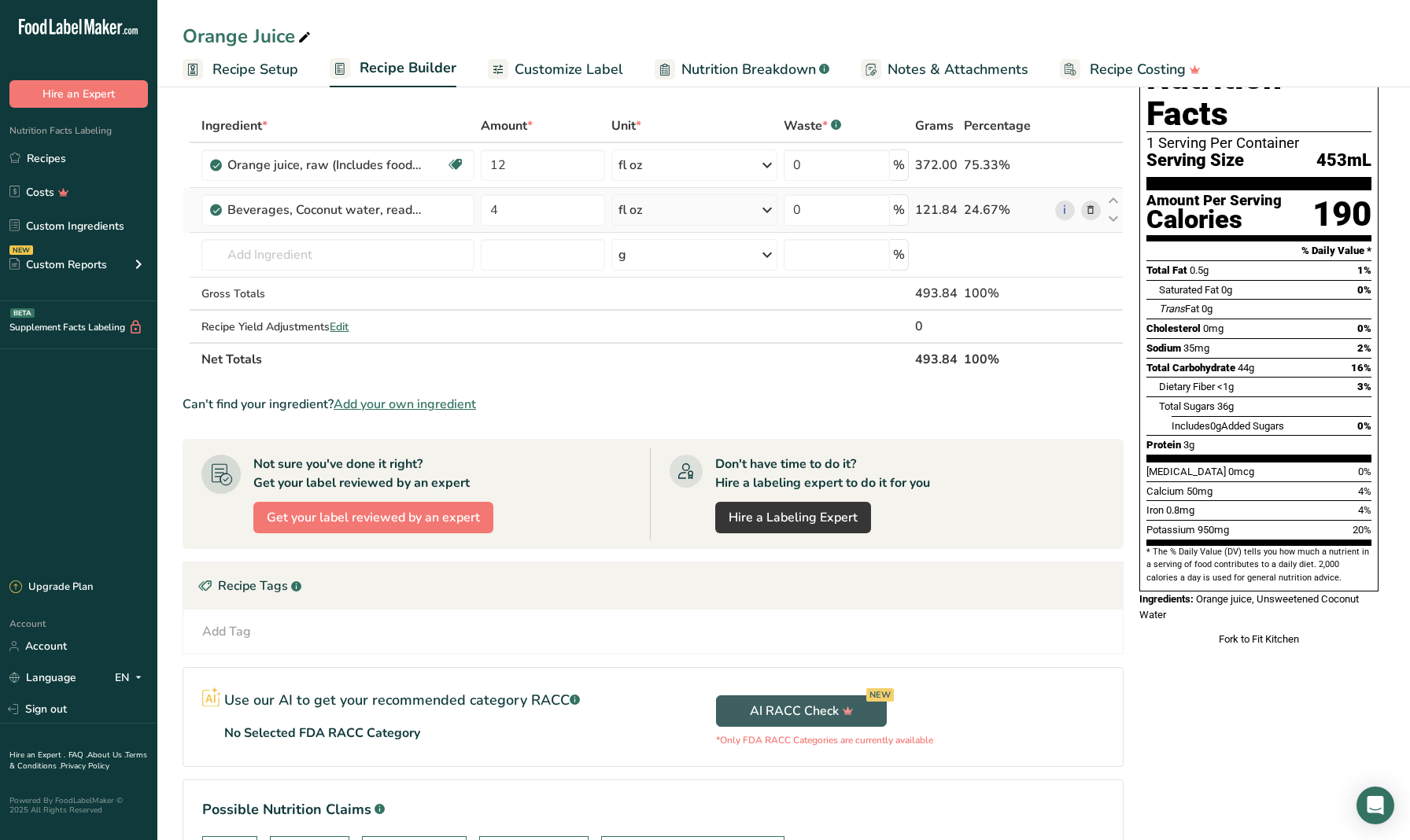
scroll to position [64, 0]
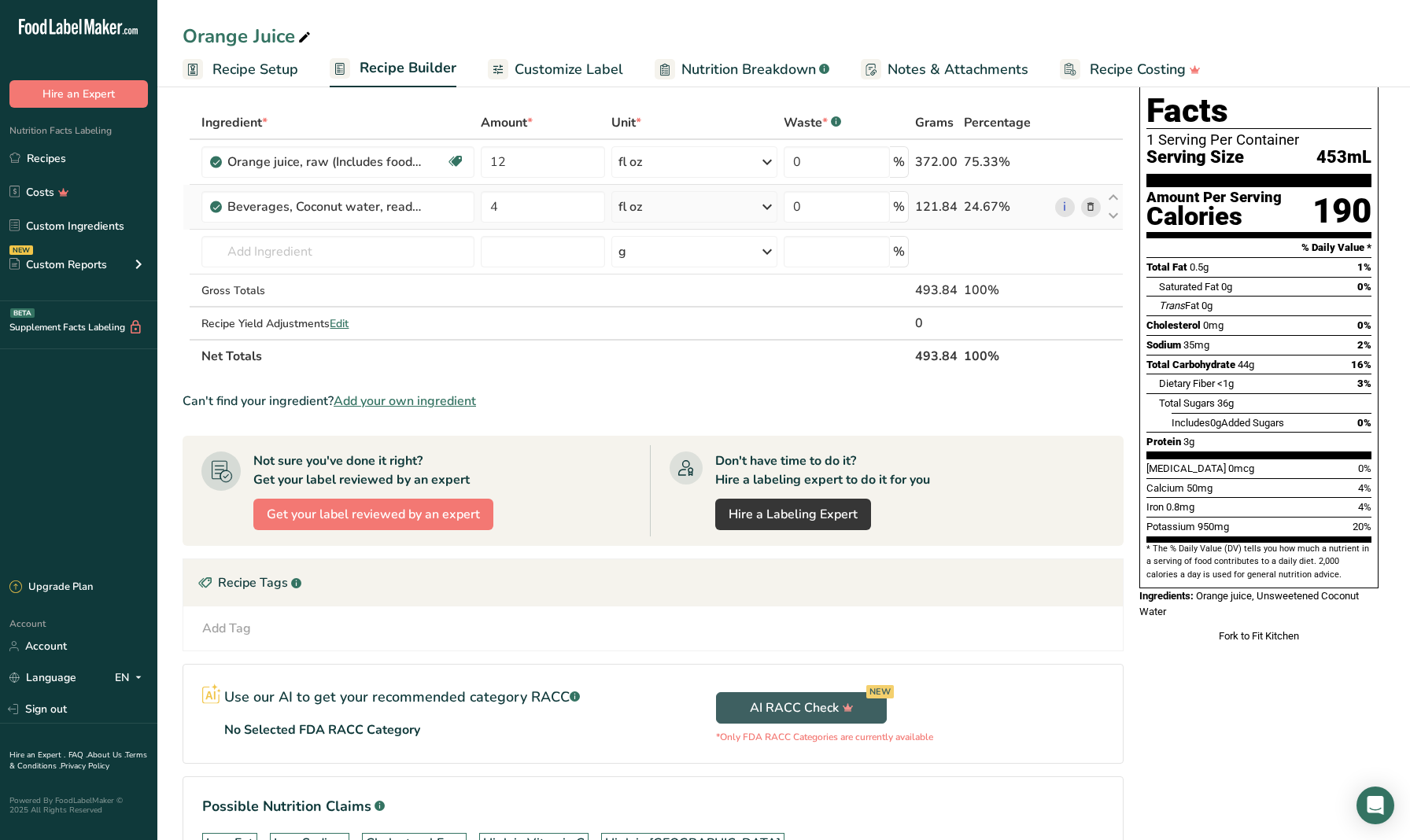
click at [173, 303] on section "Add Ingredients Manage Recipe Delete Recipe Duplicate Recipe Scale Recipe Save …" at bounding box center [783, 487] width 1253 height 937
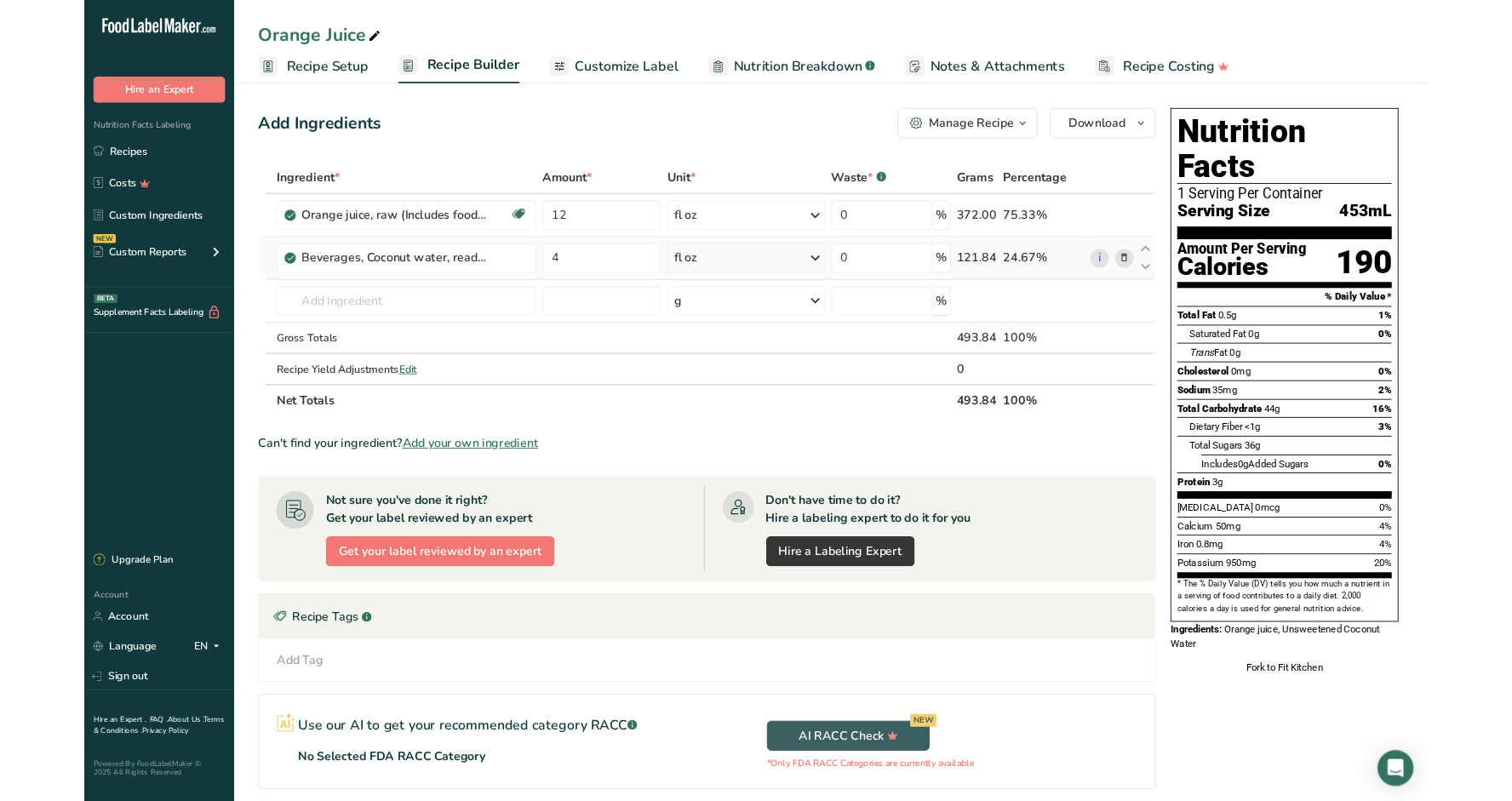
scroll to position [0, 0]
